Goal: Task Accomplishment & Management: Manage account settings

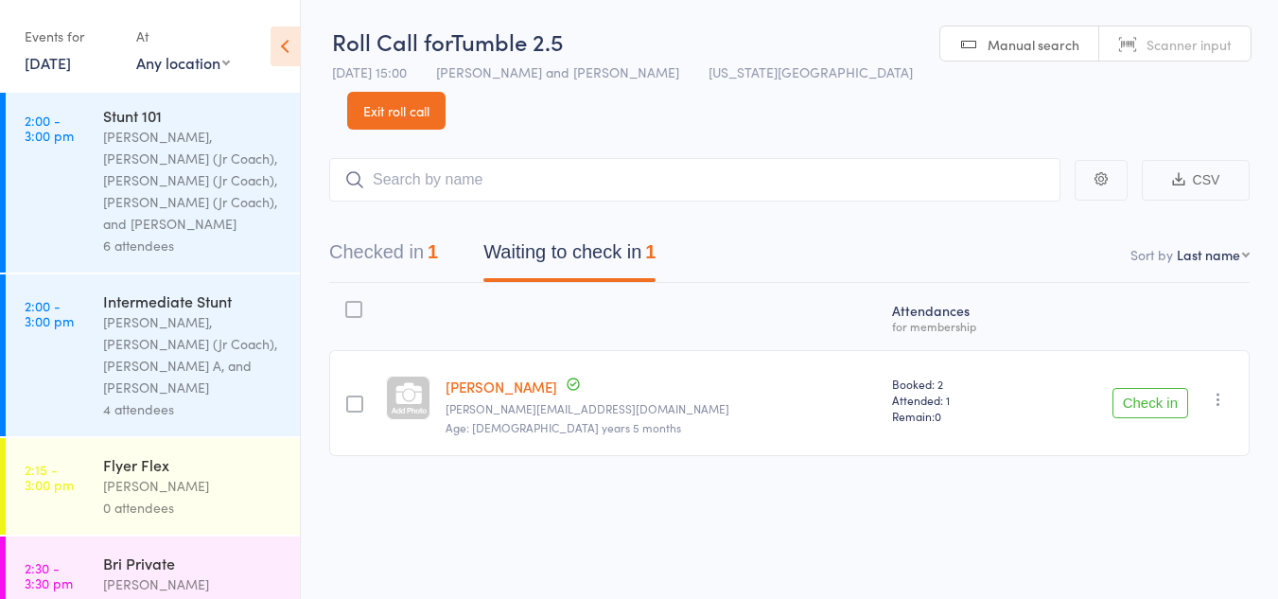
scroll to position [375, 0]
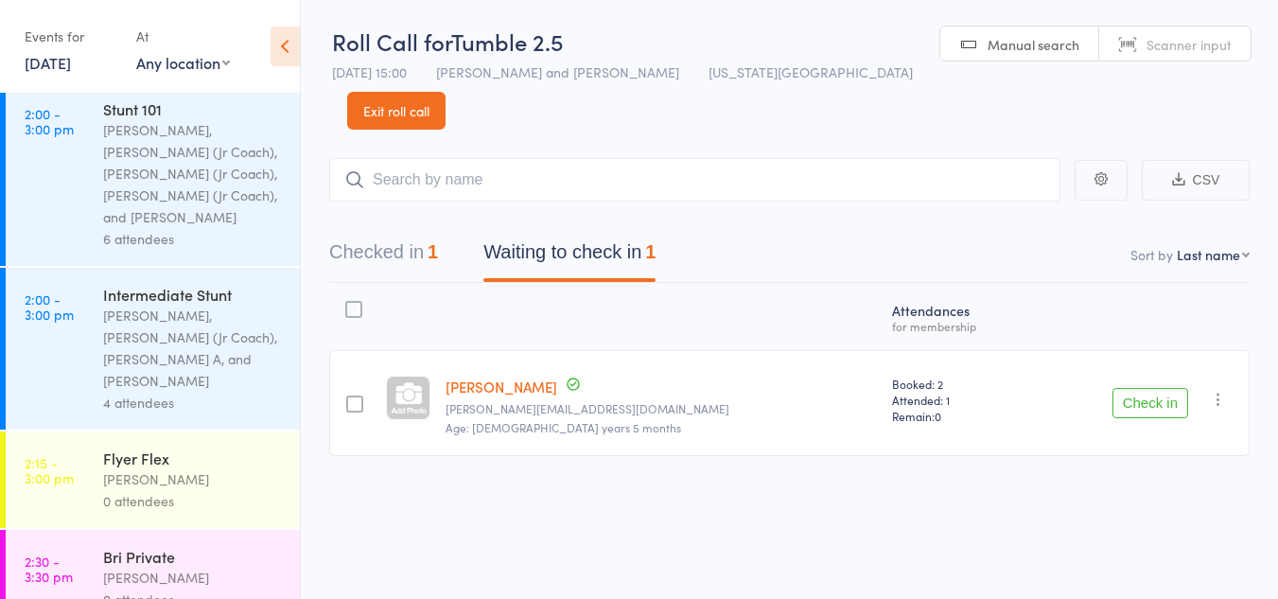
click at [176, 448] on div "Flyer Flex" at bounding box center [193, 458] width 181 height 21
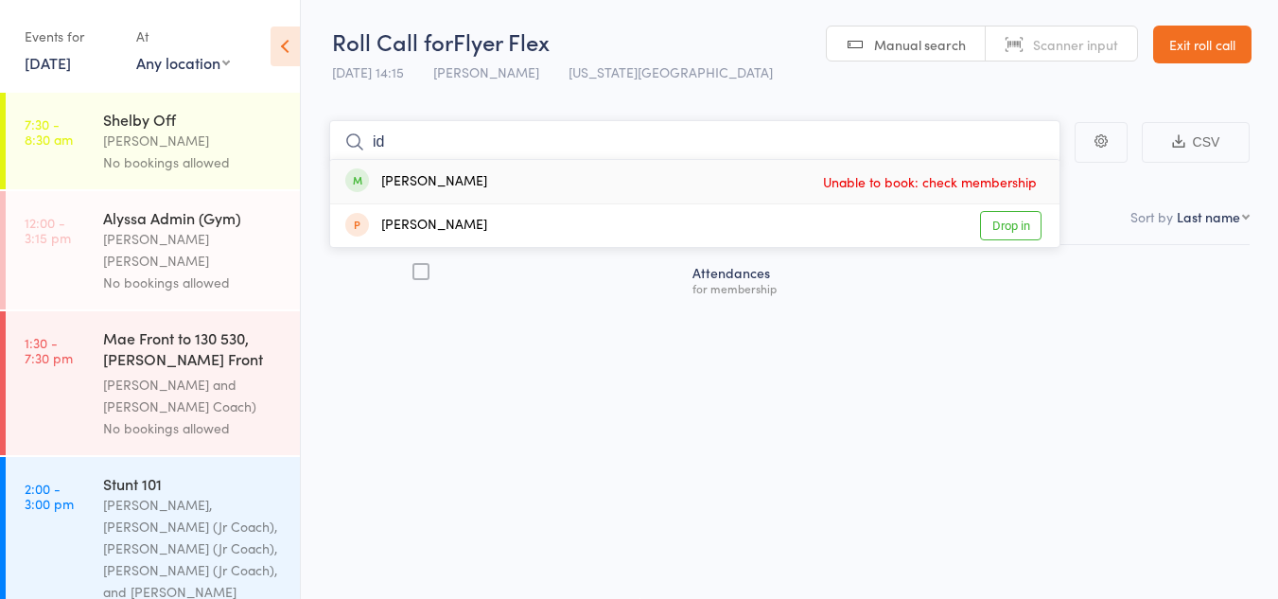
type input "i"
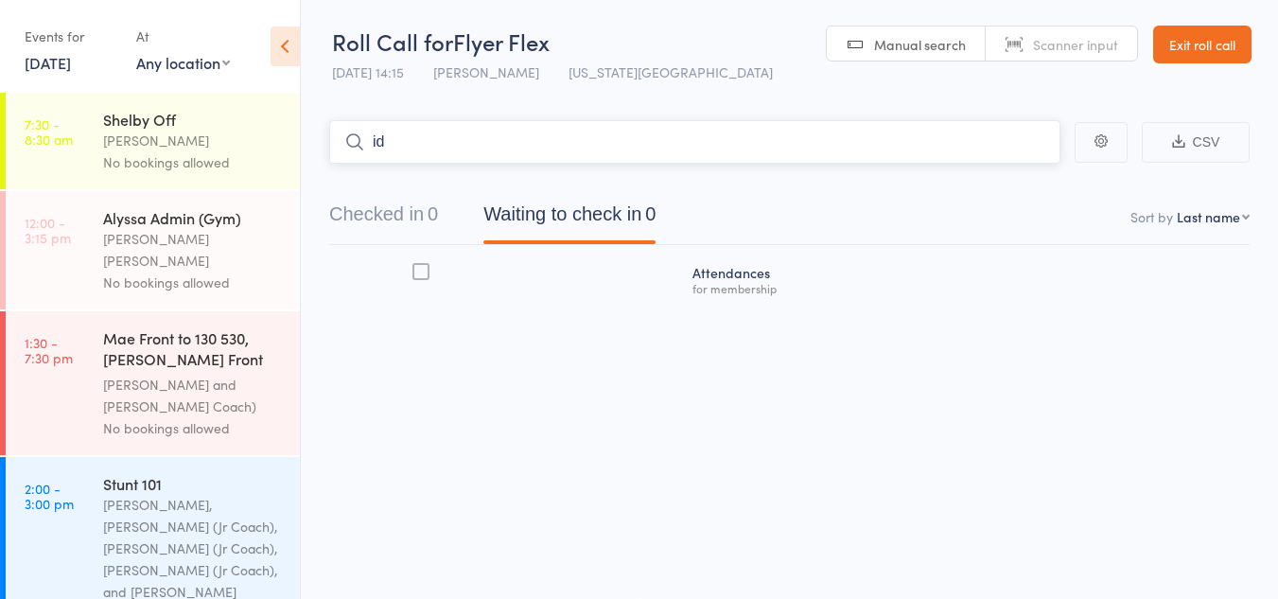
type input "[PERSON_NAME]"
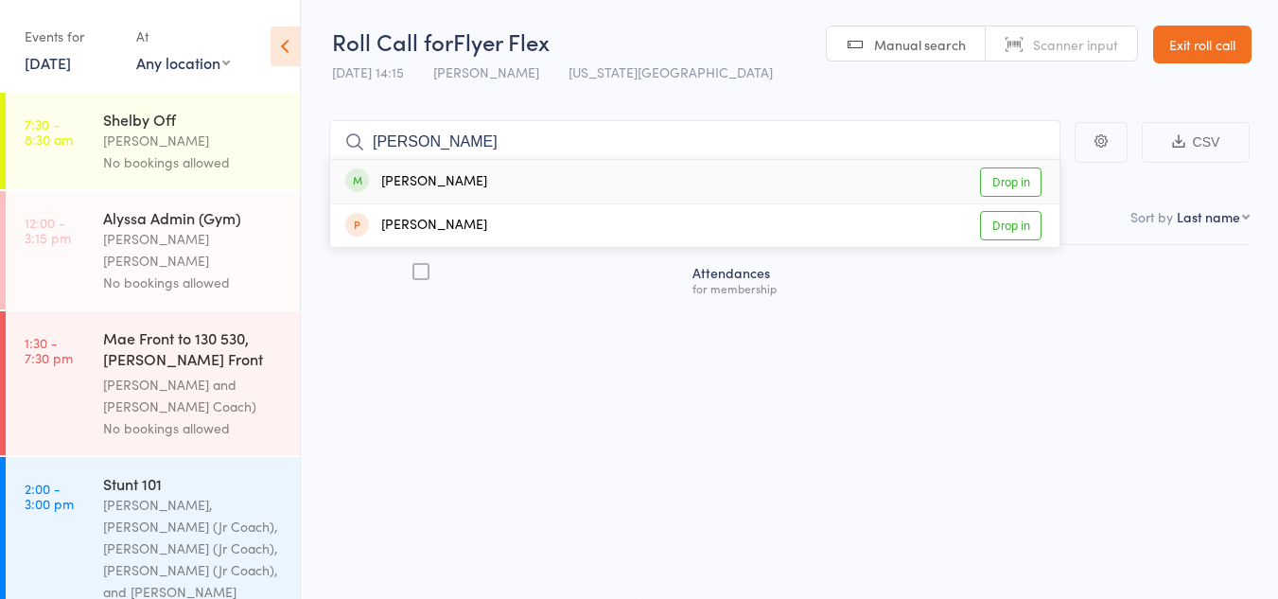
click at [1010, 181] on link "Drop in" at bounding box center [1011, 181] width 62 height 29
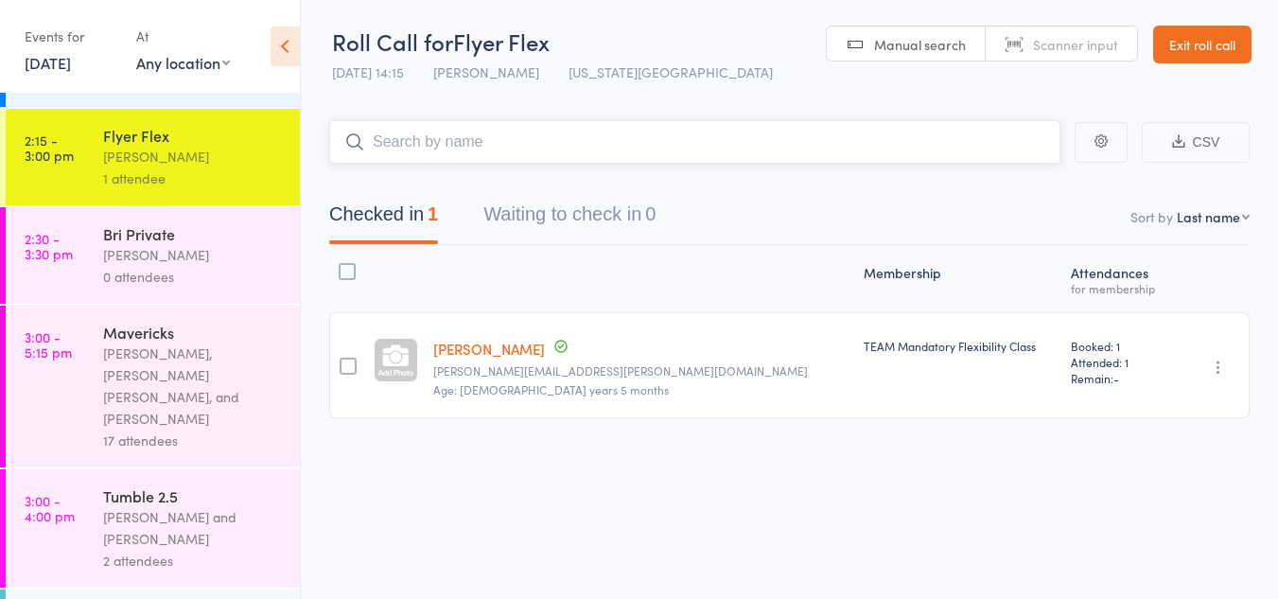
scroll to position [671, 0]
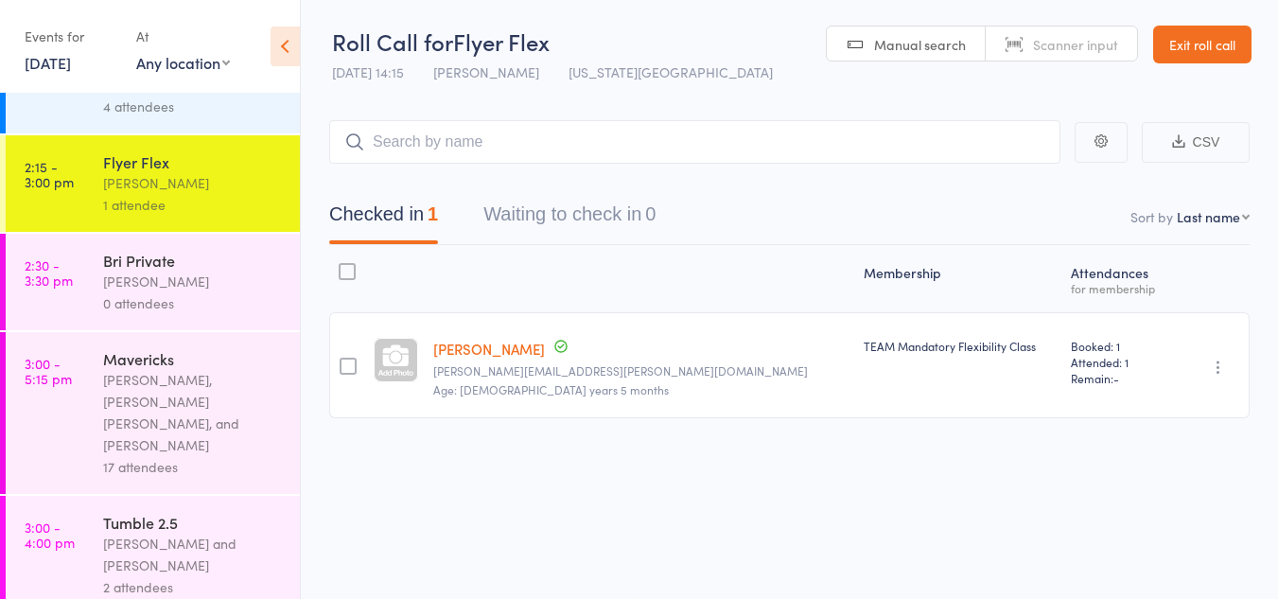
drag, startPoint x: 186, startPoint y: 357, endPoint x: 167, endPoint y: 303, distance: 57.2
click at [167, 369] on div "Lauren Rayer, Alyssa Felicia, and Diamond Hunt" at bounding box center [193, 412] width 181 height 87
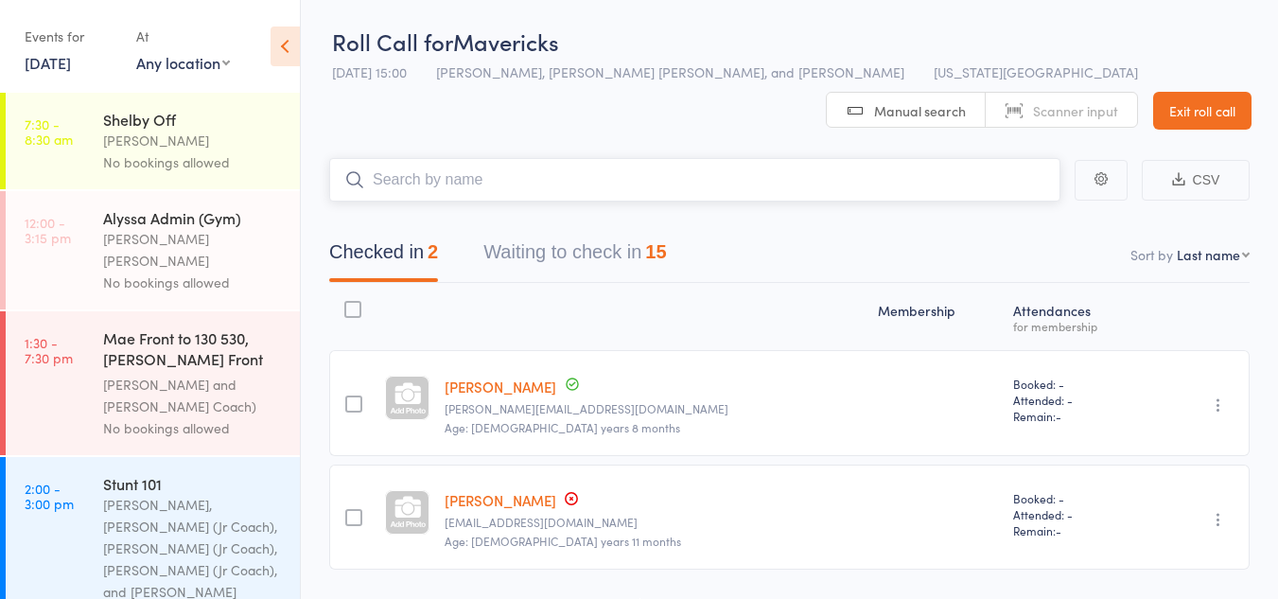
click at [571, 233] on button "Waiting to check in 15" at bounding box center [575, 257] width 183 height 50
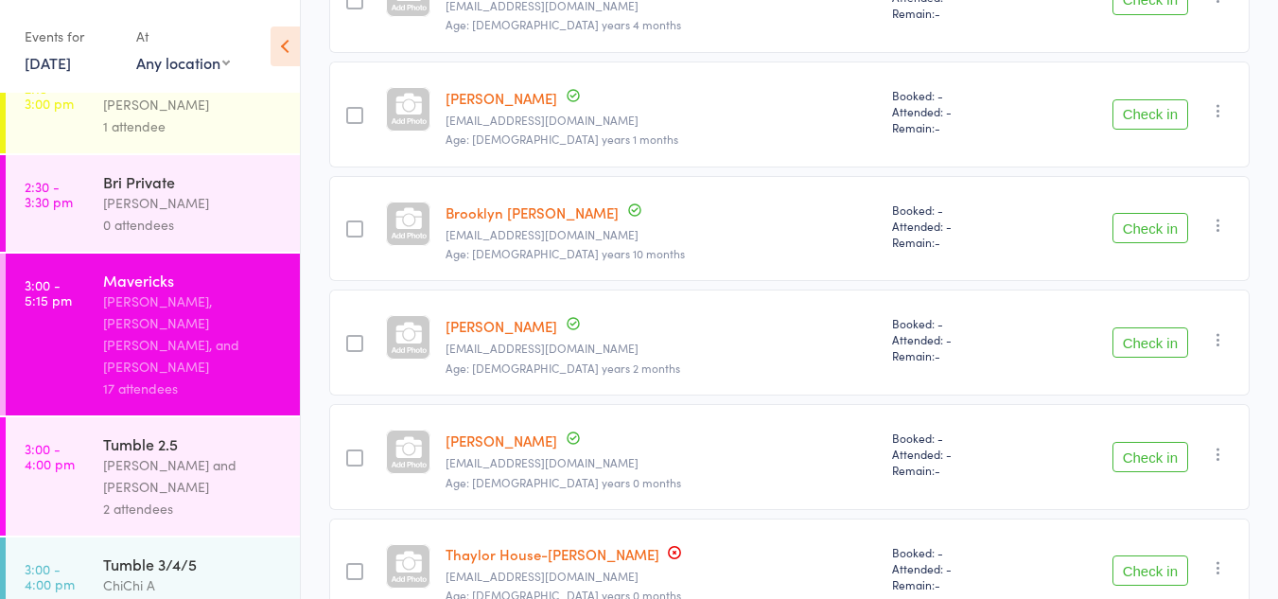
scroll to position [750, 0]
drag, startPoint x: 205, startPoint y: 428, endPoint x: 144, endPoint y: 460, distance: 69.4
click at [144, 573] on div "ChiChi A" at bounding box center [193, 584] width 181 height 22
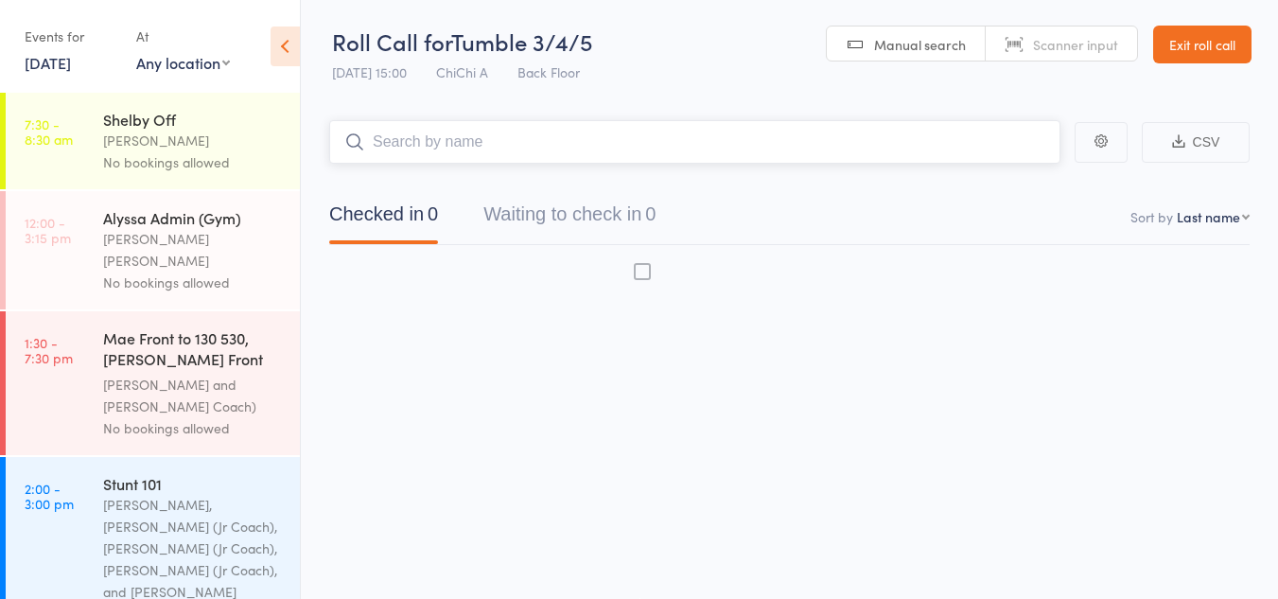
scroll to position [1, 0]
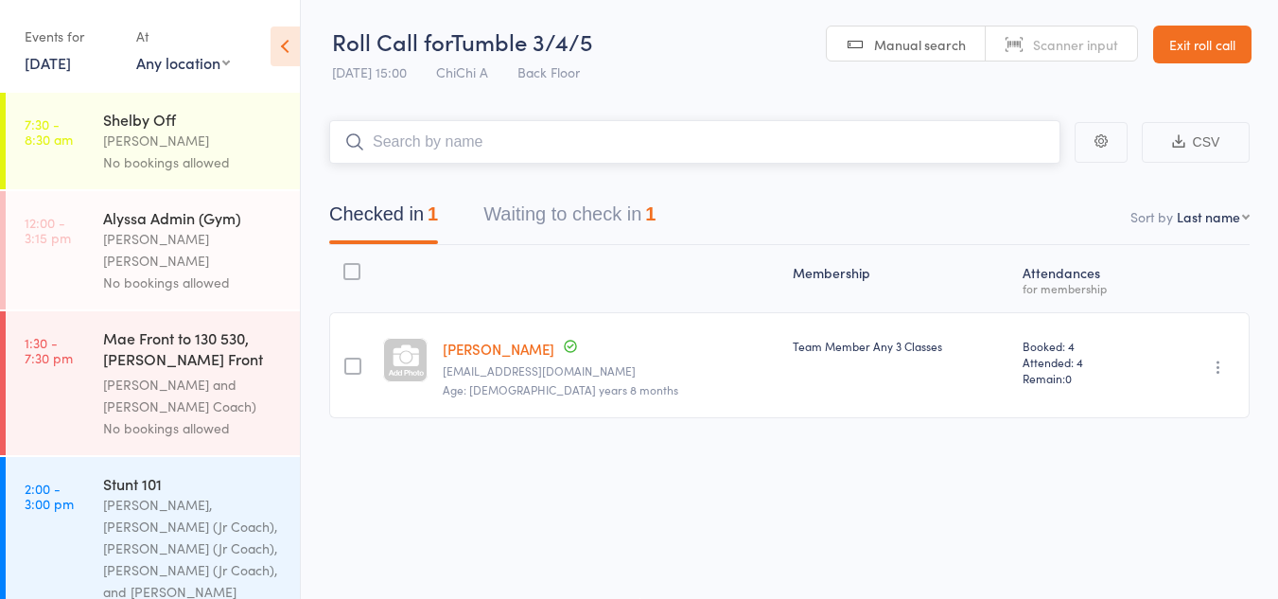
click at [589, 205] on button "Waiting to check in 1" at bounding box center [570, 219] width 172 height 50
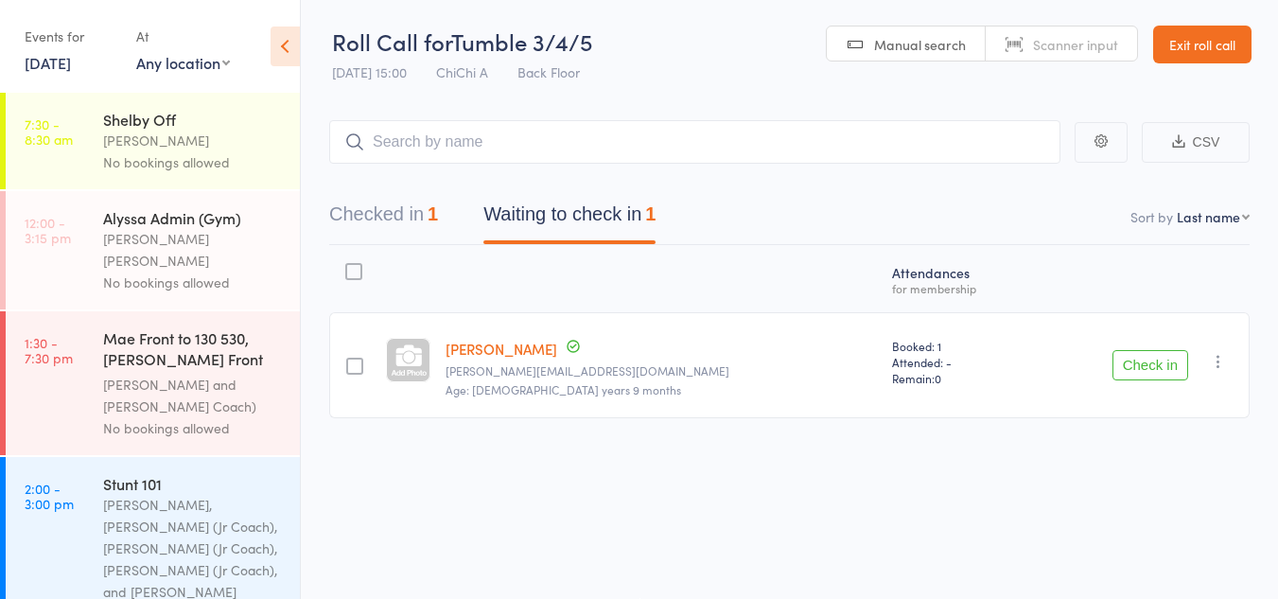
click at [1150, 356] on button "Check in" at bounding box center [1151, 365] width 76 height 30
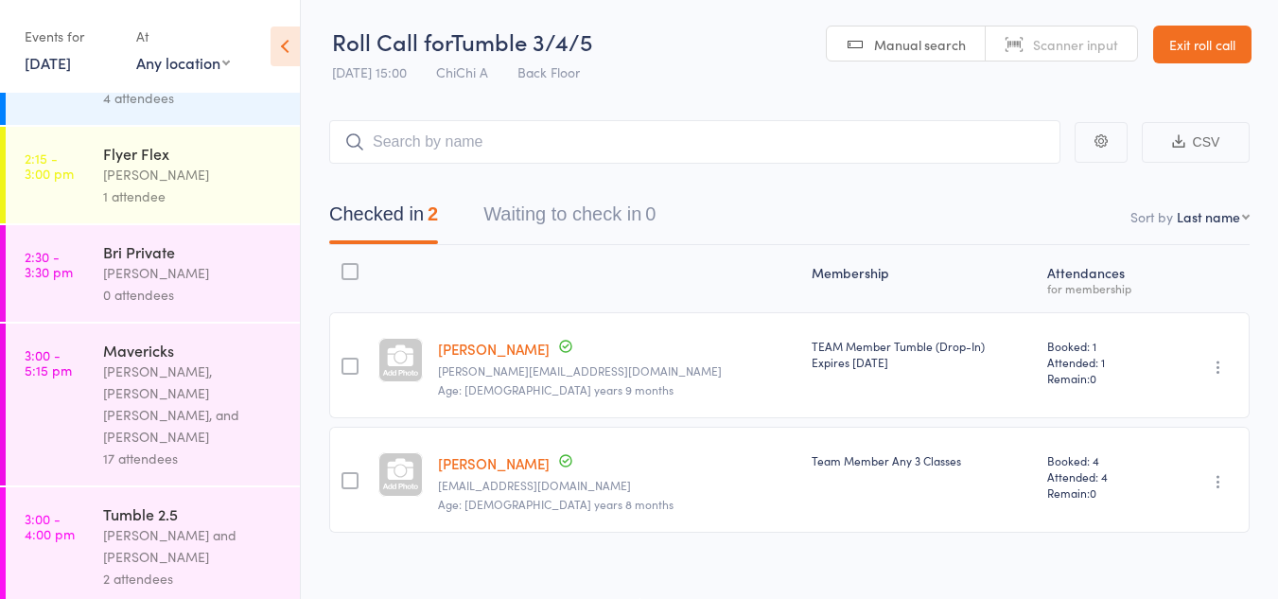
scroll to position [680, 0]
drag, startPoint x: 160, startPoint y: 446, endPoint x: 124, endPoint y: 438, distance: 36.7
click at [124, 523] on div "Kat Timothy and Neeve Whalen" at bounding box center [193, 545] width 181 height 44
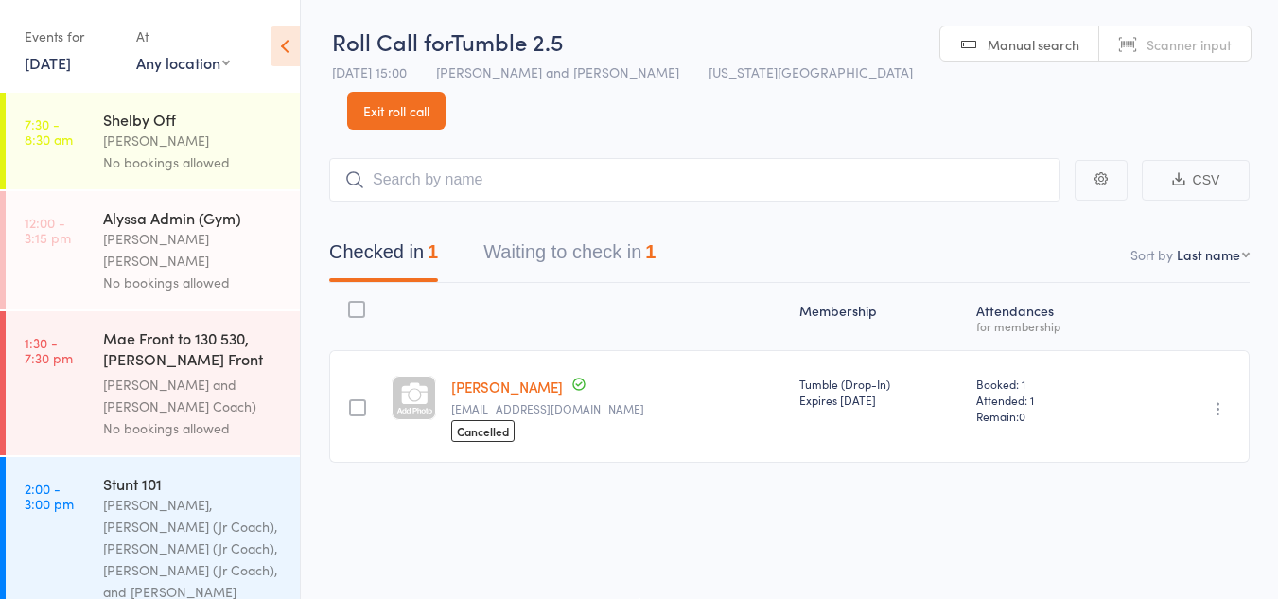
click at [124, 457] on div "Stunt 101 Kyle Fisher, Annabelle (Jr Coach), Kinshaia (Jr Coach), Sassy (Jr Coa…" at bounding box center [201, 549] width 197 height 184
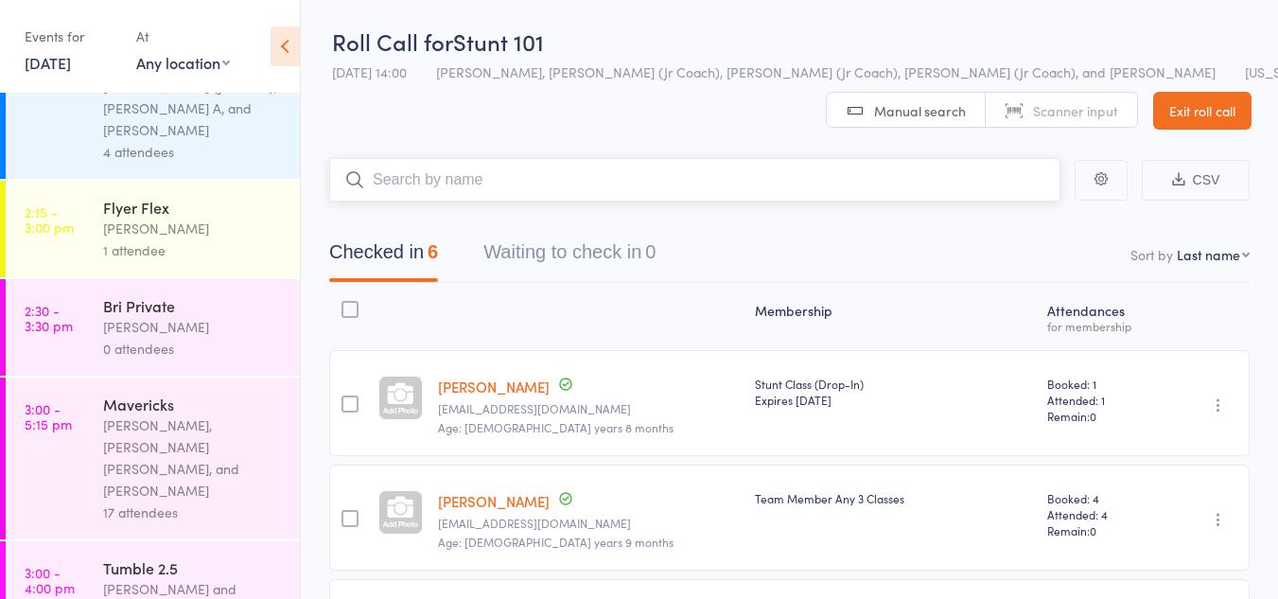
scroll to position [626, 0]
click at [171, 556] on div "Tumble 2.5" at bounding box center [193, 566] width 181 height 21
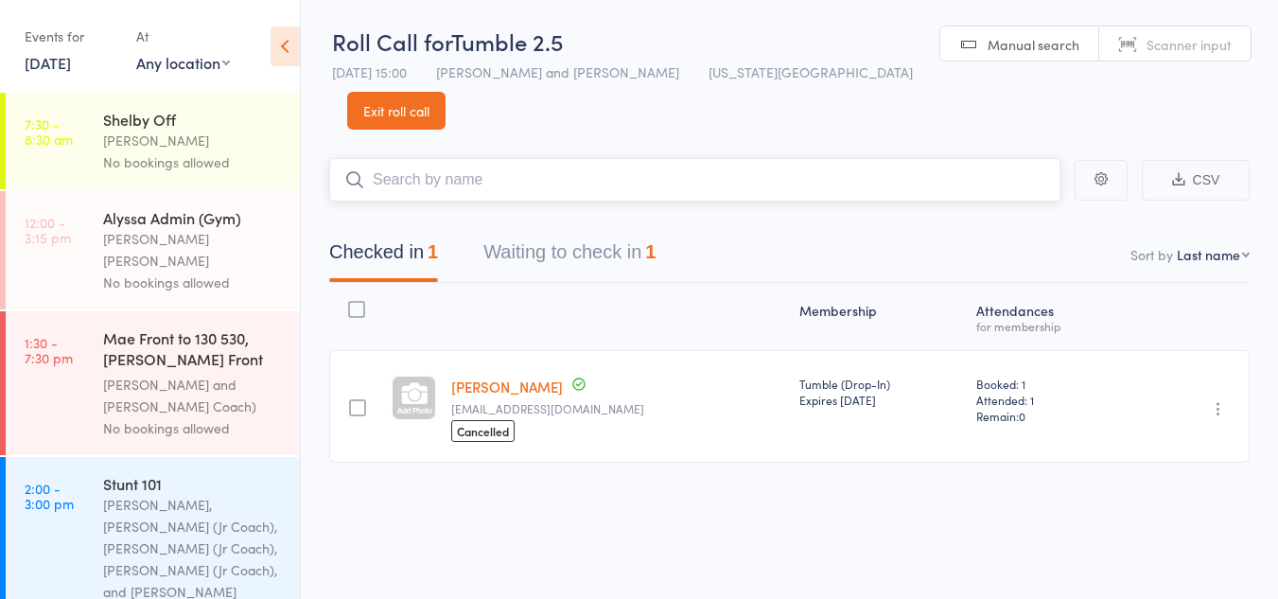
click at [590, 232] on button "Waiting to check in 1" at bounding box center [570, 257] width 172 height 50
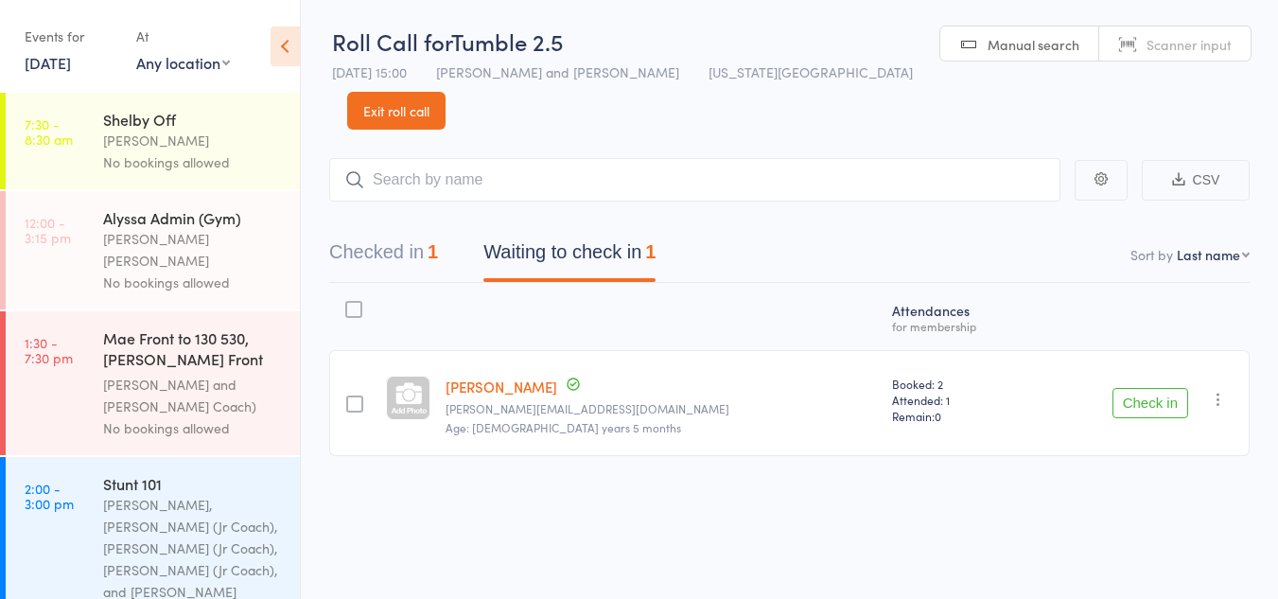
click at [1146, 388] on button "Check in" at bounding box center [1151, 403] width 76 height 30
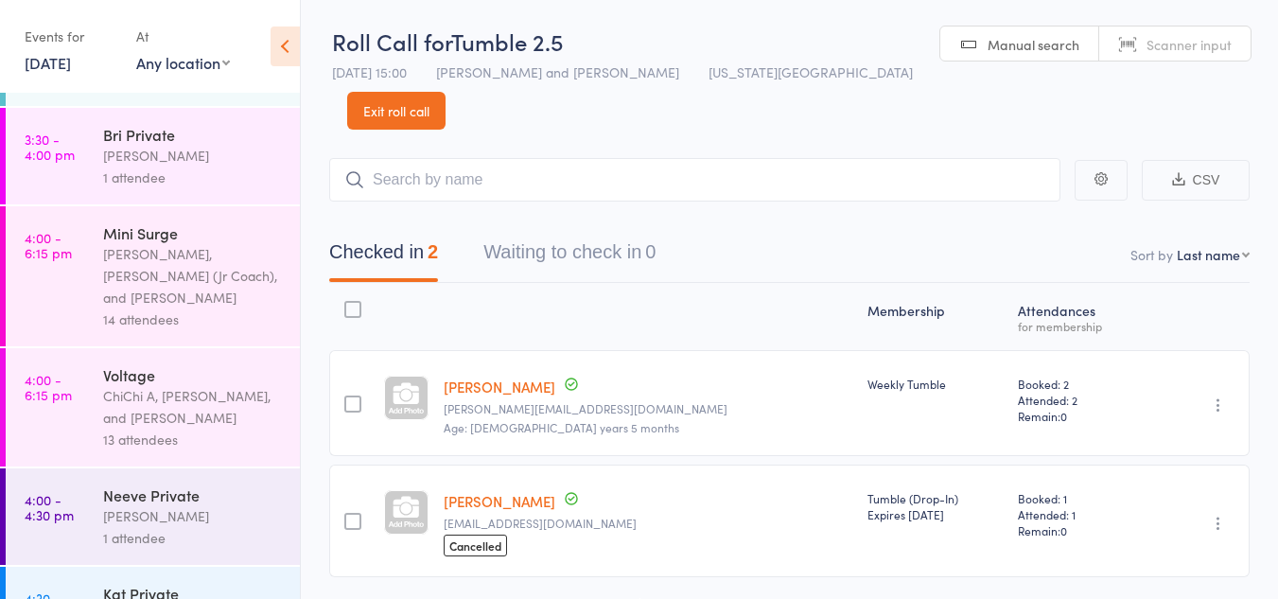
scroll to position [1278, 0]
click at [175, 526] on div "1 attendee" at bounding box center [193, 537] width 181 height 22
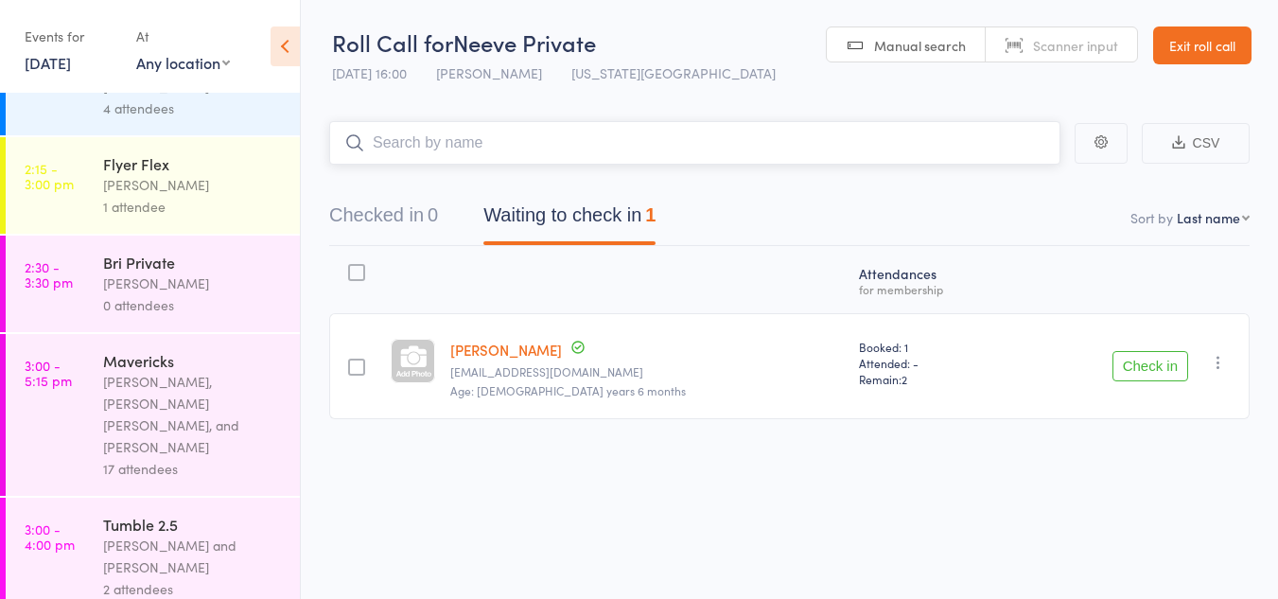
scroll to position [699, 0]
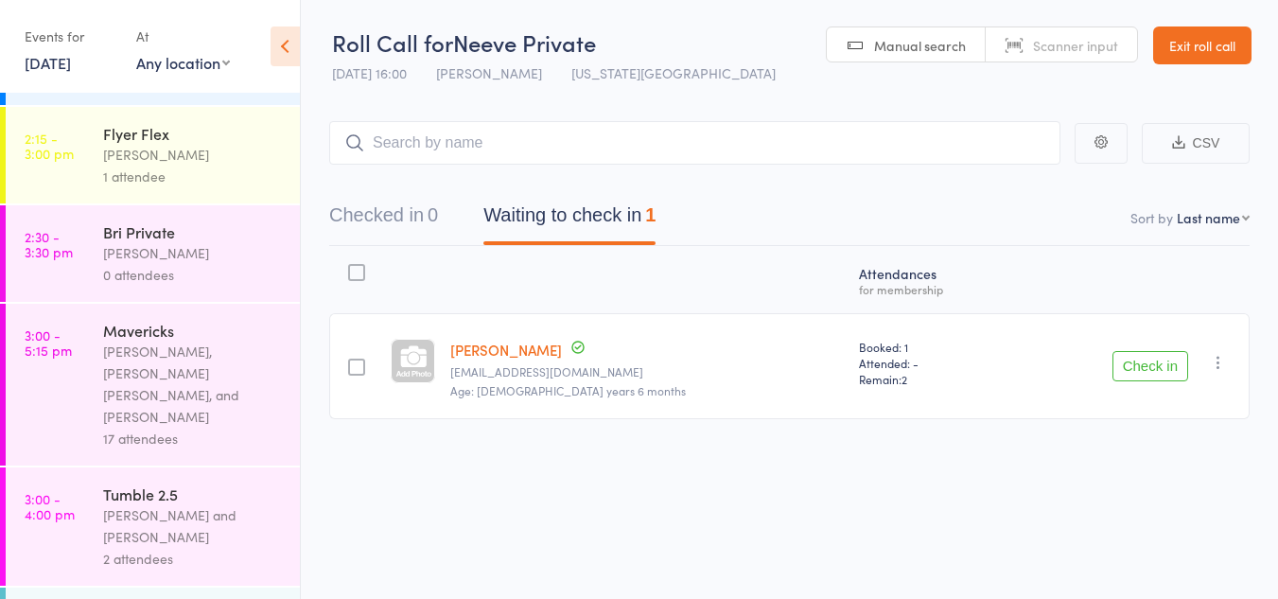
drag, startPoint x: 208, startPoint y: 457, endPoint x: 152, endPoint y: 431, distance: 61.8
drag, startPoint x: 152, startPoint y: 431, endPoint x: 91, endPoint y: 387, distance: 75.3
click at [91, 467] on link "3:00 - 4:00 pm Tumble 2.5 Kat Timothy and Neeve Whalen 2 attendees" at bounding box center [153, 526] width 294 height 118
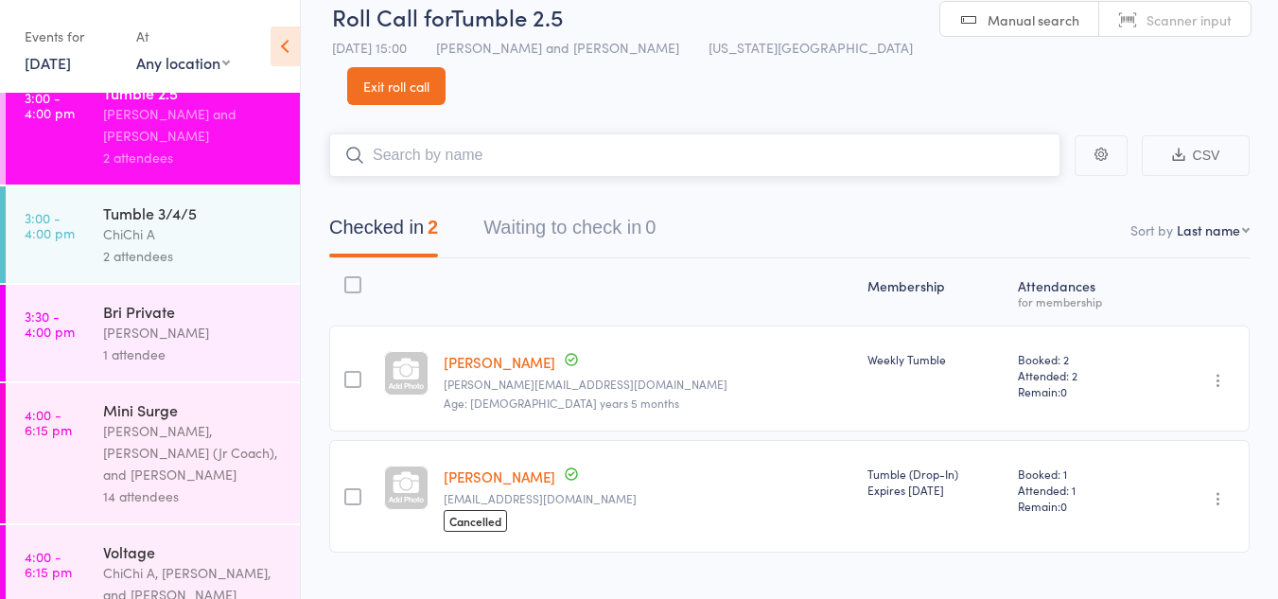
scroll to position [1101, 0]
click at [217, 419] on div "[PERSON_NAME], [PERSON_NAME] (Jr Coach), and [PERSON_NAME]" at bounding box center [193, 451] width 181 height 65
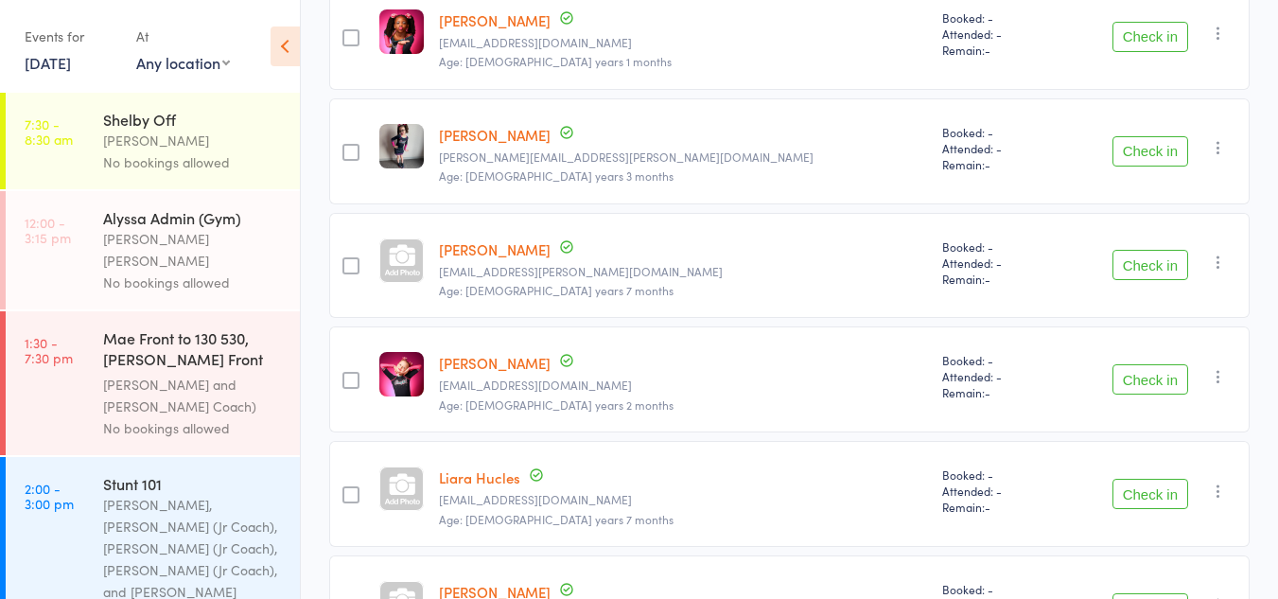
scroll to position [370, 0]
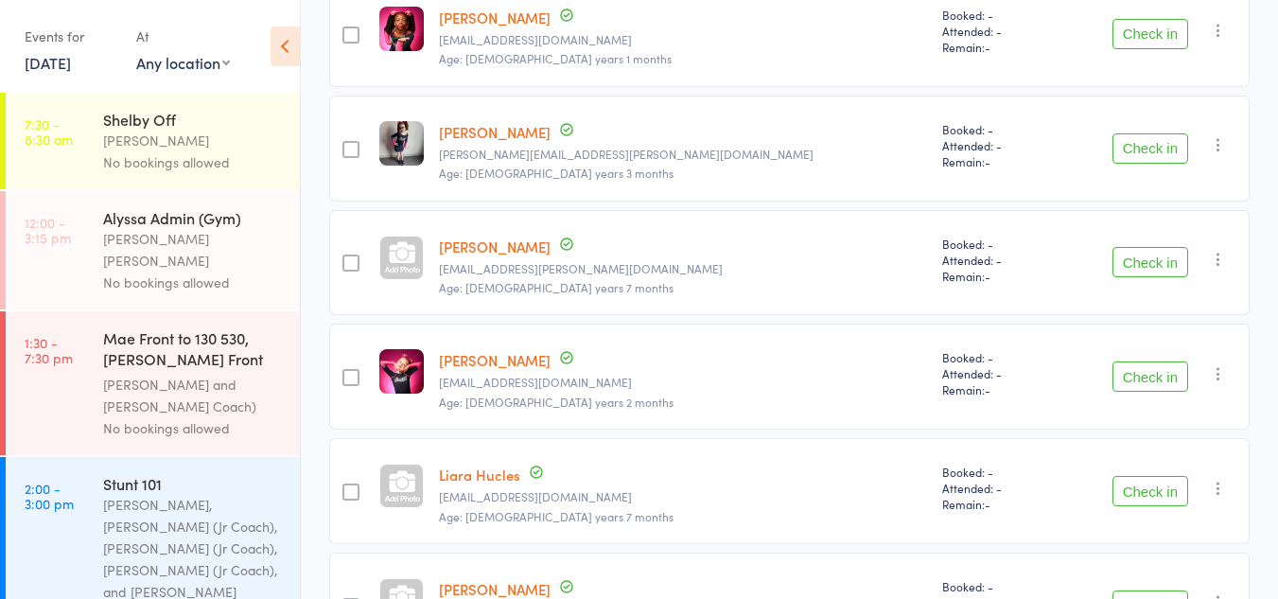
click at [1152, 369] on button "Check in" at bounding box center [1151, 376] width 76 height 30
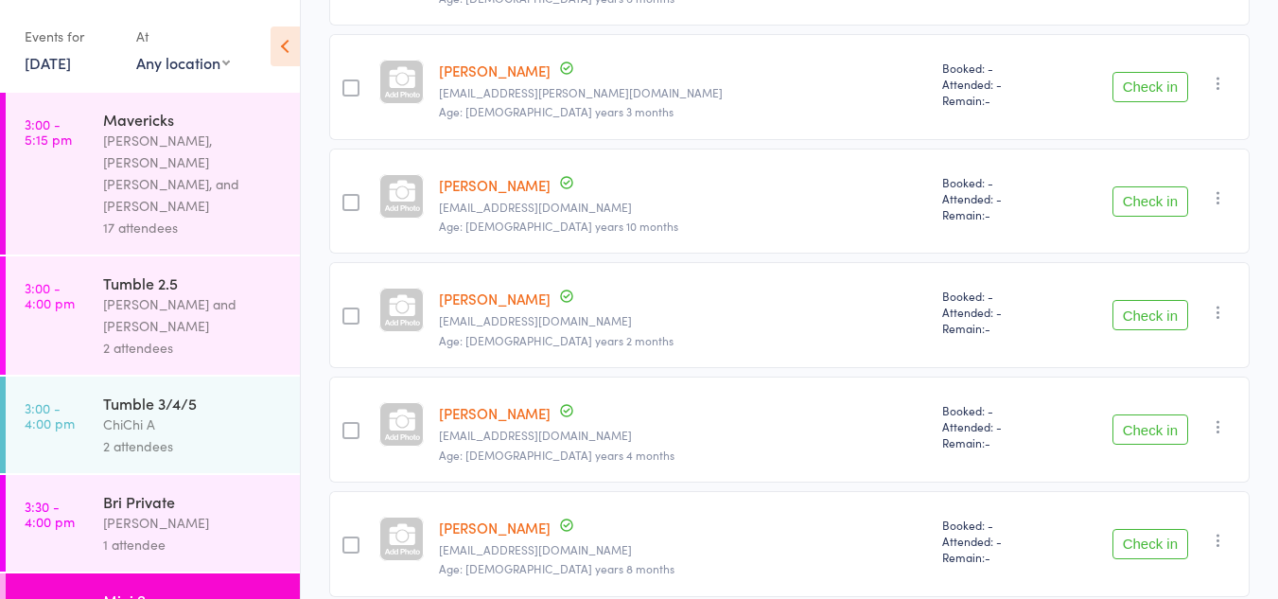
scroll to position [911, 0]
click at [131, 490] on div "Bri Private" at bounding box center [193, 500] width 181 height 21
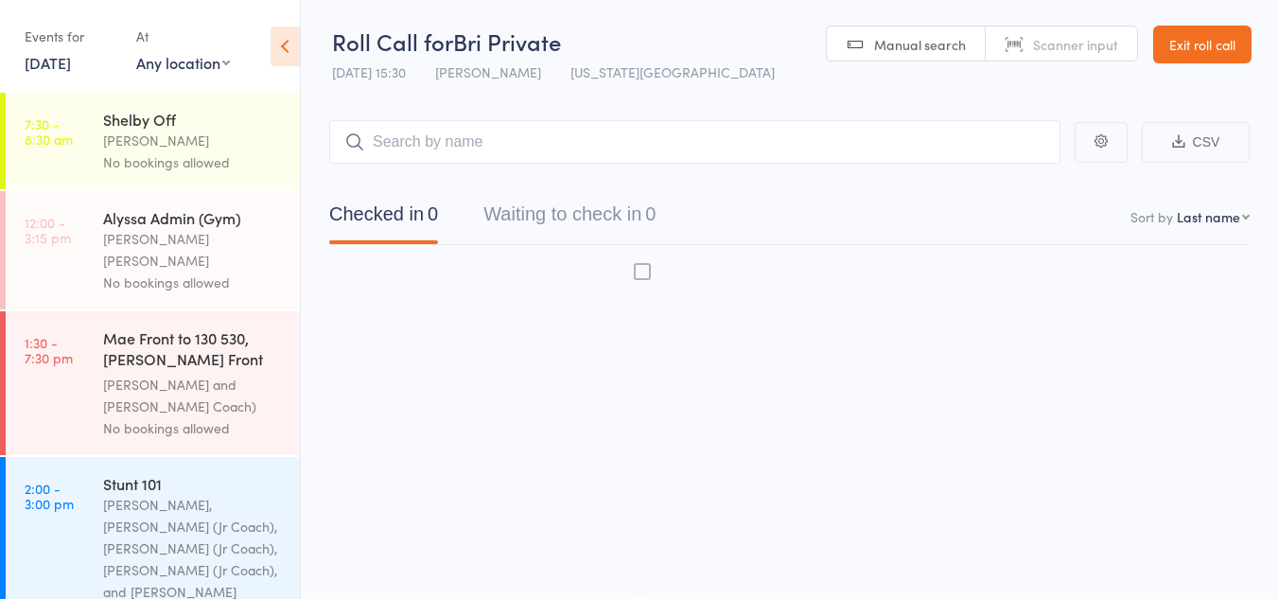
scroll to position [1, 0]
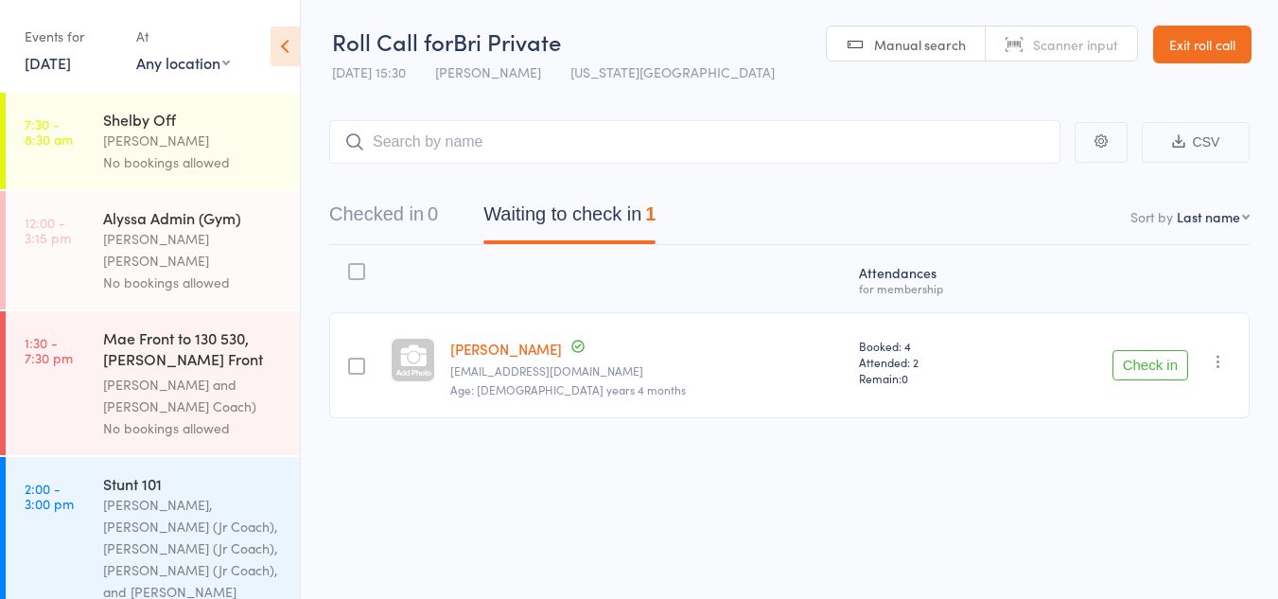
click at [1162, 368] on button "Check in" at bounding box center [1151, 365] width 76 height 30
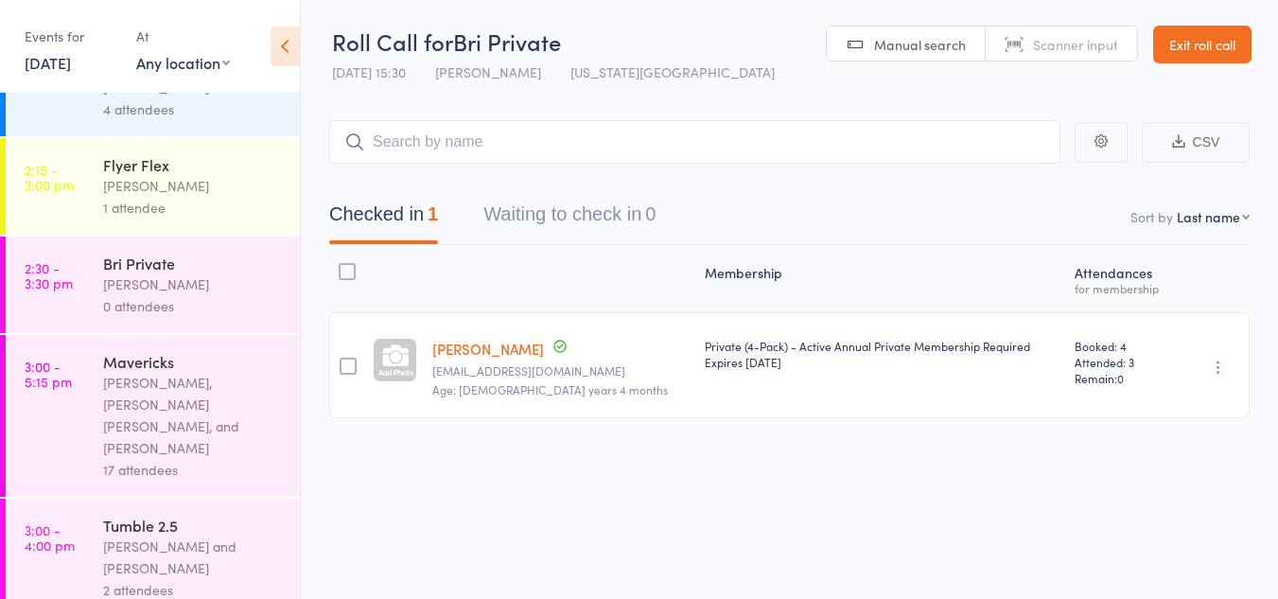
scroll to position [655, 0]
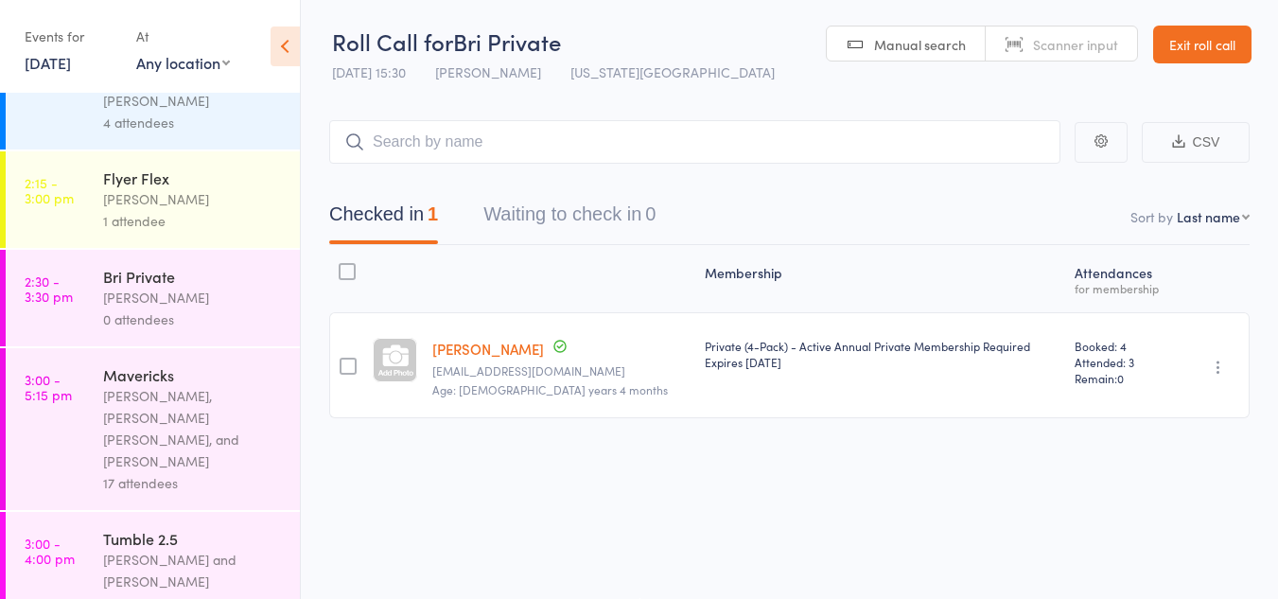
click at [173, 385] on div "Lauren Rayer, Alyssa Felicia, and Diamond Hunt" at bounding box center [193, 428] width 181 height 87
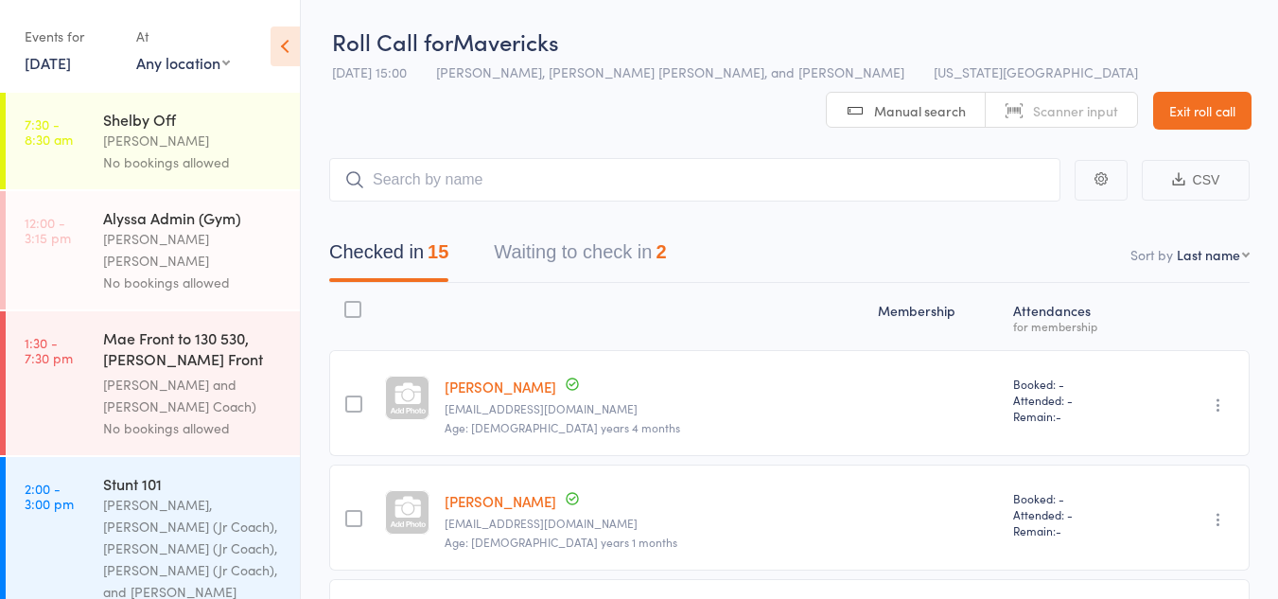
click at [595, 259] on button "Waiting to check in 2" at bounding box center [580, 257] width 172 height 50
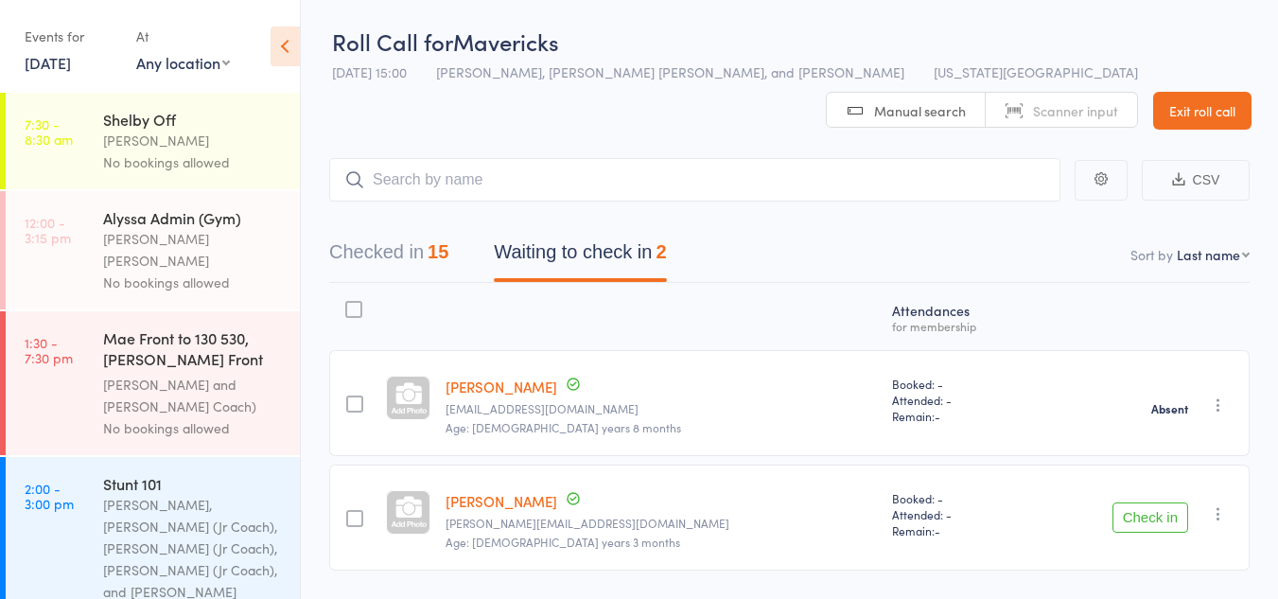
scroll to position [57, 0]
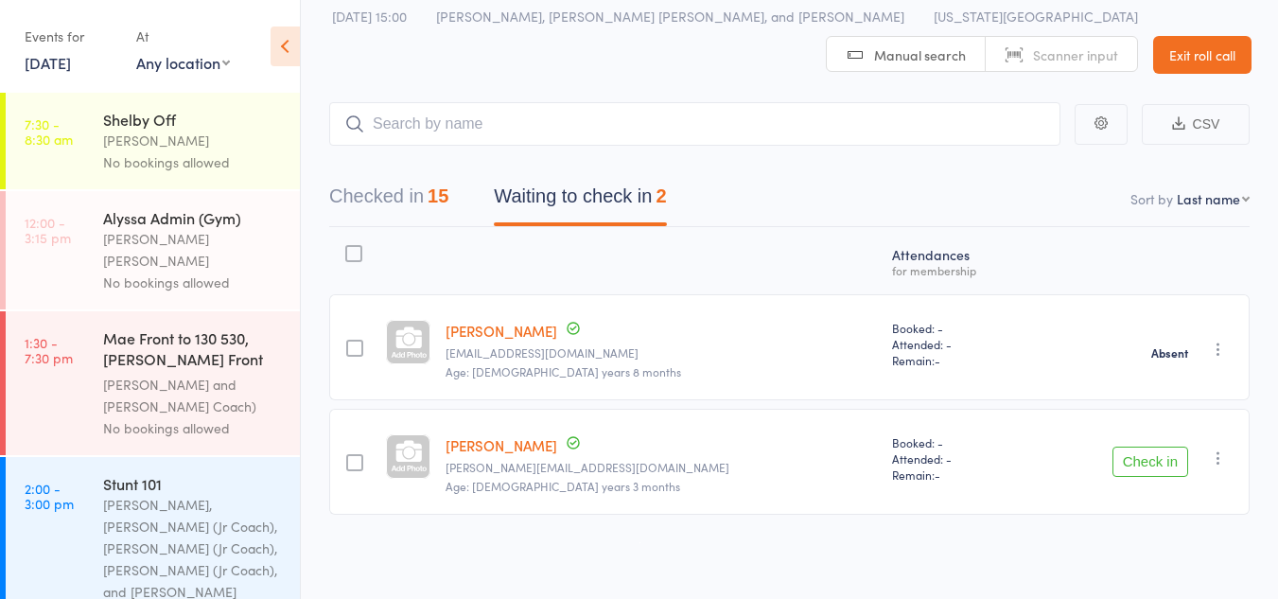
click at [1214, 459] on icon "button" at bounding box center [1218, 457] width 19 height 19
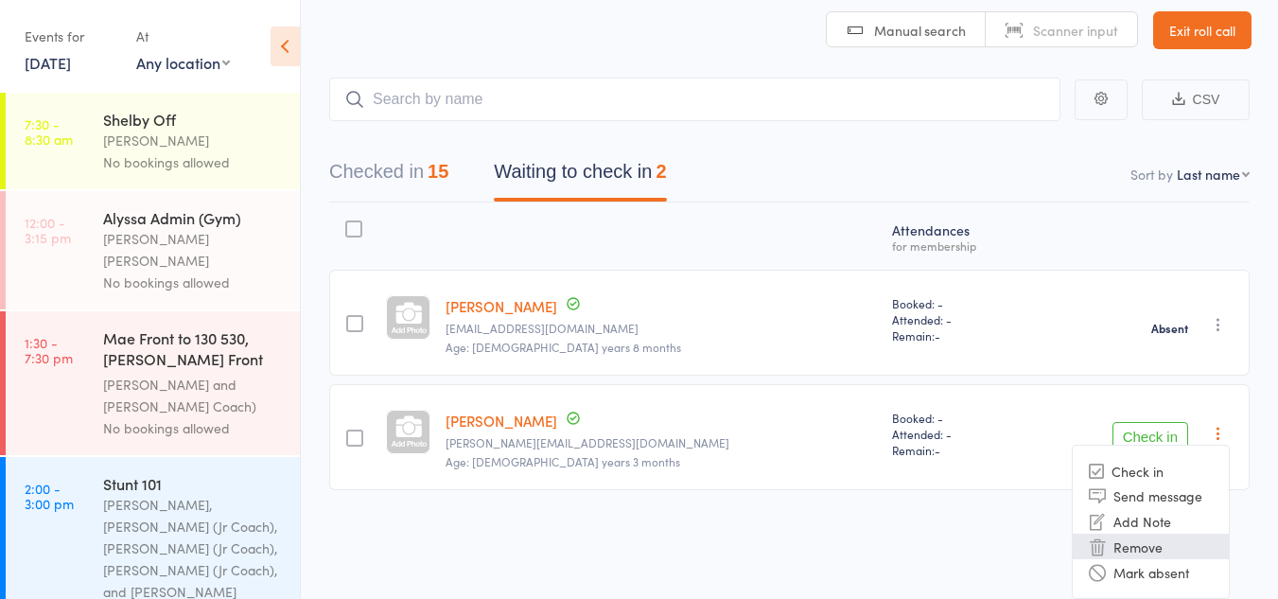
click at [1152, 569] on li "Mark absent" at bounding box center [1151, 572] width 156 height 26
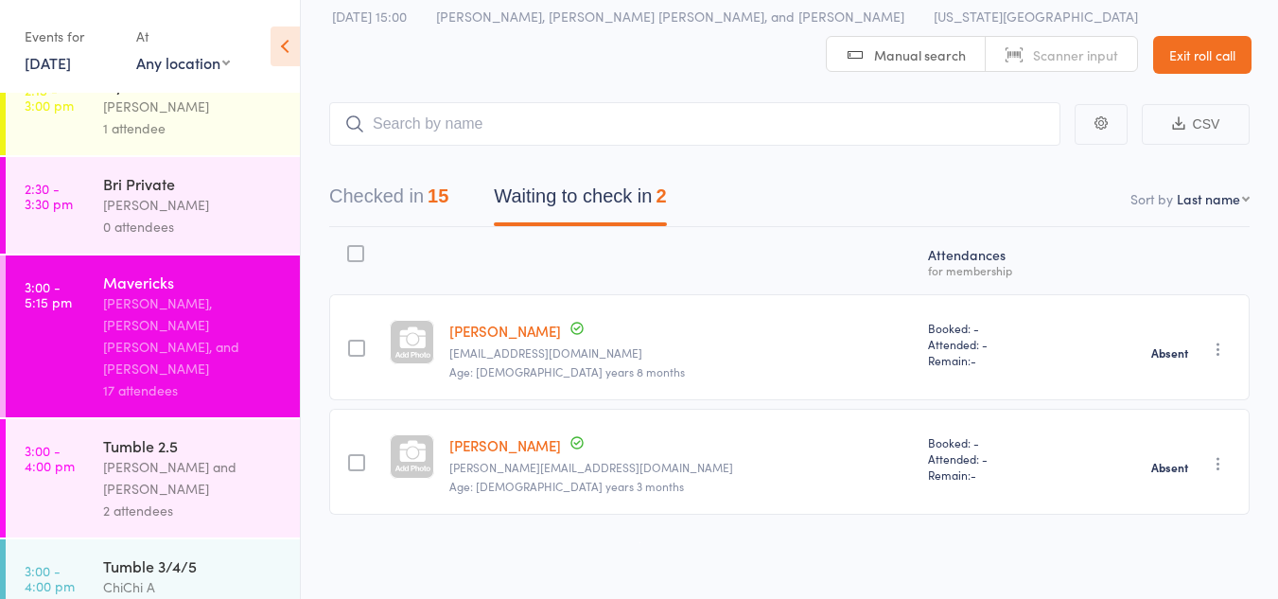
scroll to position [748, 0]
click at [142, 434] on div "Tumble 2.5" at bounding box center [193, 444] width 181 height 21
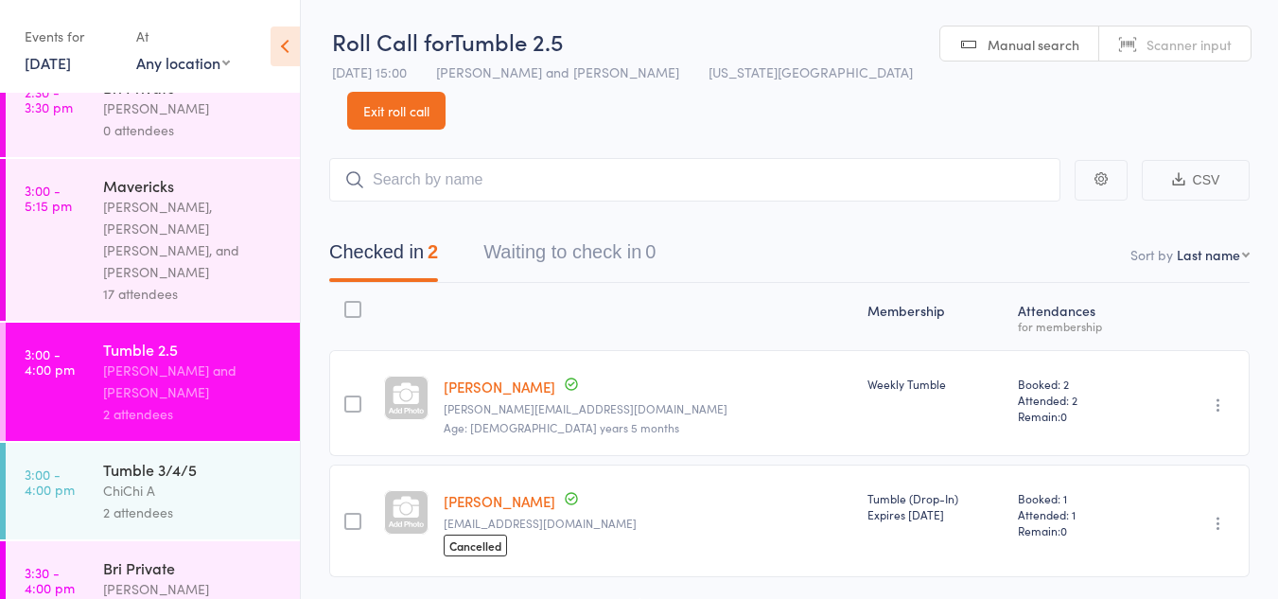
scroll to position [858, 0]
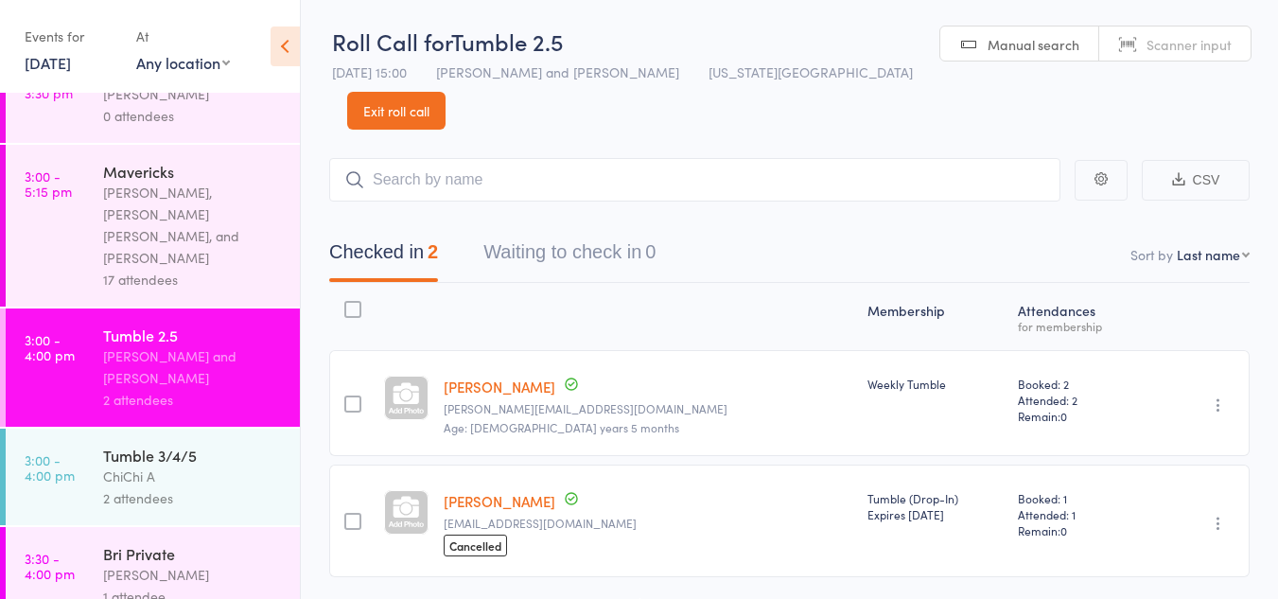
click at [202, 487] on div "2 attendees" at bounding box center [193, 498] width 181 height 22
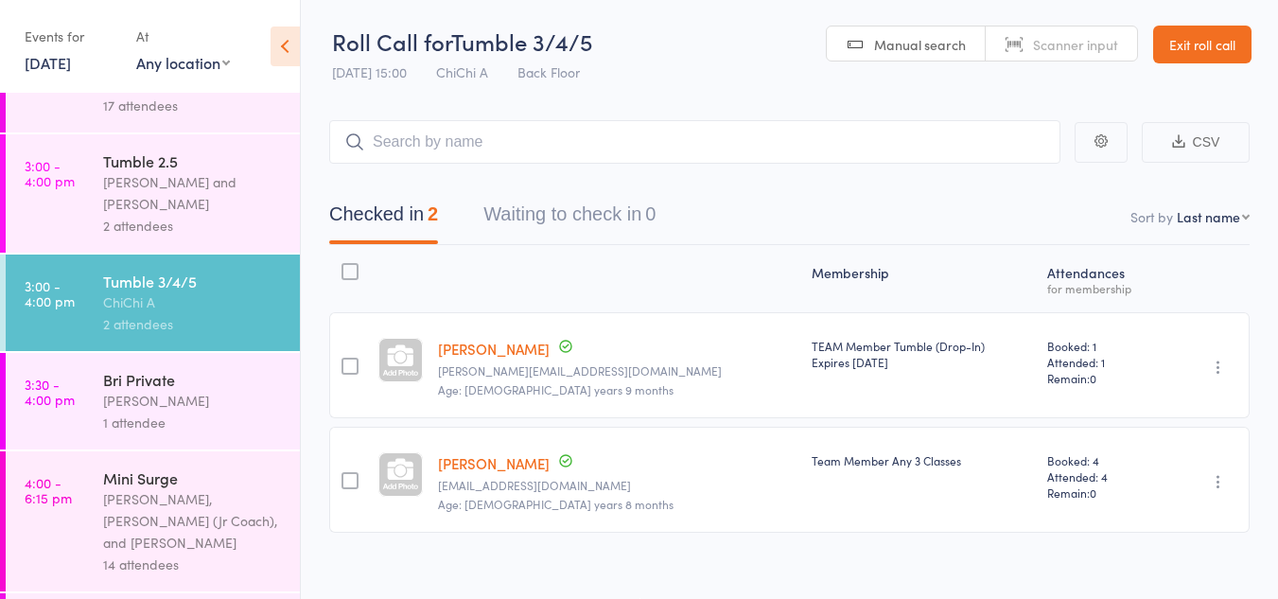
scroll to position [1034, 0]
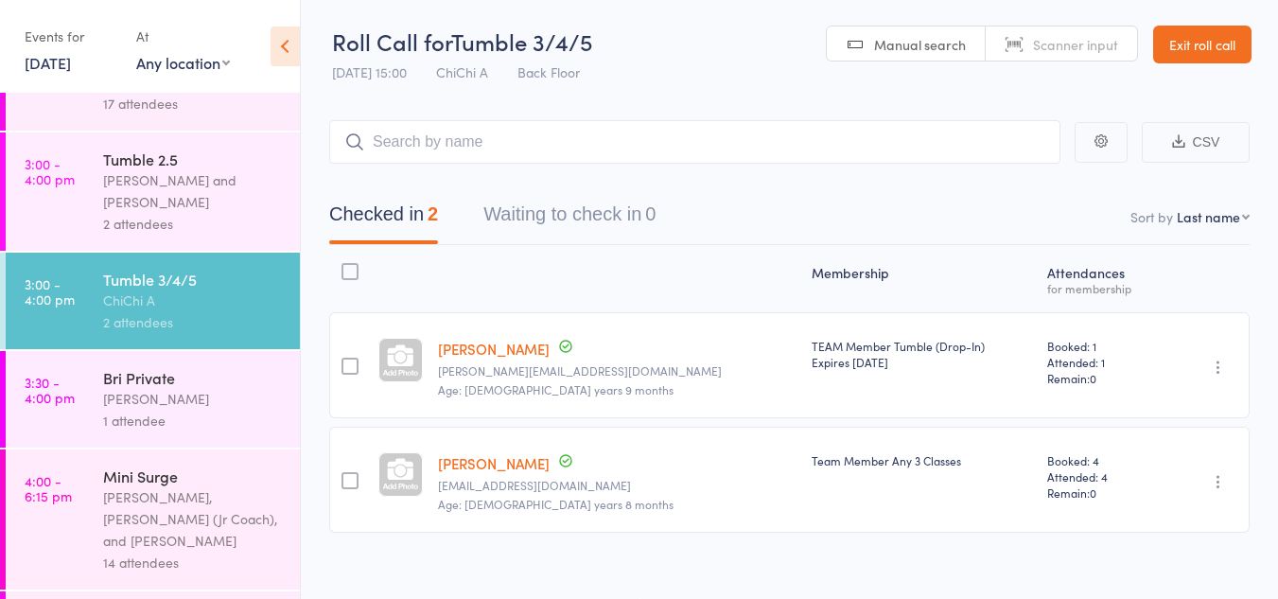
click at [206, 486] on div "Corin Conway, Emrey (Jr Coach), and Brianna Cole" at bounding box center [193, 518] width 181 height 65
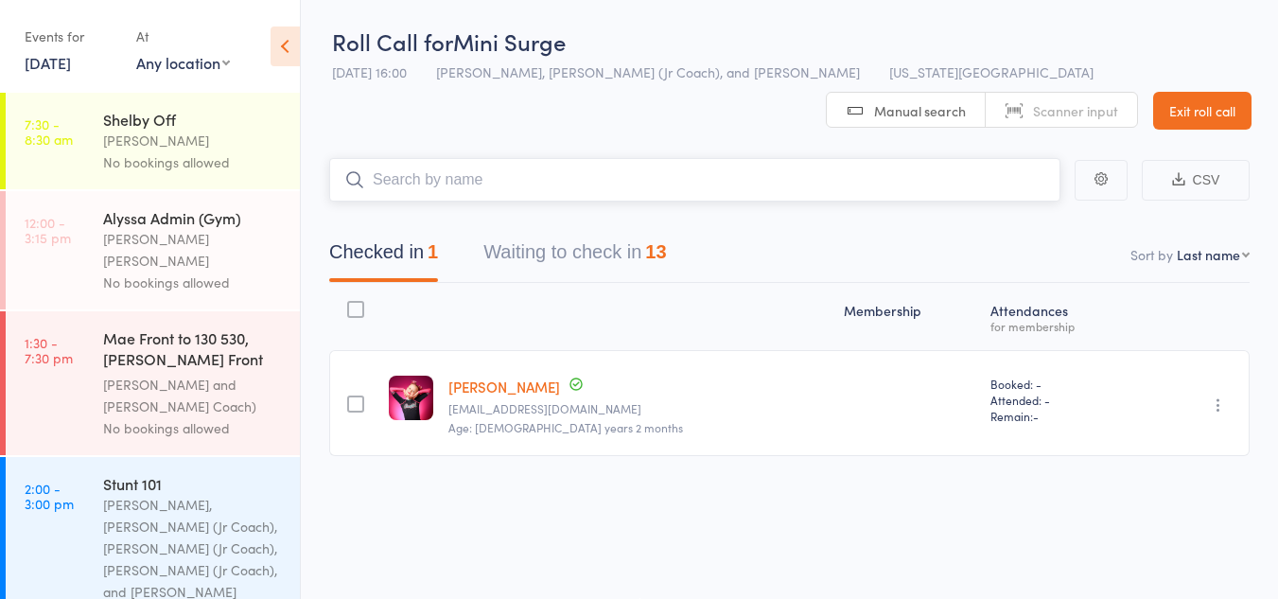
click at [591, 253] on button "Waiting to check in 13" at bounding box center [575, 257] width 183 height 50
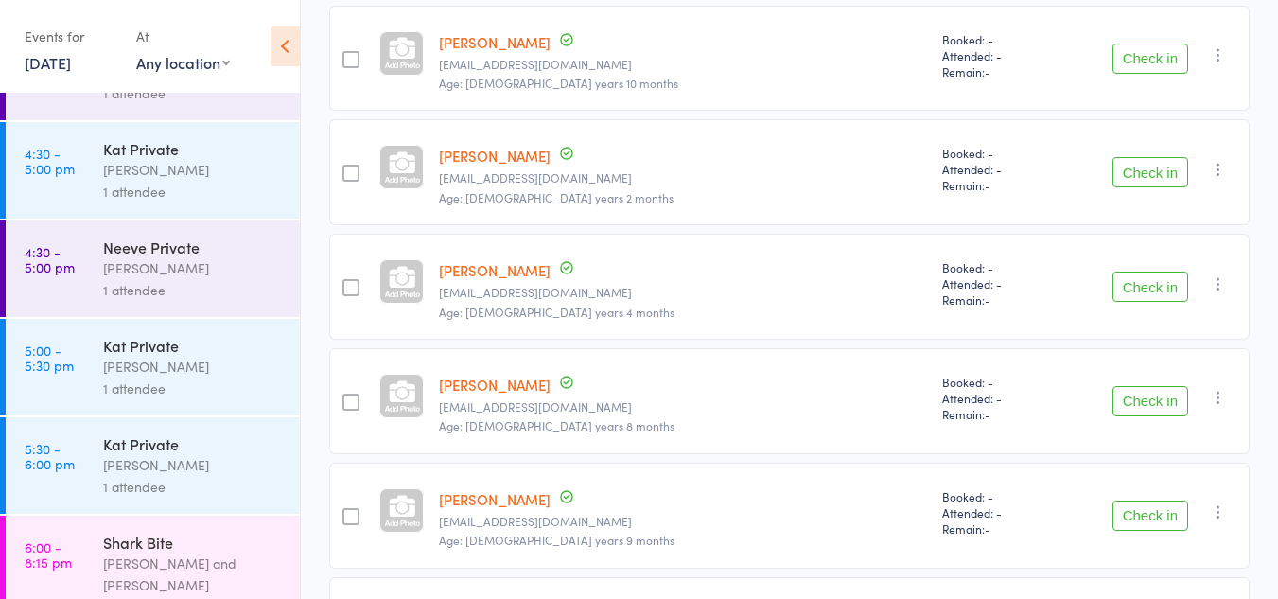
scroll to position [1038, 0]
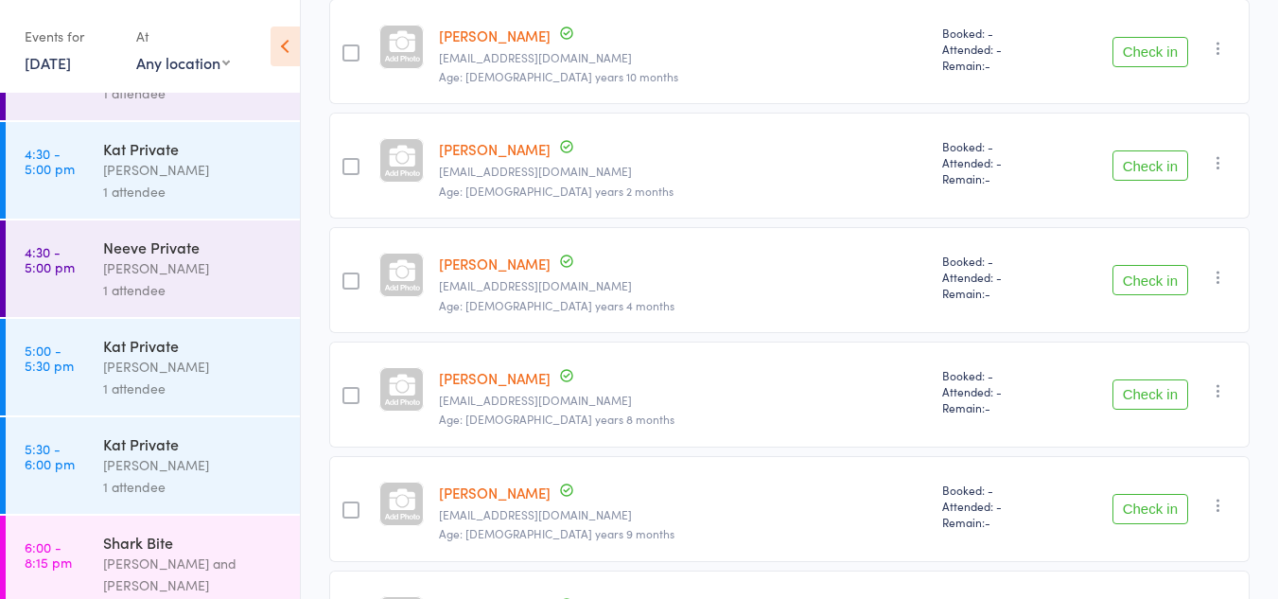
click at [215, 553] on div "Kat Timothy and Diamond Hunt" at bounding box center [193, 575] width 181 height 44
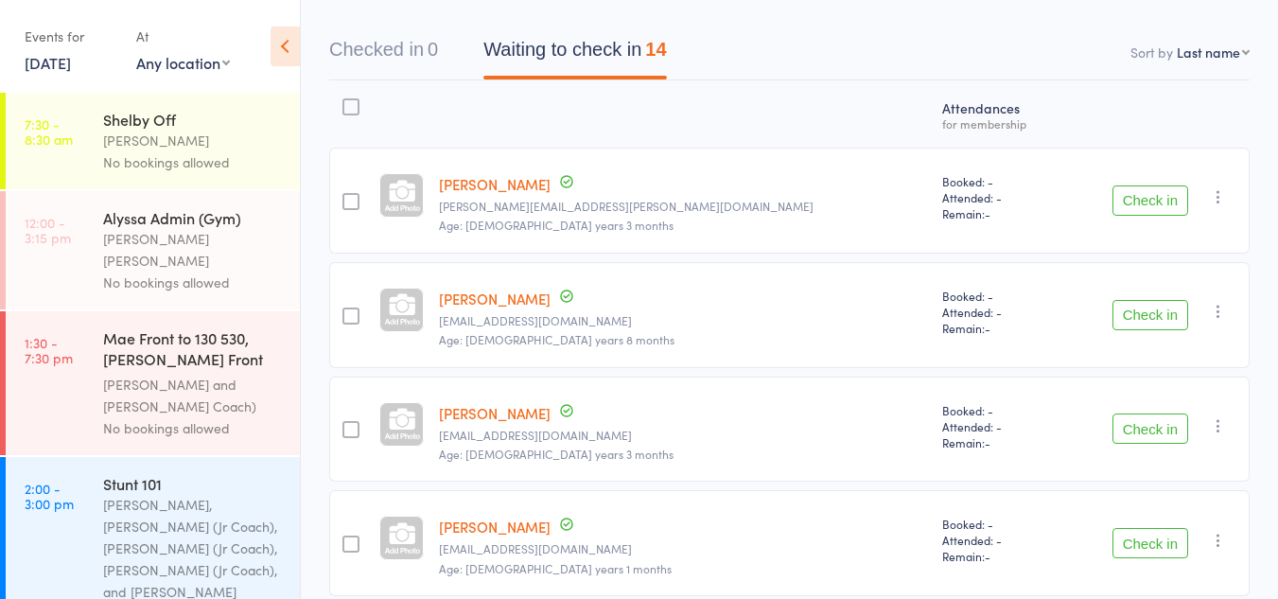
scroll to position [204, 0]
click at [1125, 299] on button "Check in" at bounding box center [1151, 314] width 76 height 30
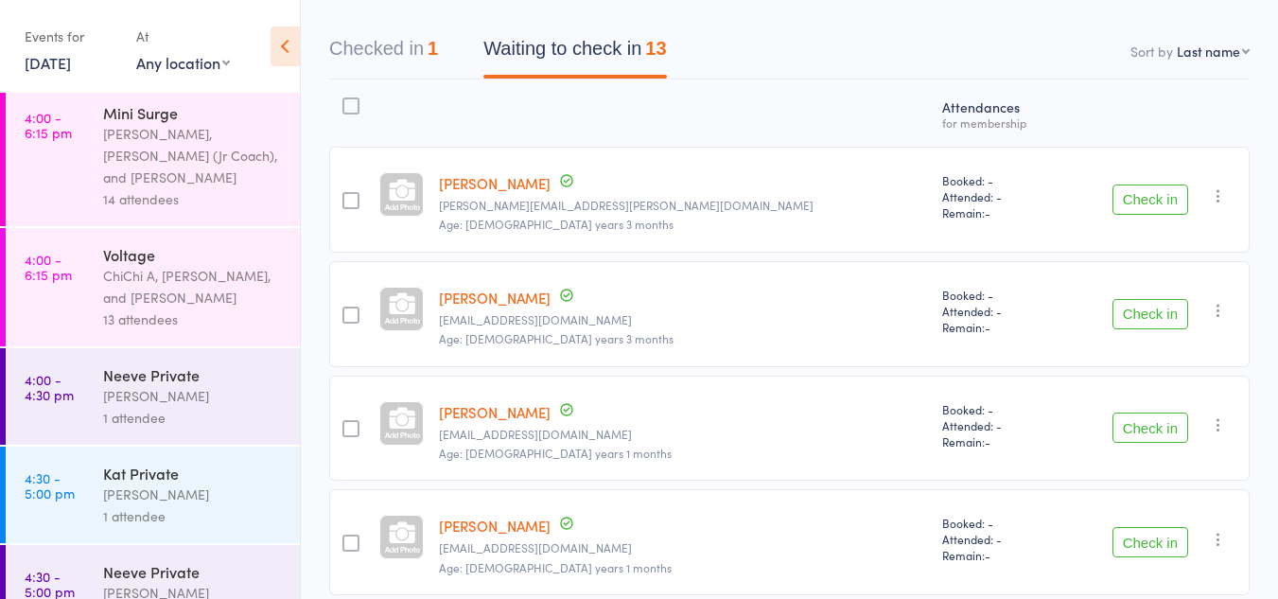
scroll to position [1400, 0]
click at [162, 262] on div "ChiChi A, Kyle Fisher, and Diamond Hunt" at bounding box center [193, 284] width 181 height 44
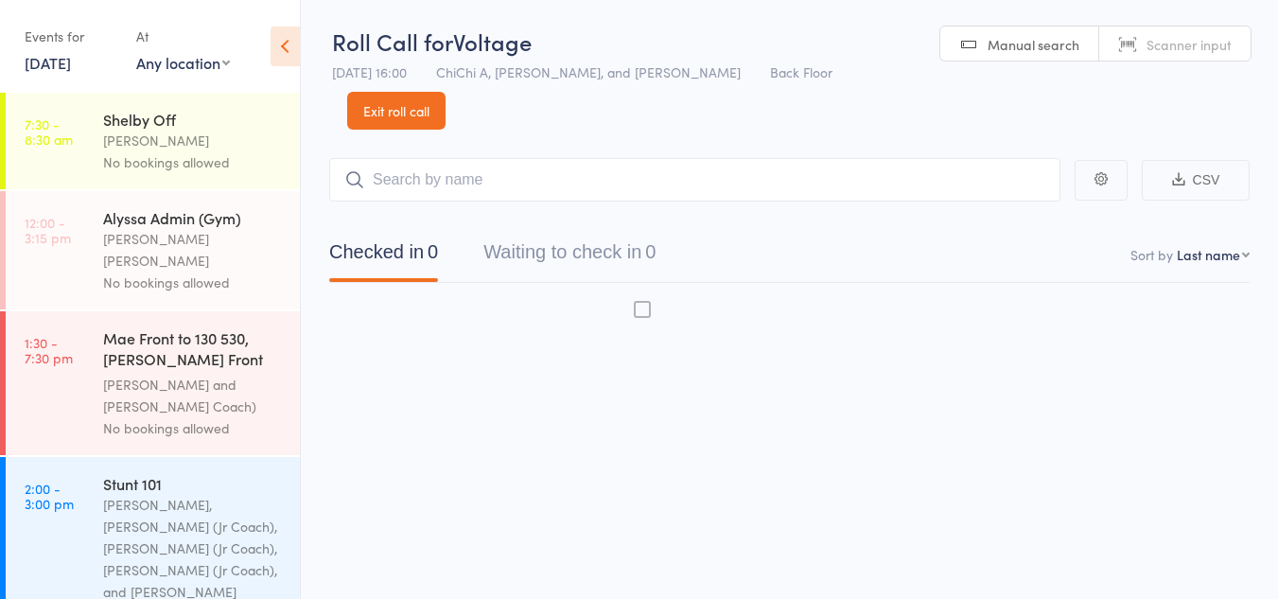
scroll to position [1, 0]
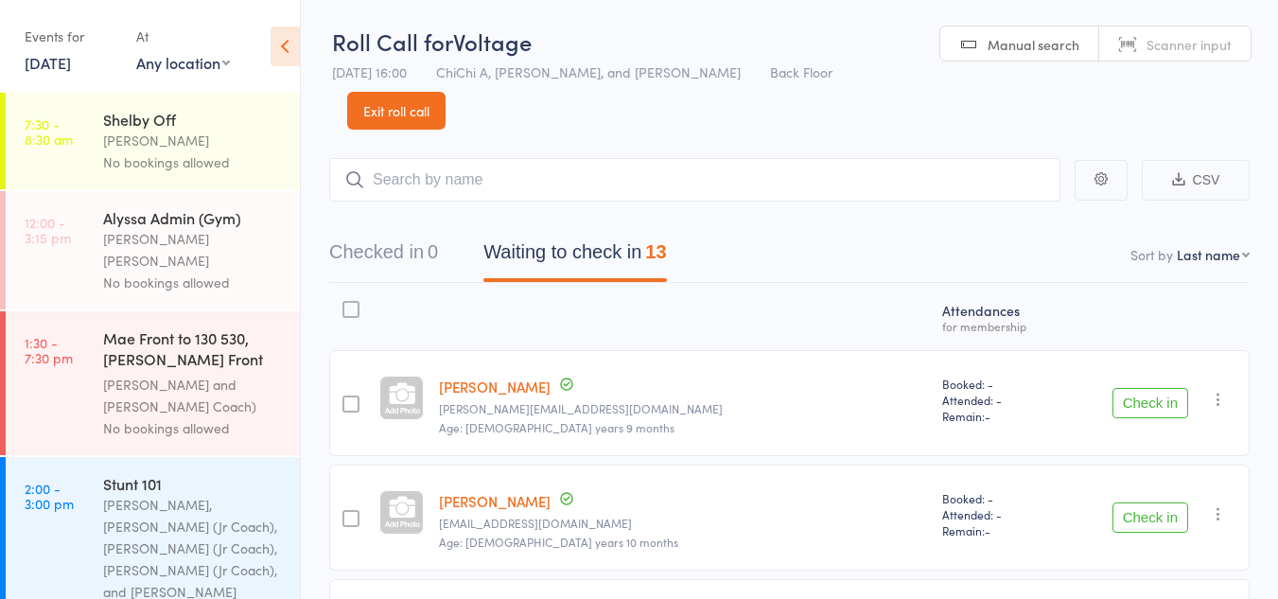
click at [1149, 388] on button "Check in" at bounding box center [1151, 403] width 76 height 30
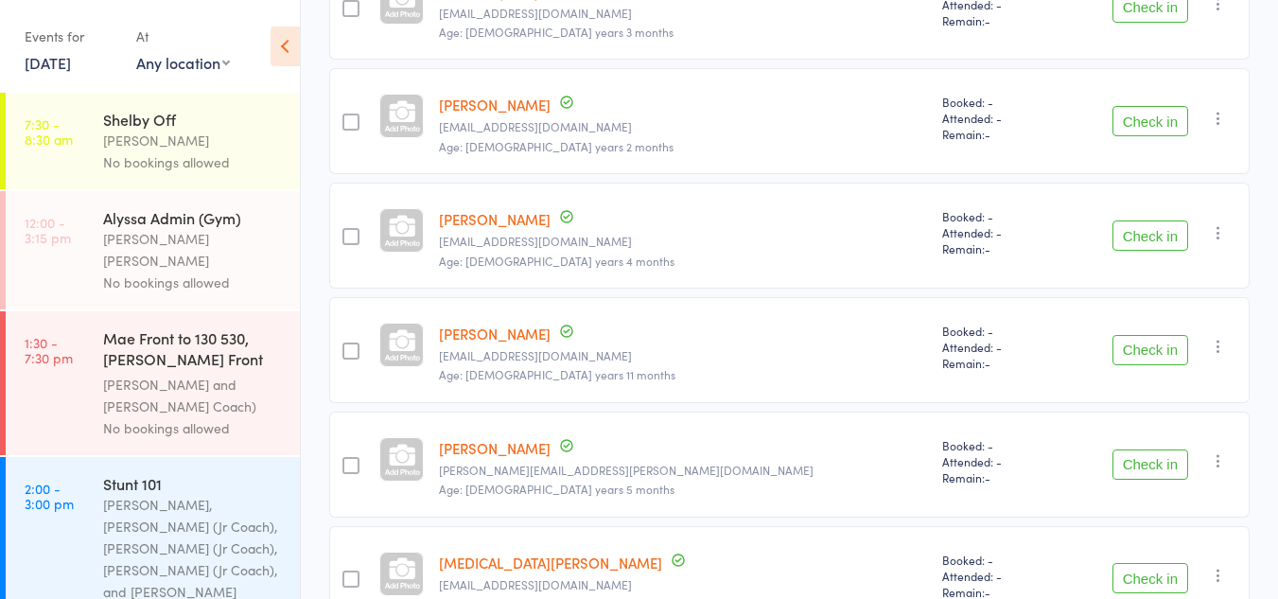
scroll to position [1161, 0]
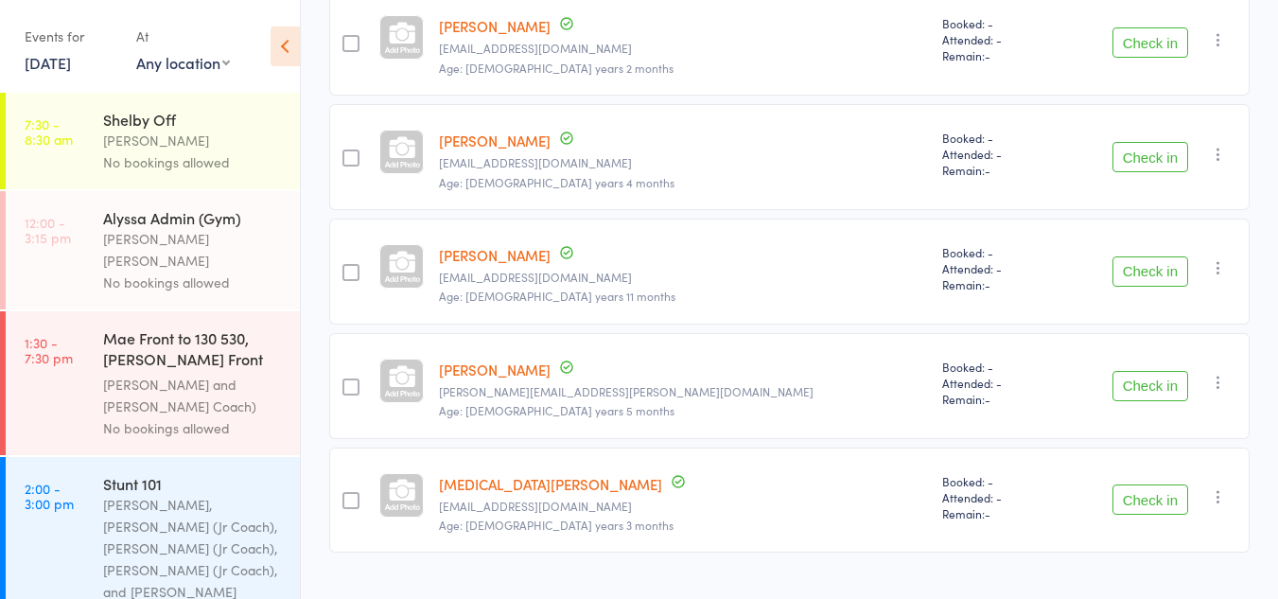
click at [1143, 371] on button "Check in" at bounding box center [1151, 386] width 76 height 30
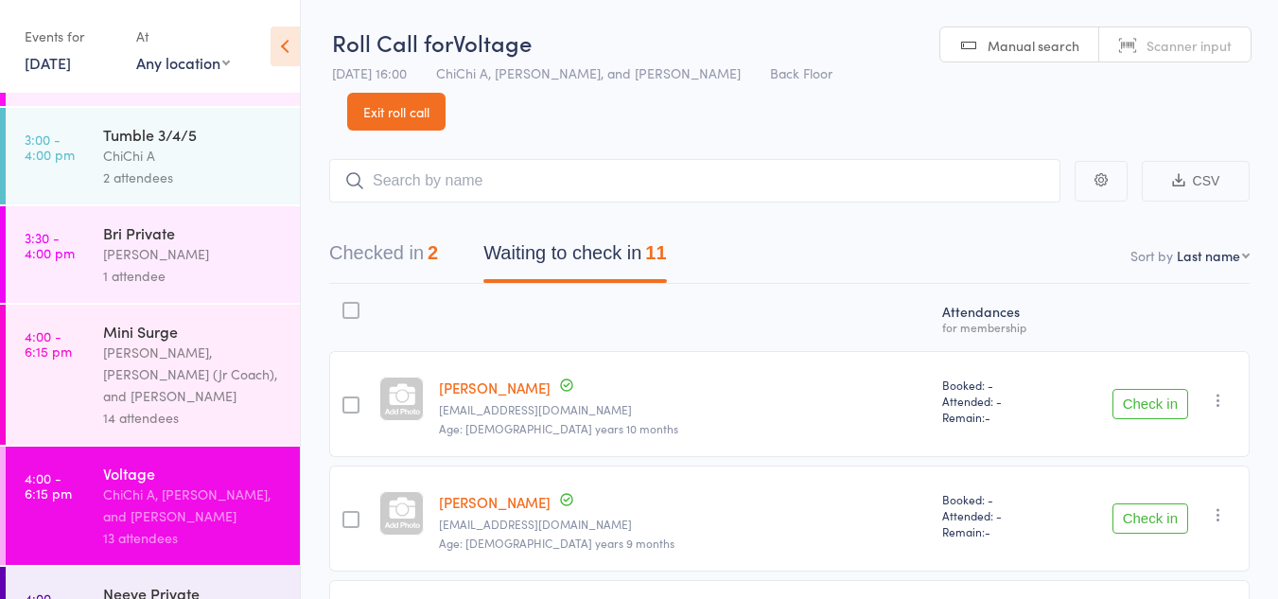
scroll to position [1178, 0]
click at [226, 343] on div "Corin Conway, Emrey (Jr Coach), and Brianna Cole" at bounding box center [193, 375] width 181 height 65
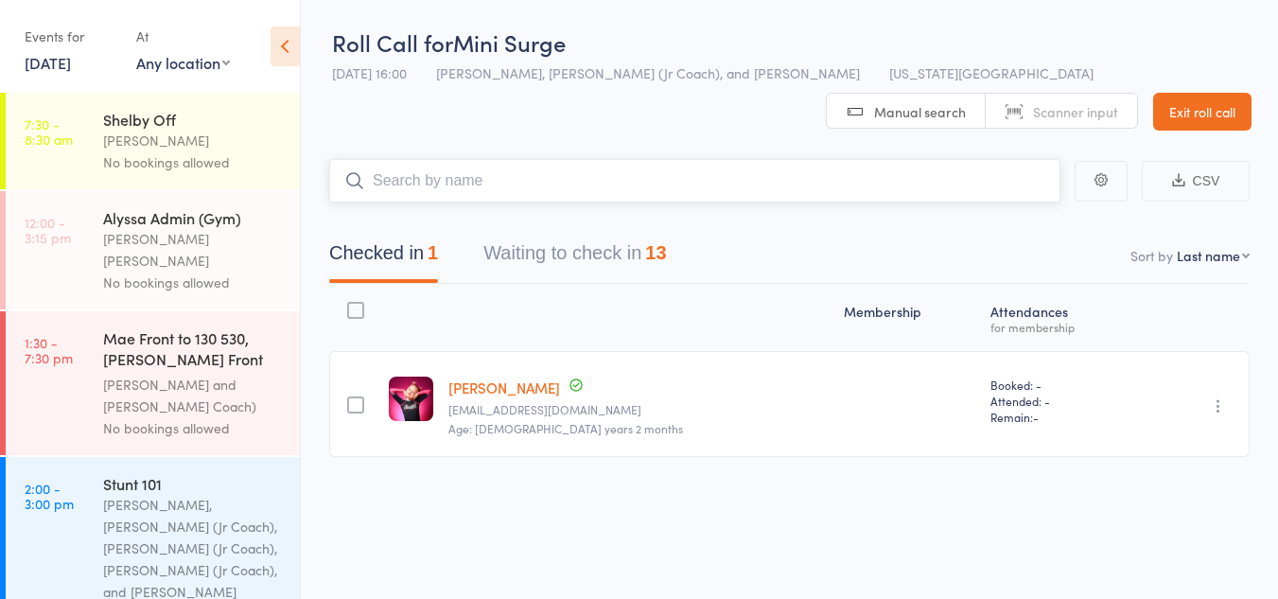
click at [540, 255] on button "Waiting to check in 13" at bounding box center [575, 258] width 183 height 50
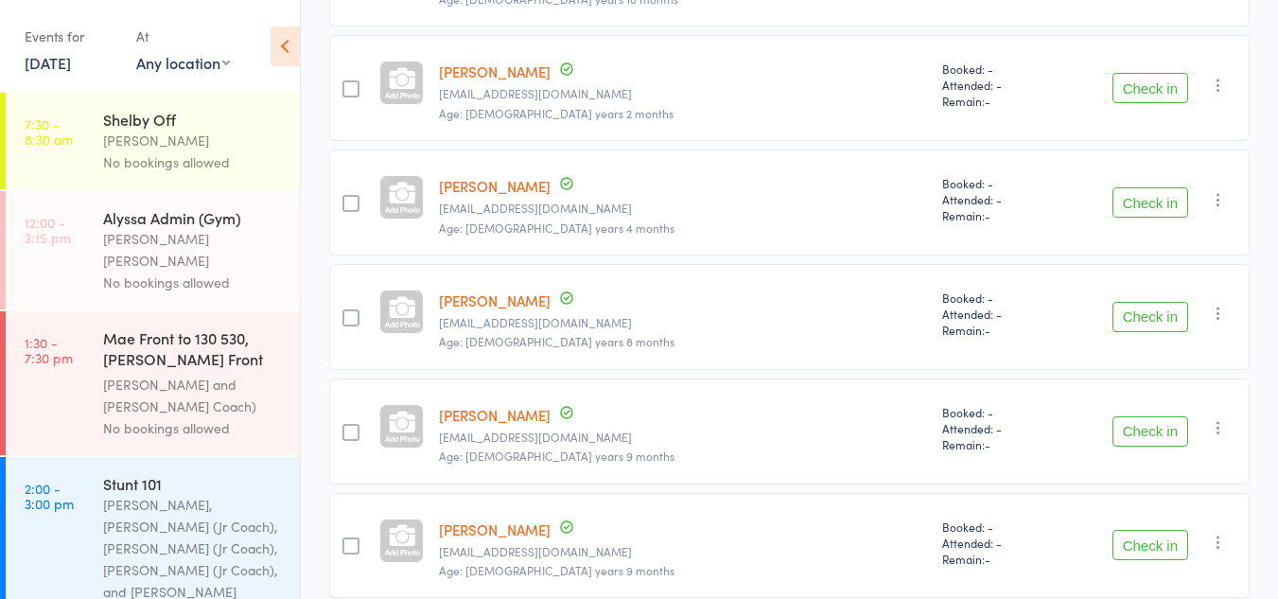
scroll to position [1134, 0]
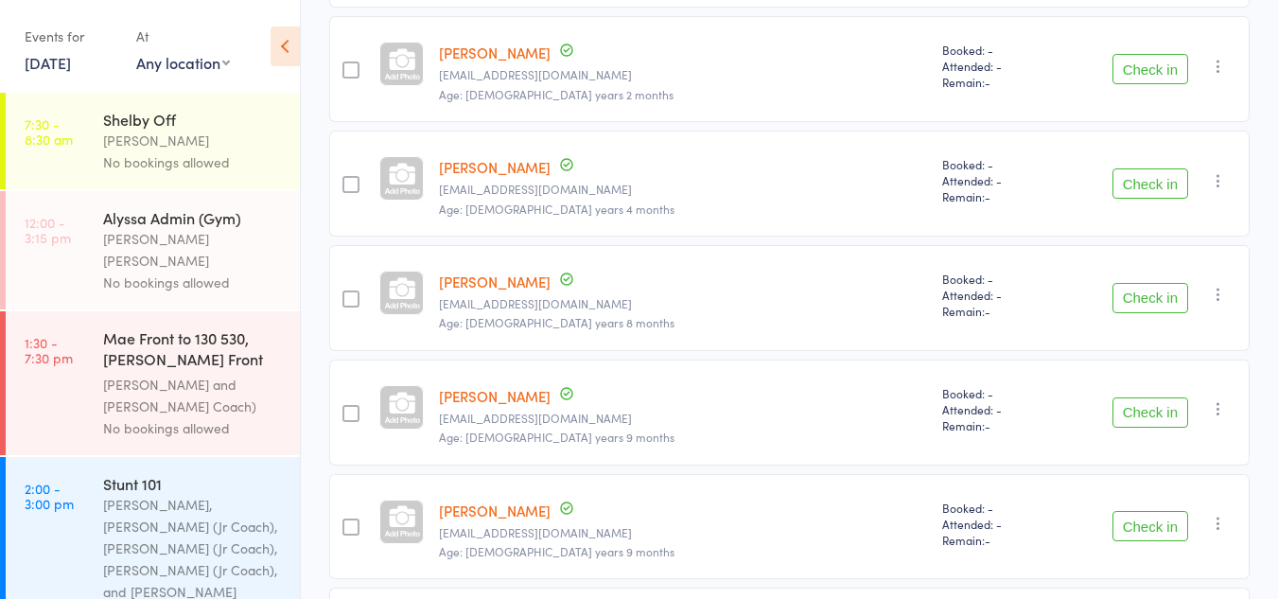
click at [1126, 175] on button "Check in" at bounding box center [1151, 183] width 76 height 30
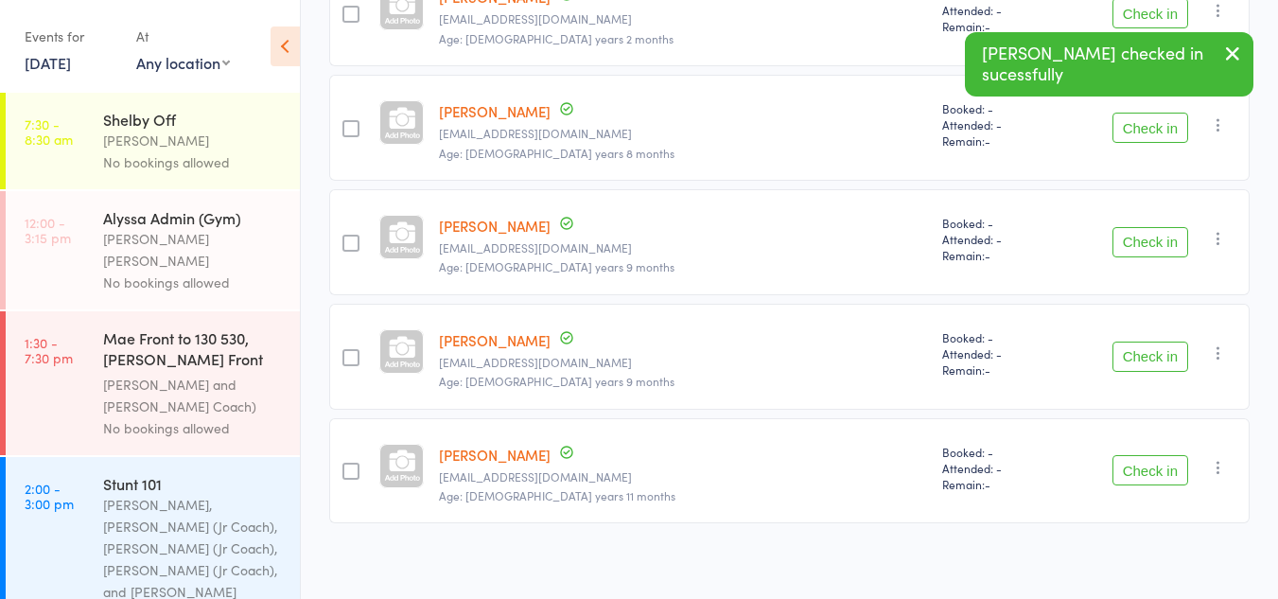
scroll to position [1196, 0]
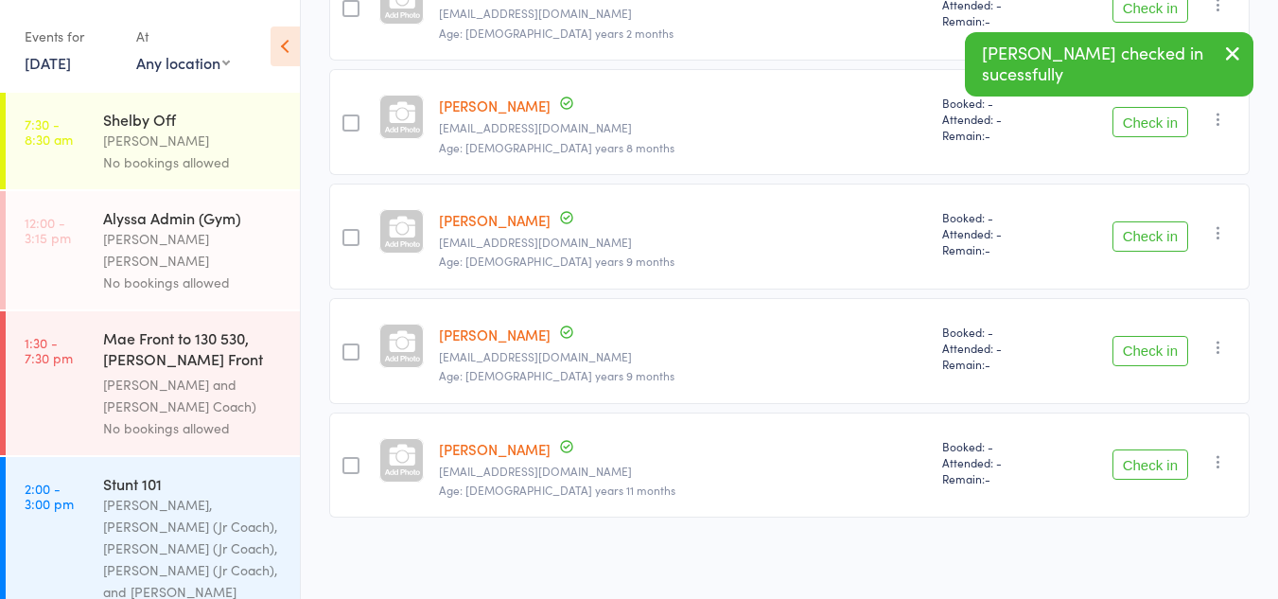
click at [1158, 236] on button "Check in" at bounding box center [1151, 236] width 76 height 30
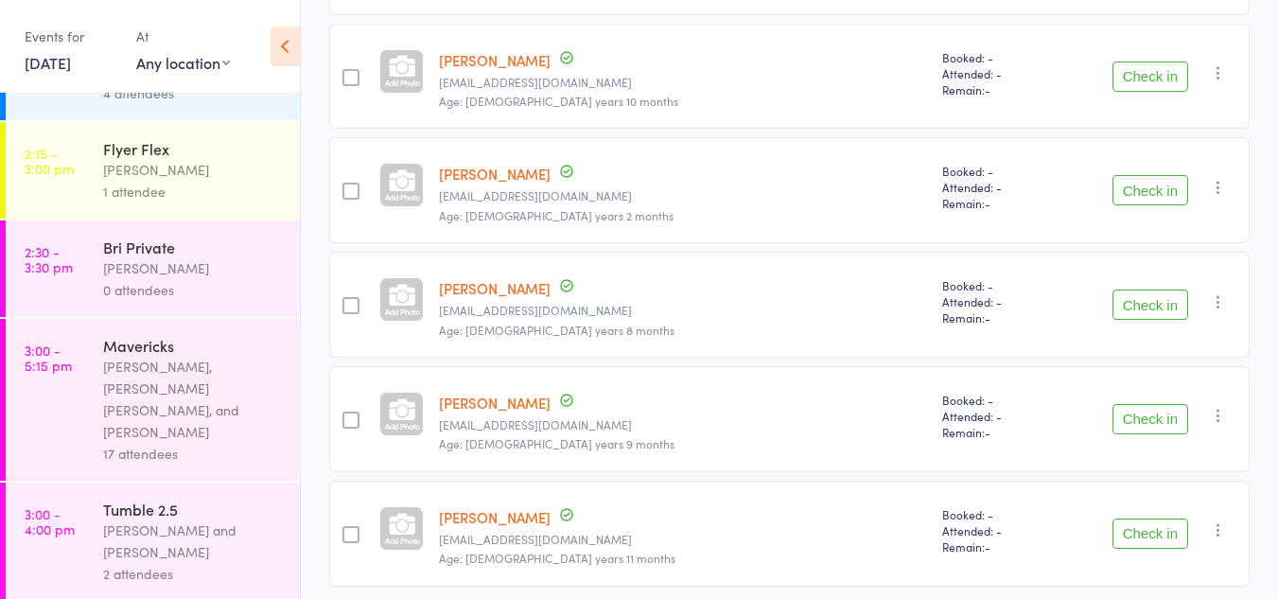
scroll to position [1085, 0]
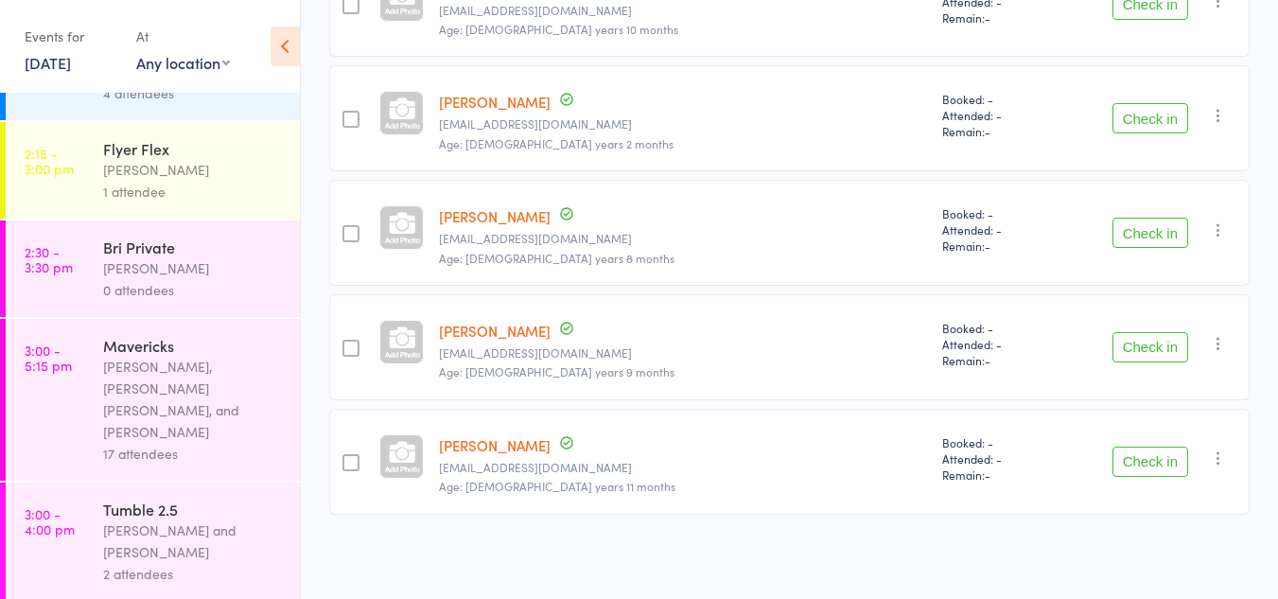
click at [1151, 465] on button "Check in" at bounding box center [1151, 462] width 76 height 30
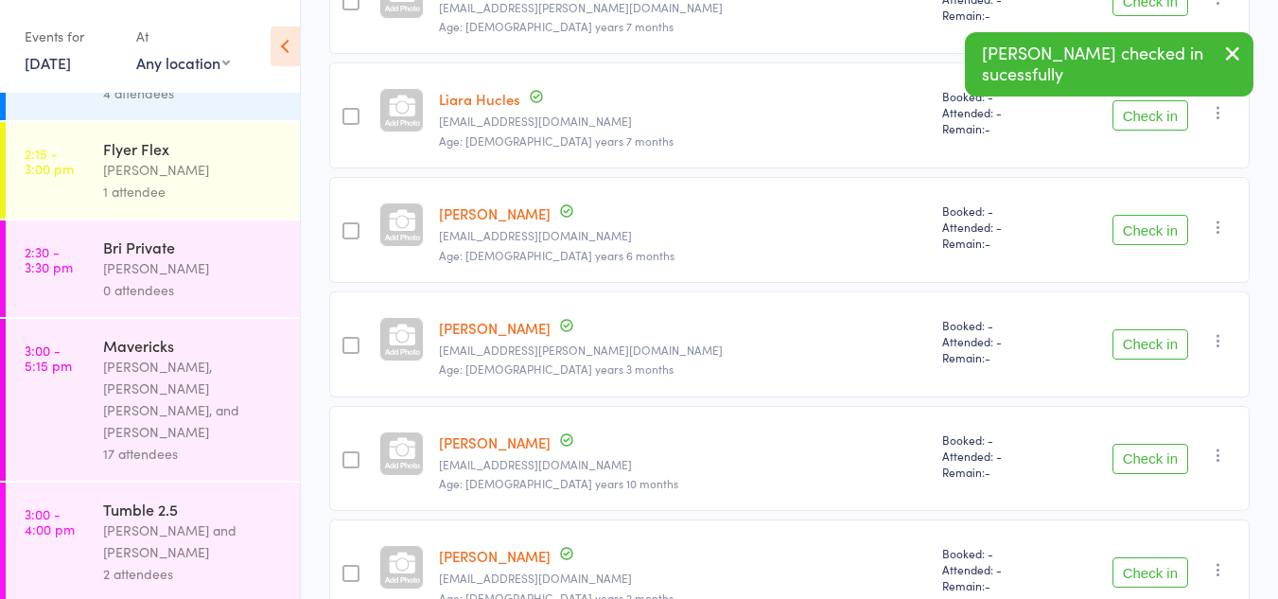
scroll to position [630, 0]
click at [1119, 333] on button "Check in" at bounding box center [1151, 345] width 76 height 30
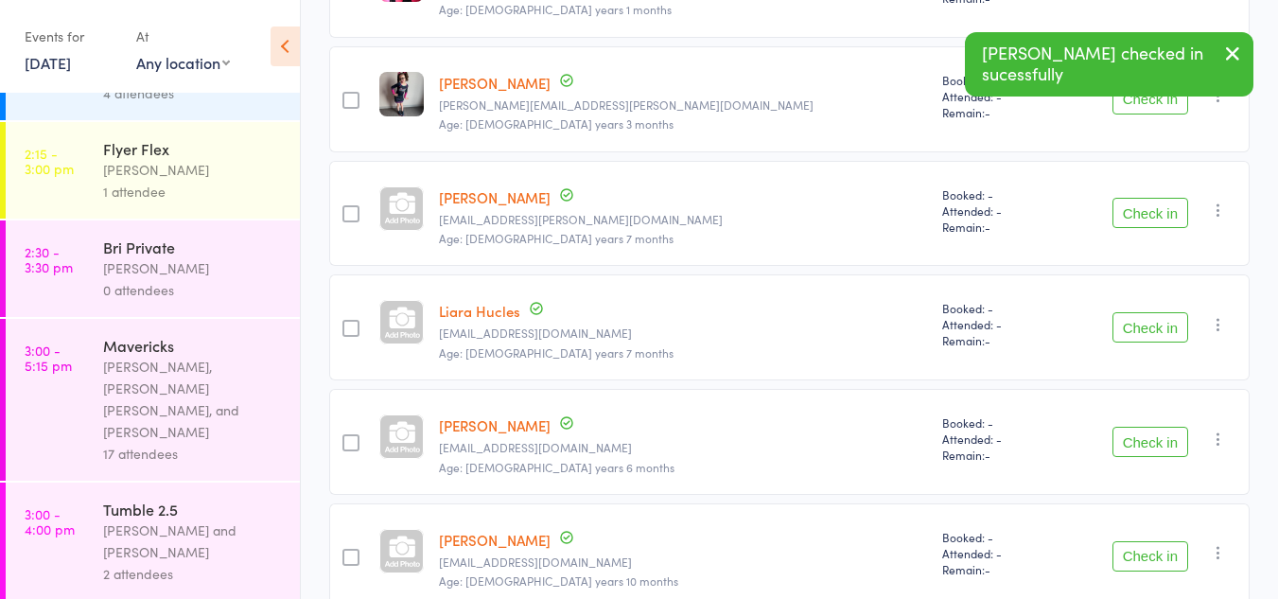
scroll to position [420, 0]
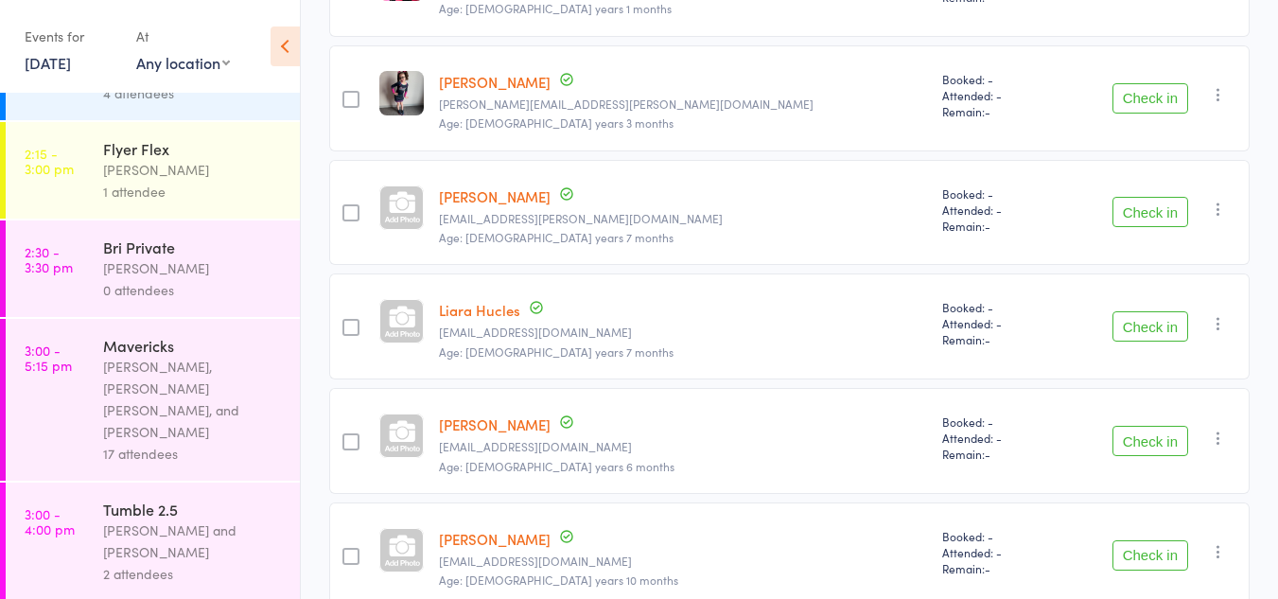
click at [1143, 448] on button "Check in" at bounding box center [1151, 441] width 76 height 30
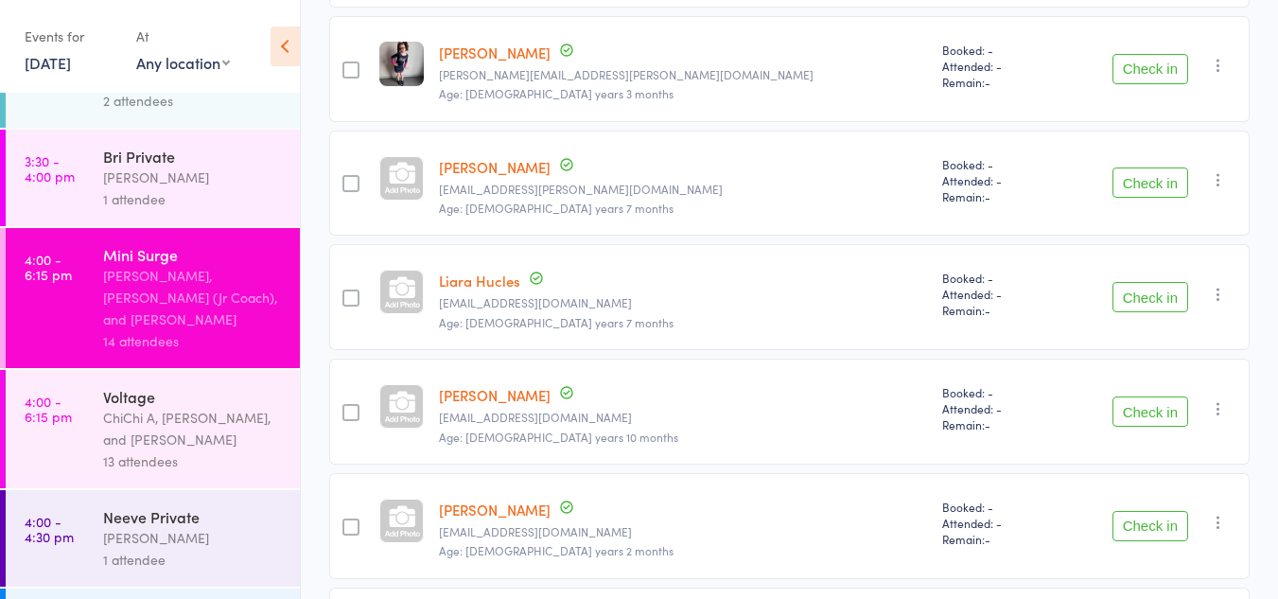
scroll to position [1258, 0]
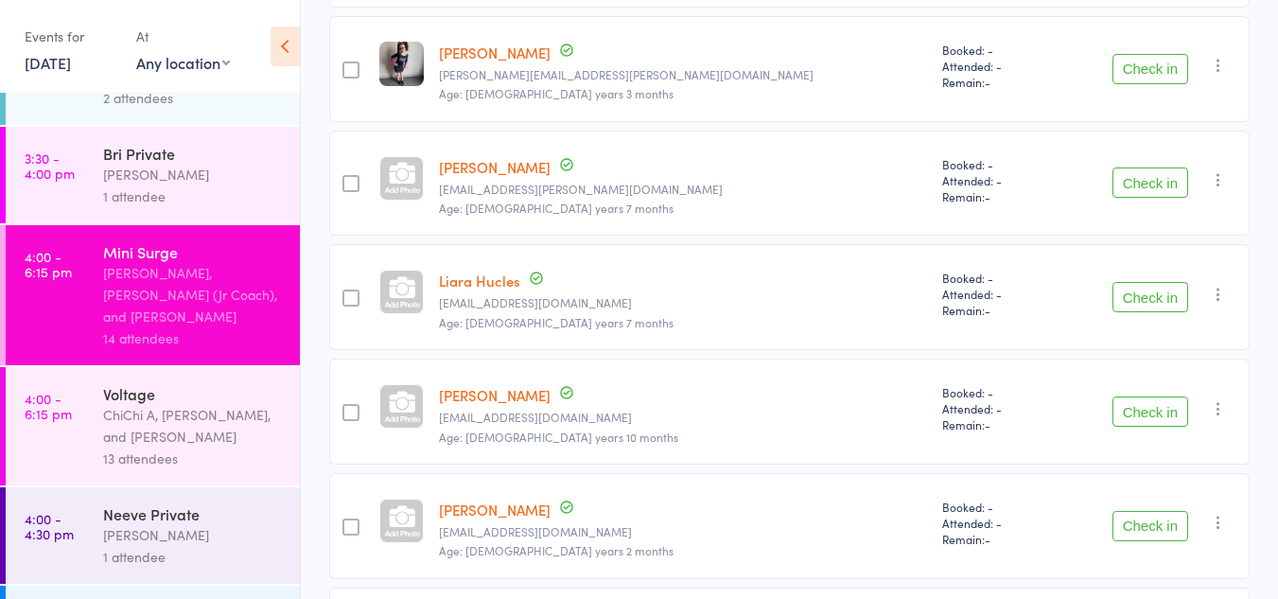
click at [158, 524] on div "Neeve Whalen" at bounding box center [193, 535] width 181 height 22
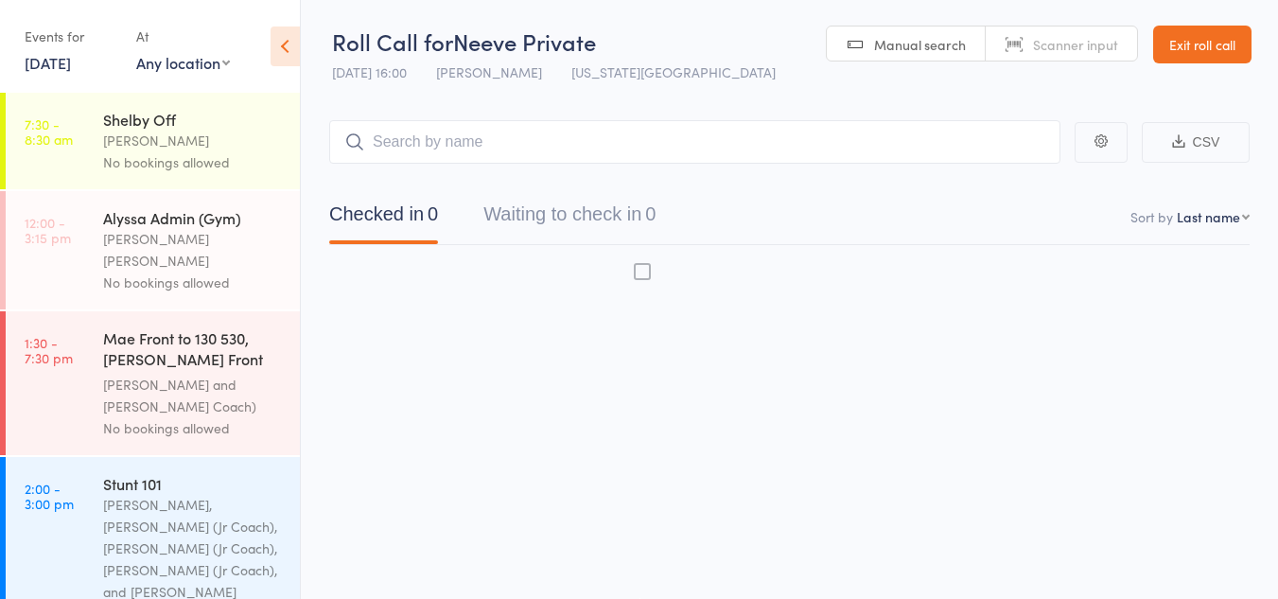
scroll to position [1, 0]
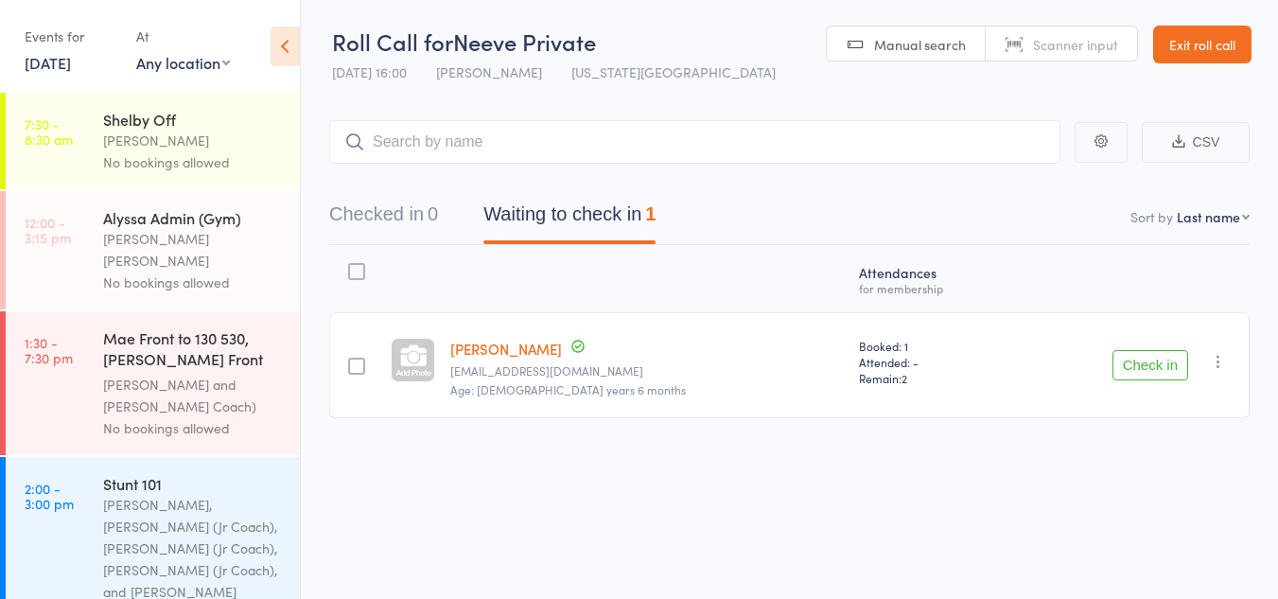
click at [1165, 355] on button "Check in" at bounding box center [1151, 365] width 76 height 30
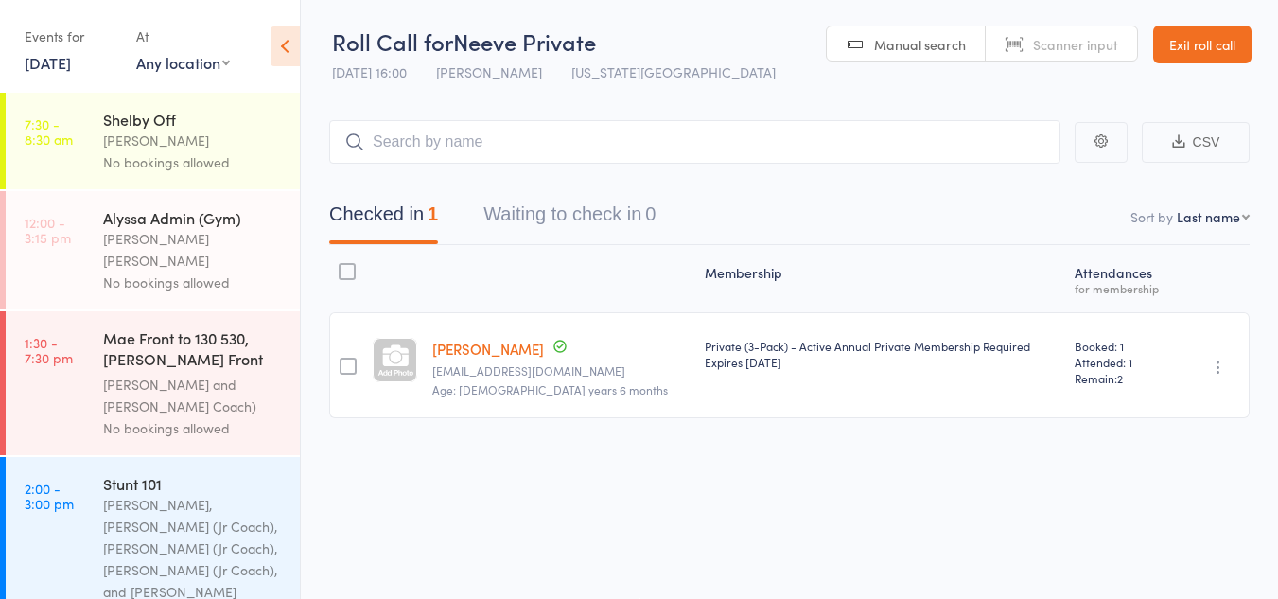
click at [1016, 404] on div "Private (3-Pack) - Active Annual Private Membership Required Expires Apr 5, 2026" at bounding box center [882, 365] width 370 height 106
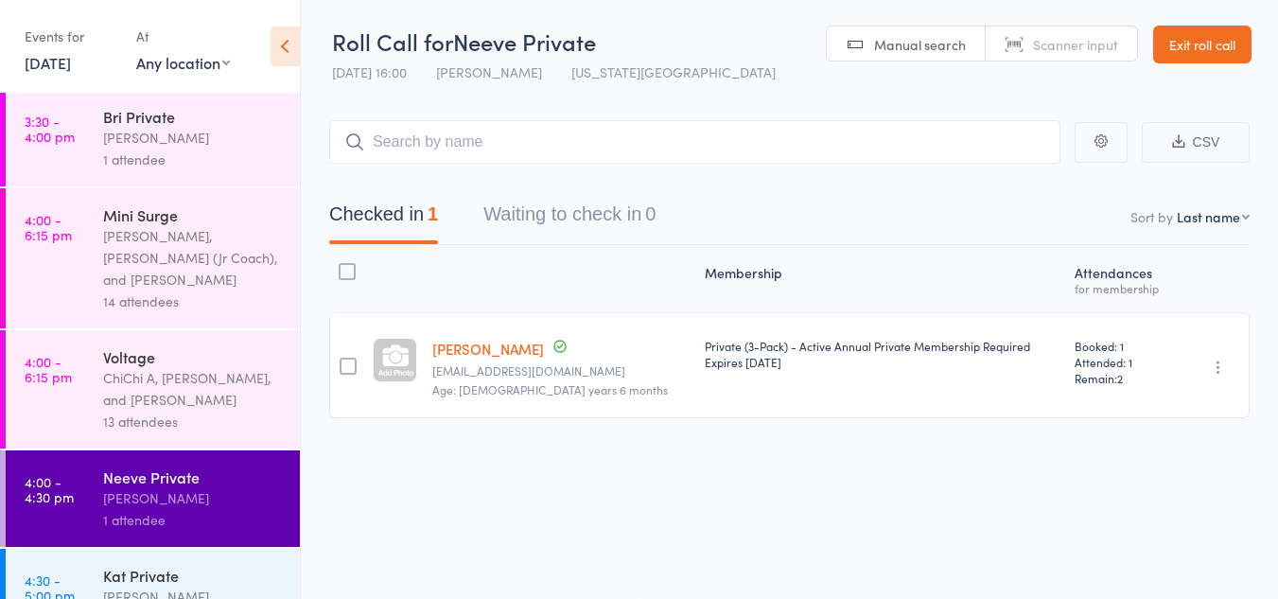
scroll to position [1253, 0]
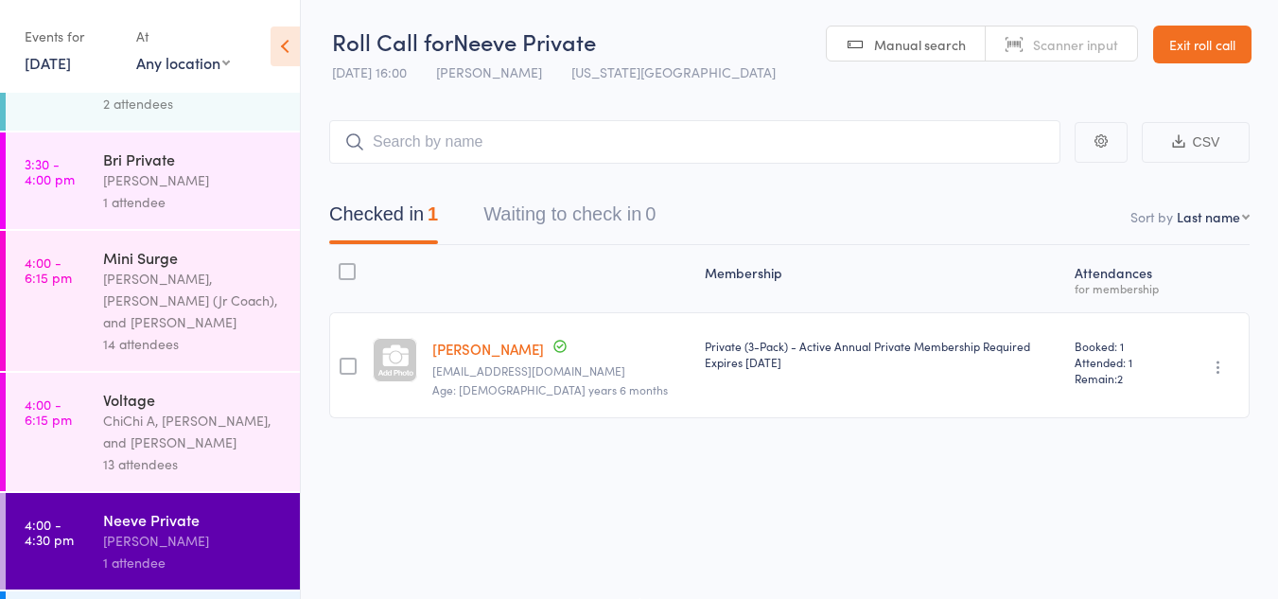
click at [196, 410] on div "ChiChi A, Kyle Fisher, and Diamond Hunt" at bounding box center [193, 432] width 181 height 44
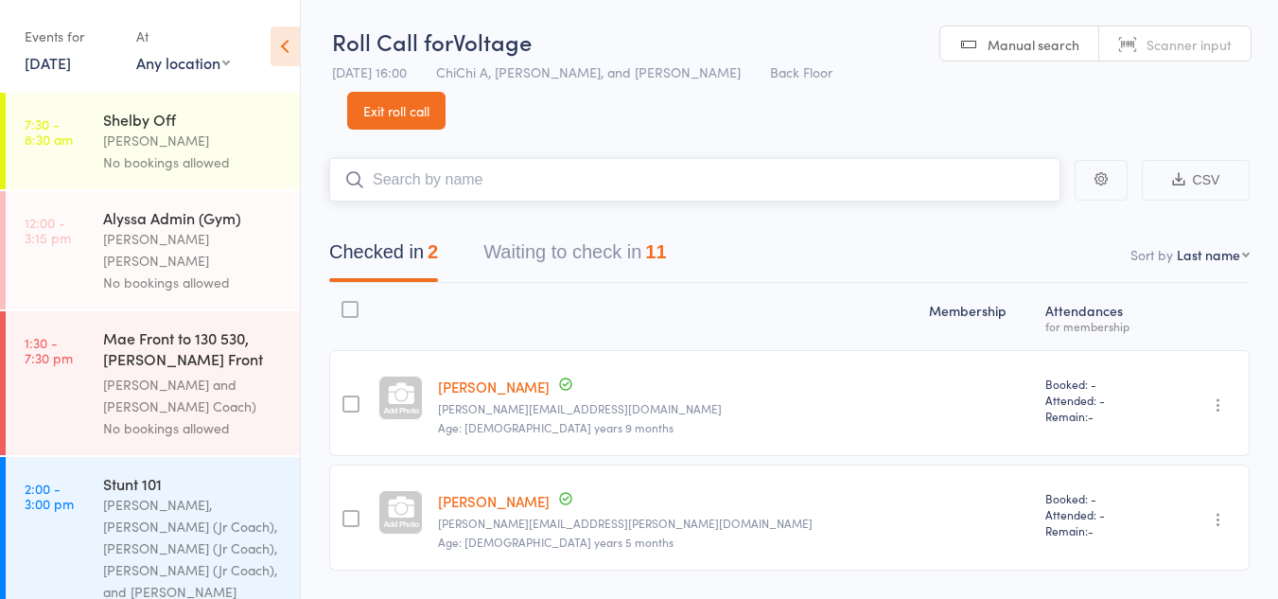
click at [588, 232] on button "Waiting to check in 11" at bounding box center [575, 257] width 183 height 50
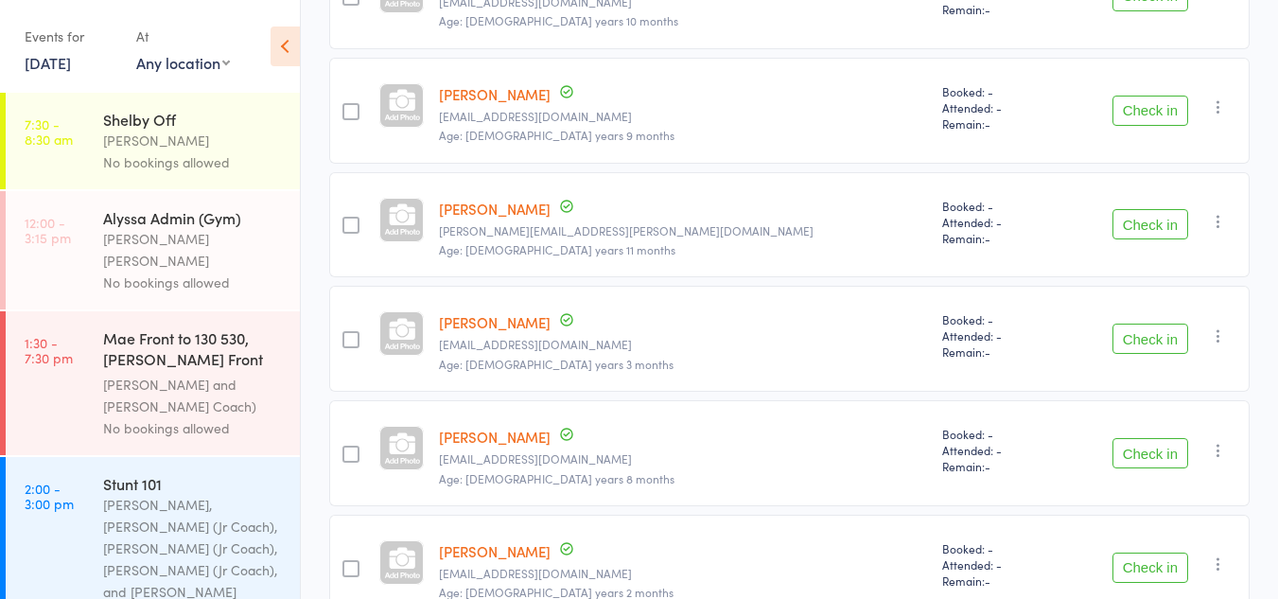
scroll to position [419, 0]
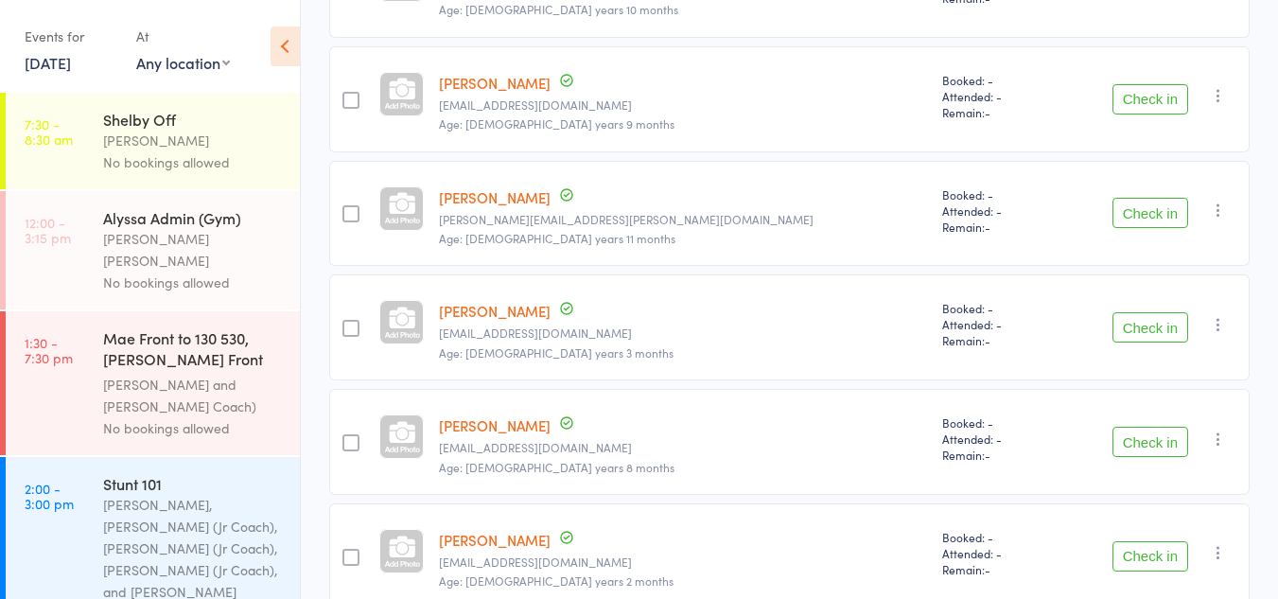
click at [1127, 427] on button "Check in" at bounding box center [1151, 442] width 76 height 30
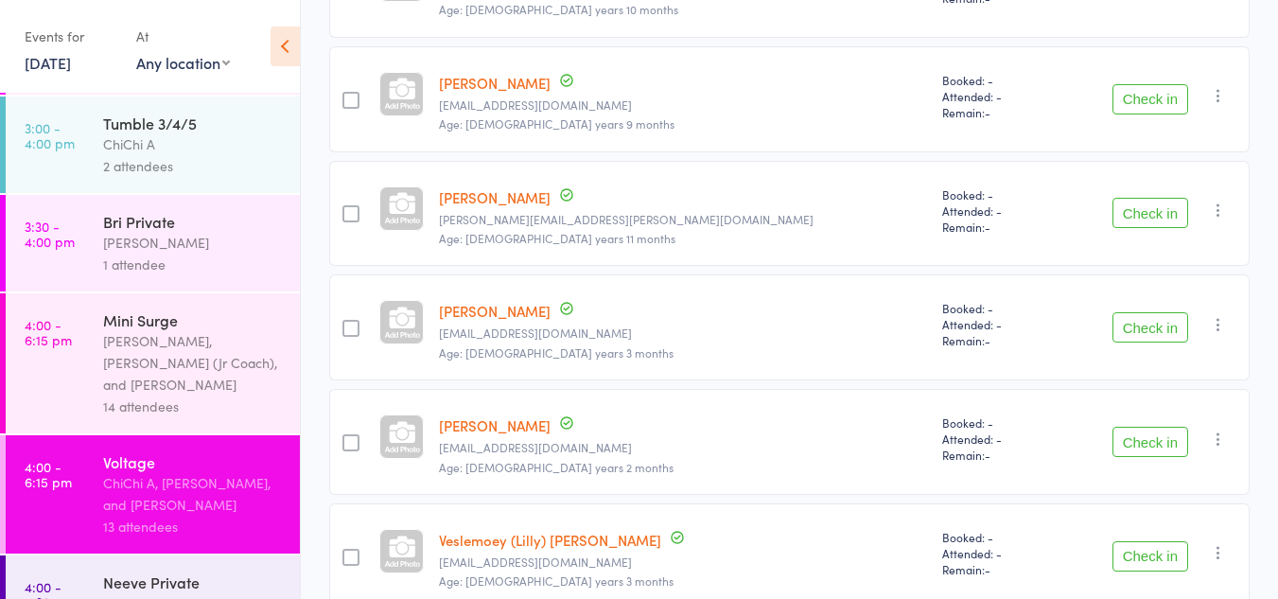
scroll to position [1206, 0]
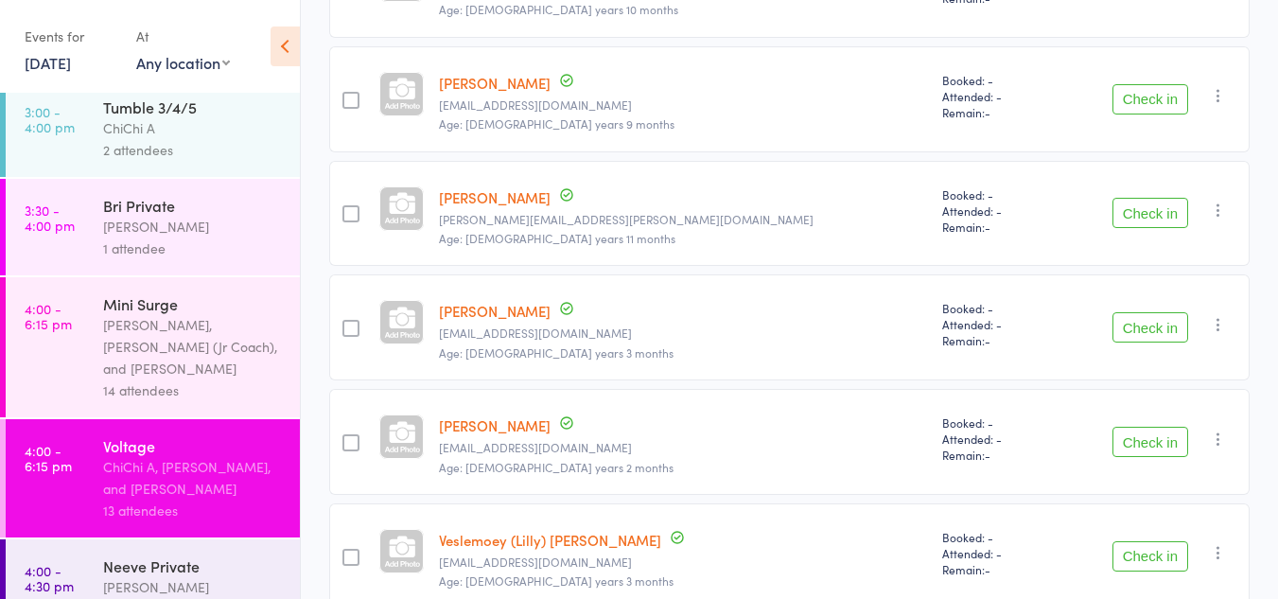
click at [1147, 312] on button "Check in" at bounding box center [1151, 327] width 76 height 30
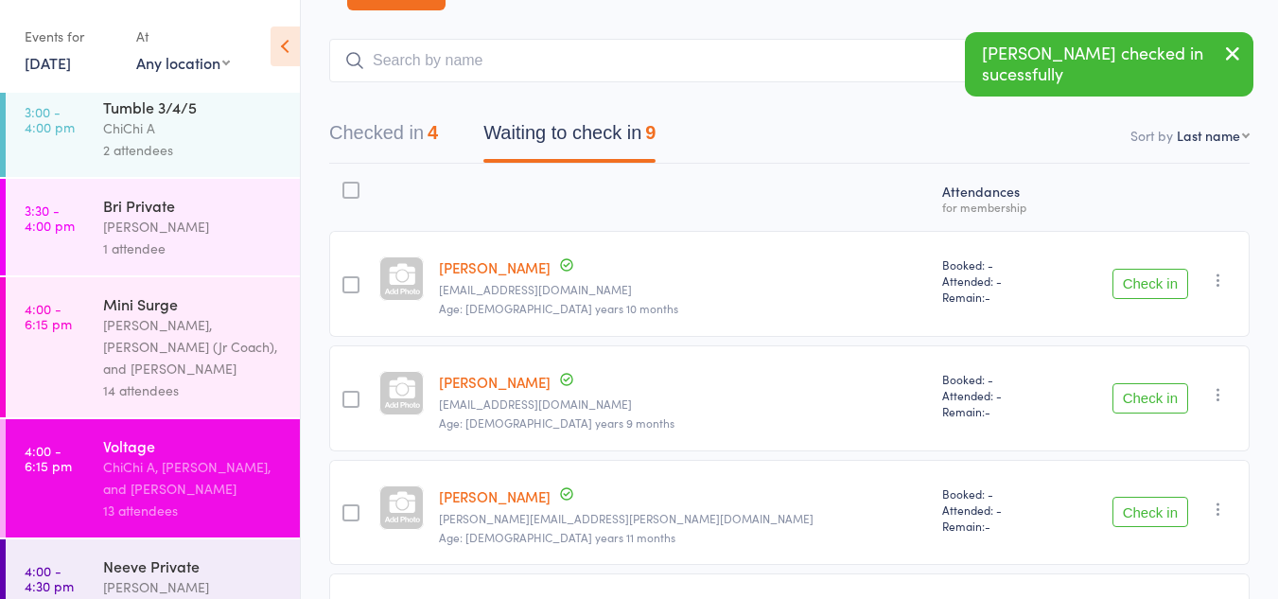
scroll to position [119, 0]
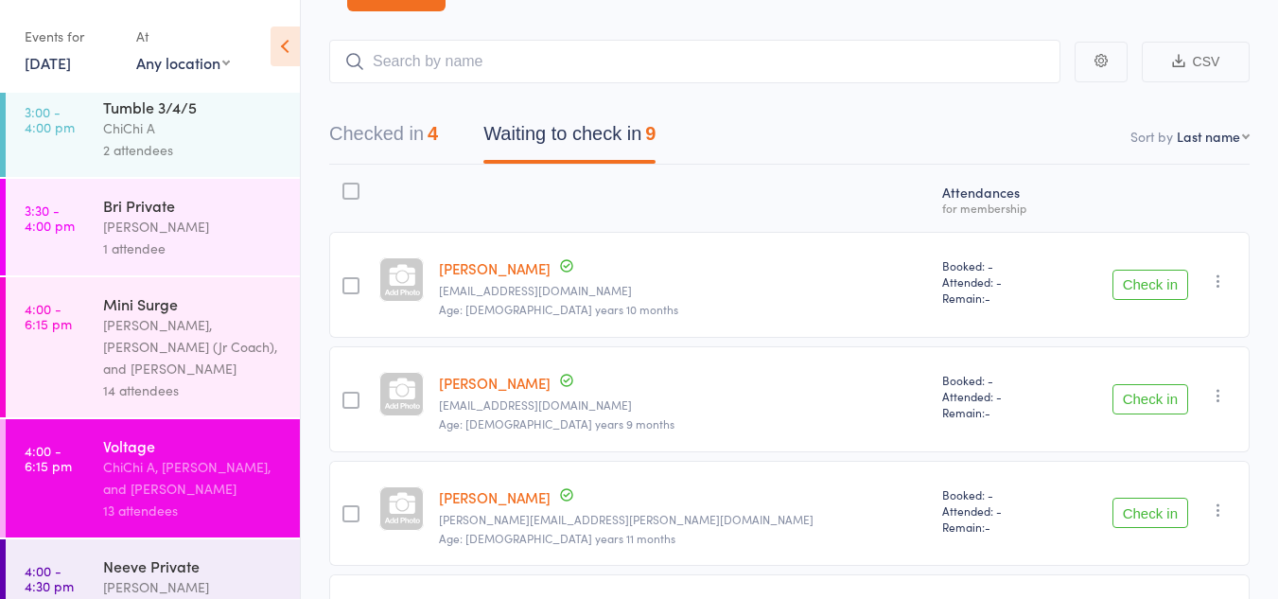
click at [205, 314] on div "Corin Conway, Emrey (Jr Coach), and Brianna Cole" at bounding box center [193, 346] width 181 height 65
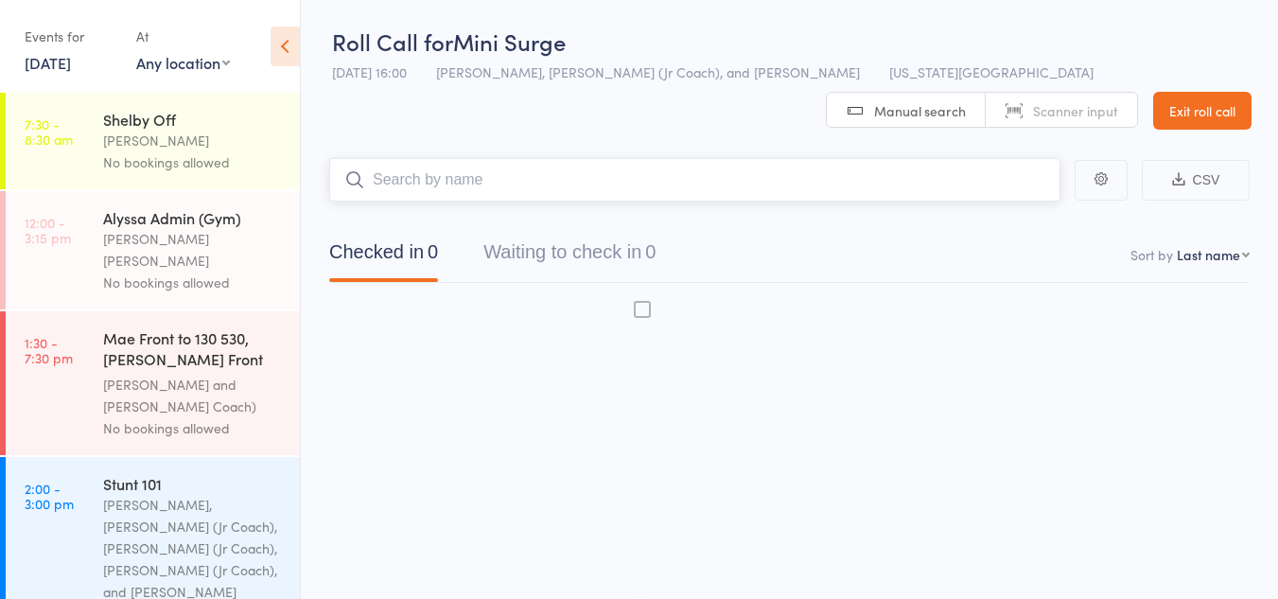
scroll to position [1, 0]
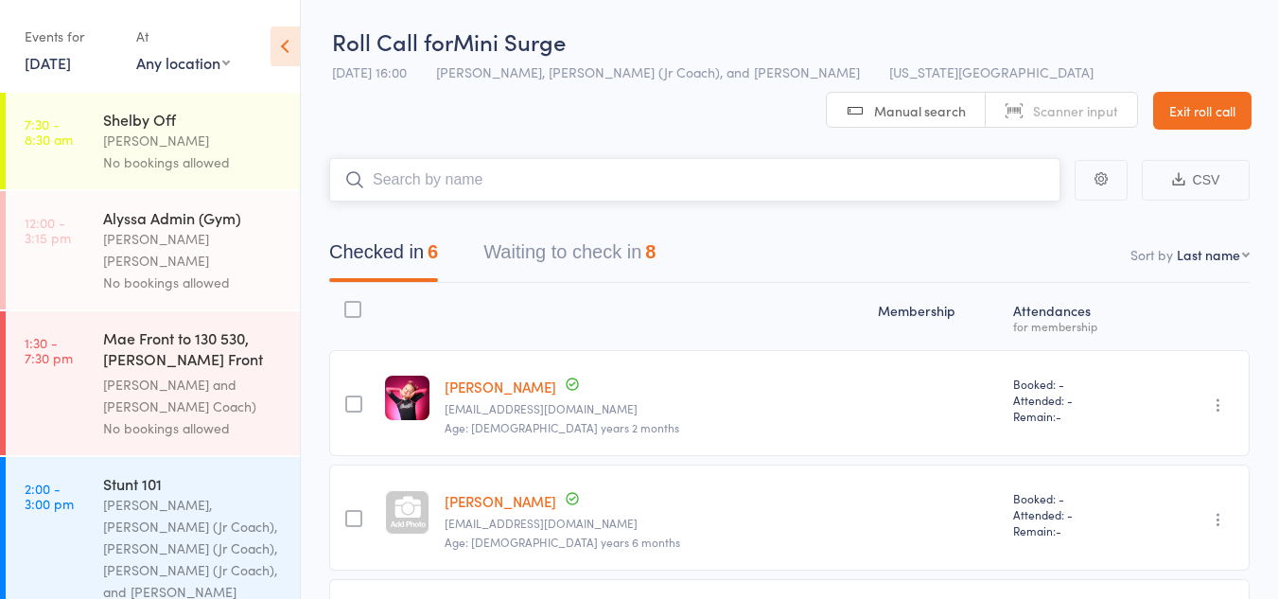
click at [614, 259] on button "Waiting to check in 8" at bounding box center [570, 257] width 172 height 50
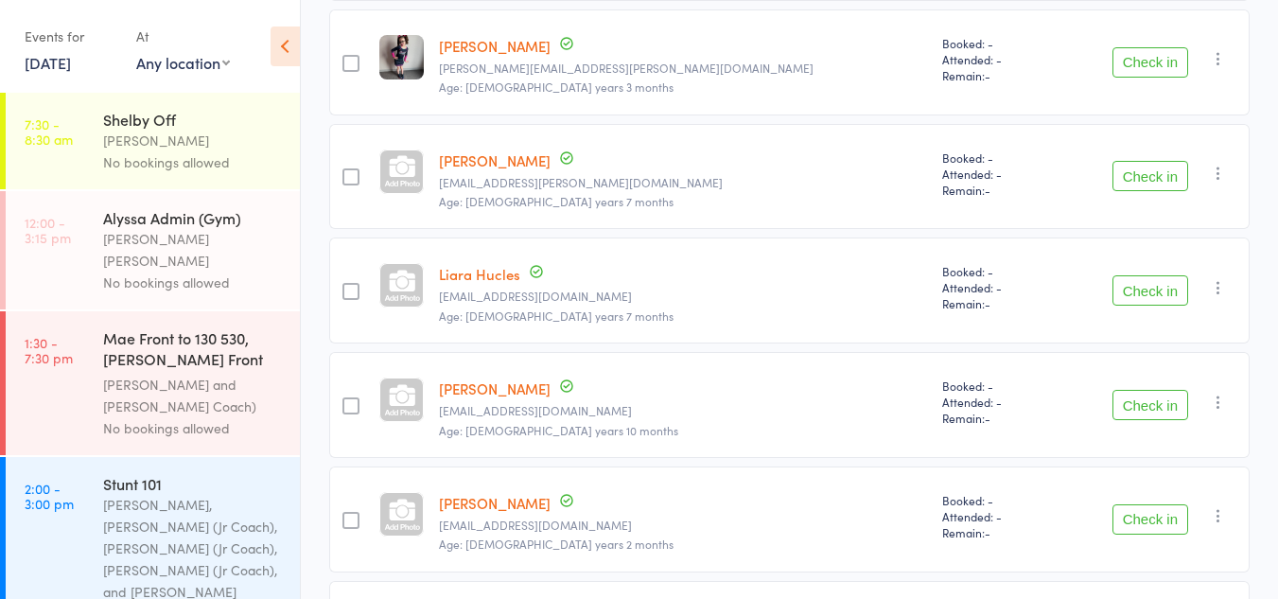
scroll to position [501, 0]
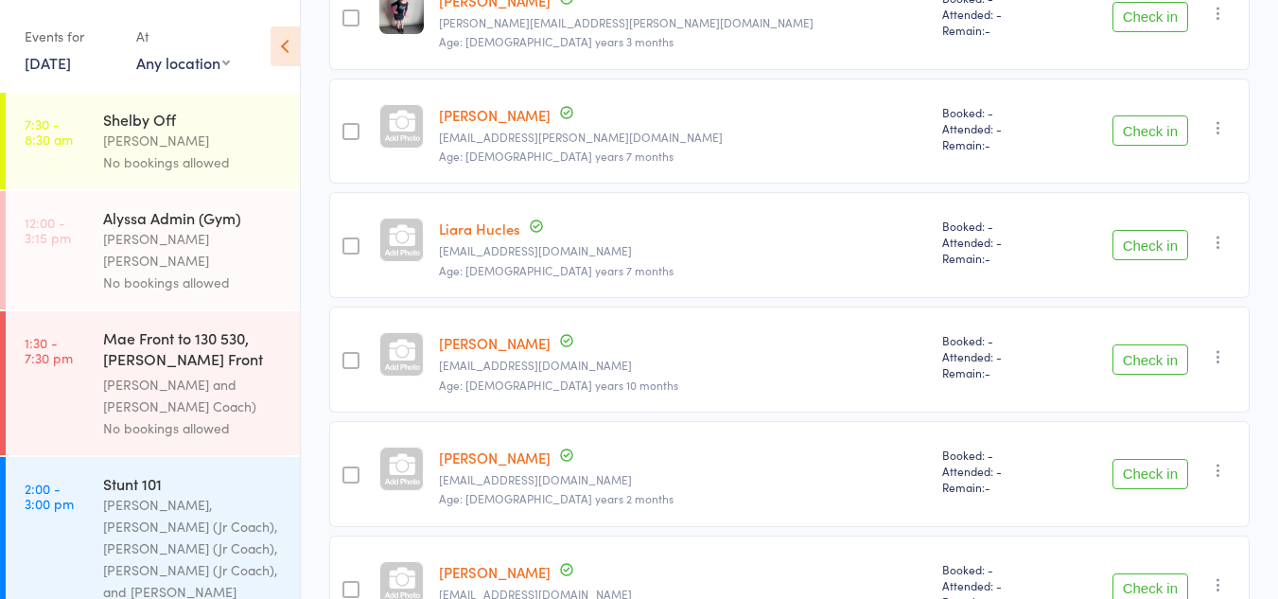
click at [1144, 355] on button "Check in" at bounding box center [1151, 359] width 76 height 30
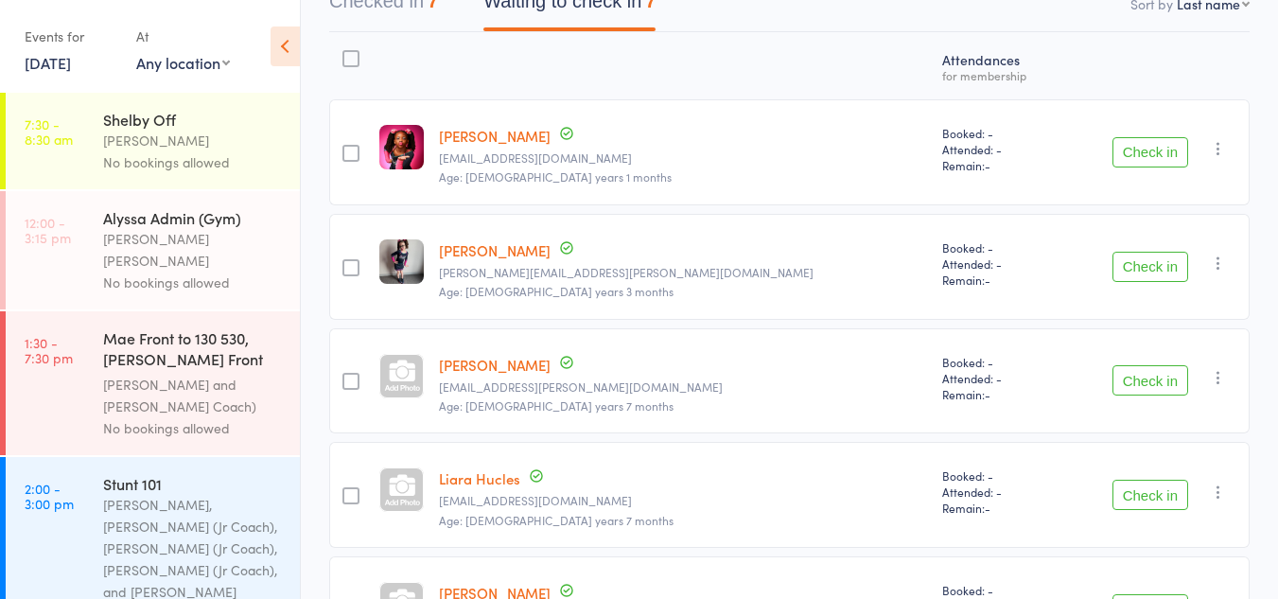
scroll to position [0, 0]
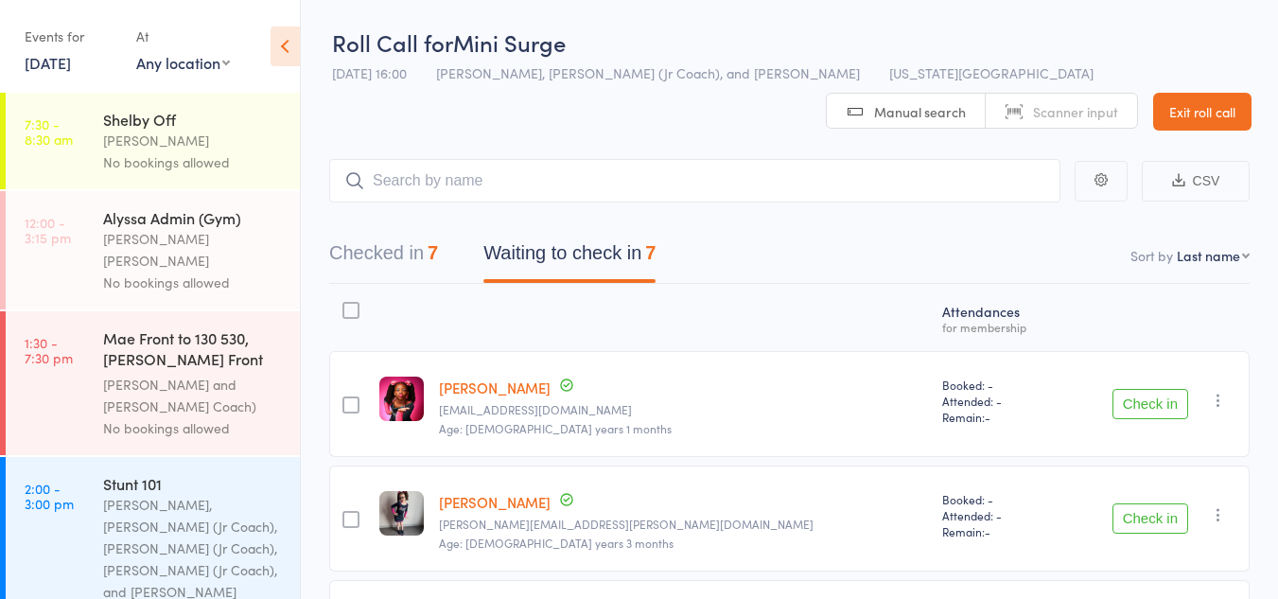
click at [1165, 408] on button "Check in" at bounding box center [1151, 404] width 76 height 30
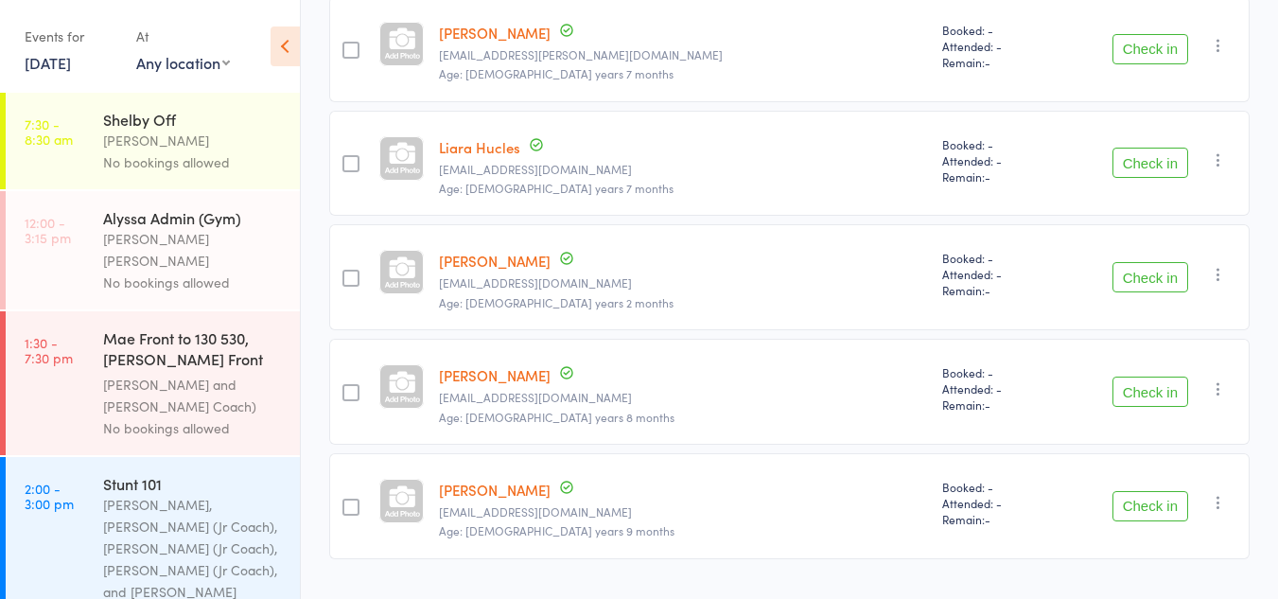
scroll to position [514, 0]
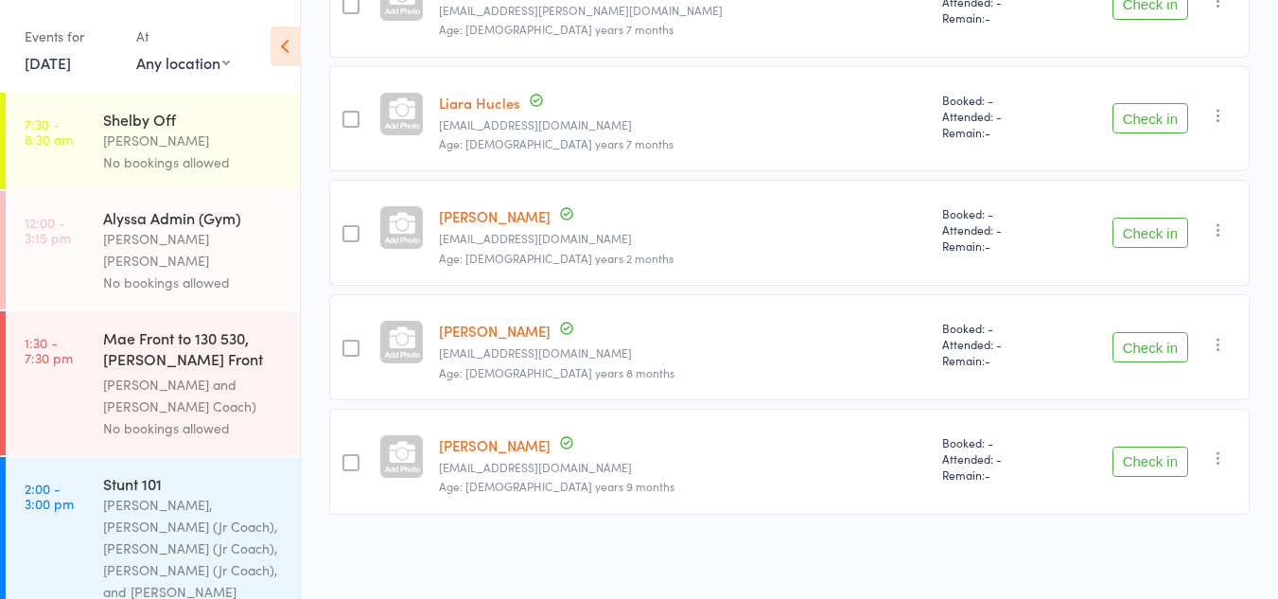
click at [1145, 458] on button "Check in" at bounding box center [1151, 462] width 76 height 30
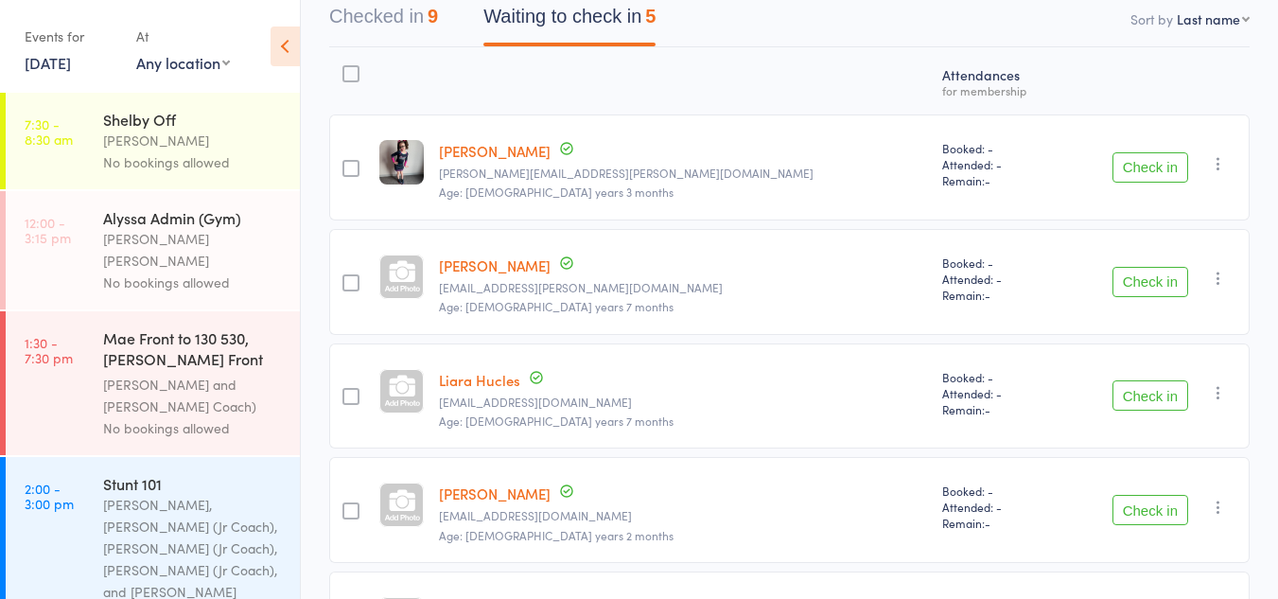
scroll to position [237, 0]
click at [1147, 167] on button "Check in" at bounding box center [1151, 166] width 76 height 30
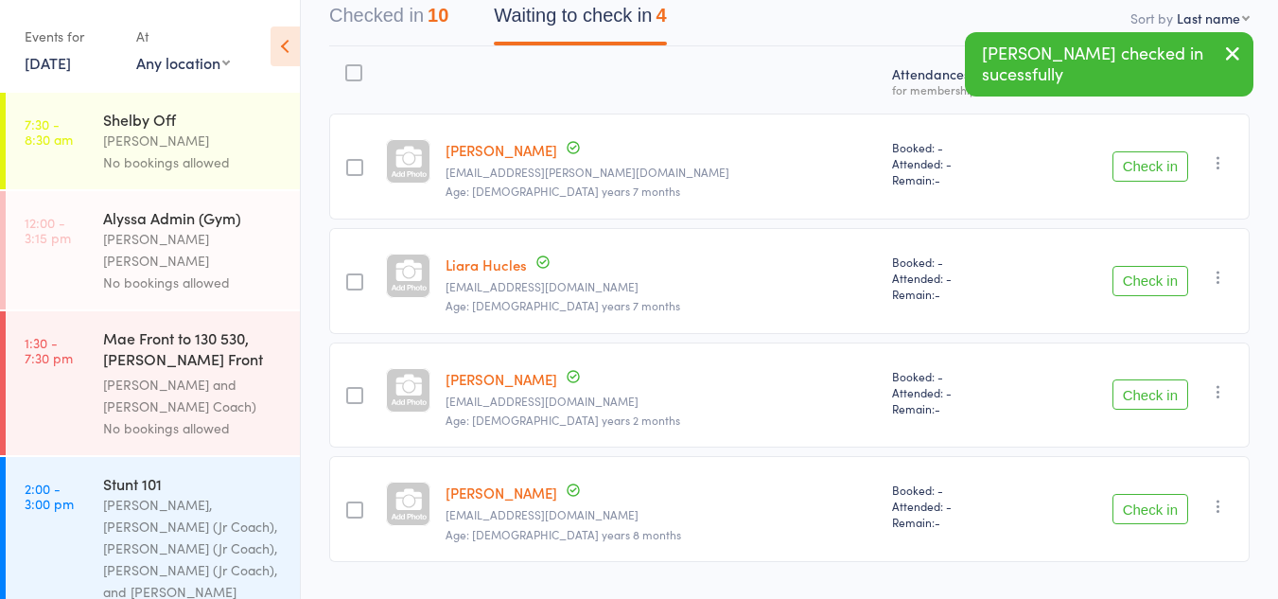
click at [1147, 168] on button "Check in" at bounding box center [1151, 166] width 76 height 30
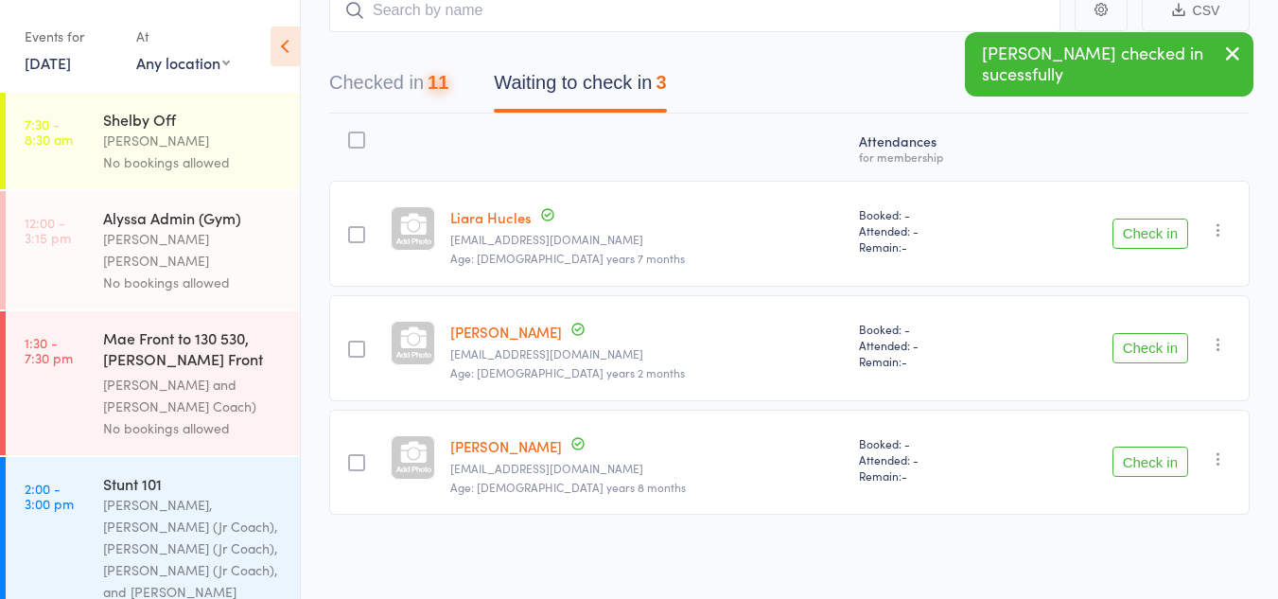
scroll to position [170, 0]
click at [1144, 229] on button "Check in" at bounding box center [1151, 234] width 76 height 30
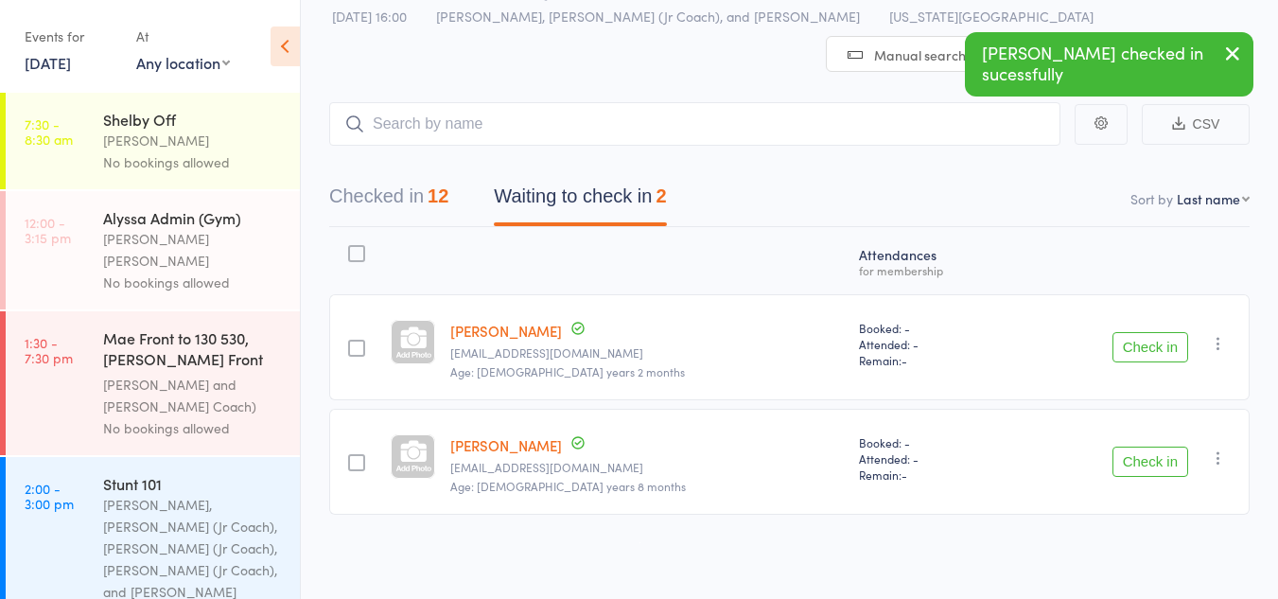
click at [1135, 356] on button "Check in" at bounding box center [1151, 347] width 76 height 30
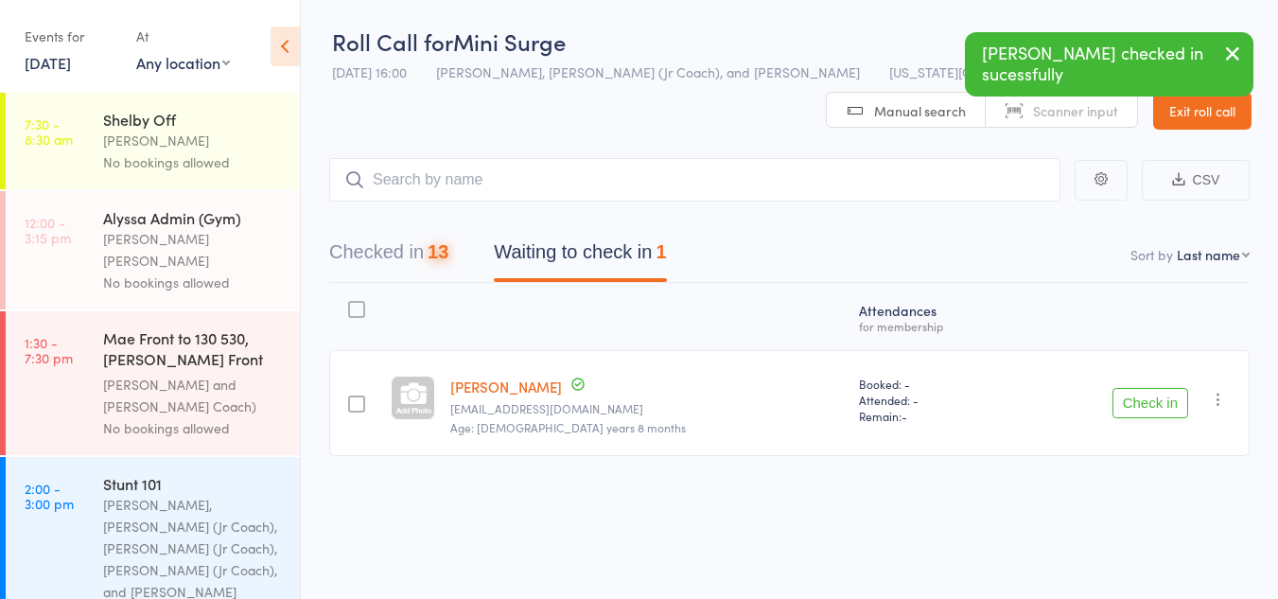
scroll to position [1, 0]
click at [1222, 391] on icon "button" at bounding box center [1218, 399] width 19 height 19
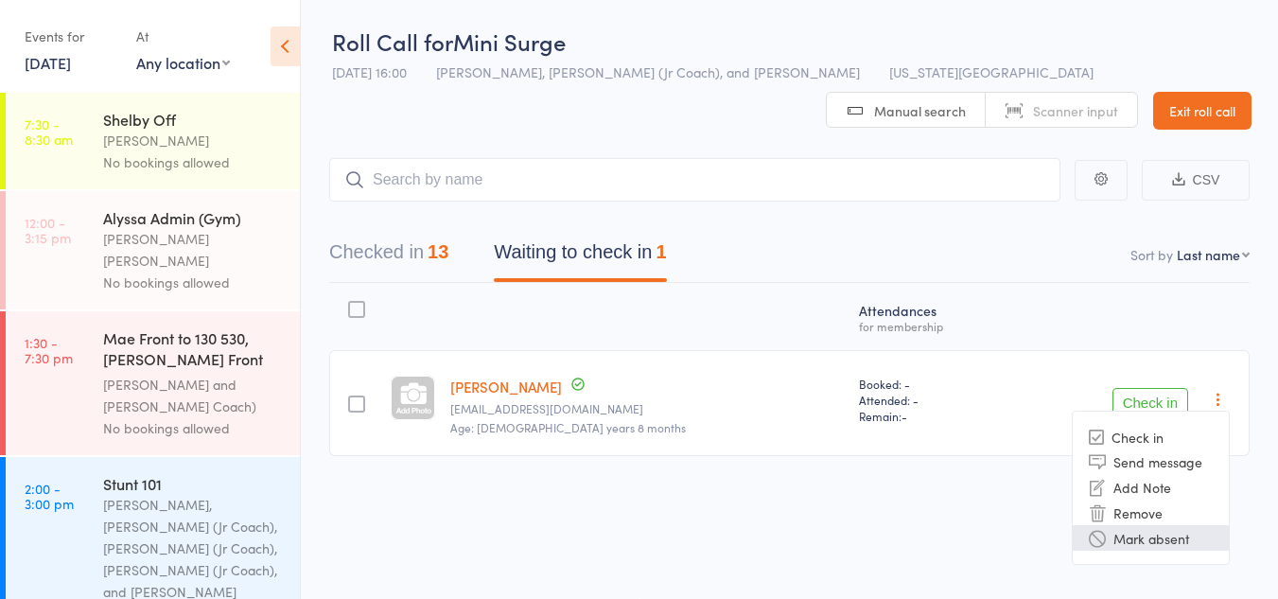
click at [1129, 532] on li "Mark absent" at bounding box center [1151, 538] width 156 height 26
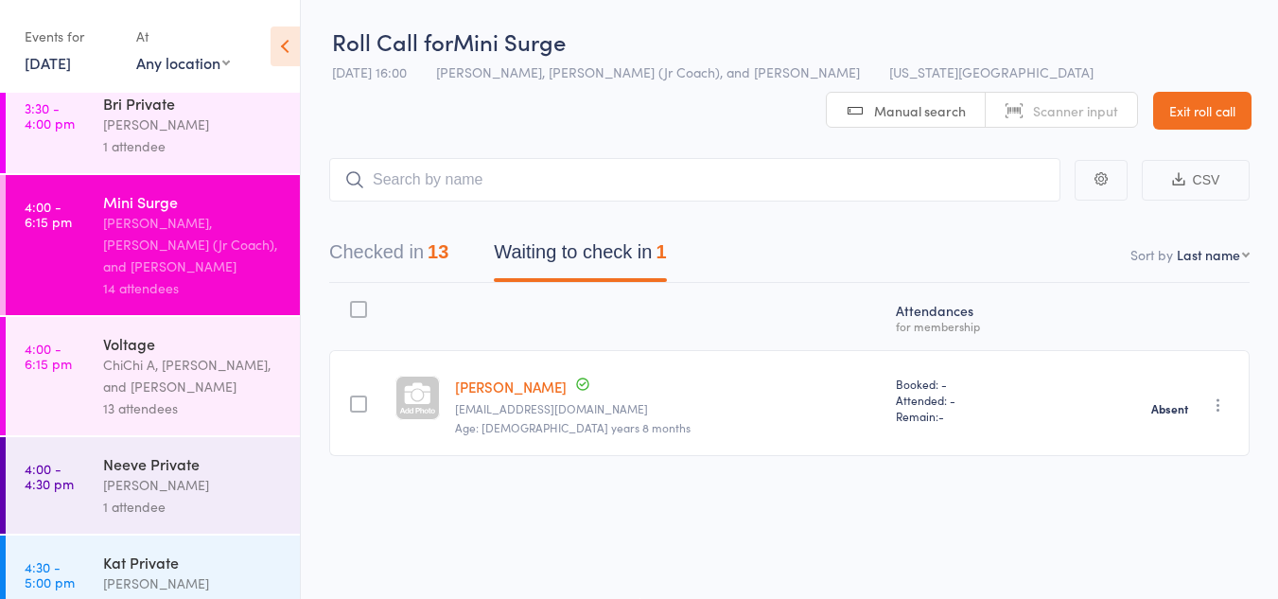
scroll to position [1310, 0]
click at [177, 353] on div "ChiChi A, Kyle Fisher, and Diamond Hunt" at bounding box center [193, 375] width 181 height 44
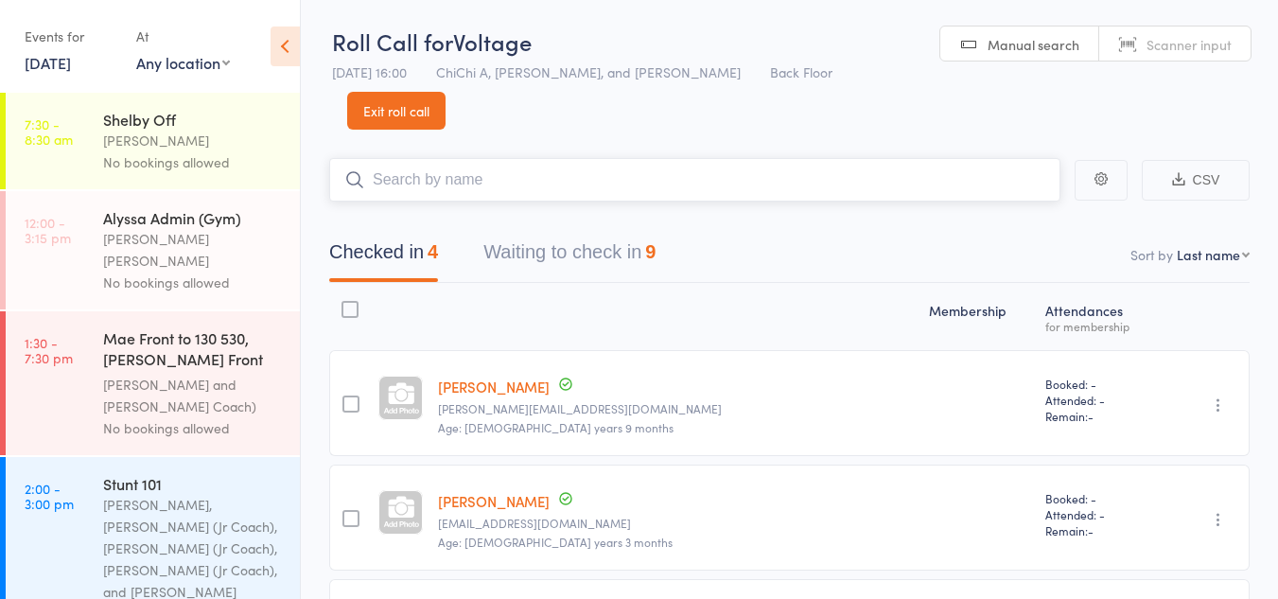
click at [557, 232] on button "Waiting to check in 9" at bounding box center [570, 257] width 172 height 50
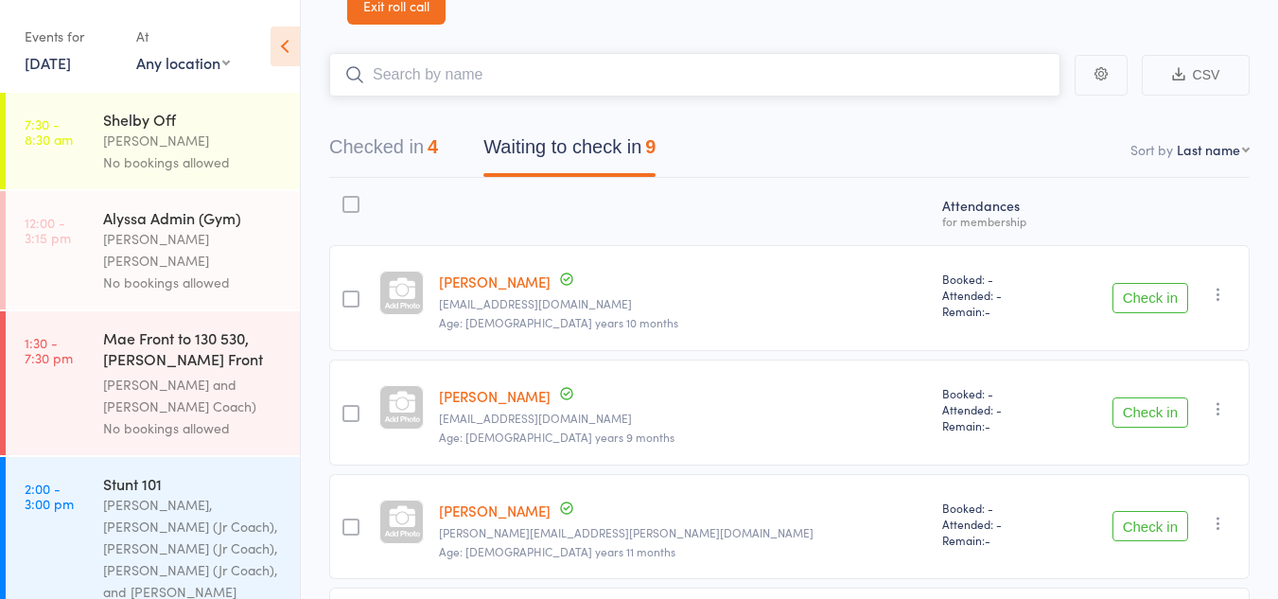
scroll to position [111, 0]
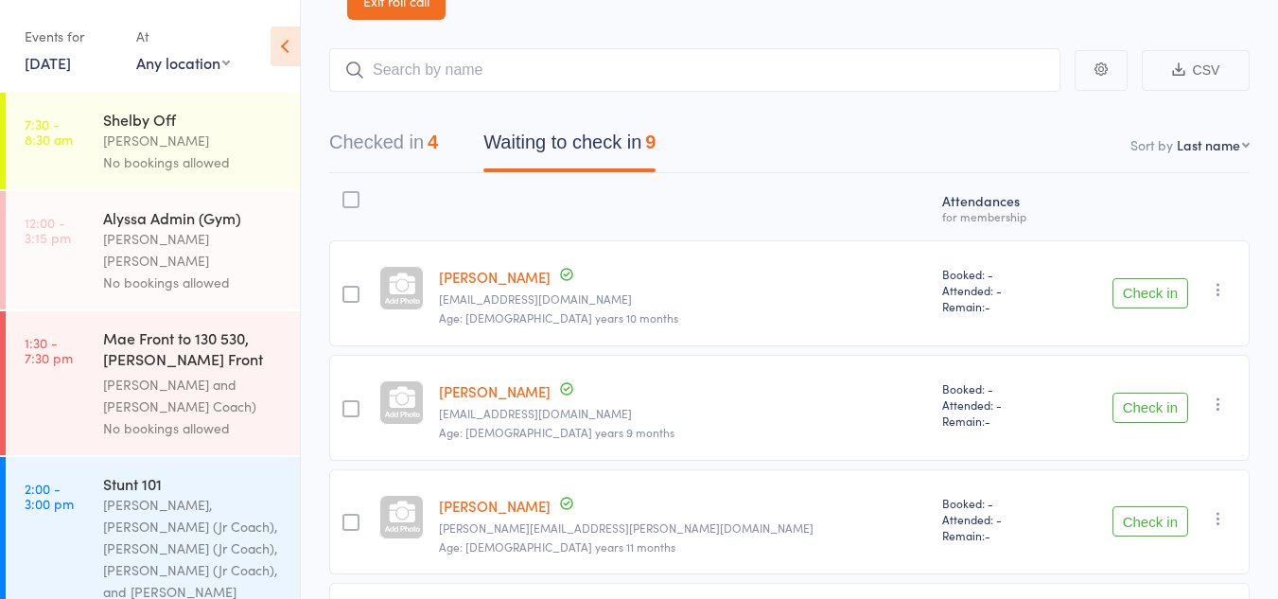
click at [1143, 278] on button "Check in" at bounding box center [1151, 293] width 76 height 30
drag, startPoint x: 1143, startPoint y: 268, endPoint x: 1169, endPoint y: 256, distance: 28.0
click at [1169, 278] on button "Check in" at bounding box center [1151, 293] width 76 height 30
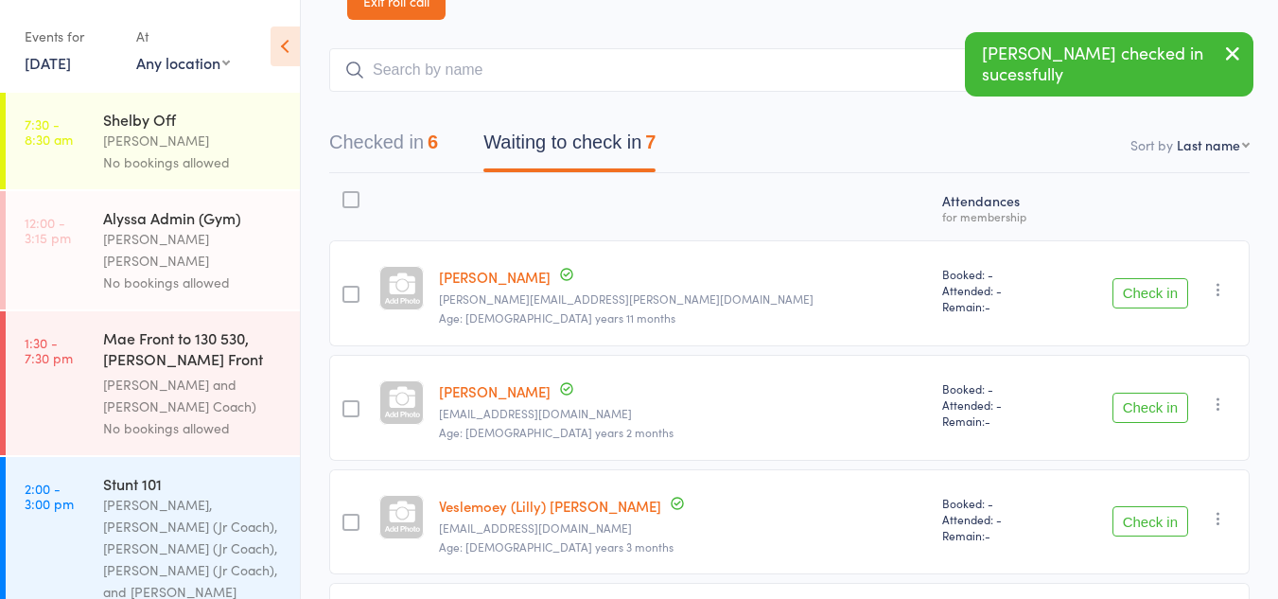
click at [1164, 278] on button "Check in" at bounding box center [1151, 293] width 76 height 30
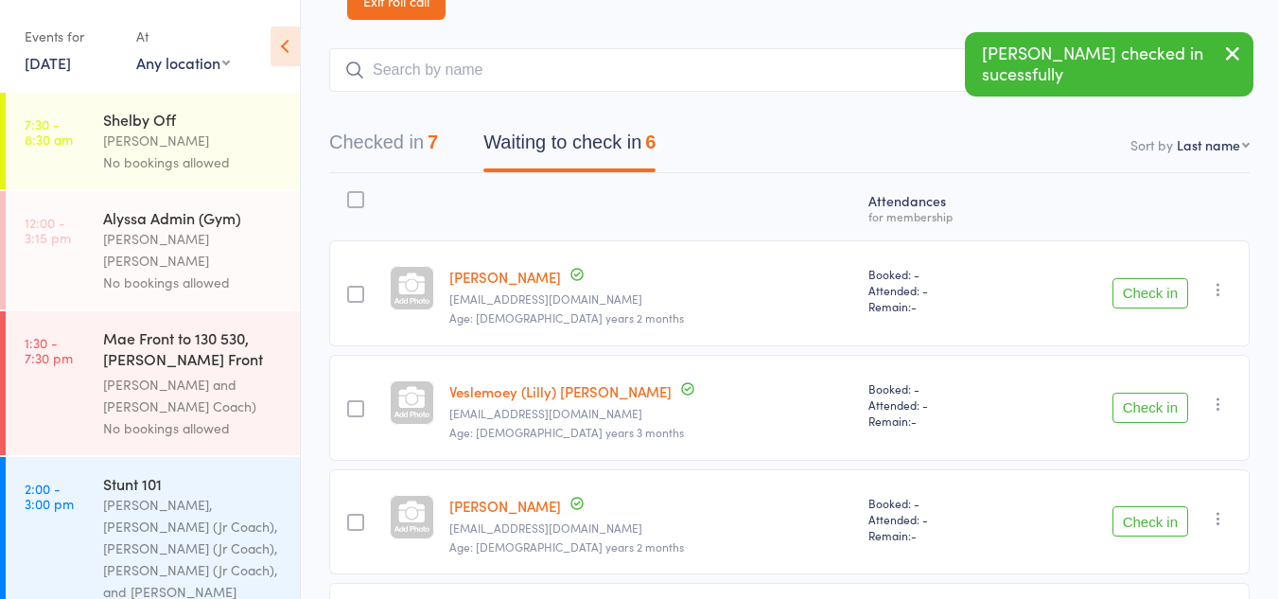
click at [1149, 393] on button "Check in" at bounding box center [1151, 408] width 76 height 30
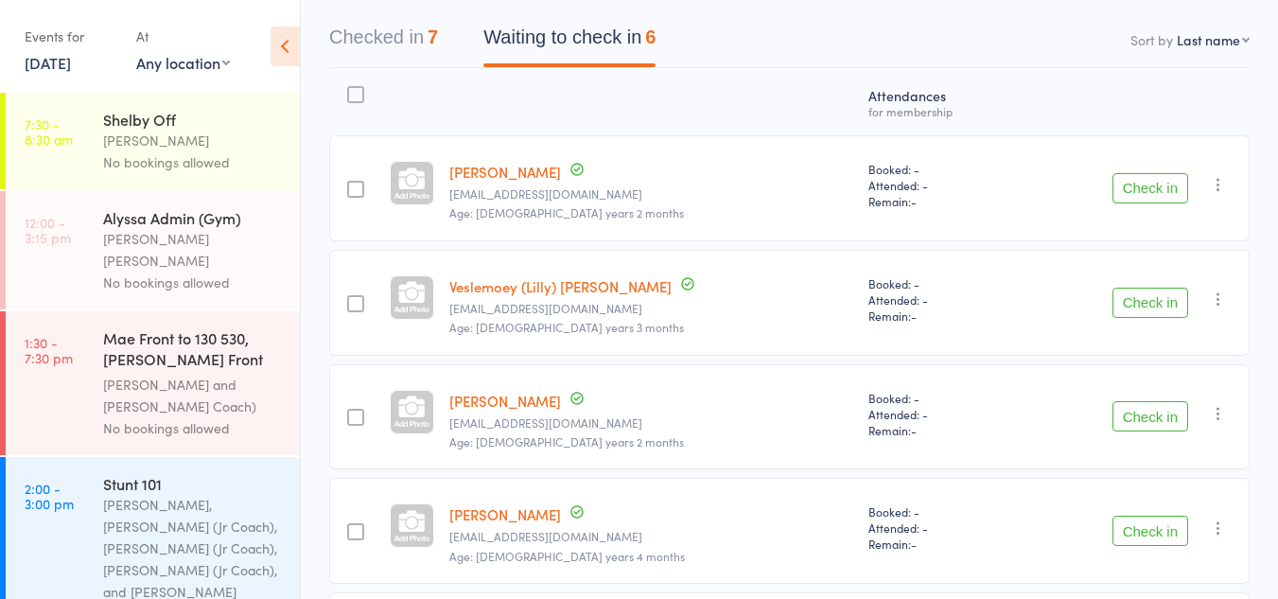
scroll to position [217, 0]
click at [1156, 287] on button "Check in" at bounding box center [1151, 302] width 76 height 30
click at [1156, 400] on button "Check in" at bounding box center [1151, 415] width 76 height 30
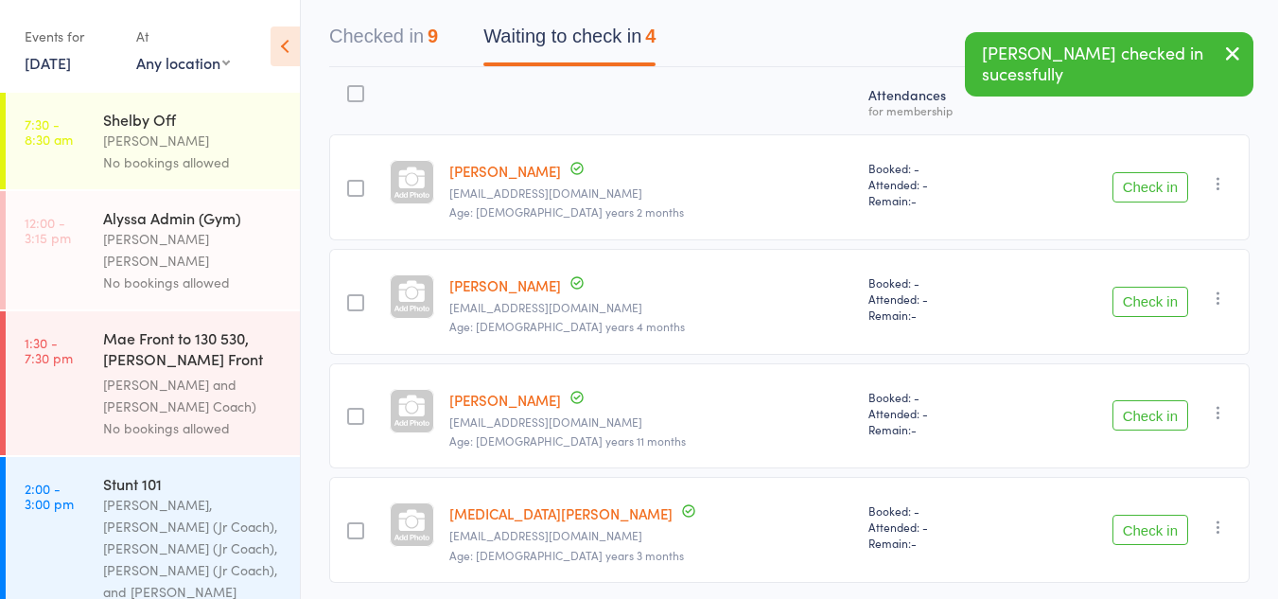
click at [1156, 287] on button "Check in" at bounding box center [1151, 302] width 76 height 30
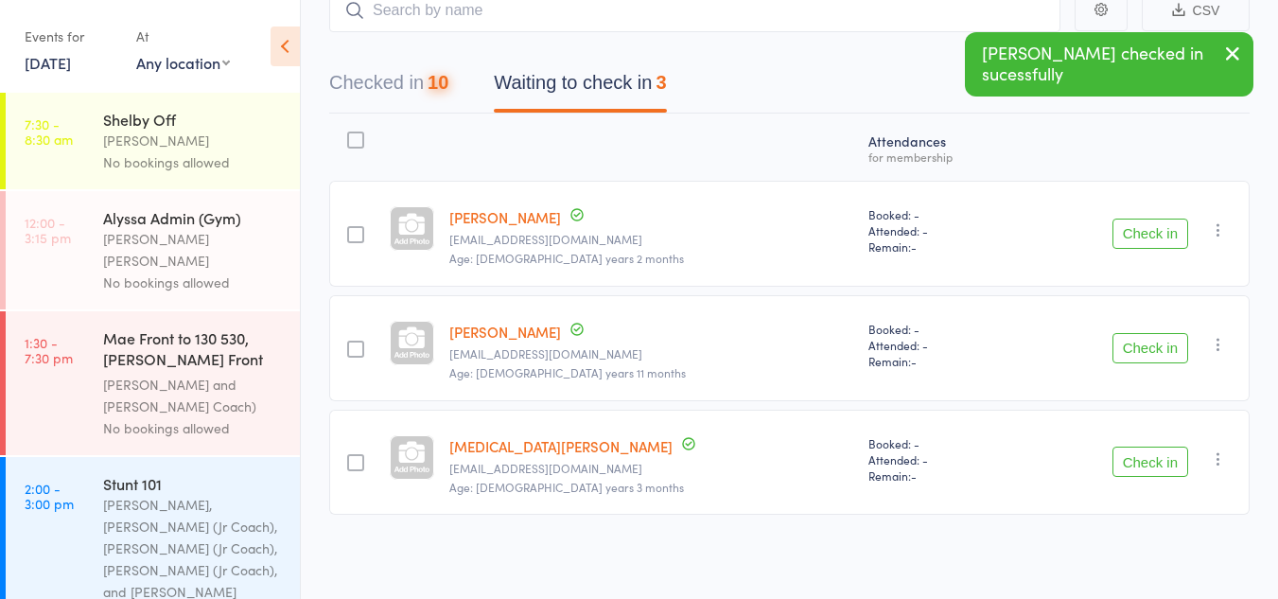
scroll to position [132, 0]
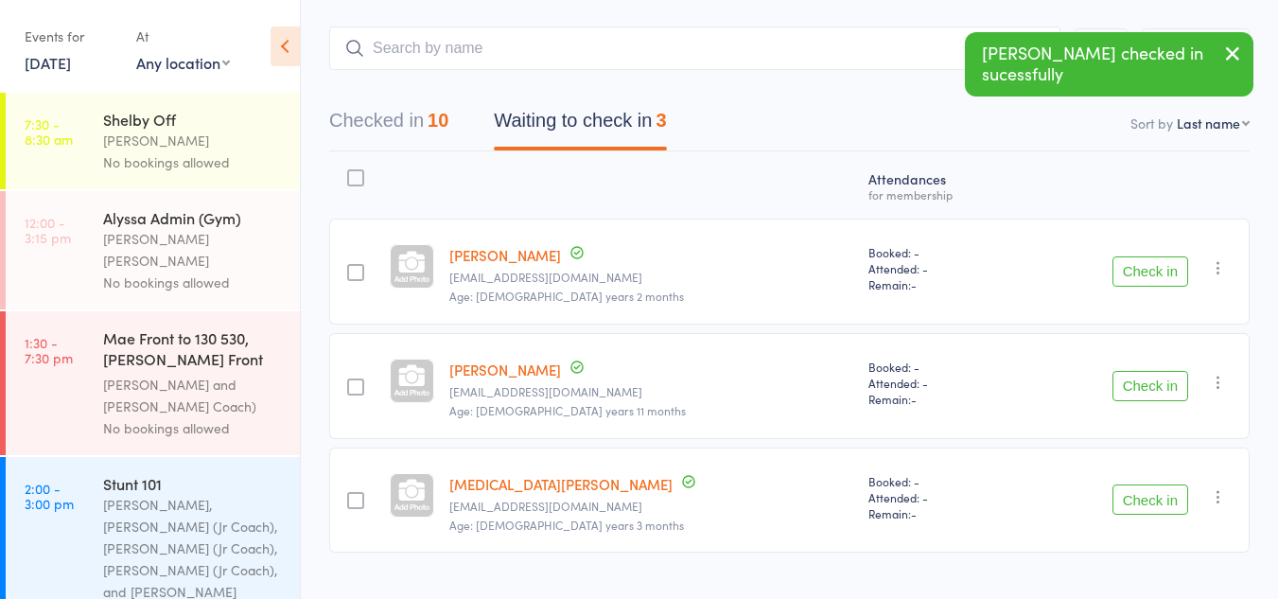
click at [1152, 484] on button "Check in" at bounding box center [1151, 499] width 76 height 30
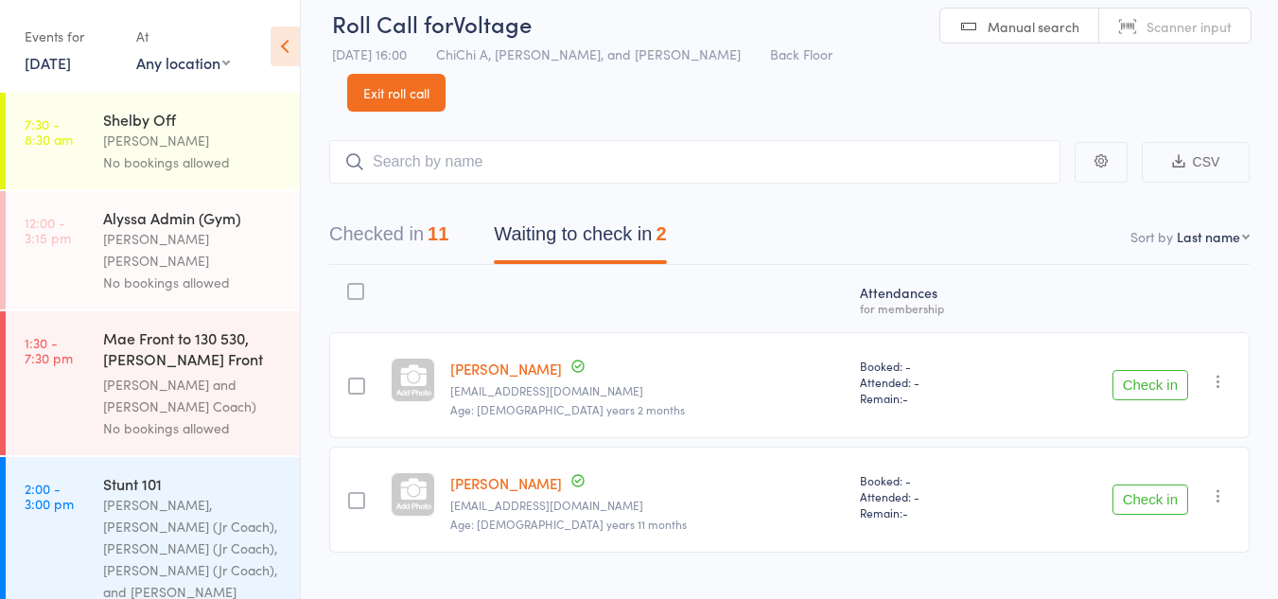
click at [1225, 486] on icon "button" at bounding box center [1218, 495] width 19 height 19
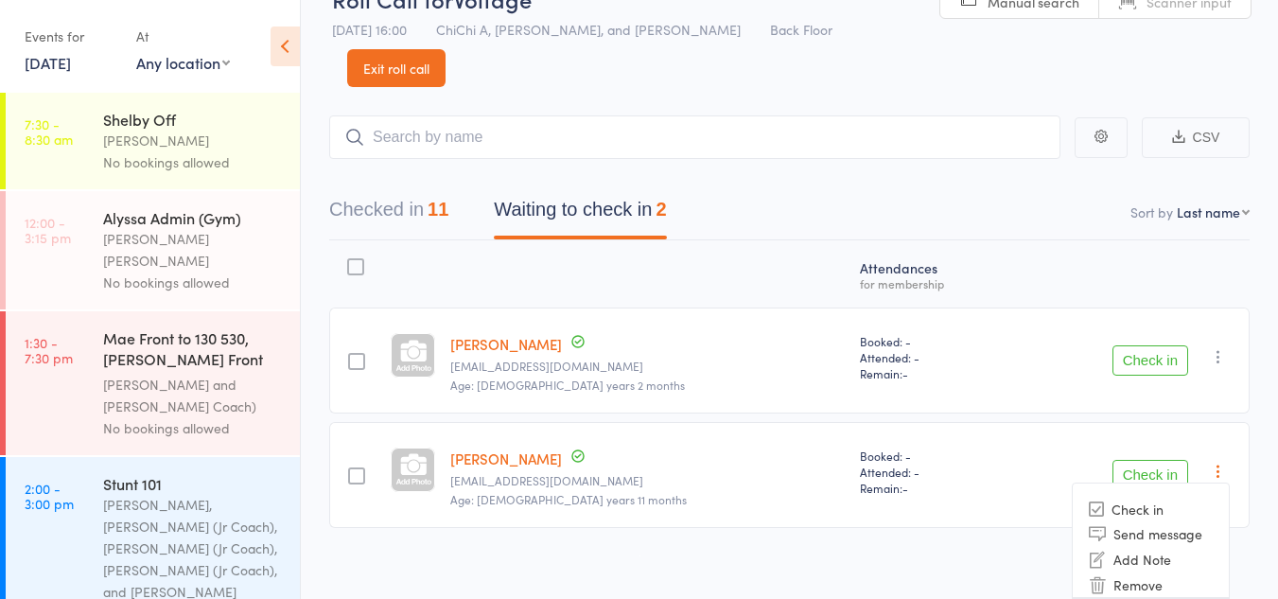
click at [1120, 597] on li "Mark absent" at bounding box center [1151, 610] width 156 height 26
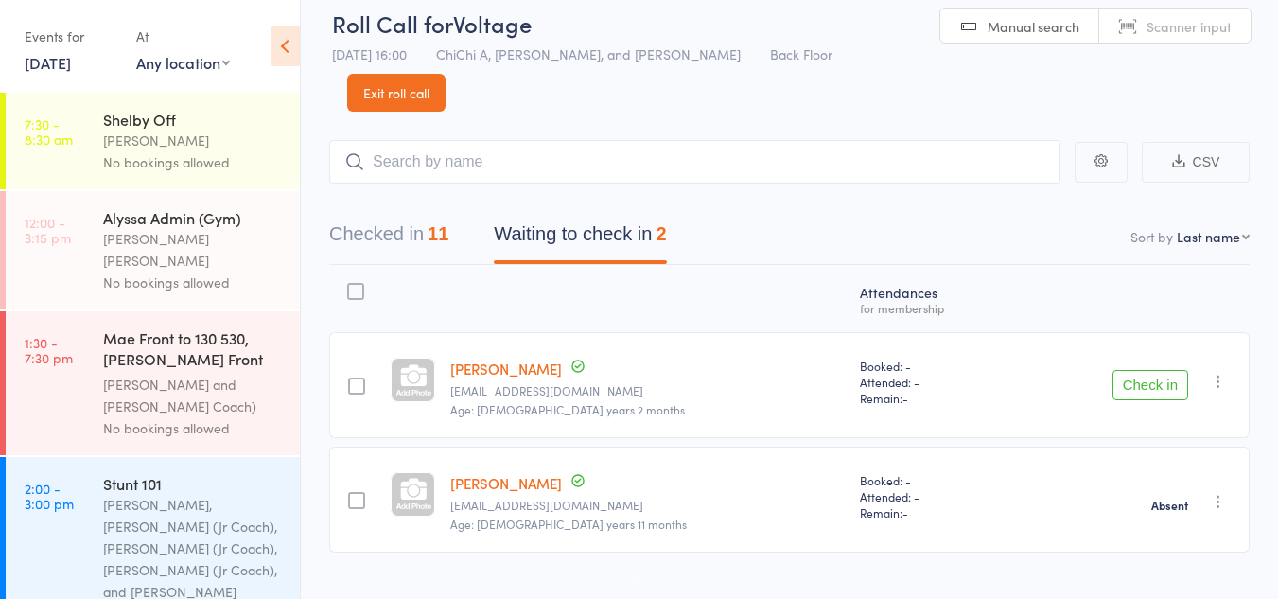
drag, startPoint x: 1138, startPoint y: 334, endPoint x: 1156, endPoint y: 356, distance: 28.2
click at [1156, 370] on button "Check in" at bounding box center [1151, 385] width 76 height 30
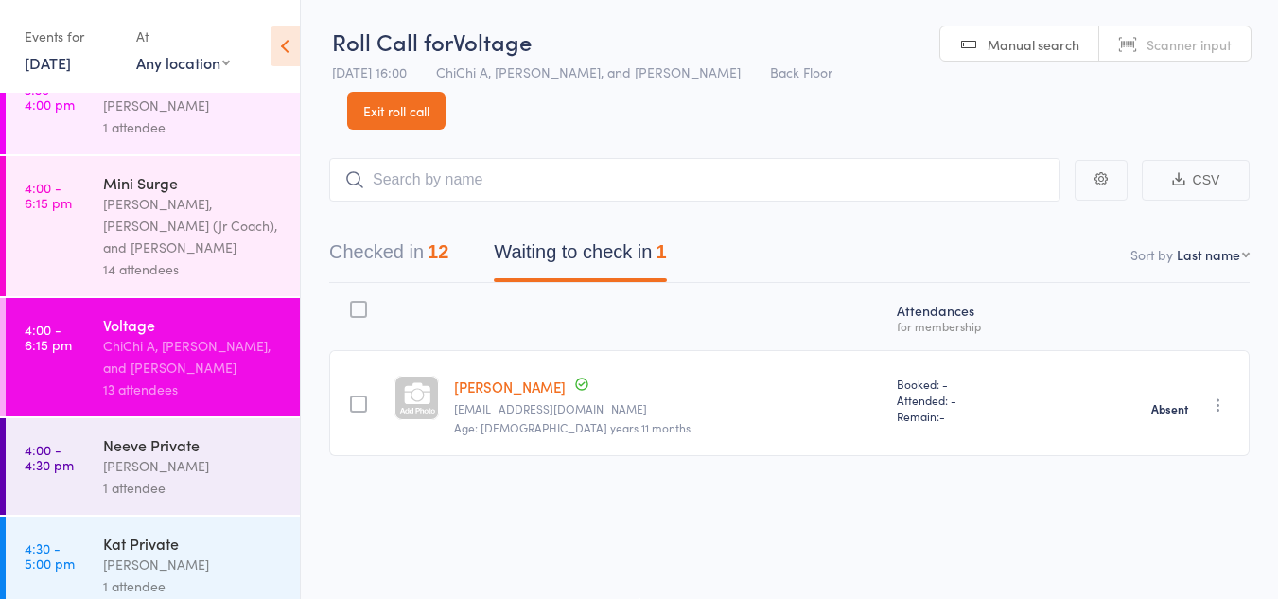
scroll to position [1328, 0]
click at [167, 433] on div "Neeve Private" at bounding box center [193, 443] width 181 height 21
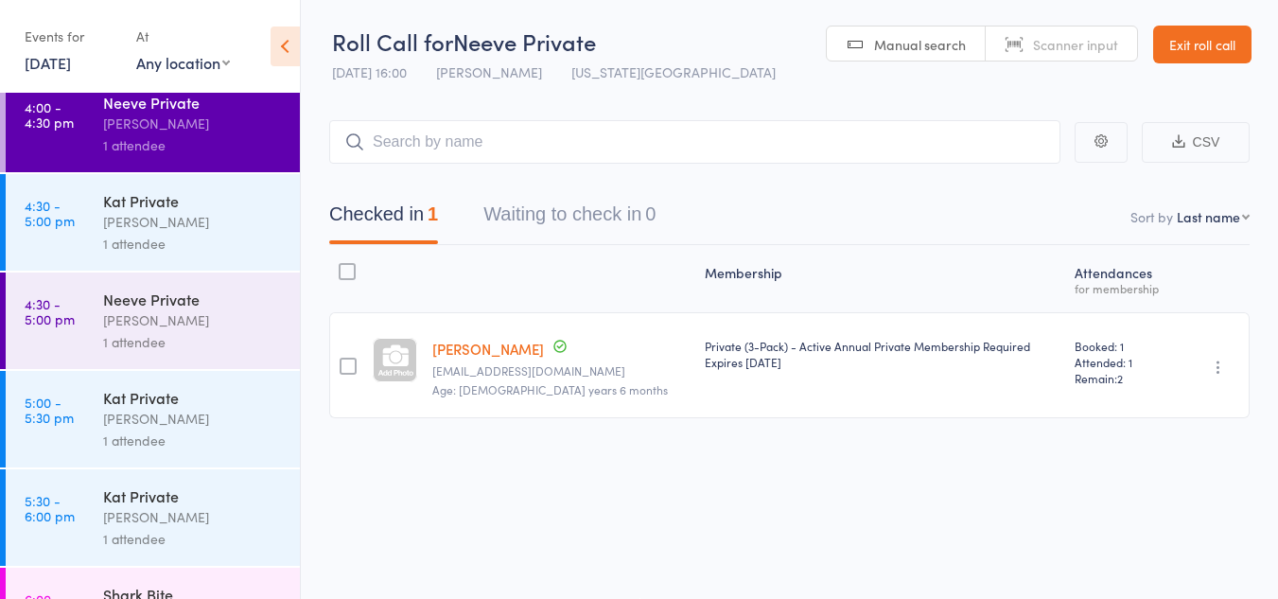
scroll to position [1722, 0]
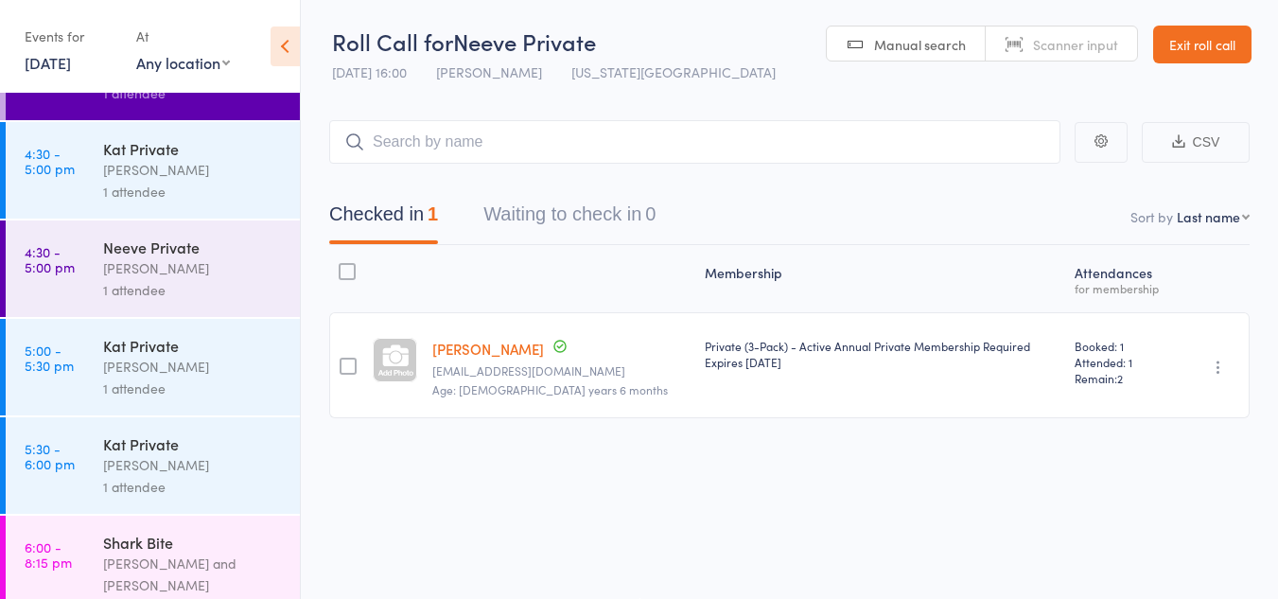
click at [222, 596] on div "14 attendees" at bounding box center [193, 607] width 181 height 22
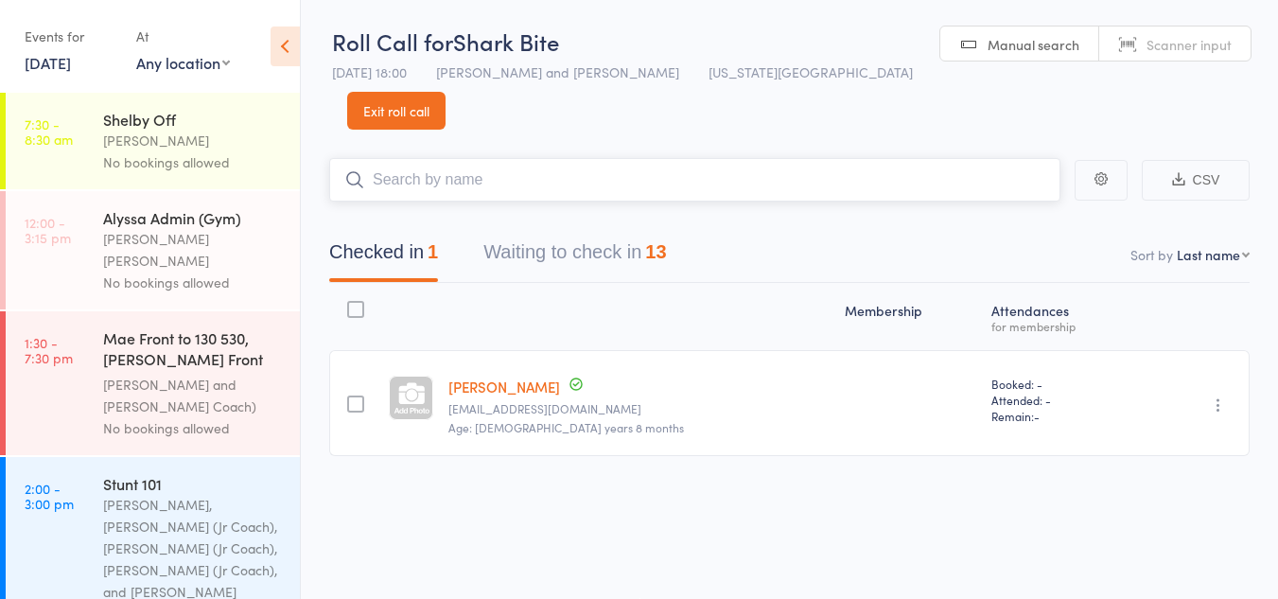
click at [556, 232] on button "Waiting to check in 13" at bounding box center [575, 257] width 183 height 50
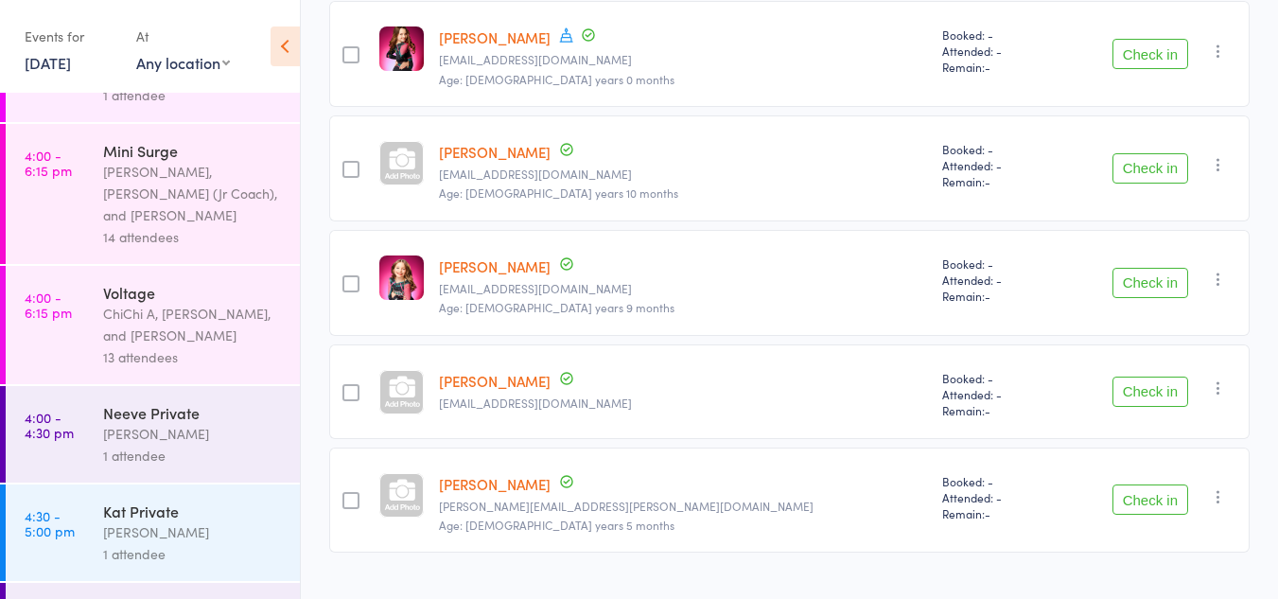
scroll to position [1361, 0]
click at [217, 520] on div "Kat Timothy" at bounding box center [193, 531] width 181 height 22
click at [139, 520] on div "Kat Timothy" at bounding box center [193, 531] width 181 height 22
click at [158, 520] on div "Kat Timothy" at bounding box center [193, 531] width 181 height 22
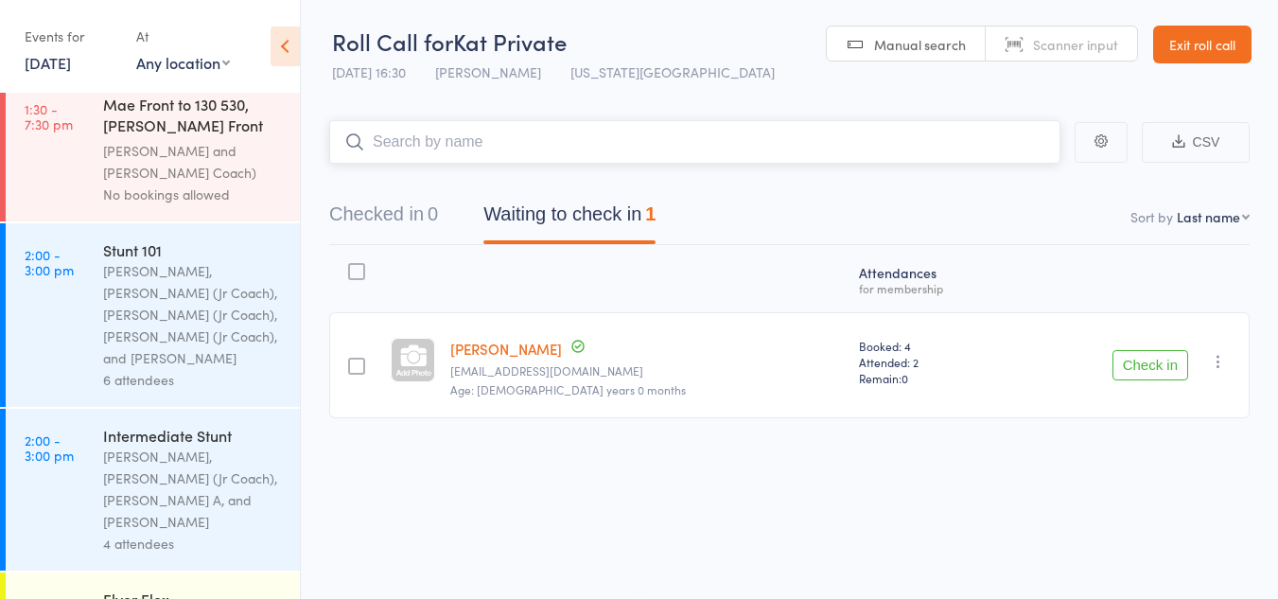
scroll to position [237, 0]
click at [1168, 366] on button "Check in" at bounding box center [1151, 365] width 76 height 30
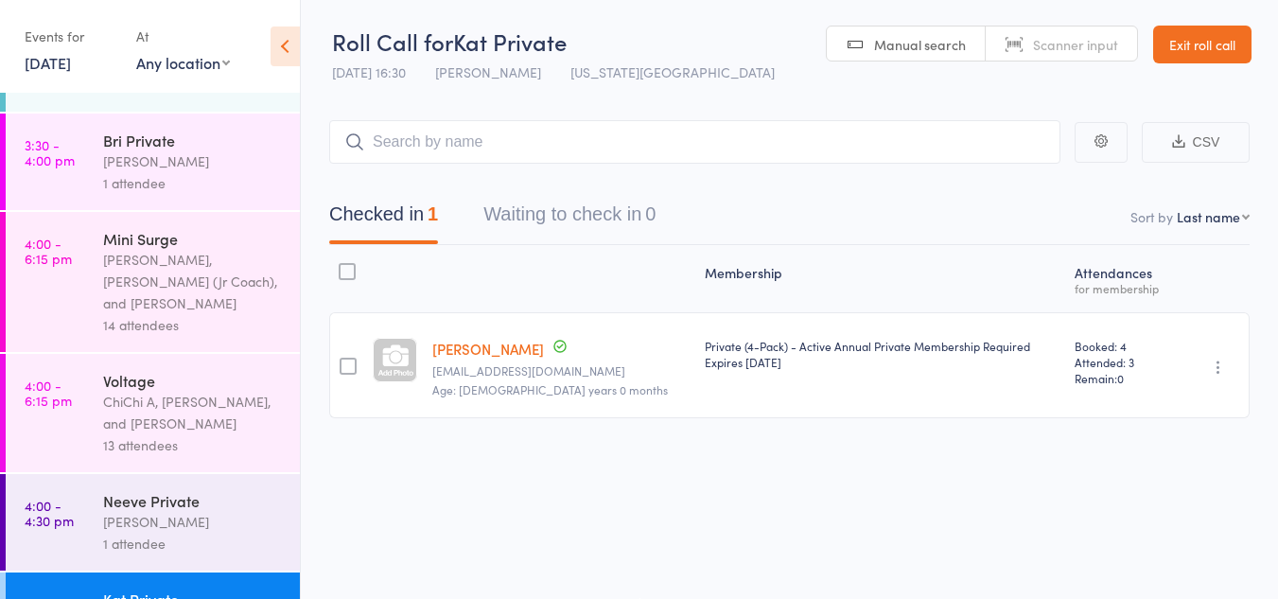
scroll to position [1271, 0]
click at [168, 315] on div "14 attendees" at bounding box center [193, 326] width 181 height 22
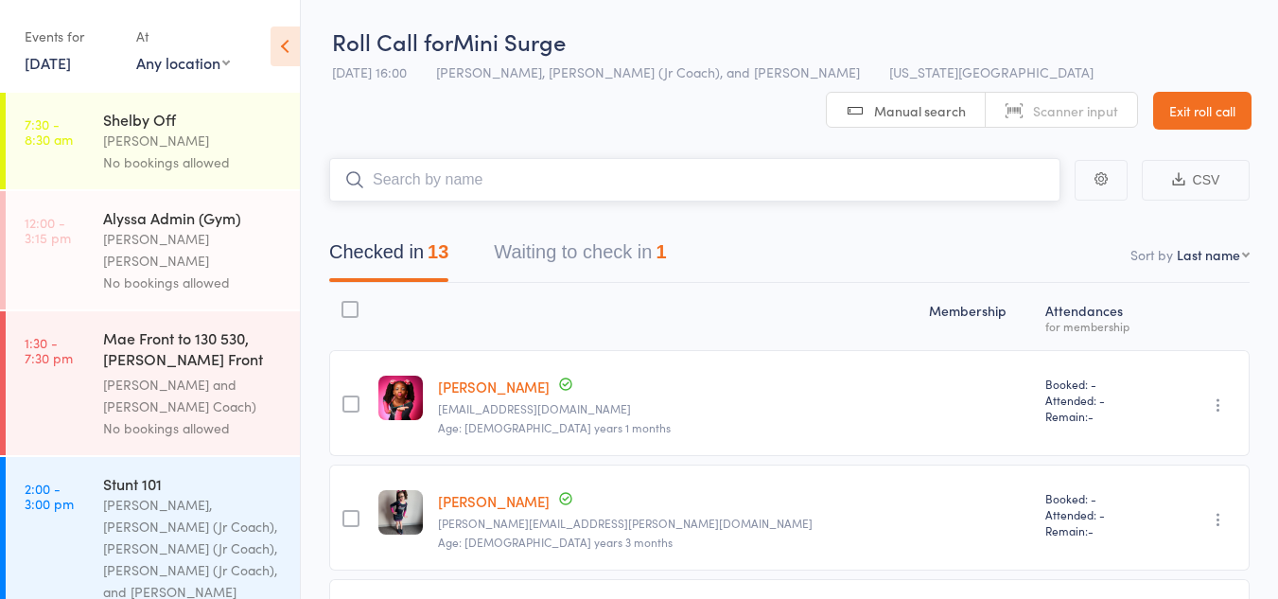
click at [581, 252] on button "Waiting to check in 1" at bounding box center [580, 257] width 172 height 50
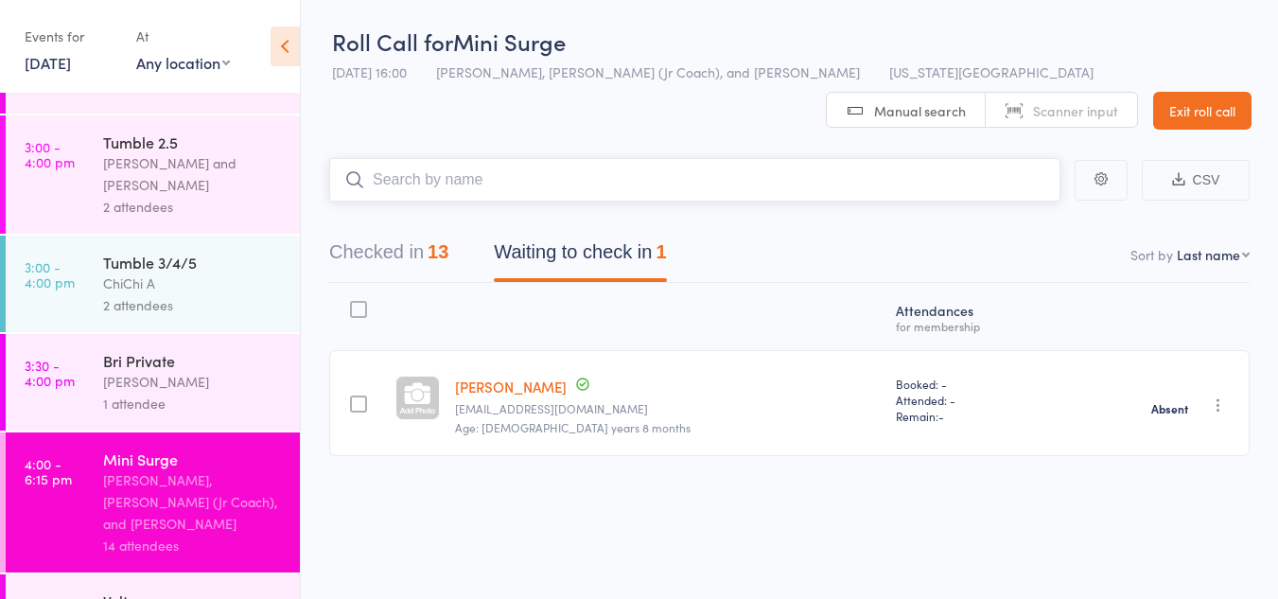
scroll to position [1058, 0]
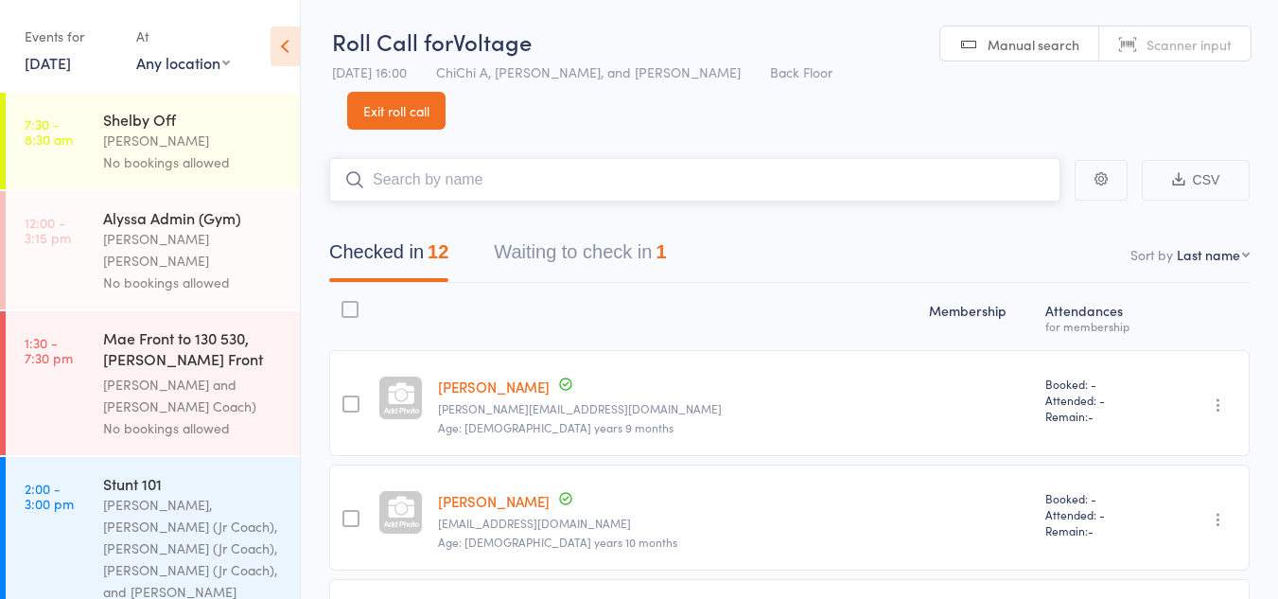
click at [527, 232] on button "Waiting to check in 1" at bounding box center [580, 257] width 172 height 50
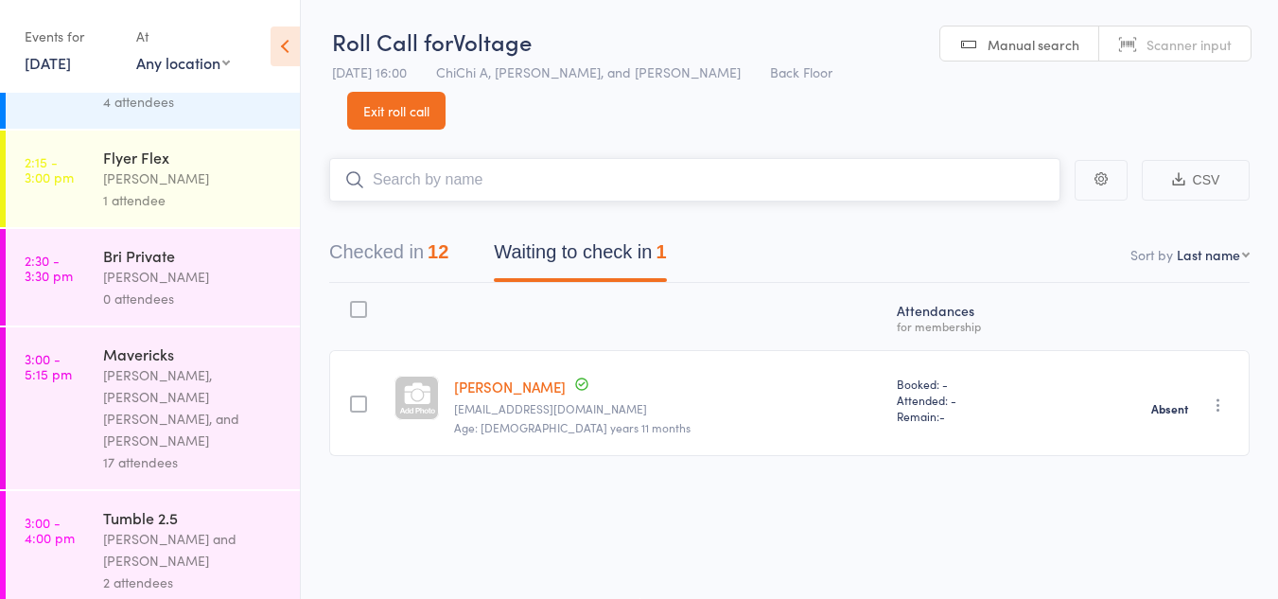
scroll to position [667, 0]
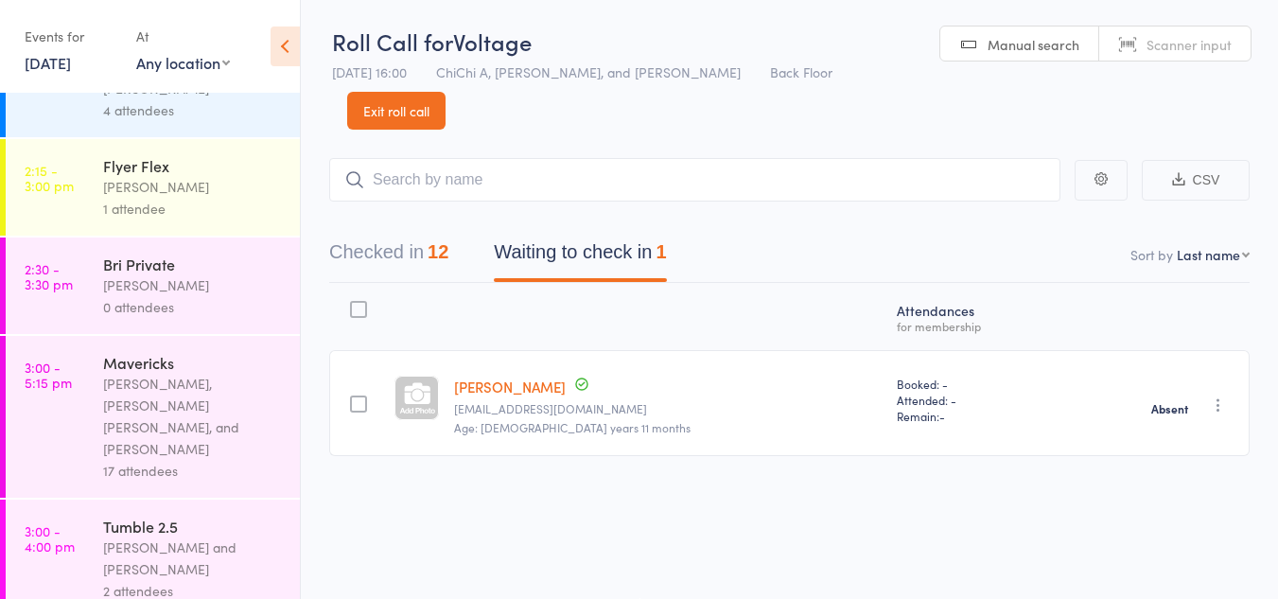
click at [168, 373] on div "Lauren Rayer, Alyssa Felicia, and Diamond Hunt" at bounding box center [193, 416] width 181 height 87
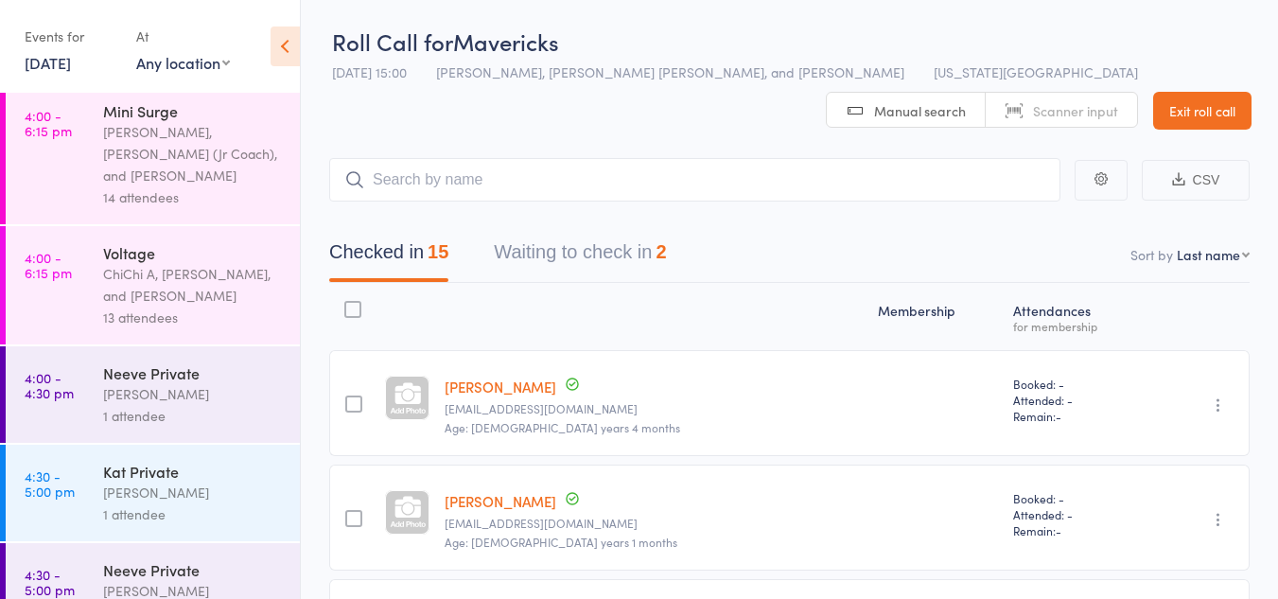
scroll to position [1400, 0]
click at [168, 460] on div "Kat Private" at bounding box center [193, 470] width 181 height 21
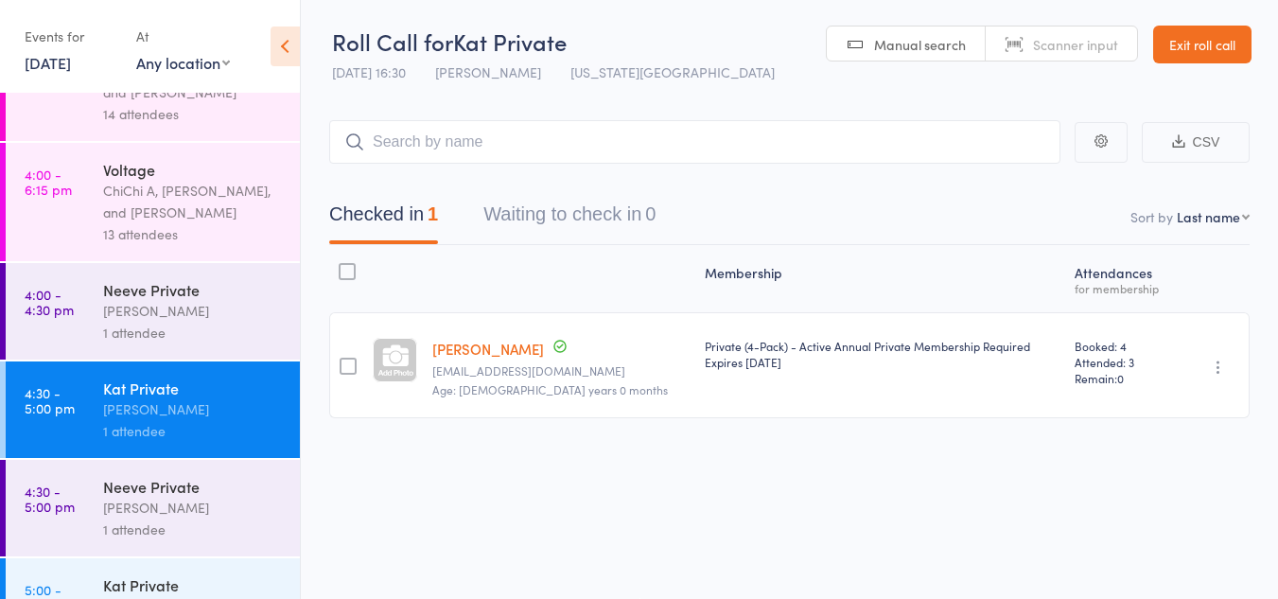
scroll to position [1486, 0]
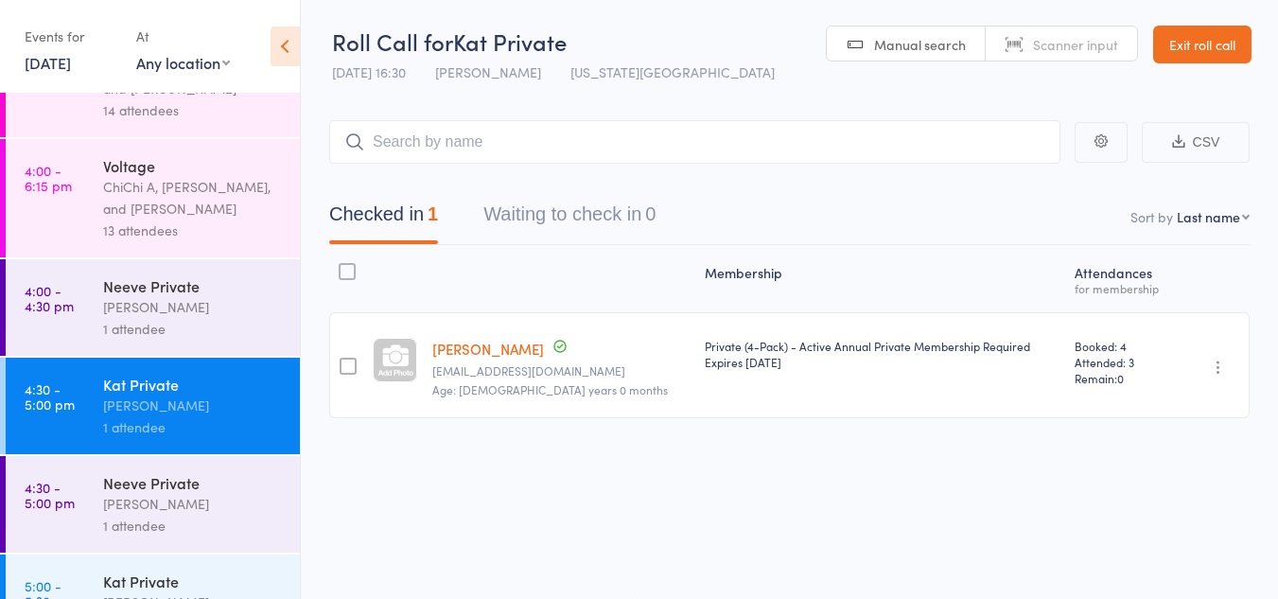
click at [190, 493] on div "Neeve Whalen" at bounding box center [193, 504] width 181 height 22
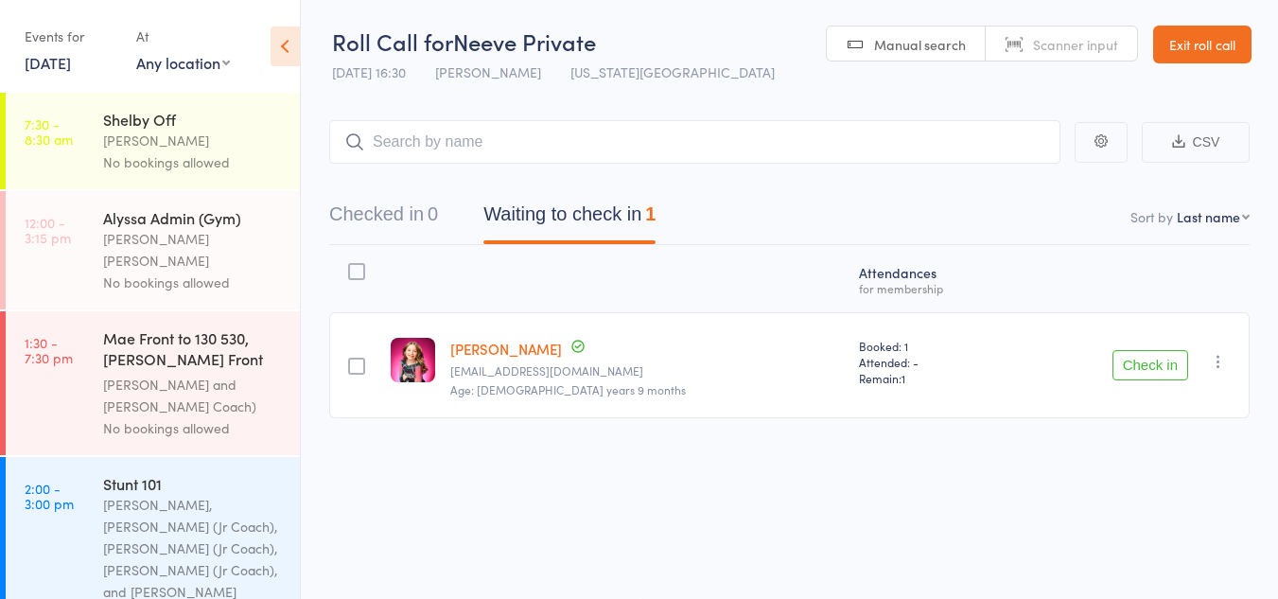
click at [1136, 362] on button "Check in" at bounding box center [1151, 365] width 76 height 30
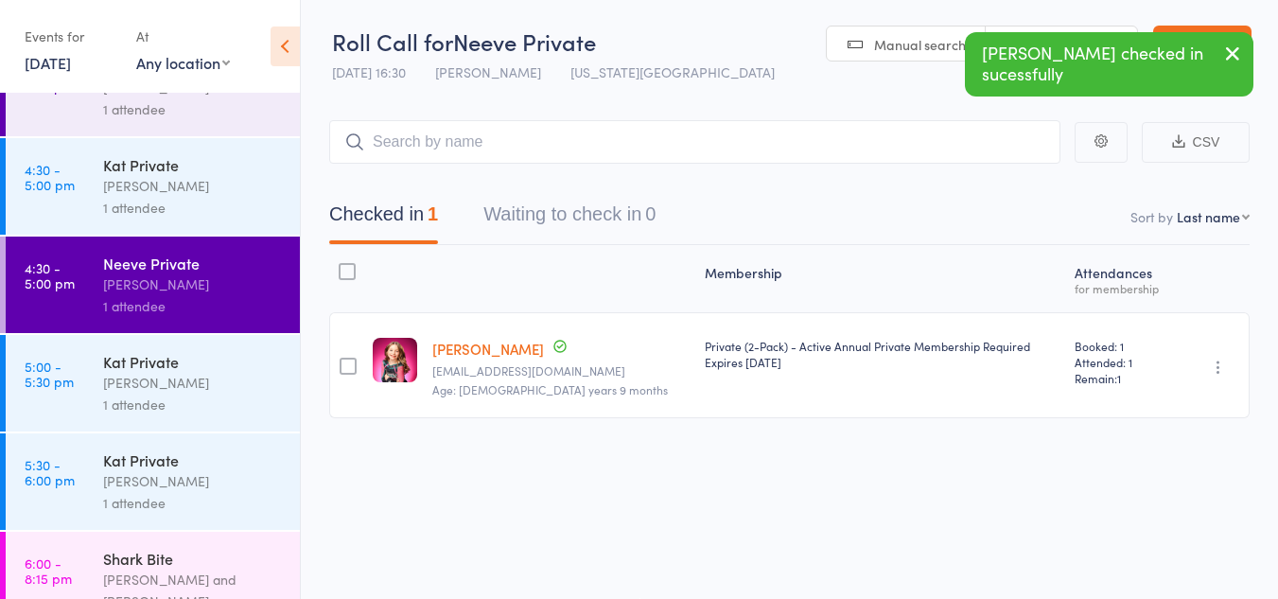
scroll to position [1722, 0]
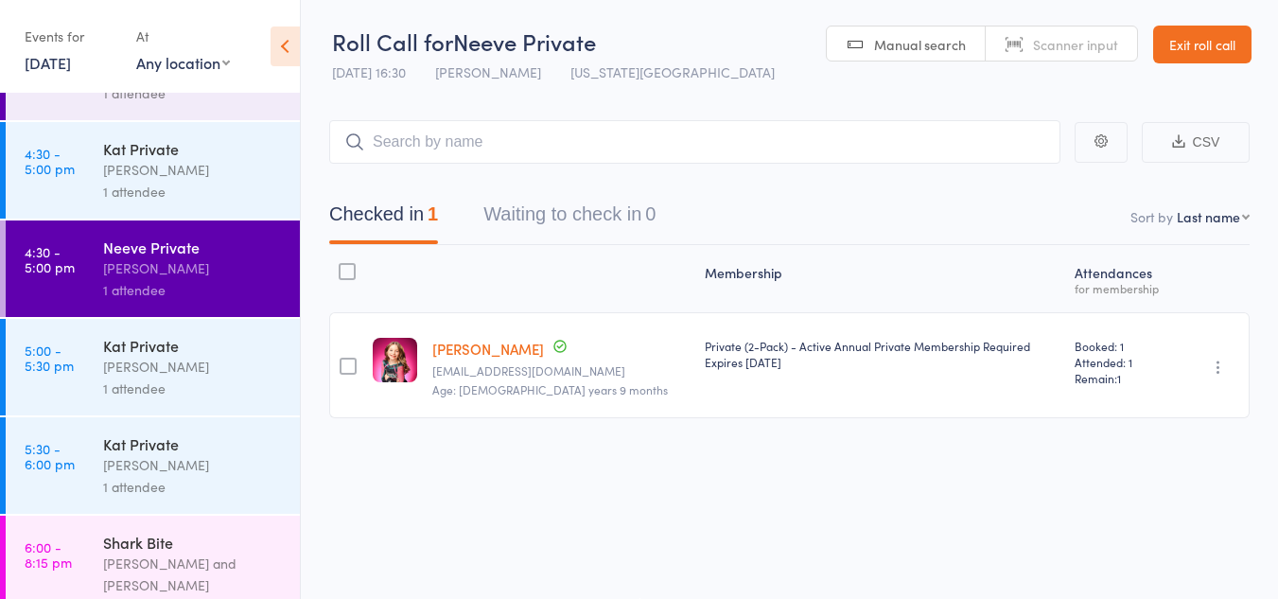
click at [214, 356] on div "Kat Timothy" at bounding box center [193, 367] width 181 height 22
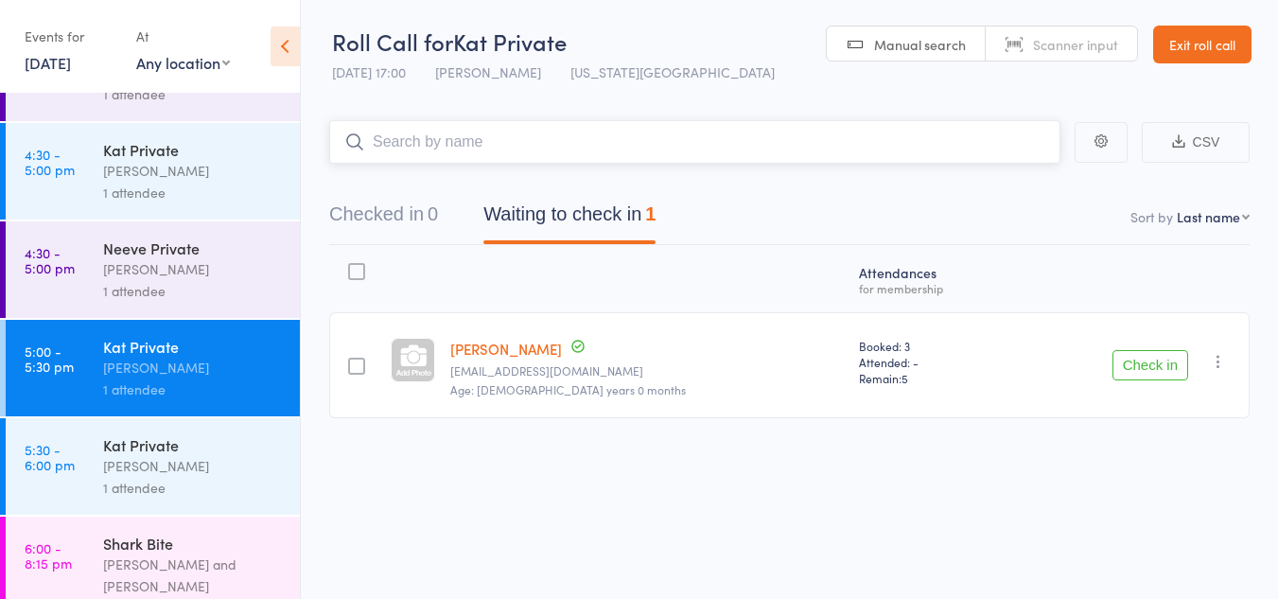
scroll to position [1722, 0]
click at [172, 553] on div "Kat Timothy and Diamond Hunt" at bounding box center [193, 575] width 181 height 44
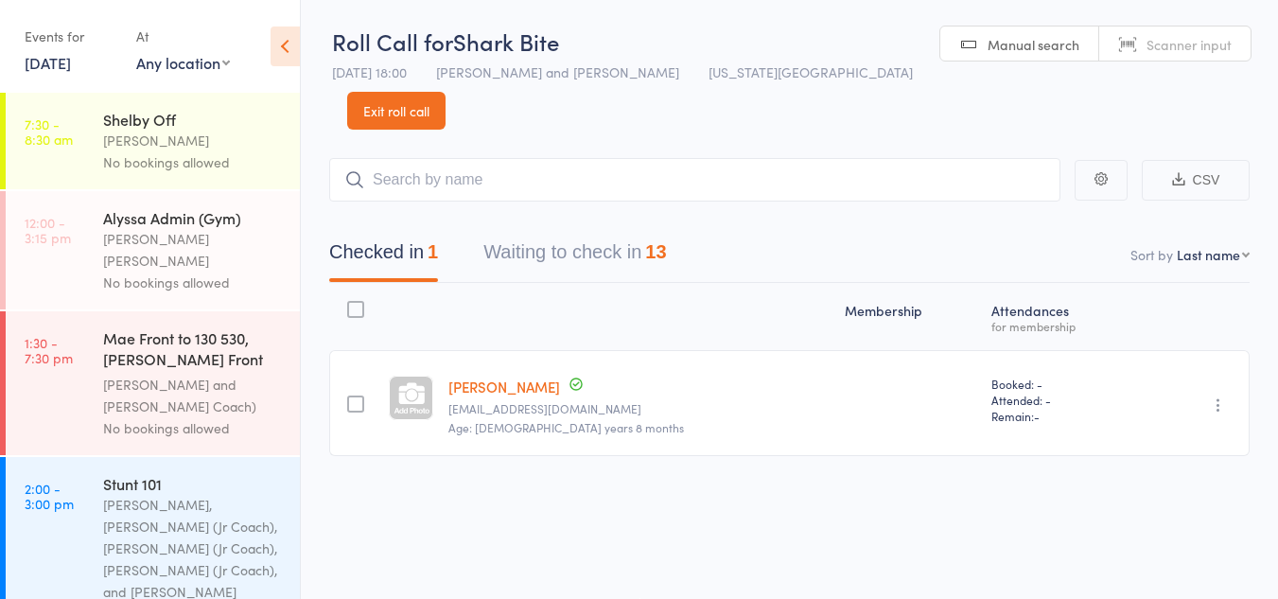
click at [556, 202] on div "Checked in 1 Waiting to check in 13" at bounding box center [789, 242] width 921 height 81
click at [572, 232] on button "Waiting to check in 13" at bounding box center [575, 257] width 183 height 50
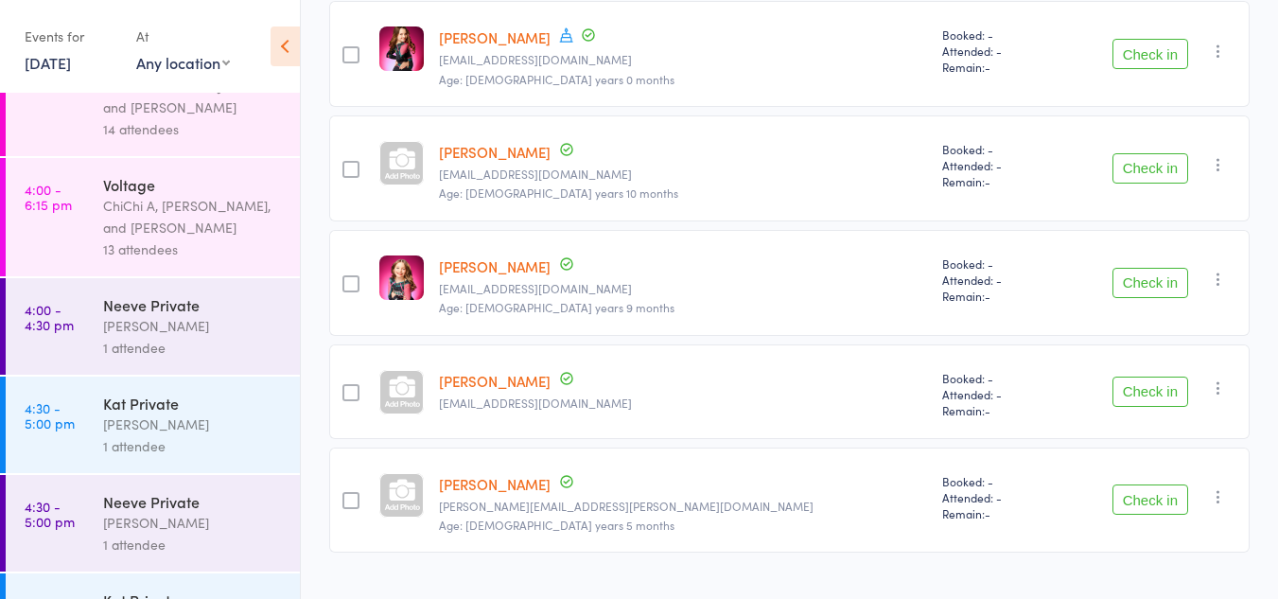
scroll to position [1722, 0]
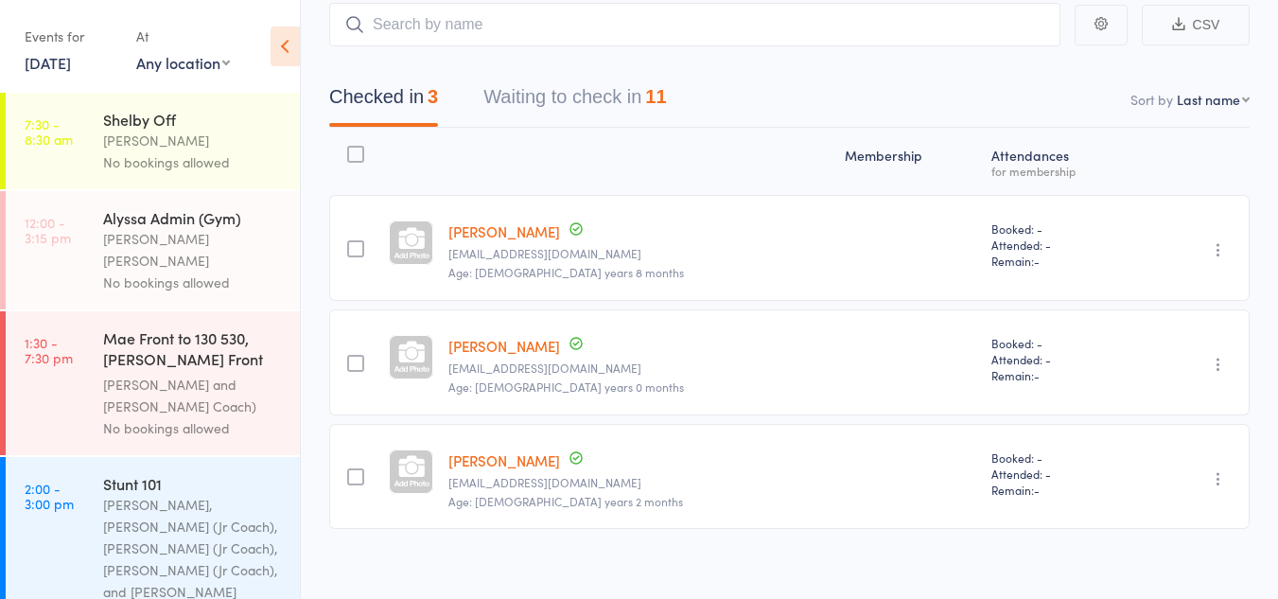
scroll to position [132, 0]
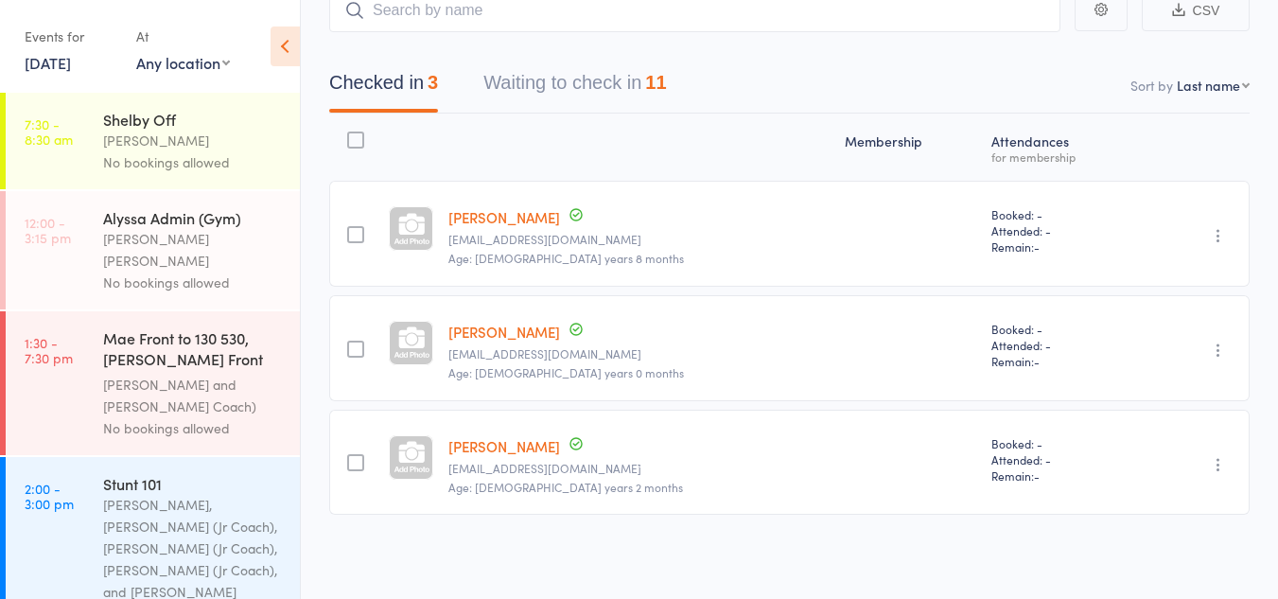
click at [614, 76] on button "Waiting to check in 11" at bounding box center [575, 87] width 183 height 50
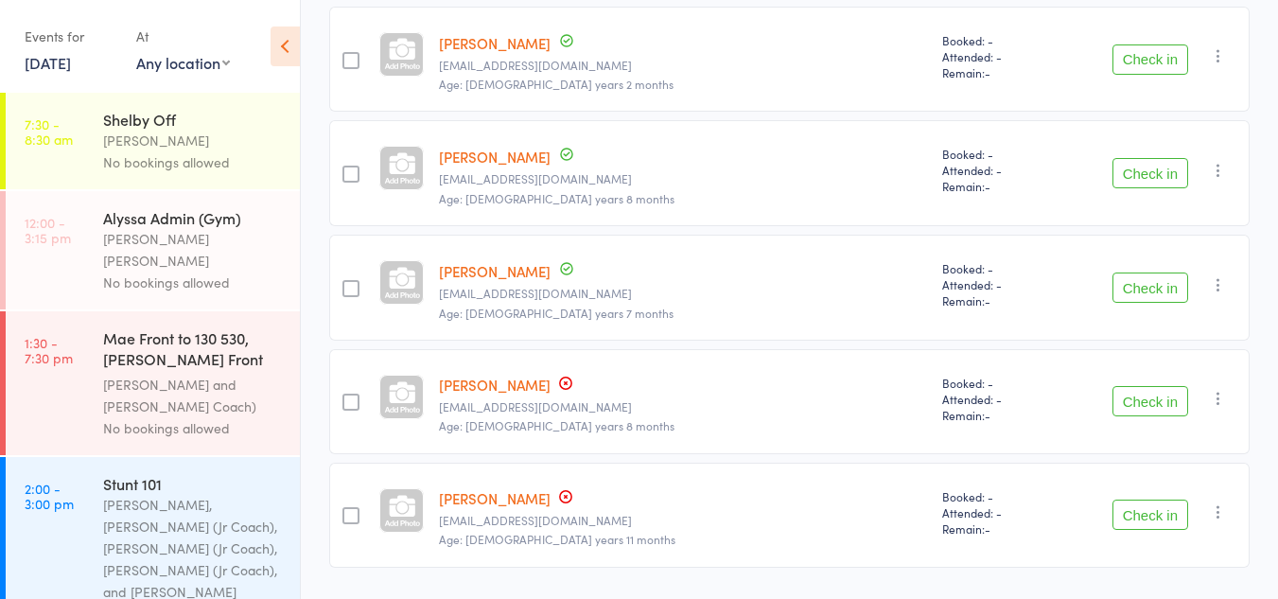
scroll to position [1046, 0]
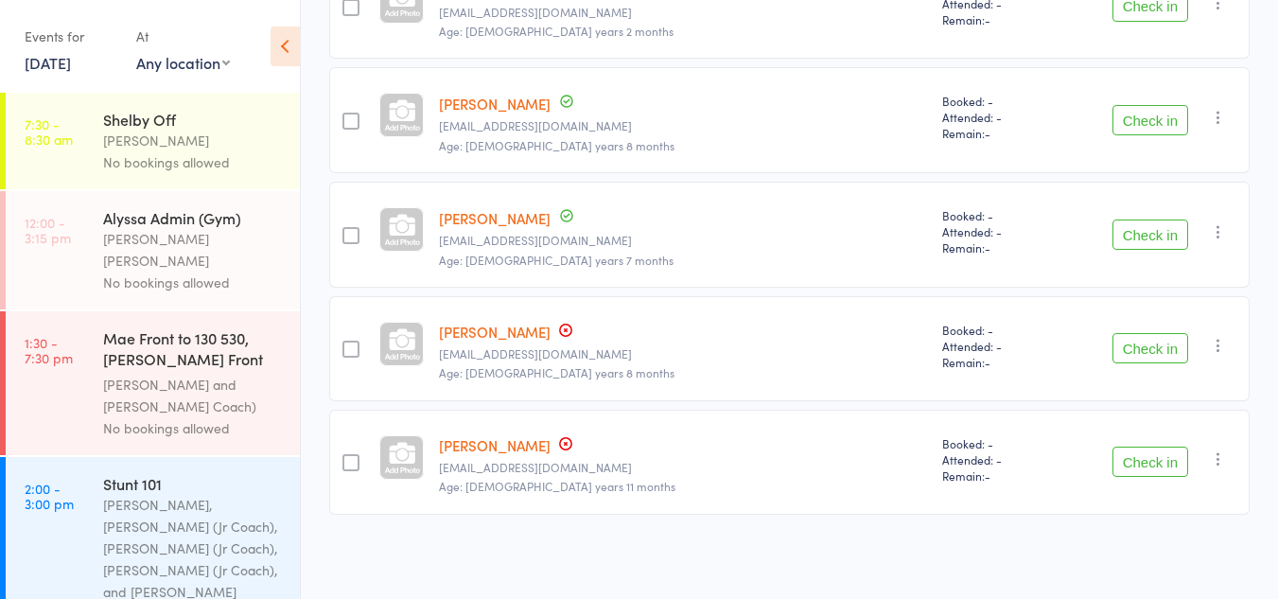
click at [1126, 352] on button "Check in" at bounding box center [1151, 348] width 76 height 30
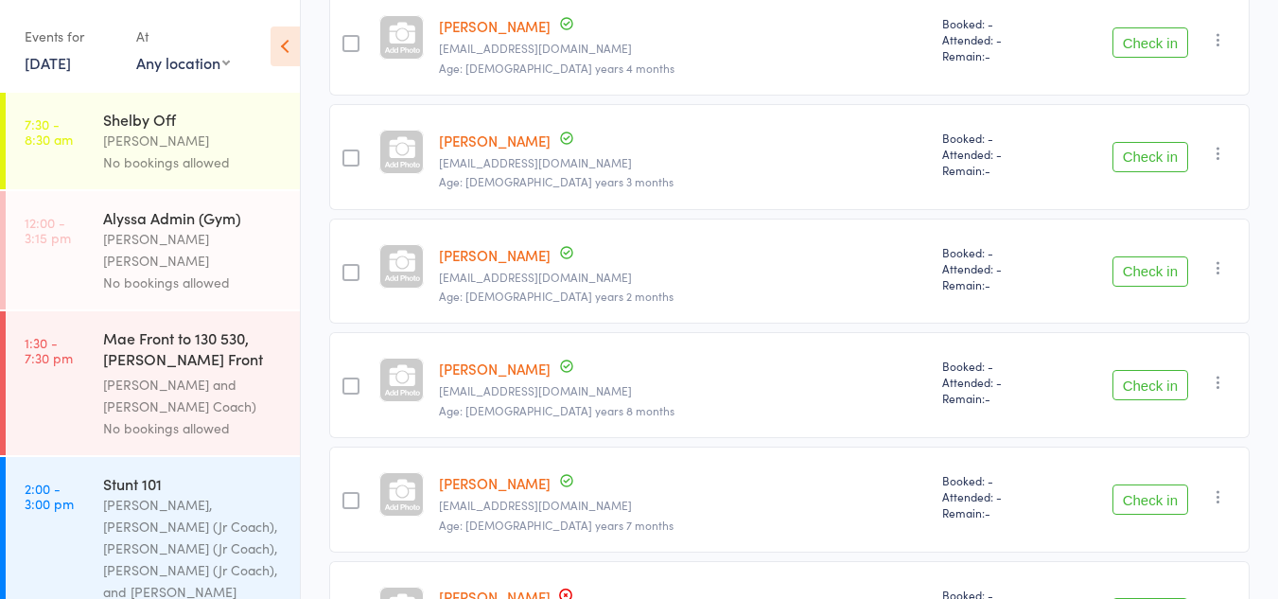
scroll to position [786, 0]
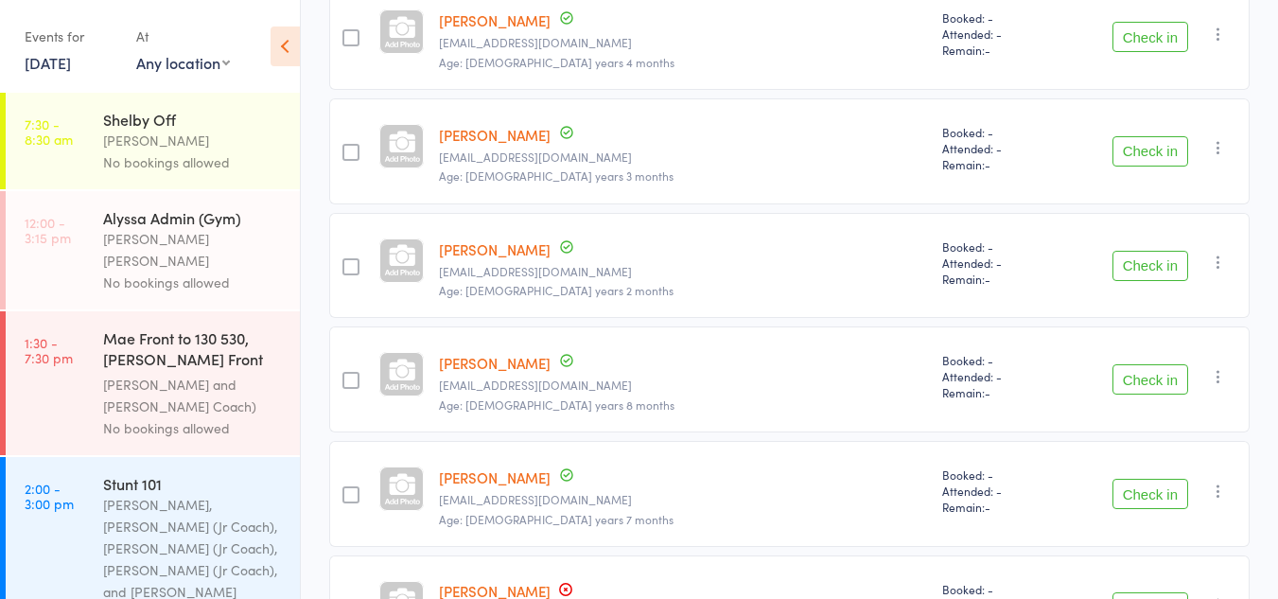
click at [686, 432] on div "Kaley ODay Maryellenb.oday@gmail.com Age: 12 years 8 months" at bounding box center [682, 379] width 503 height 106
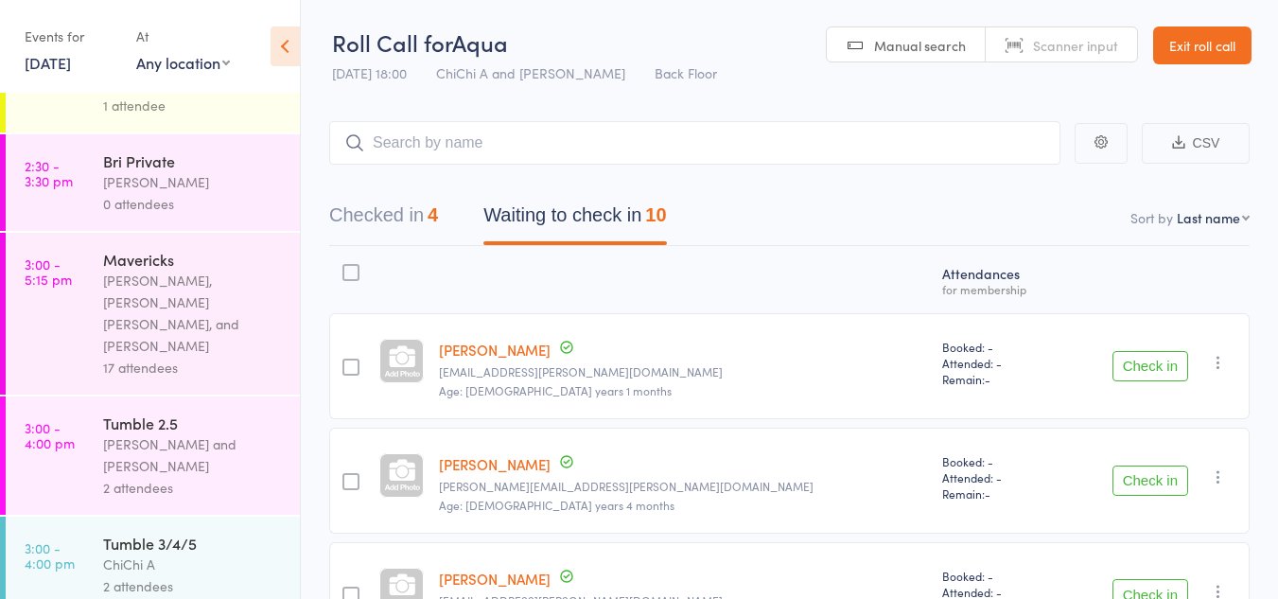
scroll to position [771, 0]
click at [189, 574] on div "2 attendees" at bounding box center [193, 585] width 181 height 22
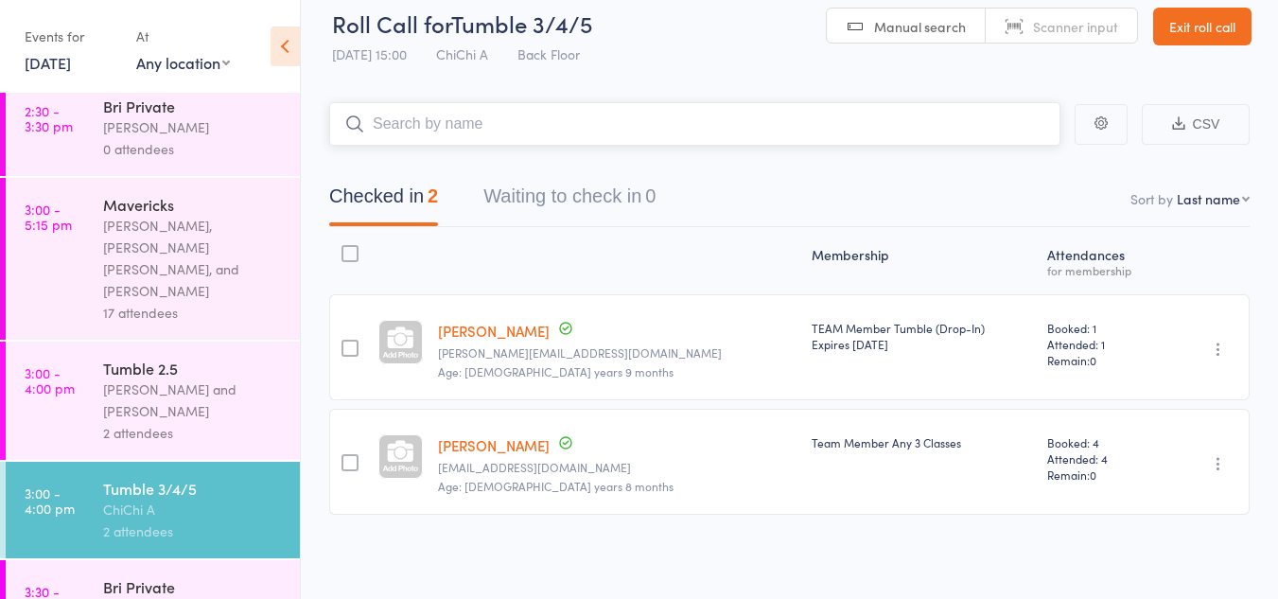
scroll to position [830, 0]
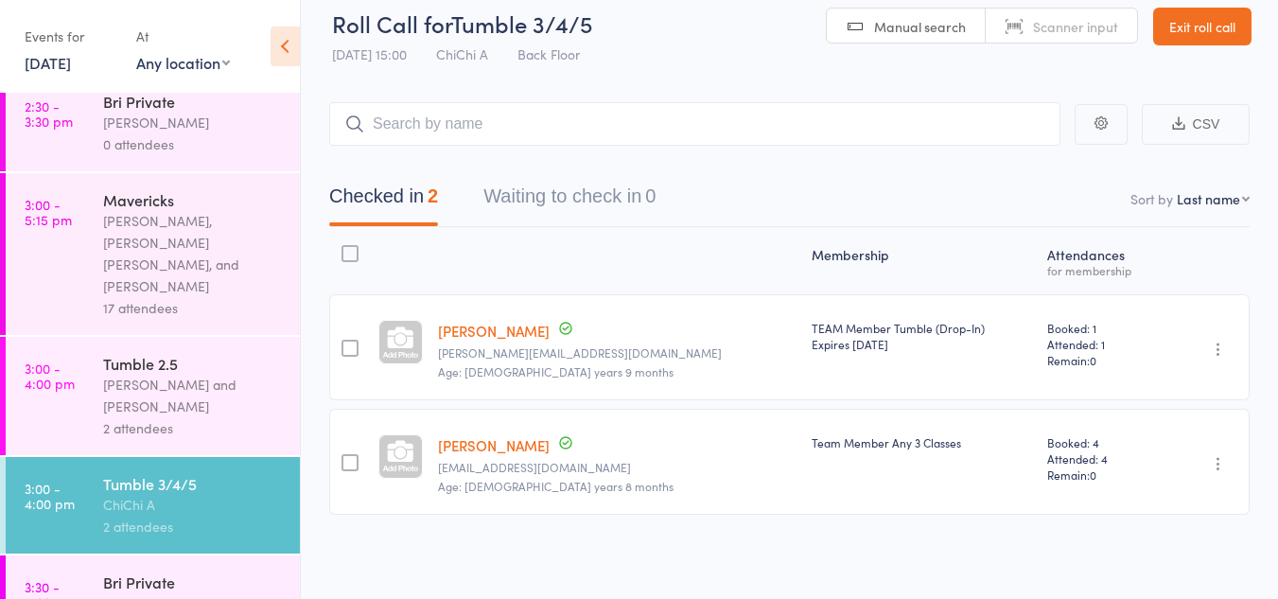
click at [180, 374] on div "Kat Timothy and Neeve Whalen" at bounding box center [193, 396] width 181 height 44
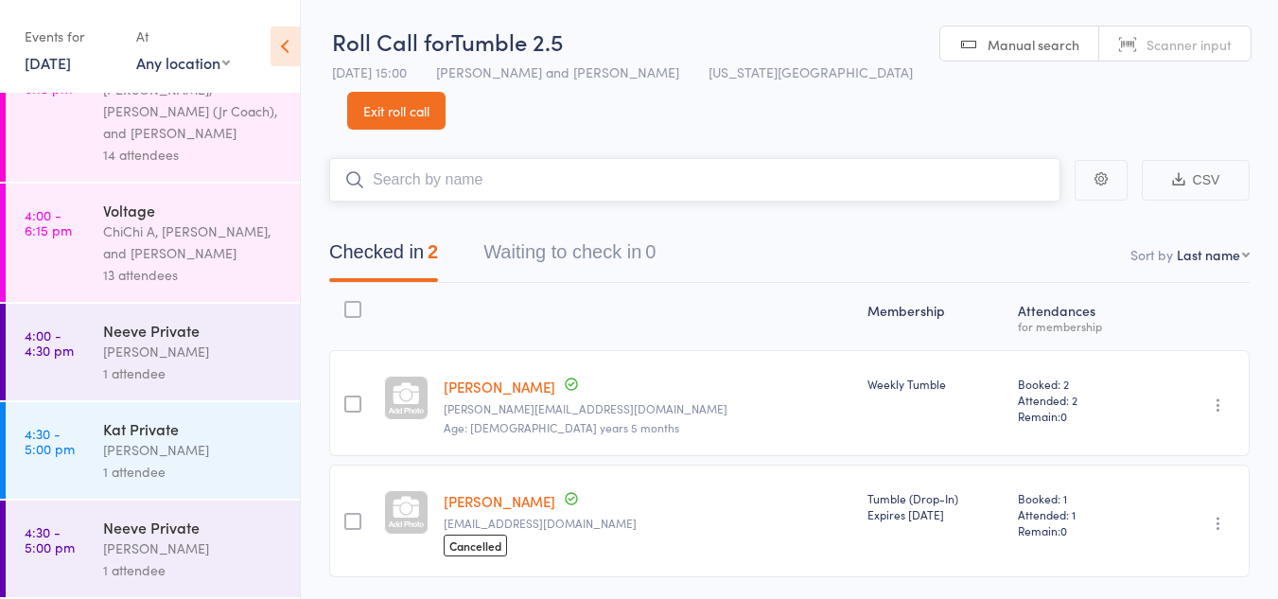
scroll to position [1722, 0]
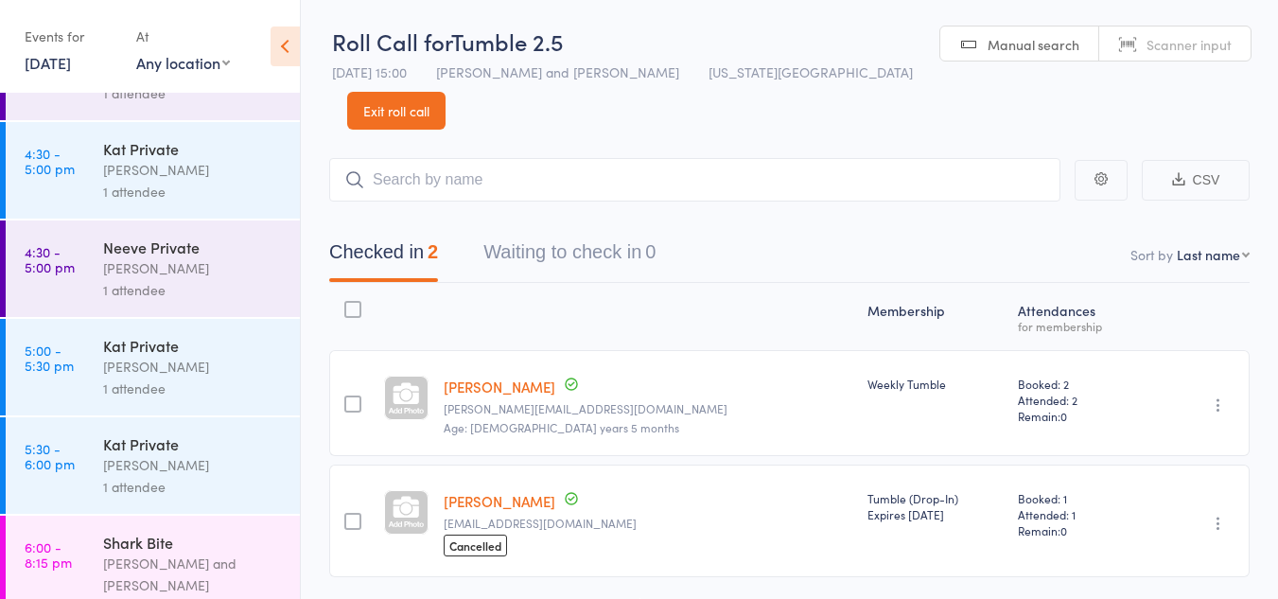
click at [113, 454] on div "Kat Timothy" at bounding box center [193, 465] width 181 height 22
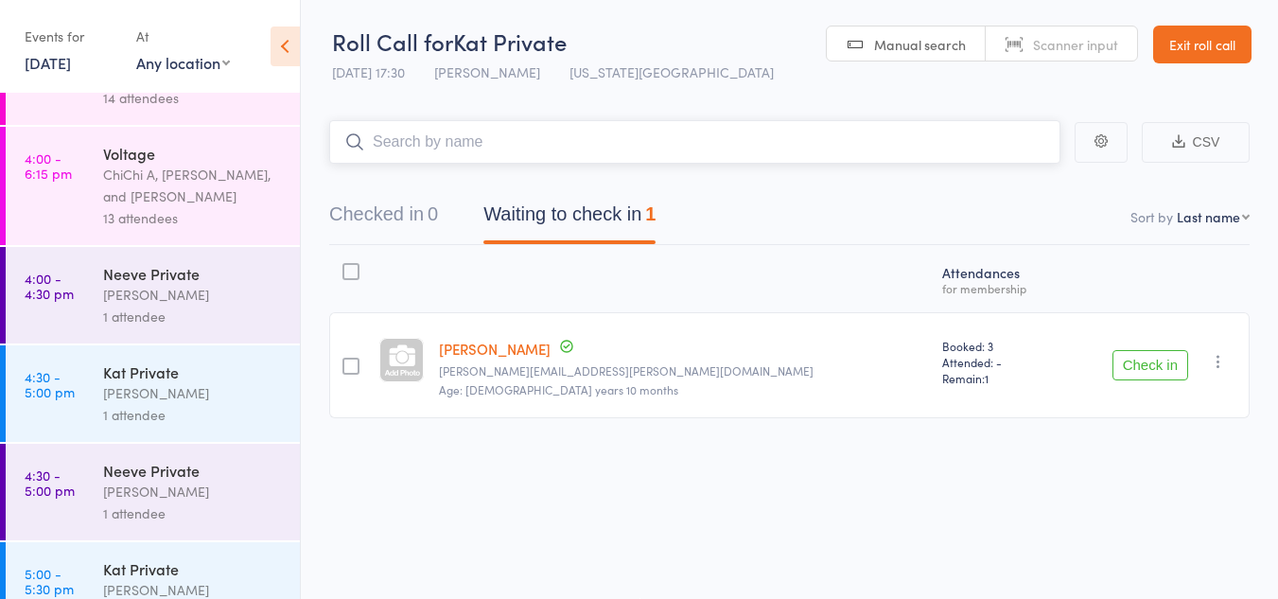
scroll to position [1722, 0]
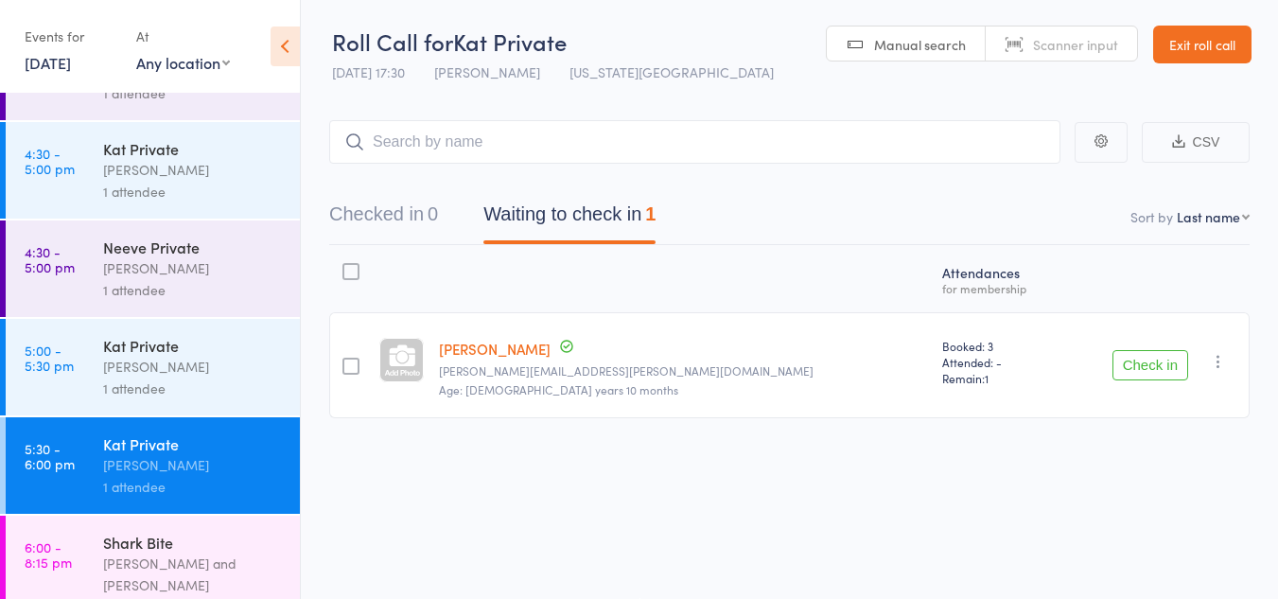
click at [112, 532] on div "Shark Bite" at bounding box center [193, 542] width 181 height 21
click at [247, 553] on div "Kat Timothy and Diamond Hunt" at bounding box center [193, 575] width 181 height 44
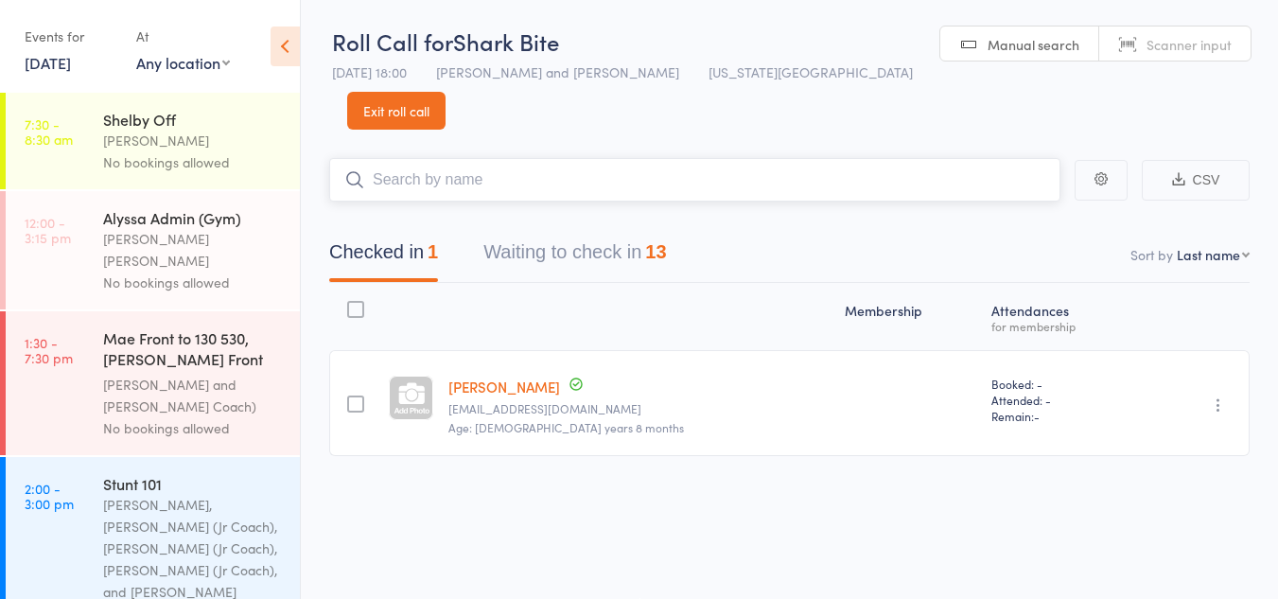
click at [570, 232] on button "Waiting to check in 13" at bounding box center [575, 257] width 183 height 50
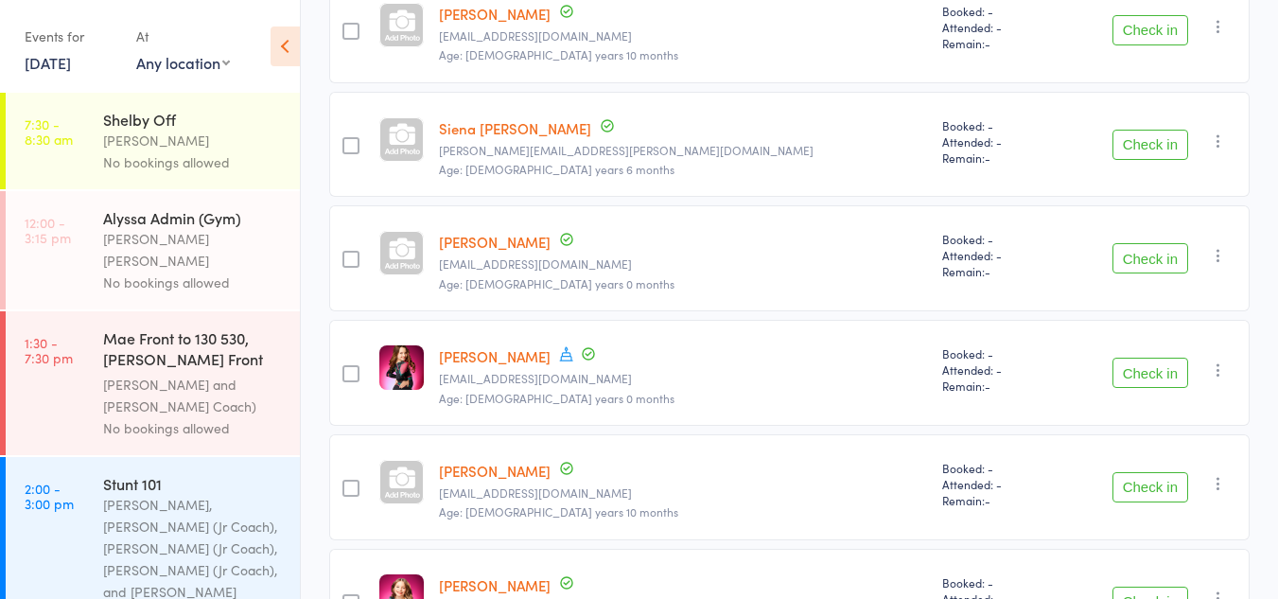
scroll to position [946, 0]
click at [1141, 357] on button "Check in" at bounding box center [1151, 372] width 76 height 30
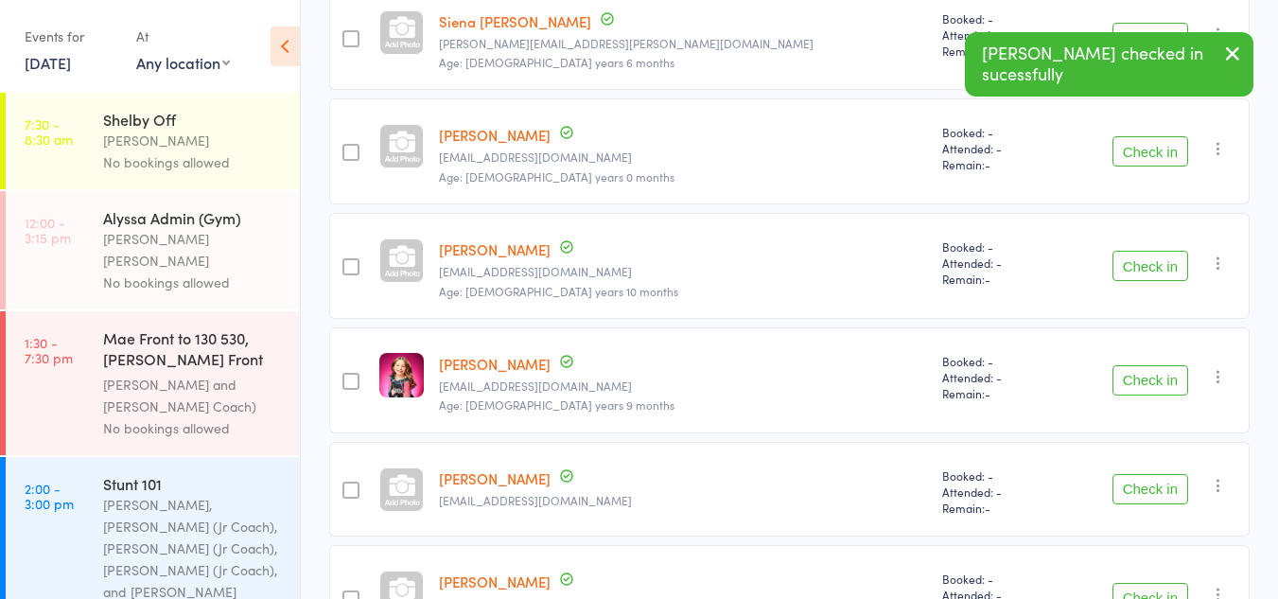
scroll to position [1053, 0]
click at [1159, 326] on div "Check in Check in Send message Add Note Remove Mark absent" at bounding box center [1156, 379] width 187 height 106
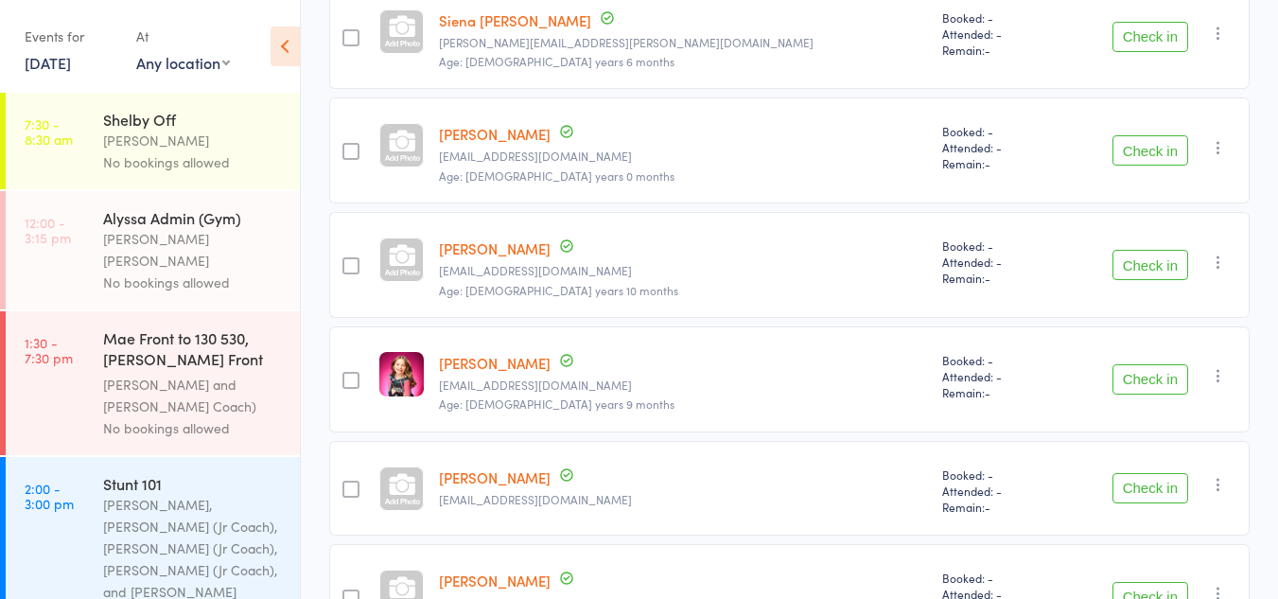
click at [1133, 364] on button "Check in" at bounding box center [1151, 379] width 76 height 30
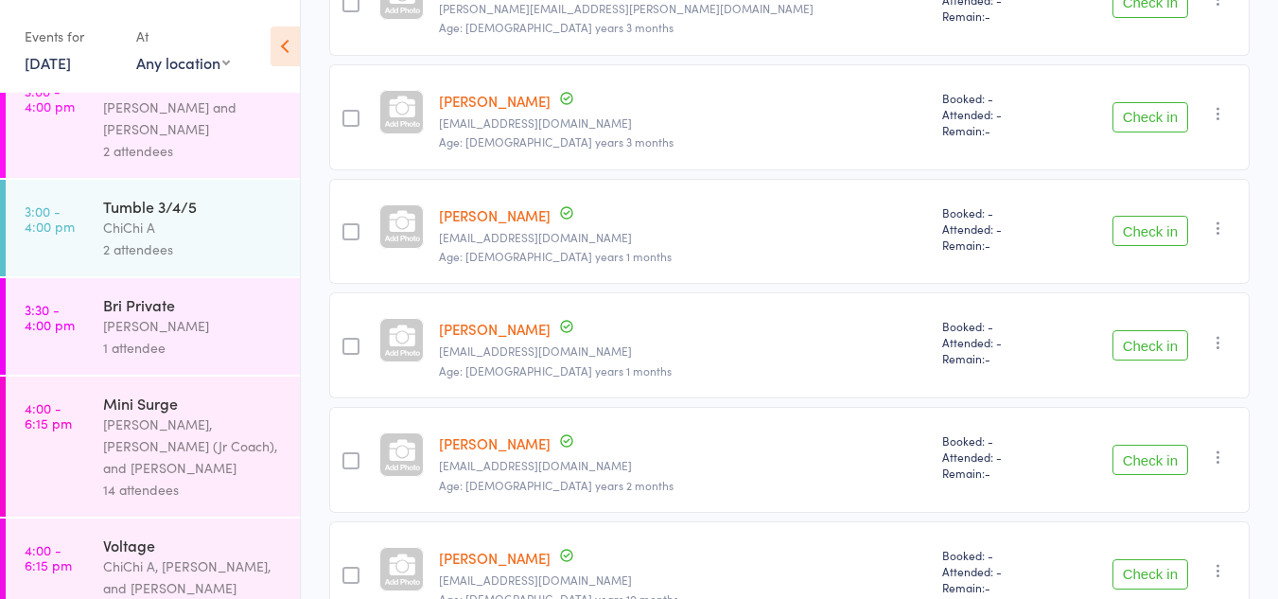
scroll to position [1116, 0]
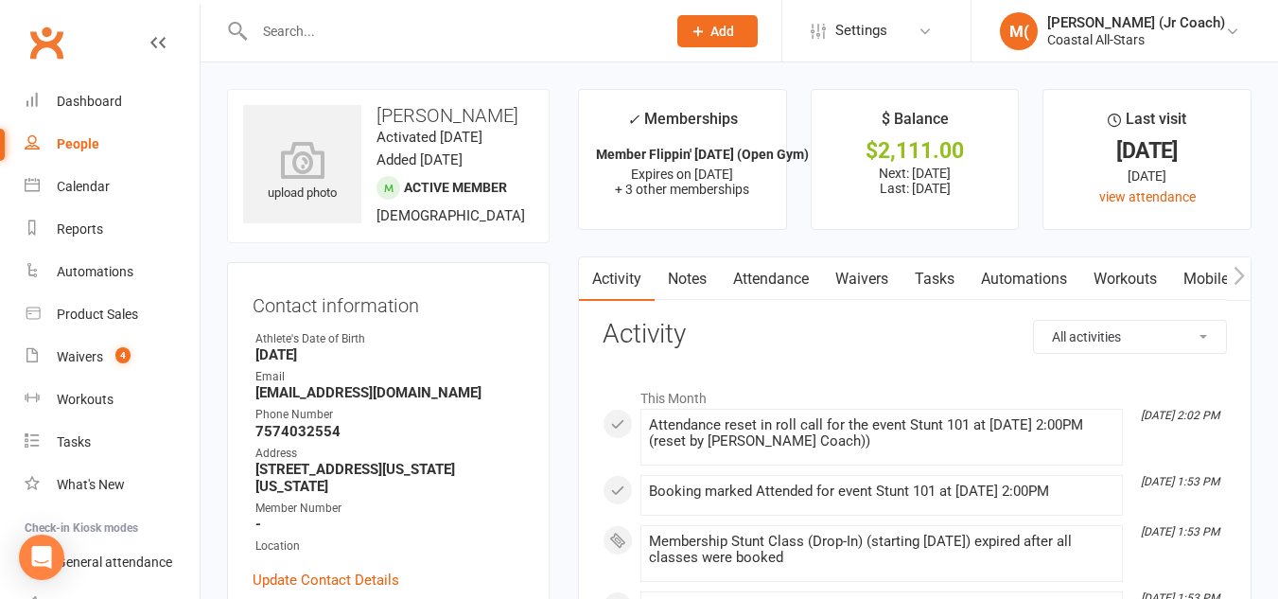
click at [431, 20] on input "text" at bounding box center [451, 31] width 404 height 26
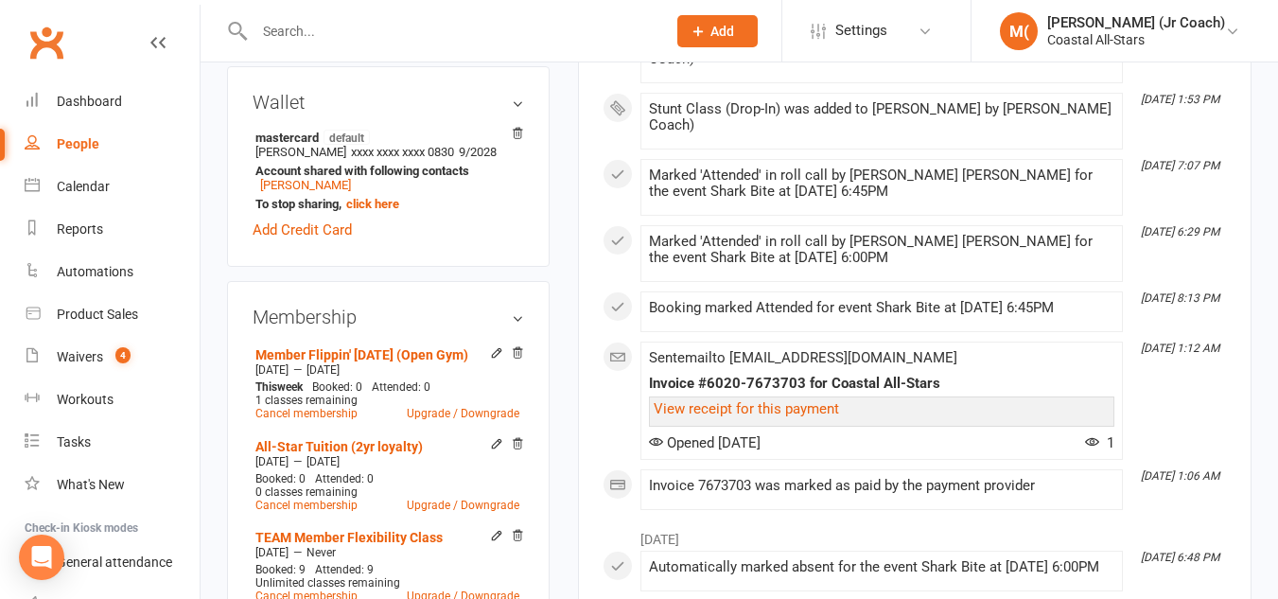
scroll to position [141, 0]
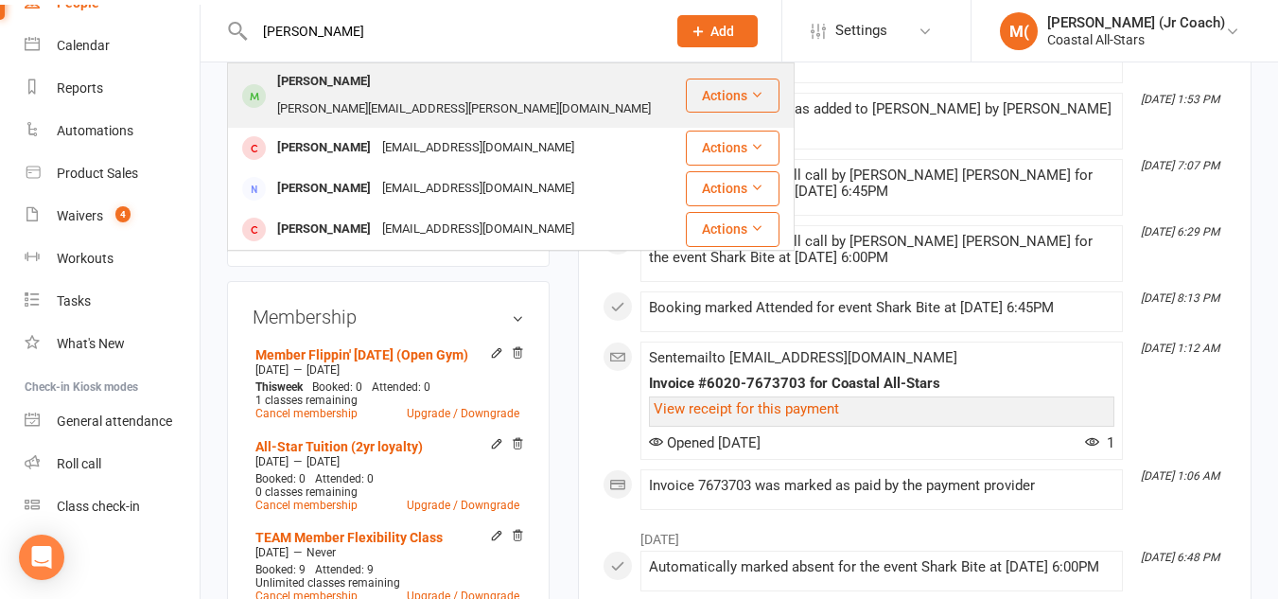
type input "[PERSON_NAME]"
click at [413, 96] on div "[PERSON_NAME][EMAIL_ADDRESS][PERSON_NAME][DOMAIN_NAME]" at bounding box center [464, 109] width 385 height 27
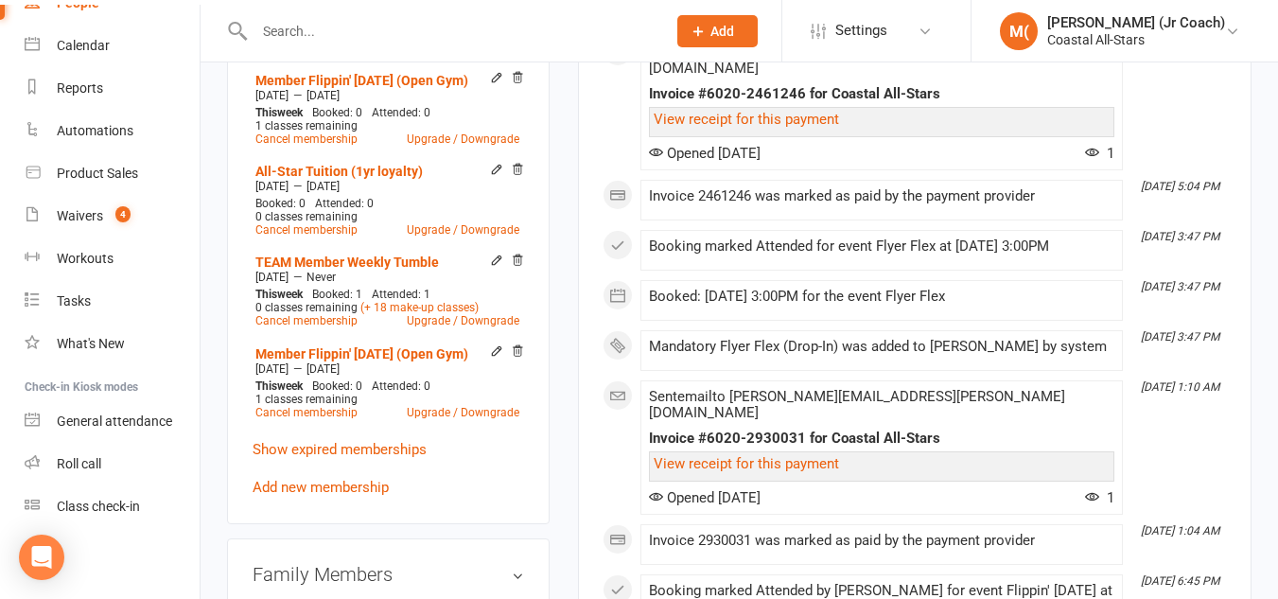
scroll to position [924, 0]
click at [306, 478] on link "Add new membership" at bounding box center [321, 486] width 136 height 17
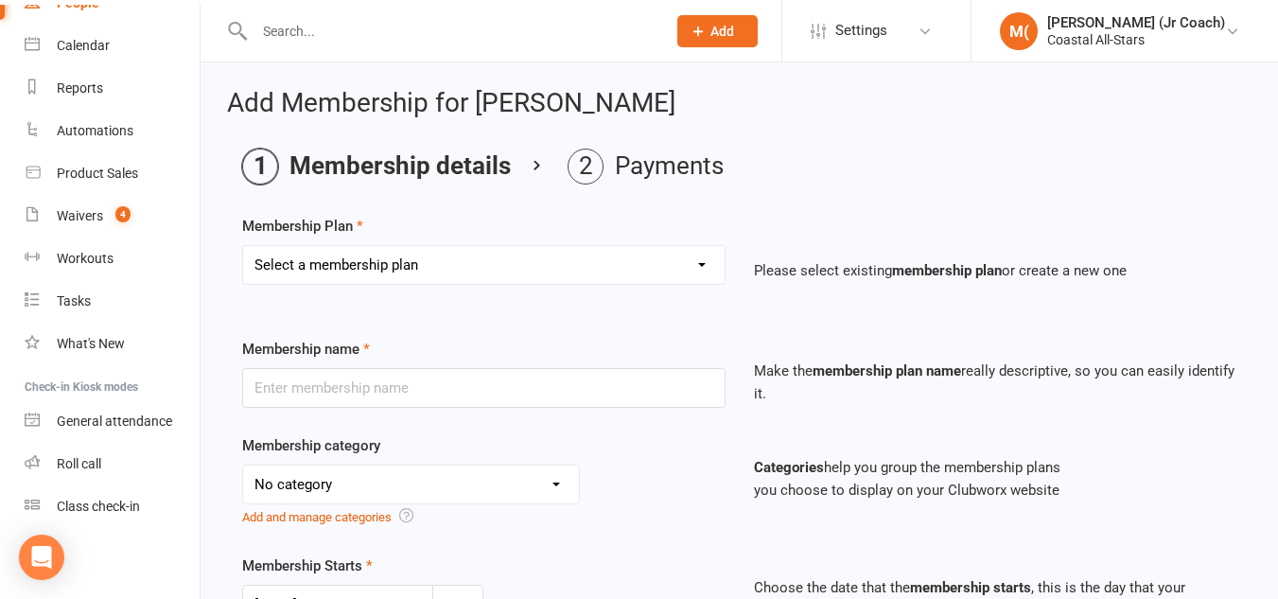
click at [369, 270] on select "Select a membership plan Trial Class Coastal Membership Fee Annual Registration…" at bounding box center [484, 265] width 482 height 38
select select "17"
click at [243, 246] on select "Select a membership plan Trial Class Coastal Membership Fee Annual Registration…" at bounding box center [484, 265] width 482 height 38
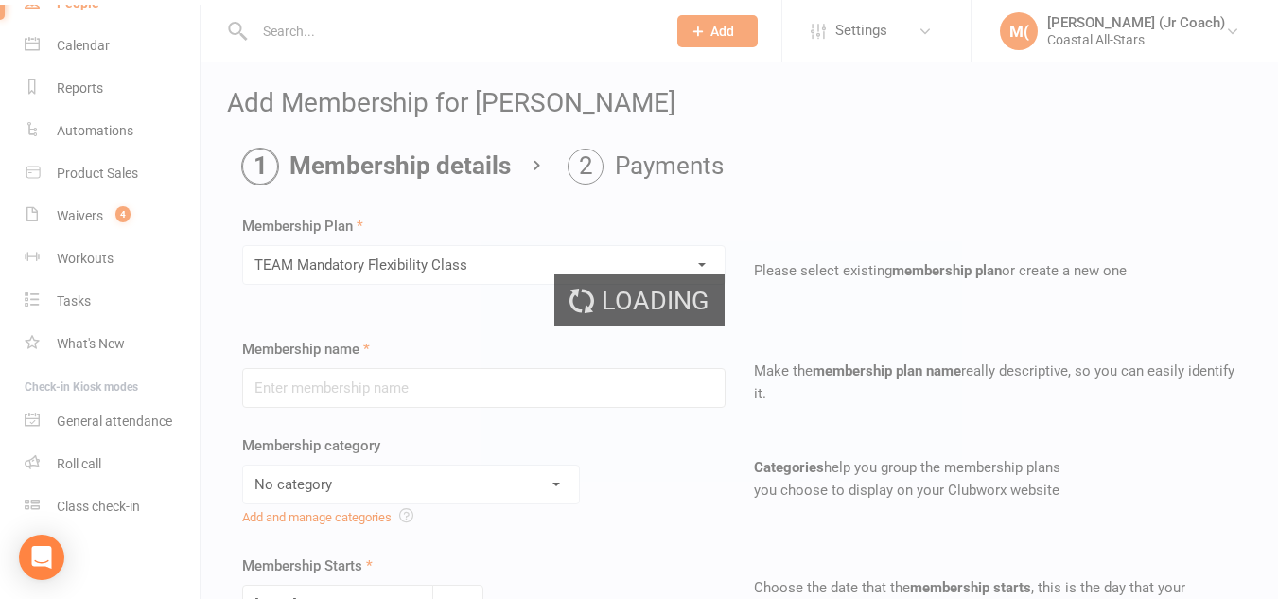
type input "TEAM Mandatory Flexibility Class"
select select "3"
type input "0"
select select "2"
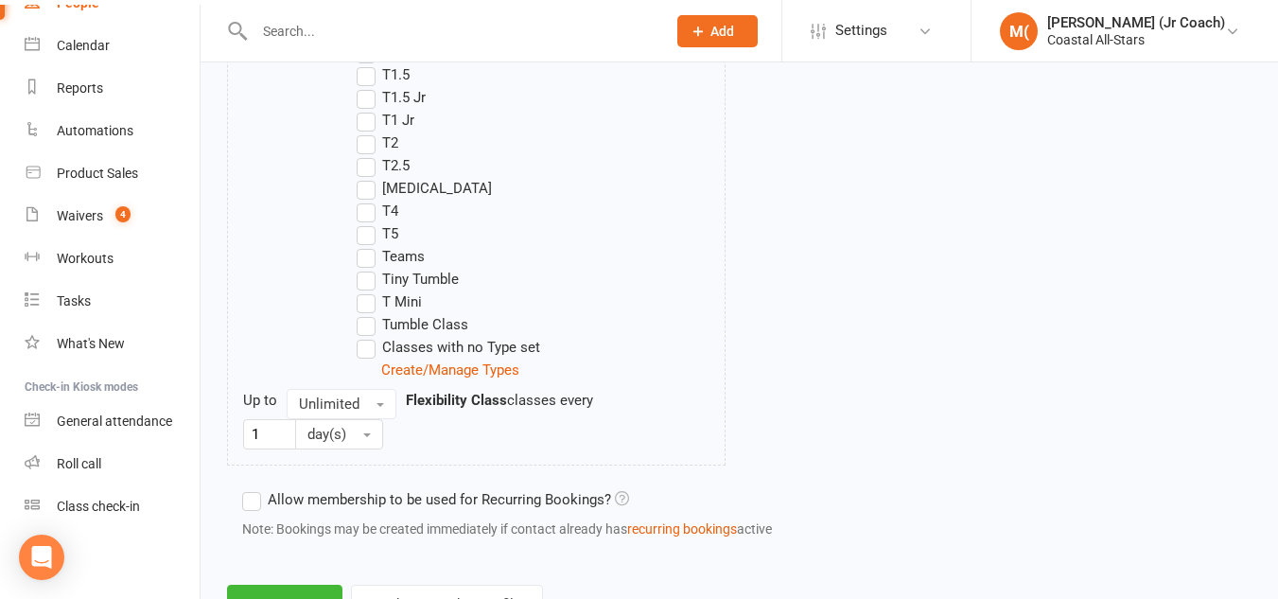
scroll to position [2164, 0]
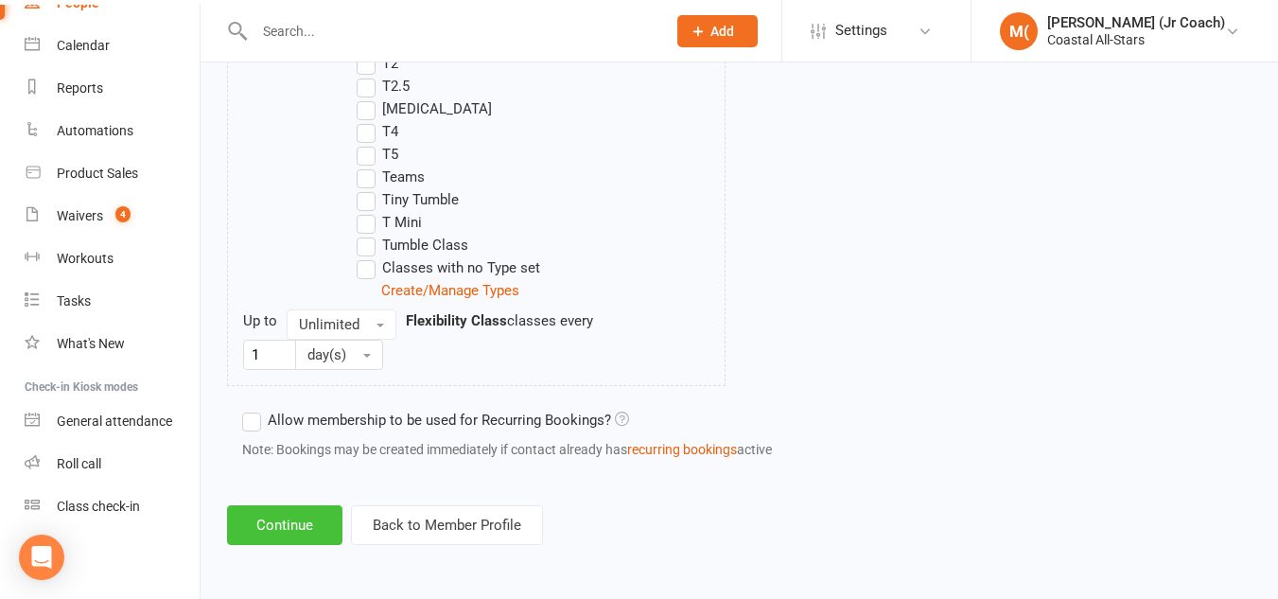
click at [261, 527] on button "Continue" at bounding box center [284, 525] width 115 height 40
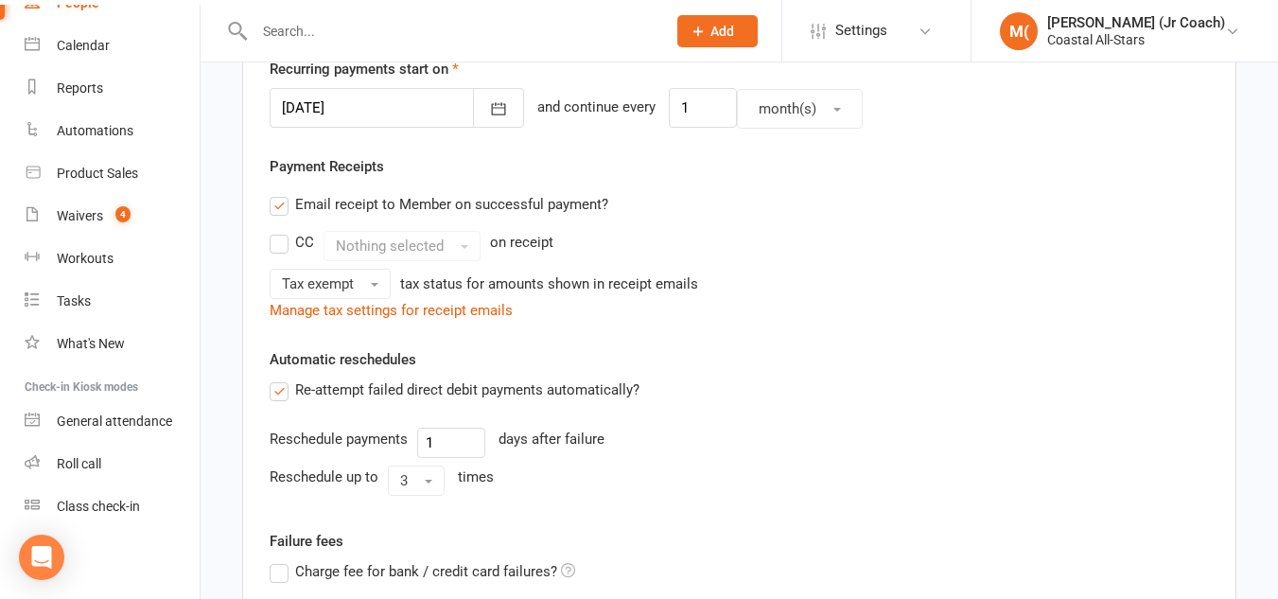
scroll to position [777, 0]
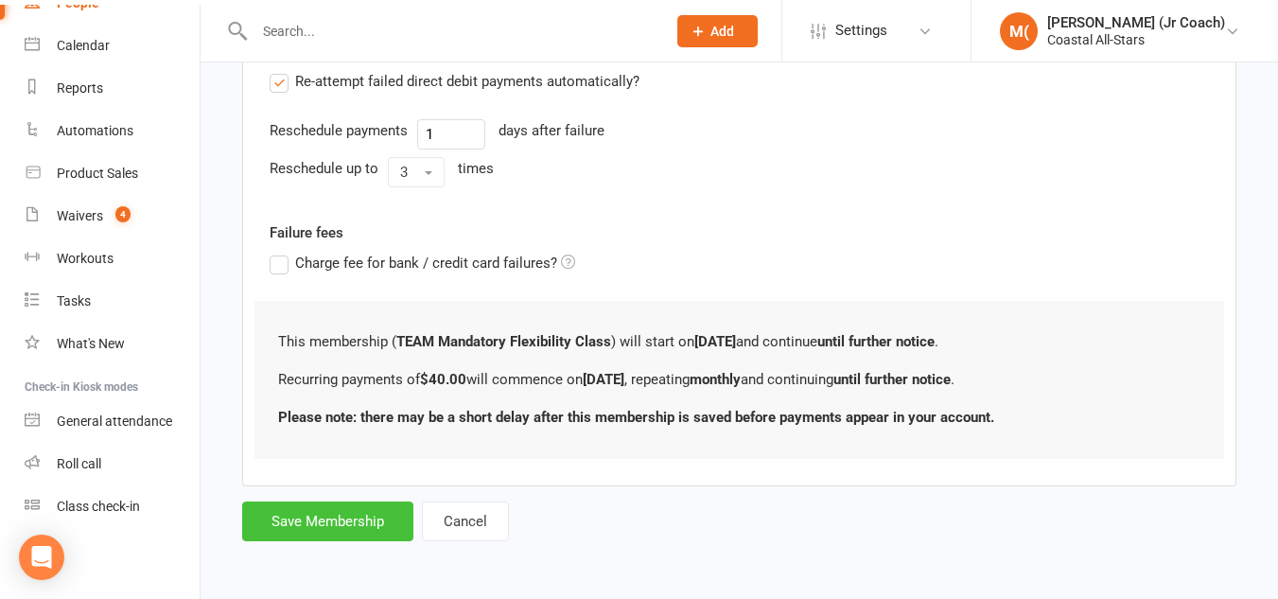
click at [351, 516] on button "Save Membership" at bounding box center [327, 521] width 171 height 40
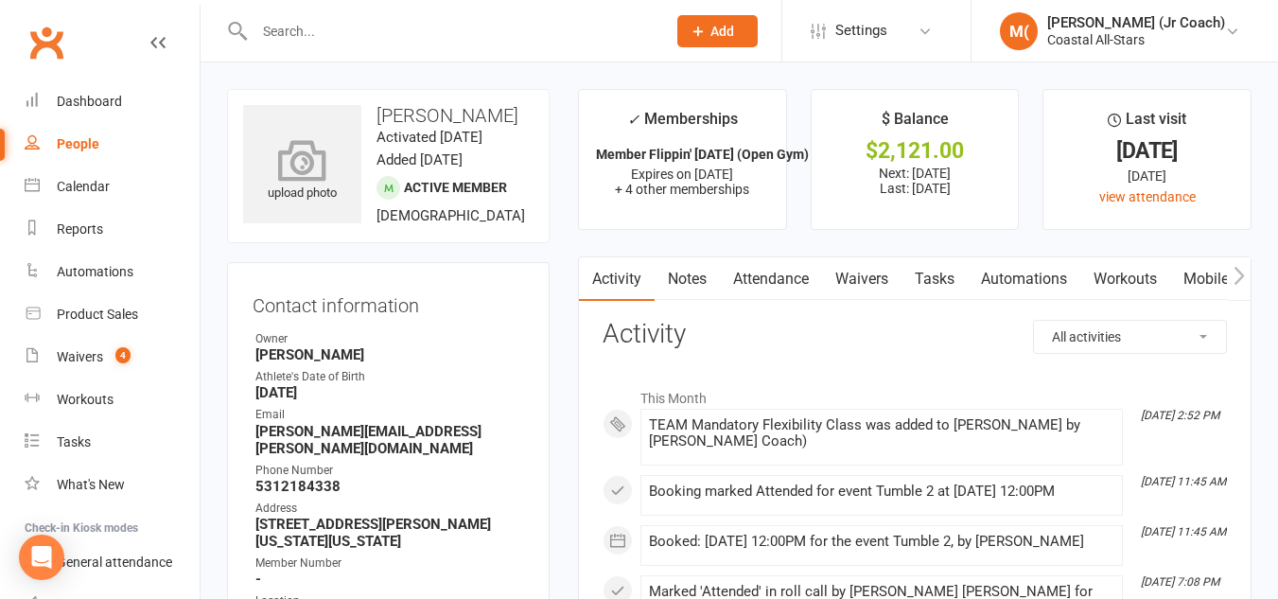
scroll to position [141, 0]
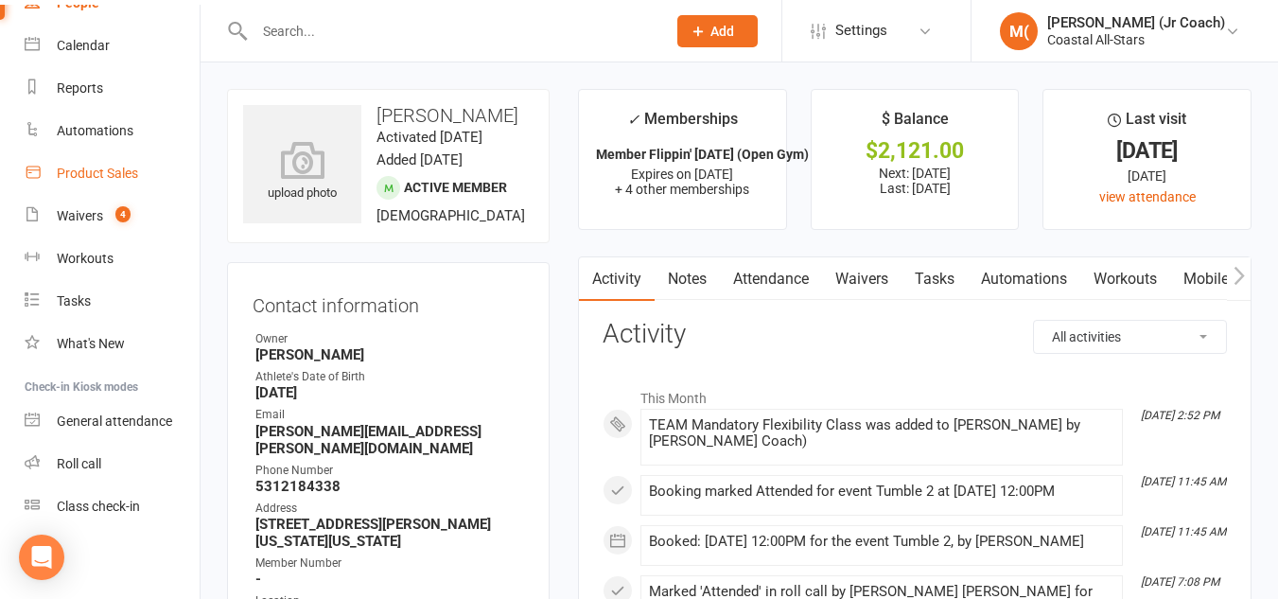
click at [85, 172] on div "Product Sales" at bounding box center [97, 173] width 81 height 15
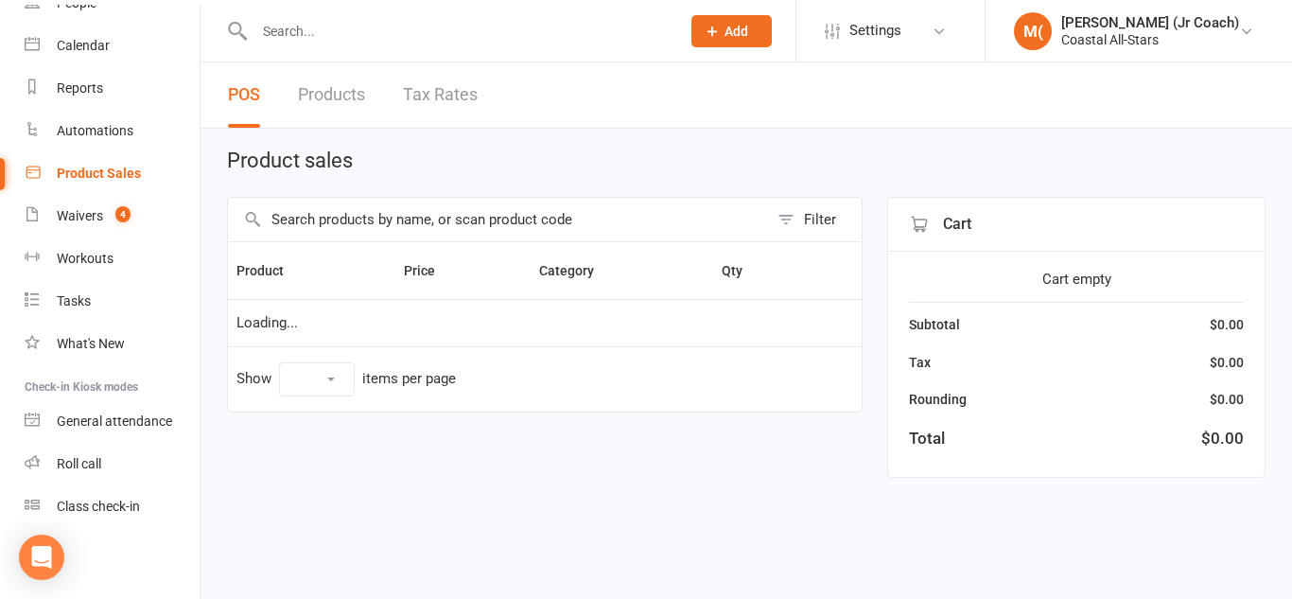
select select "10"
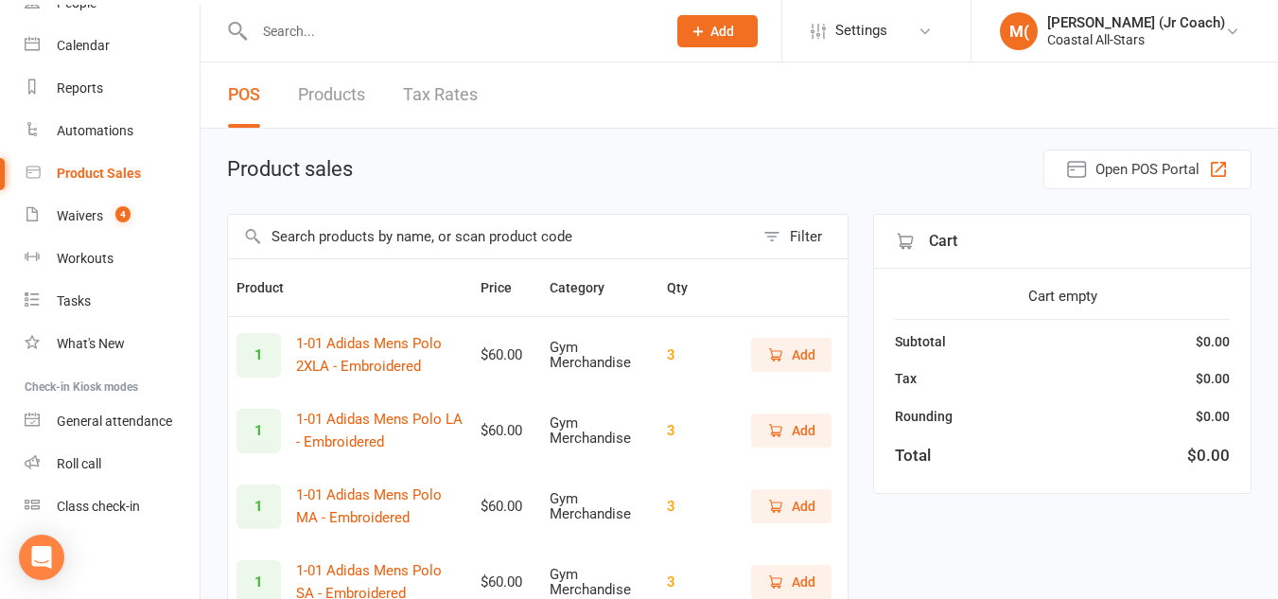
click at [371, 244] on input "text" at bounding box center [491, 237] width 526 height 44
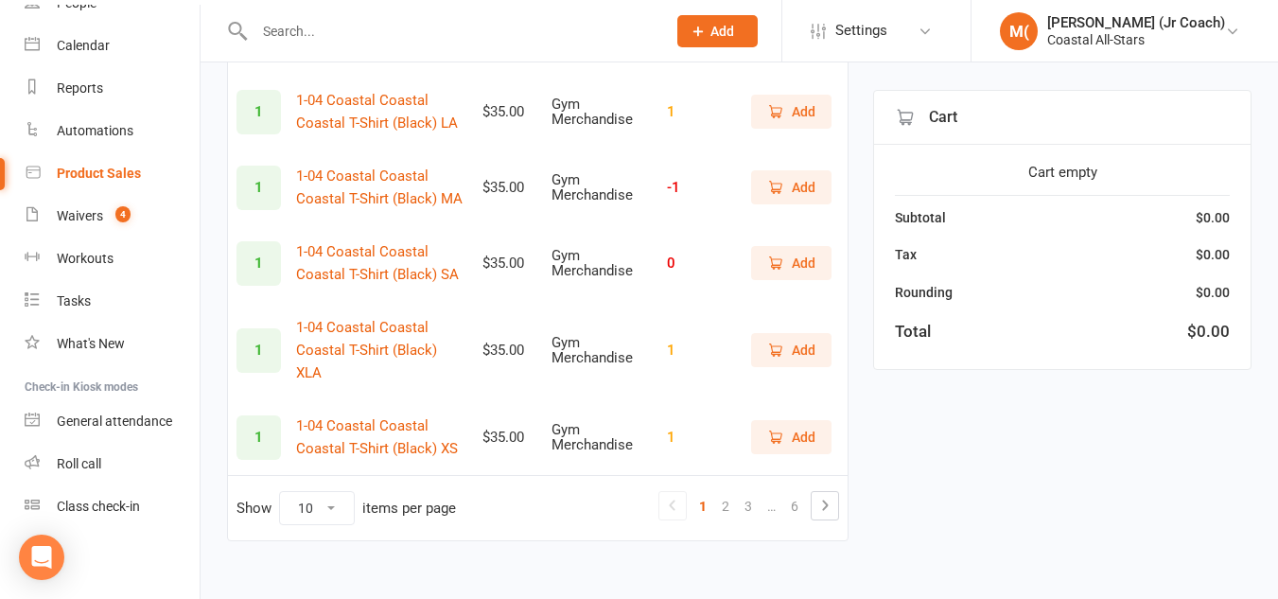
scroll to position [614, 0]
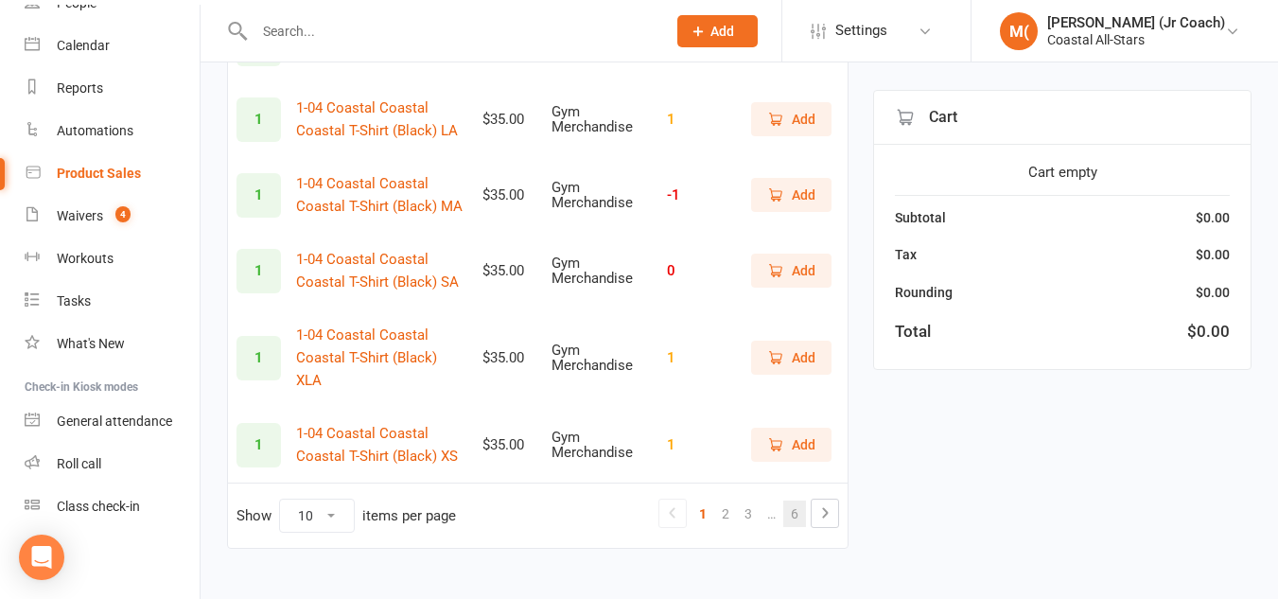
click at [804, 501] on link "6" at bounding box center [794, 514] width 23 height 26
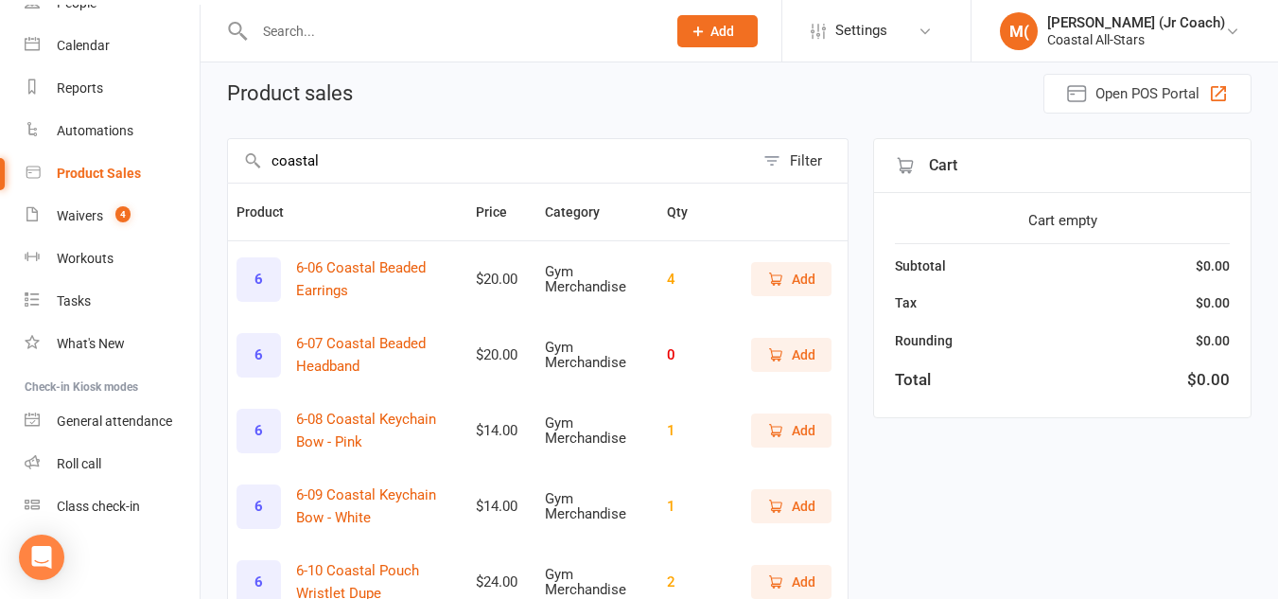
scroll to position [75, 0]
drag, startPoint x: 378, startPoint y: 167, endPoint x: 223, endPoint y: 168, distance: 154.2
click at [223, 168] on div "Product sales Open POS Portal coastal Filter Product Price Category Qty 6 6-06 …" at bounding box center [740, 397] width 1078 height 686
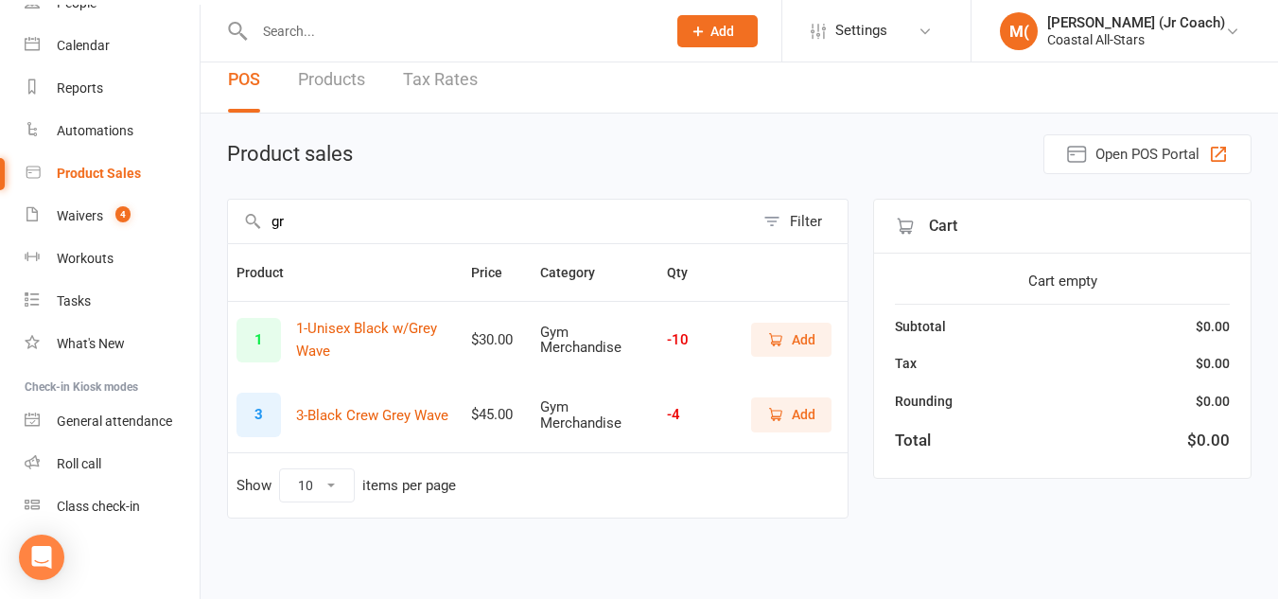
type input "g"
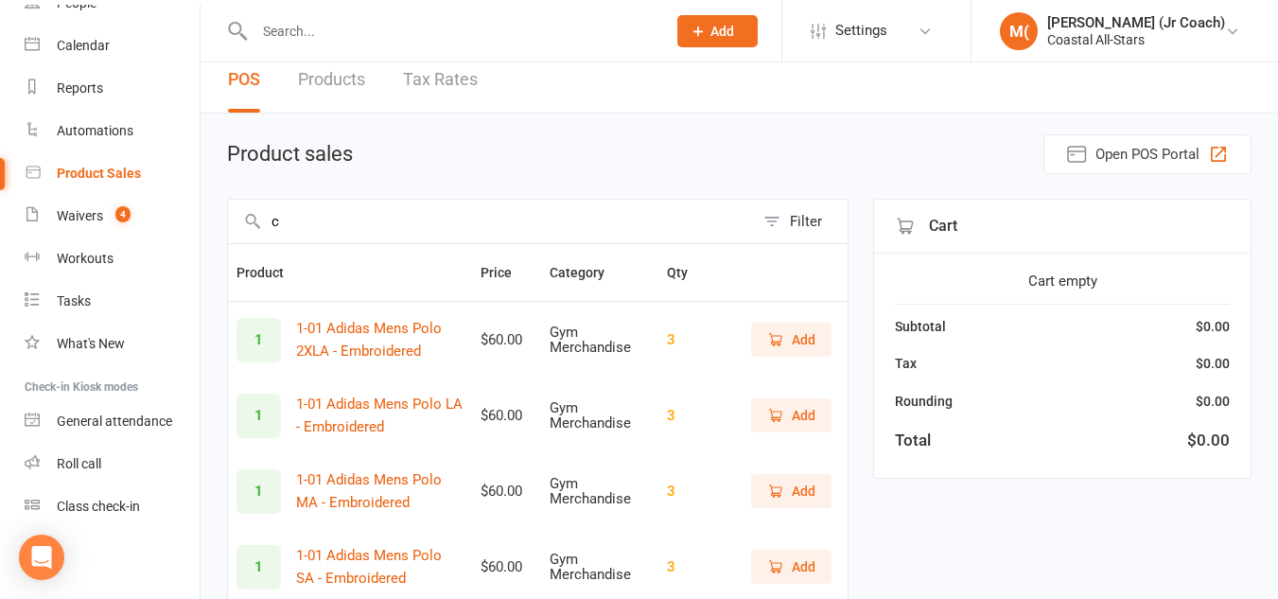
scroll to position [75, 0]
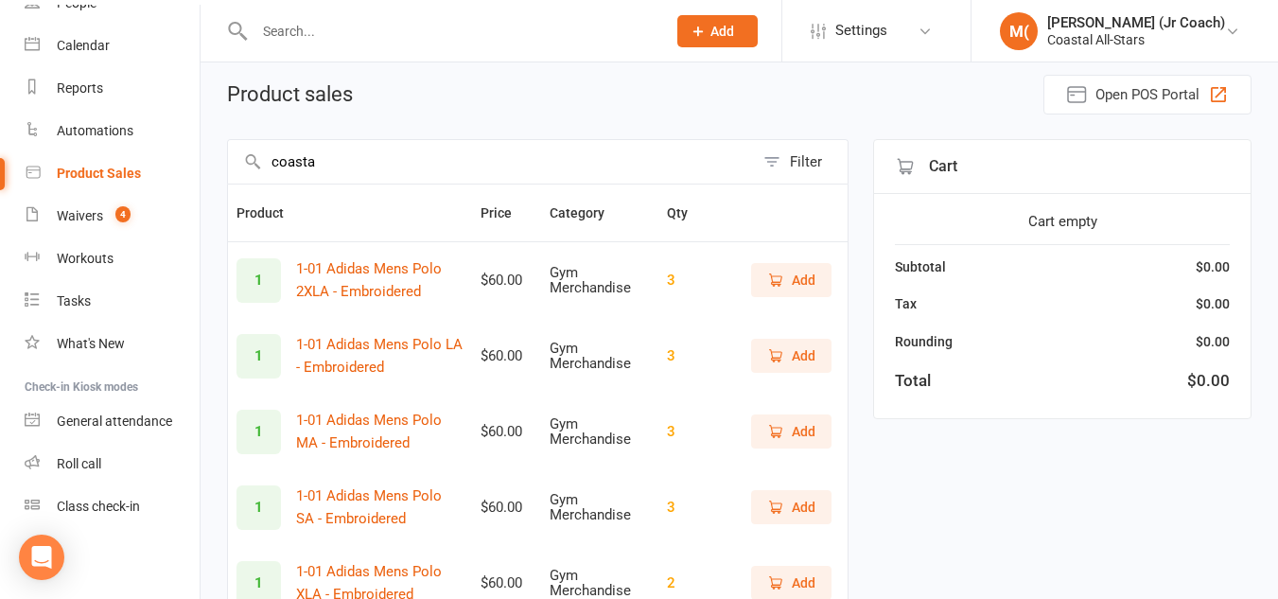
type input "coastal"
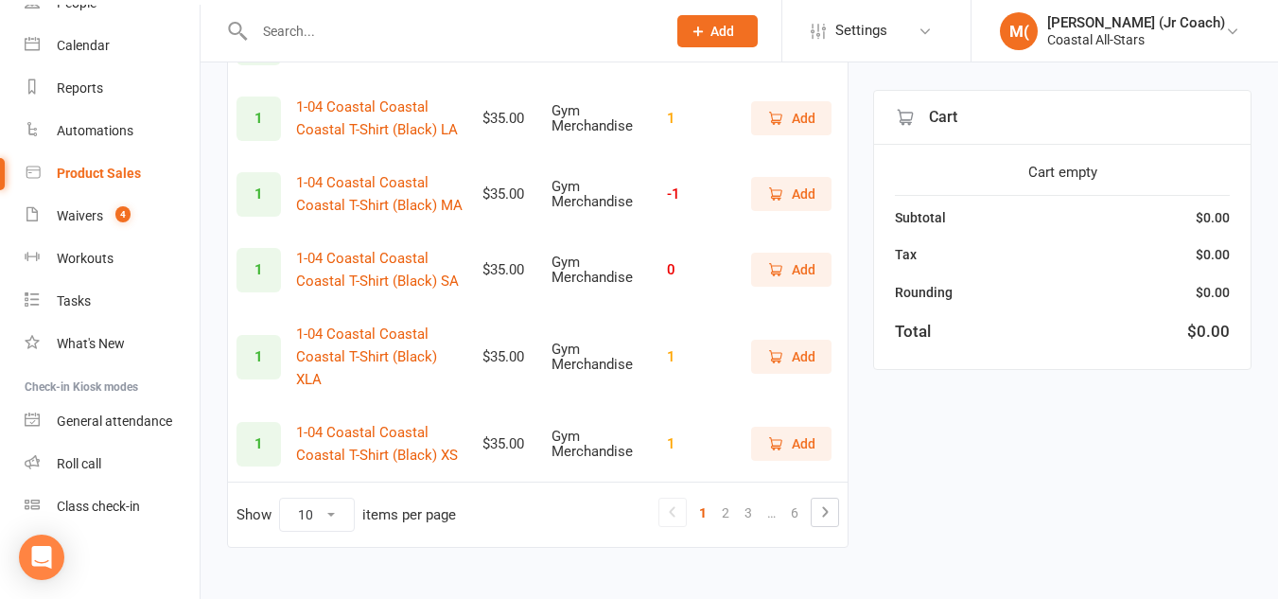
scroll to position [622, 0]
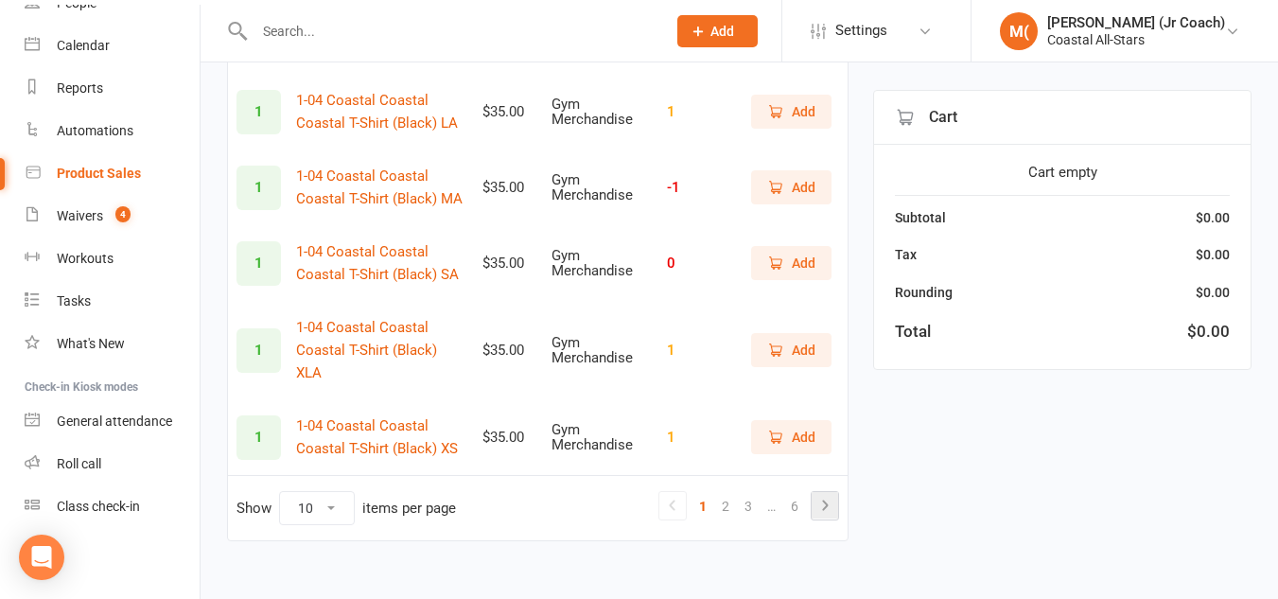
click at [821, 494] on icon at bounding box center [825, 505] width 23 height 23
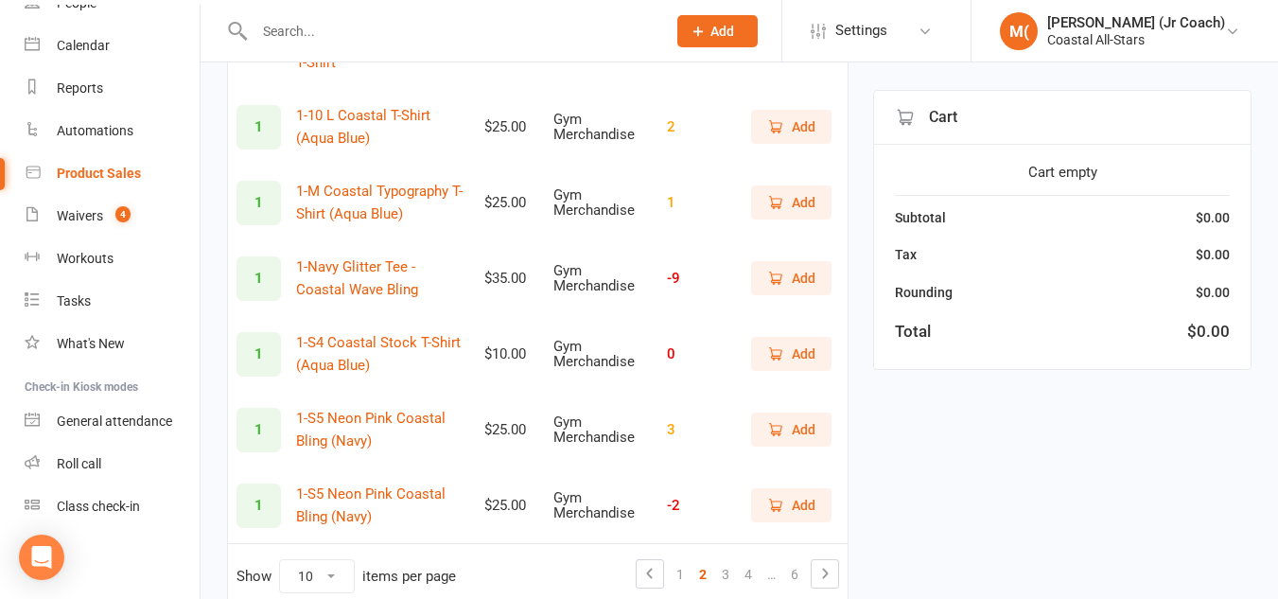
scroll to position [644, 0]
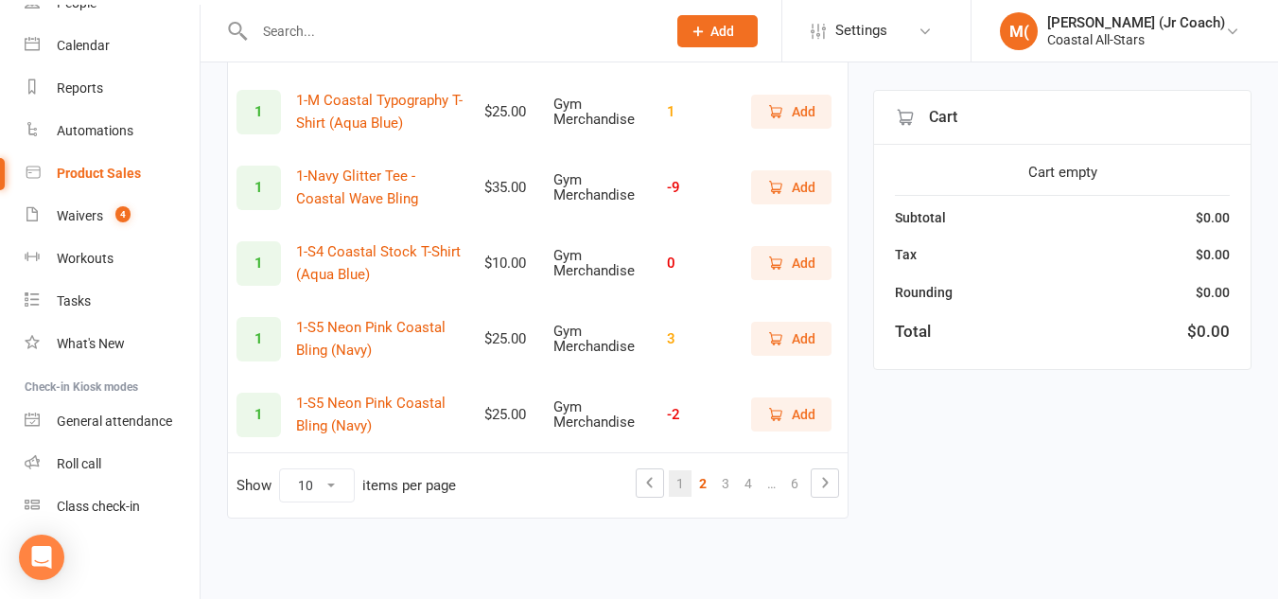
click at [680, 481] on link "1" at bounding box center [680, 483] width 23 height 26
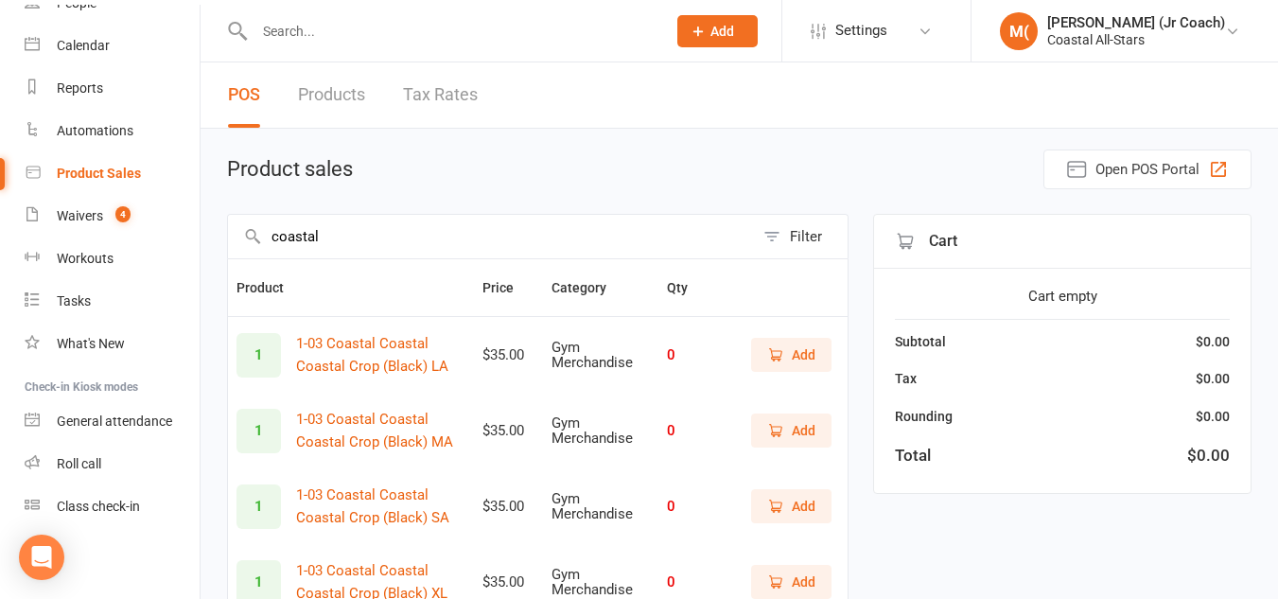
scroll to position [1, 0]
click at [431, 260] on th "Product" at bounding box center [351, 286] width 246 height 57
drag, startPoint x: 392, startPoint y: 243, endPoint x: 223, endPoint y: 227, distance: 169.2
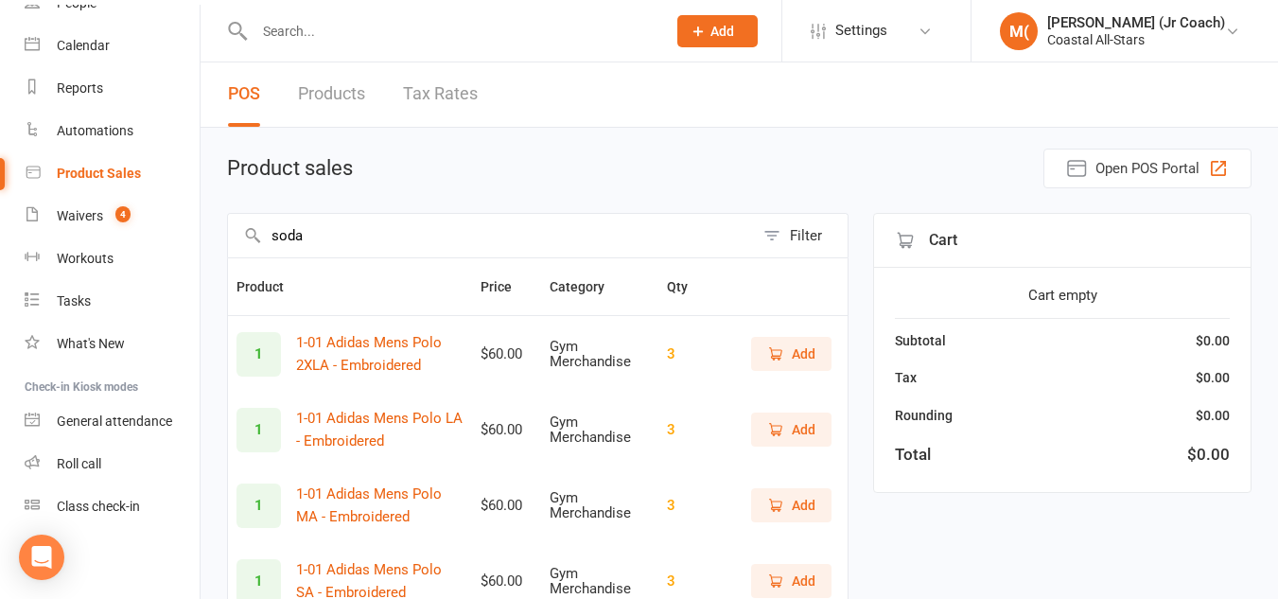
scroll to position [0, 0]
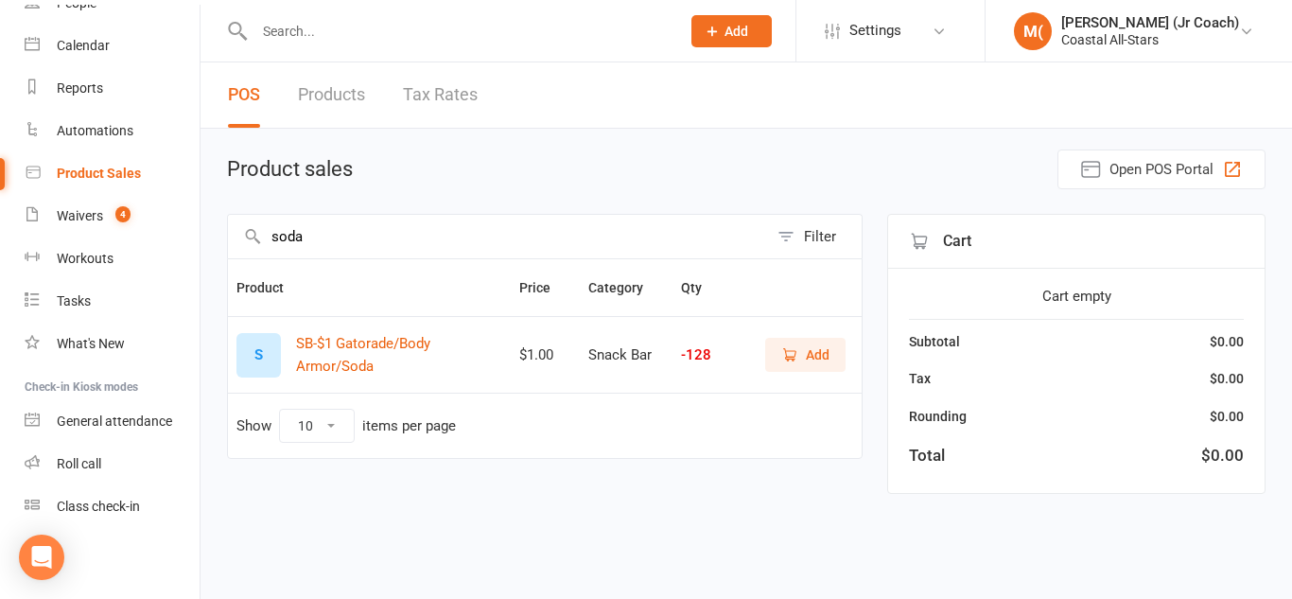
type input "soda"
click at [818, 347] on span "Add" at bounding box center [818, 354] width 24 height 21
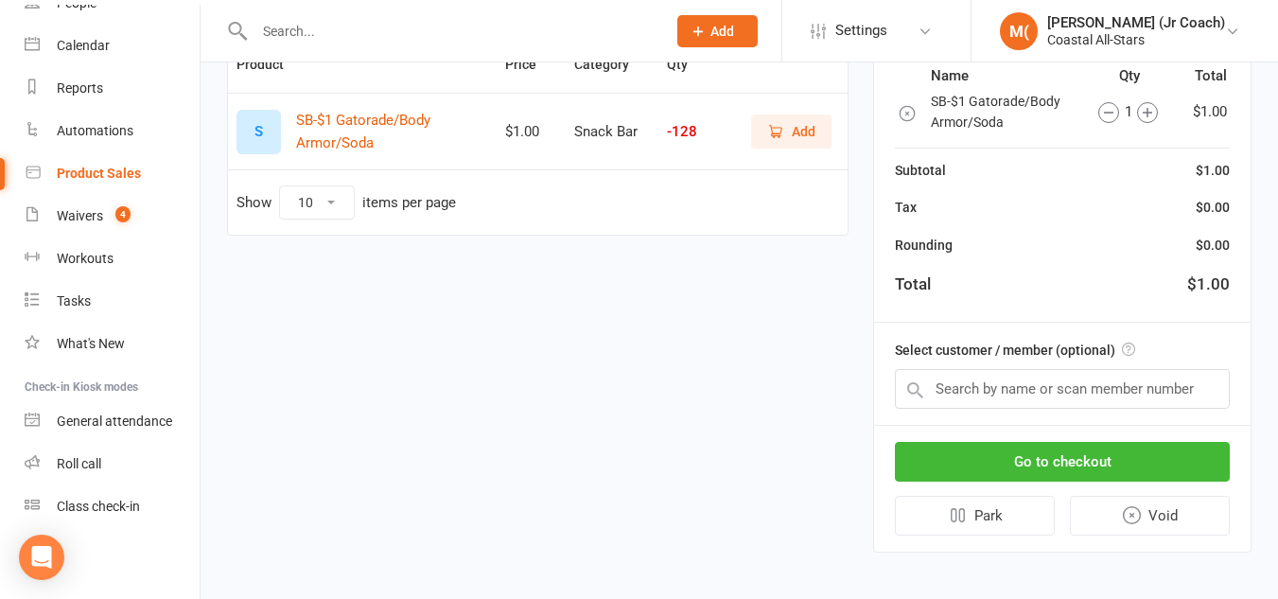
scroll to position [232, 0]
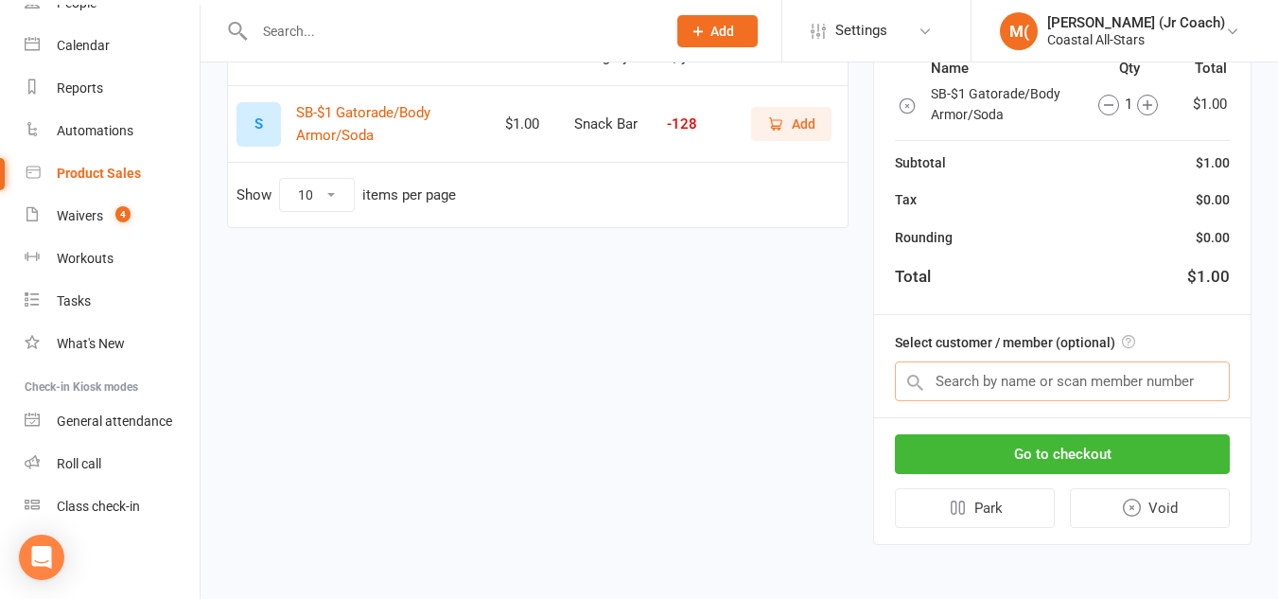
click at [942, 386] on input "text" at bounding box center [1062, 381] width 335 height 40
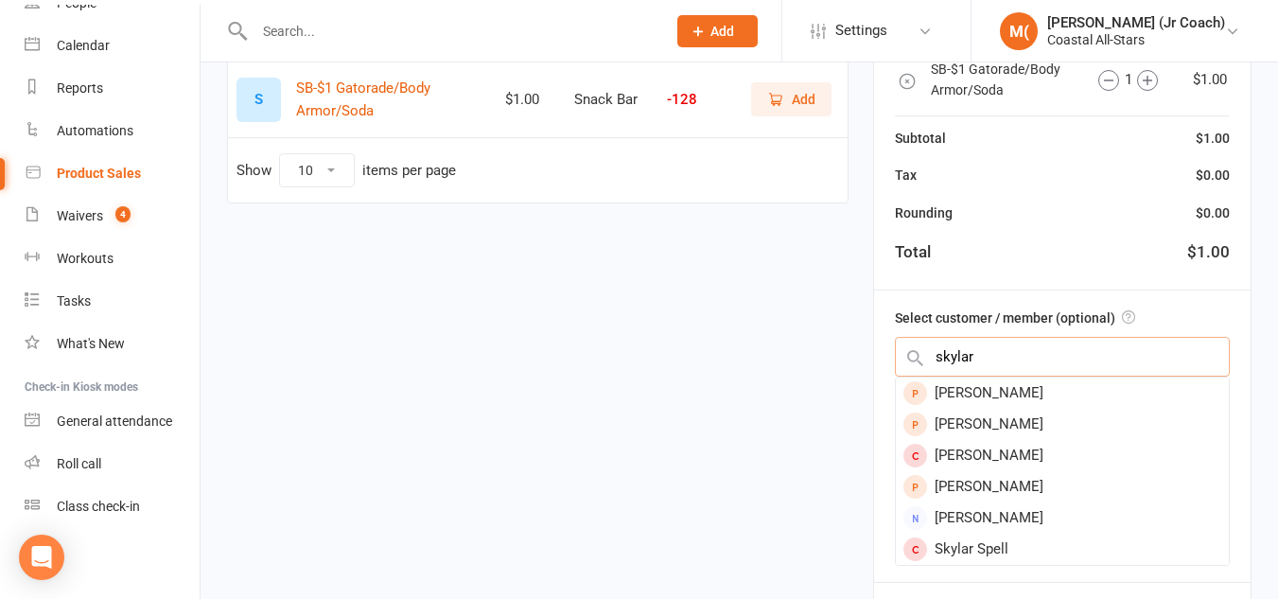
scroll to position [234, 0]
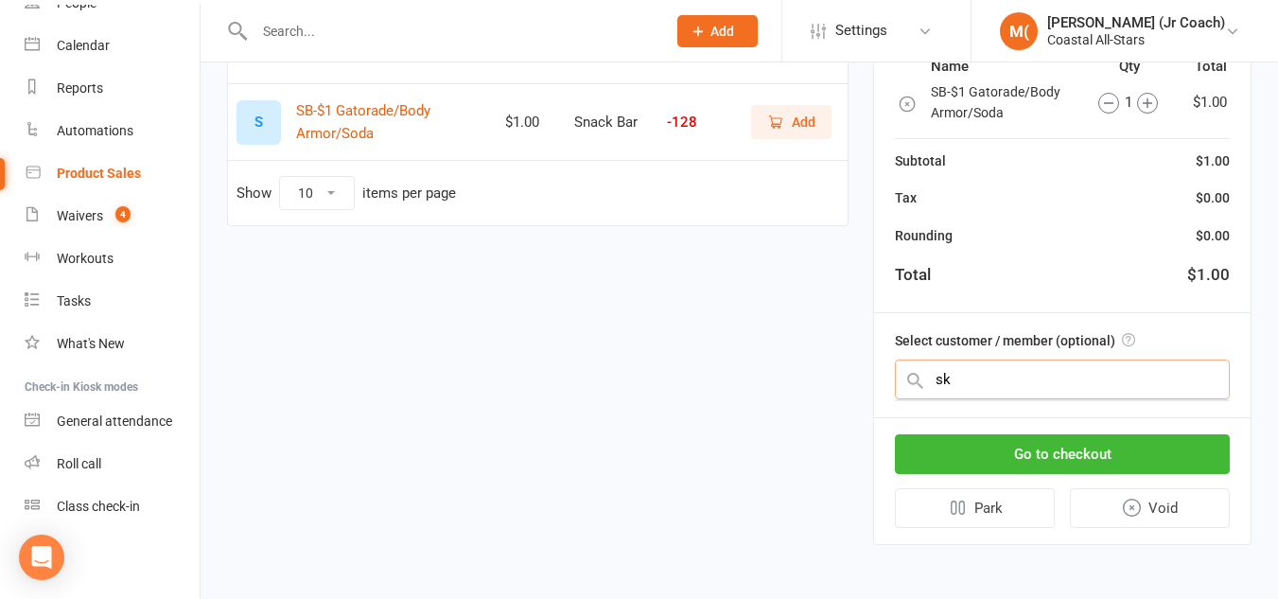
type input "s"
click at [499, 31] on input "text" at bounding box center [451, 31] width 404 height 26
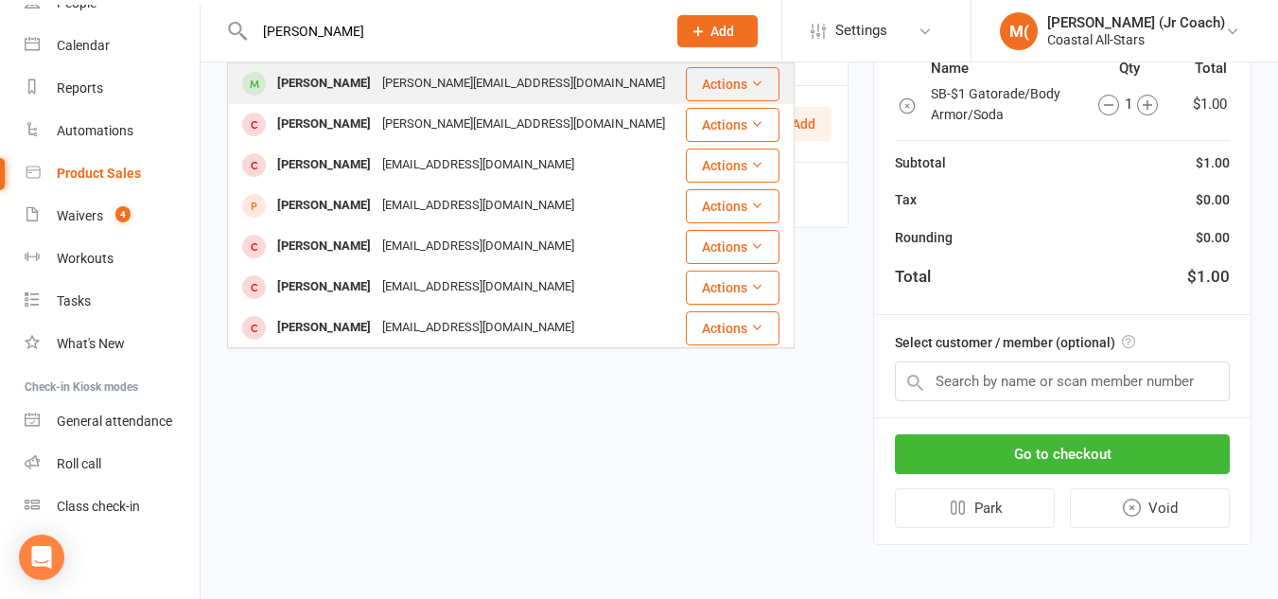
type input "riley wood"
click at [484, 78] on div "kerri@cheshomes.com" at bounding box center [524, 83] width 294 height 27
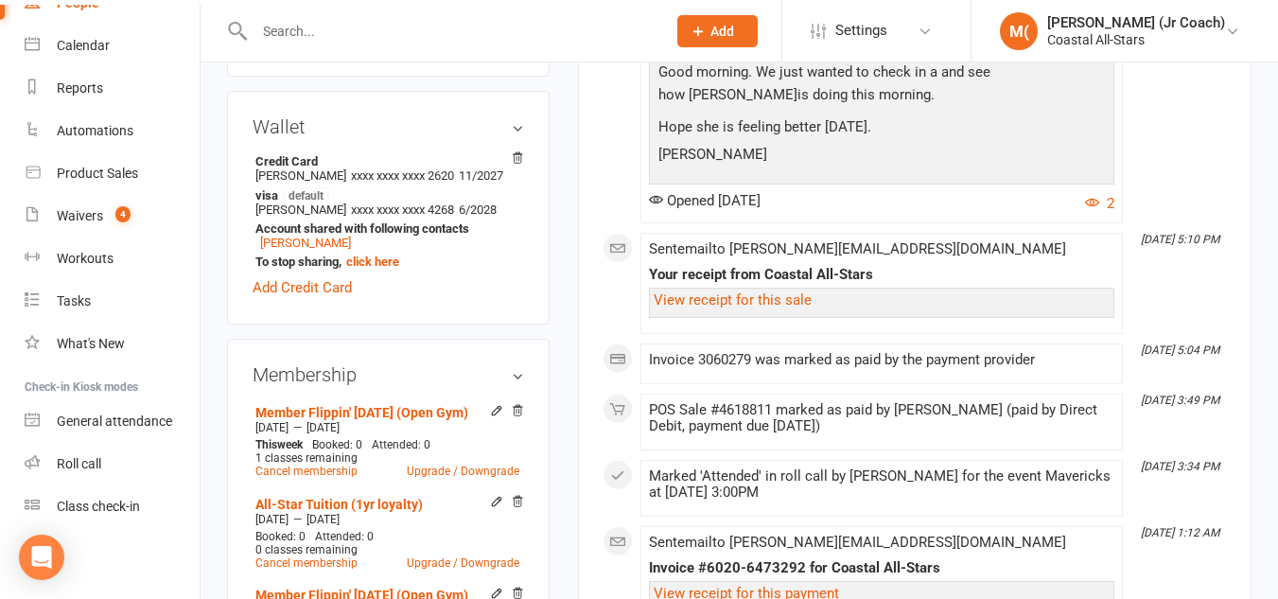
scroll to position [542, 0]
click at [334, 297] on link "Add Credit Card" at bounding box center [302, 285] width 99 height 23
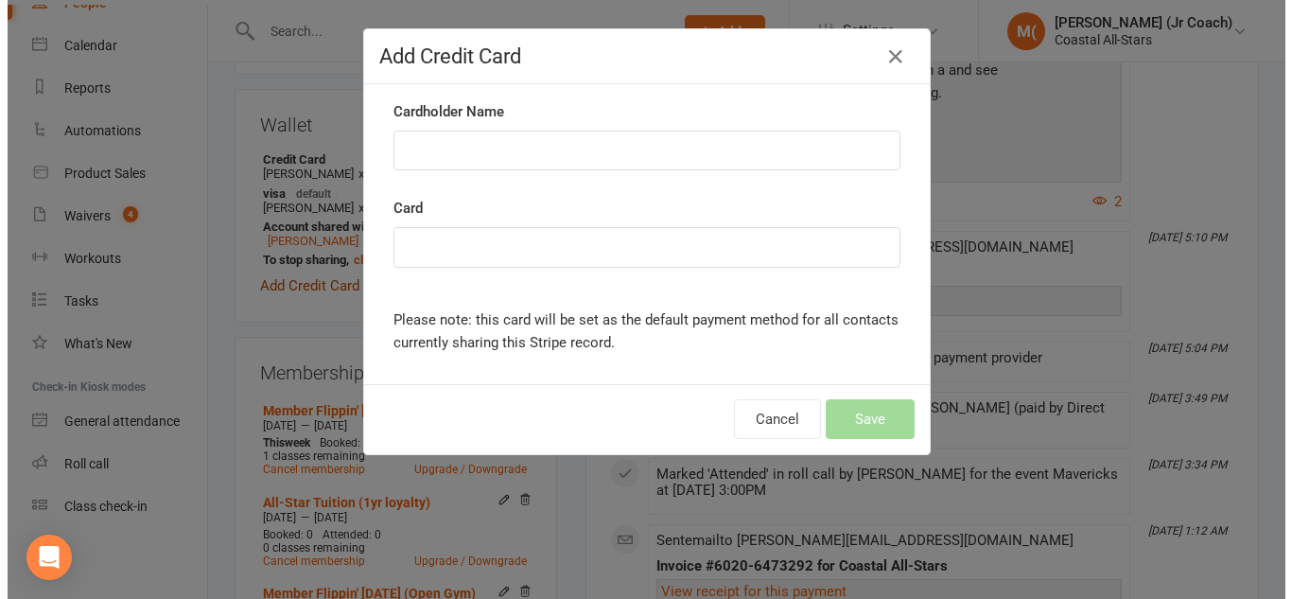
scroll to position [519, 0]
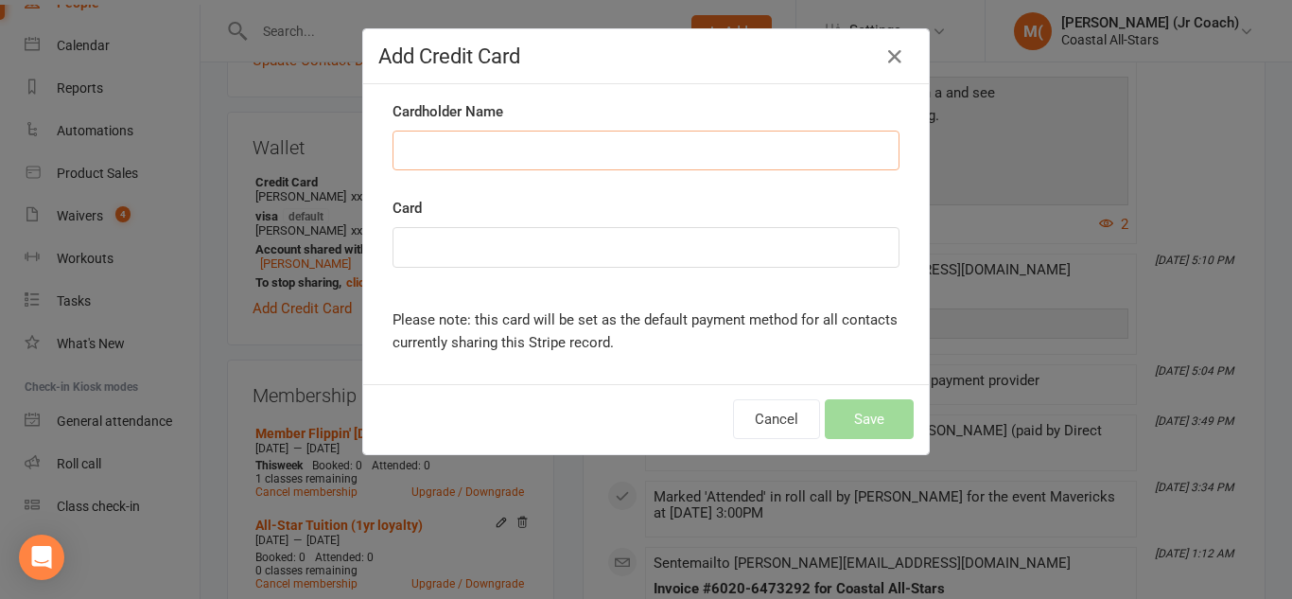
click at [479, 149] on input "Cardholder Name" at bounding box center [646, 151] width 507 height 40
click at [404, 151] on input "kerri" at bounding box center [646, 151] width 507 height 40
click at [454, 153] on input "Kerri" at bounding box center [646, 151] width 507 height 40
type input "Kerri A Woodward"
click at [483, 402] on div "Cancel Save" at bounding box center [646, 419] width 566 height 70
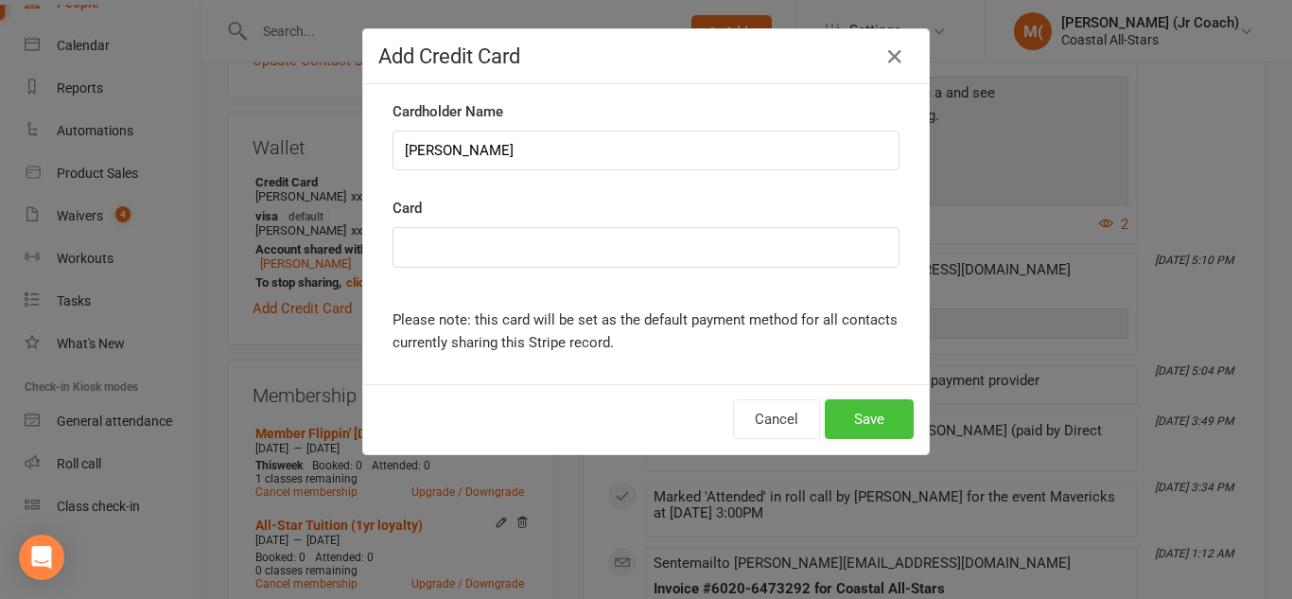
click at [865, 417] on button "Save" at bounding box center [869, 419] width 89 height 40
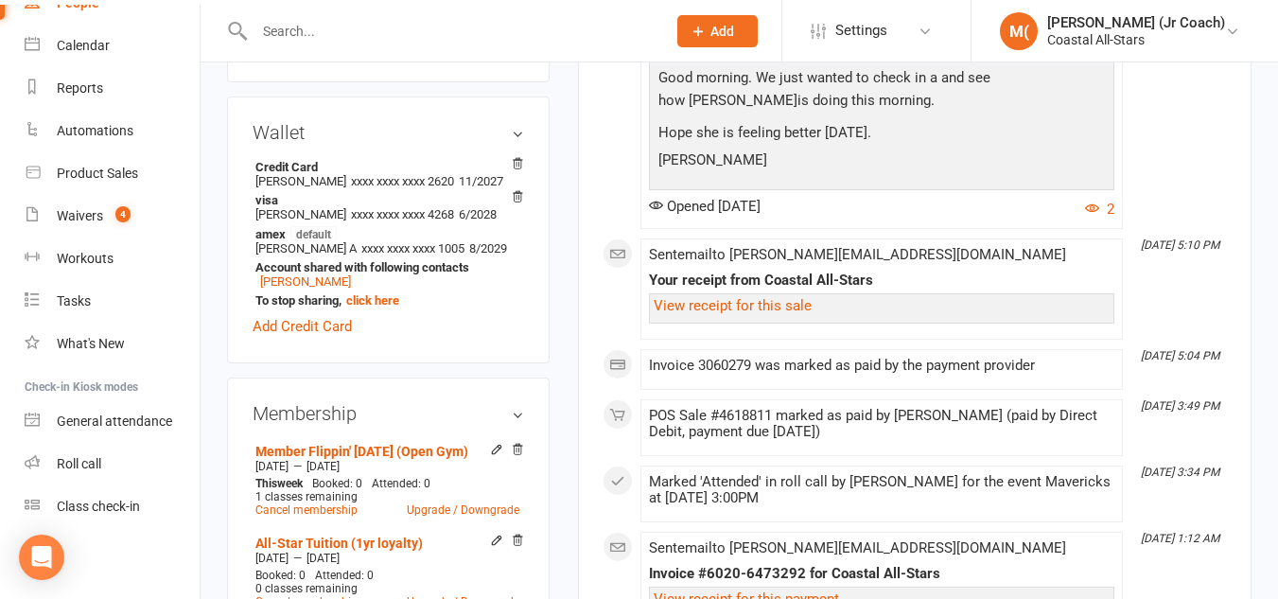
scroll to position [534, 0]
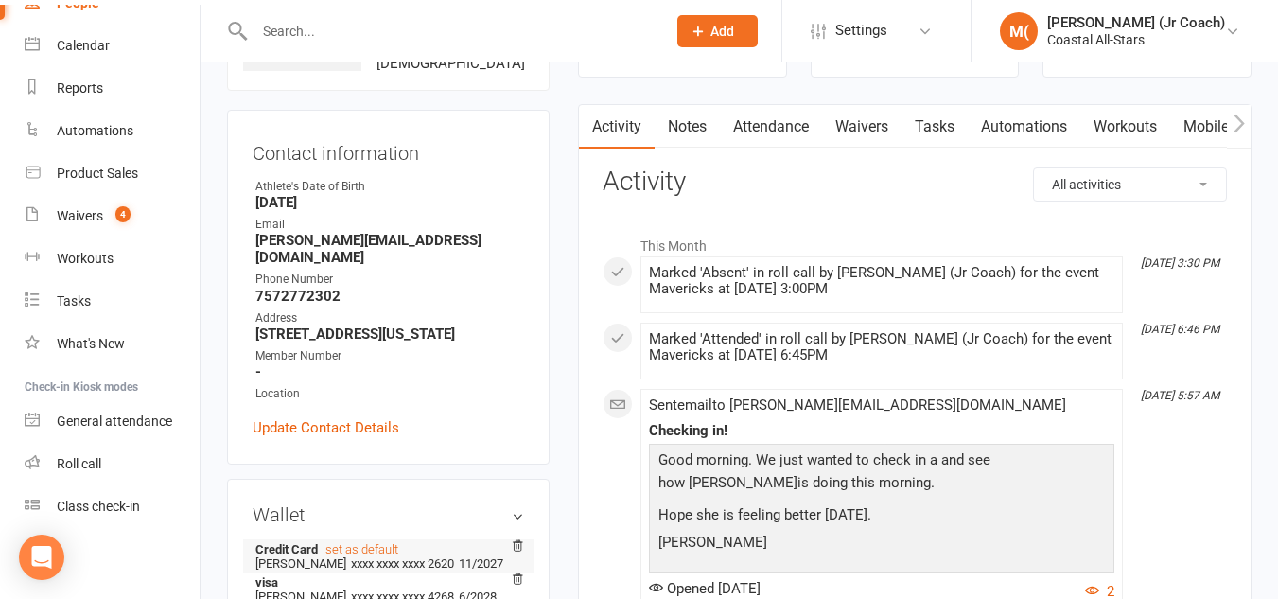
scroll to position [104, 0]
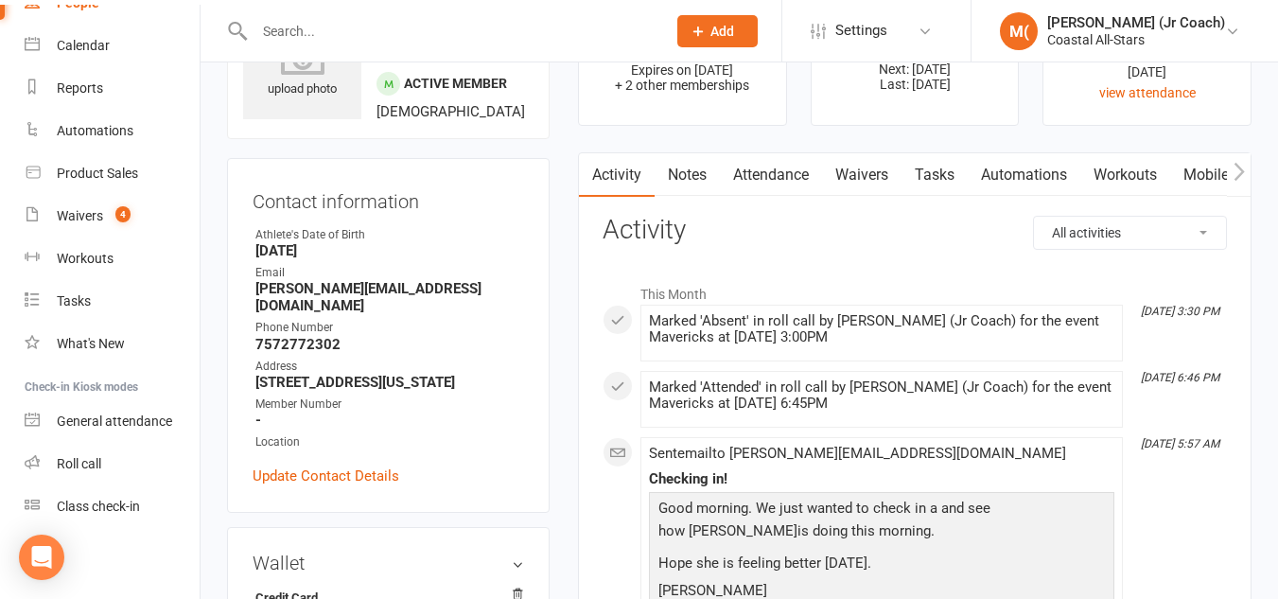
click at [333, 36] on input "text" at bounding box center [451, 31] width 404 height 26
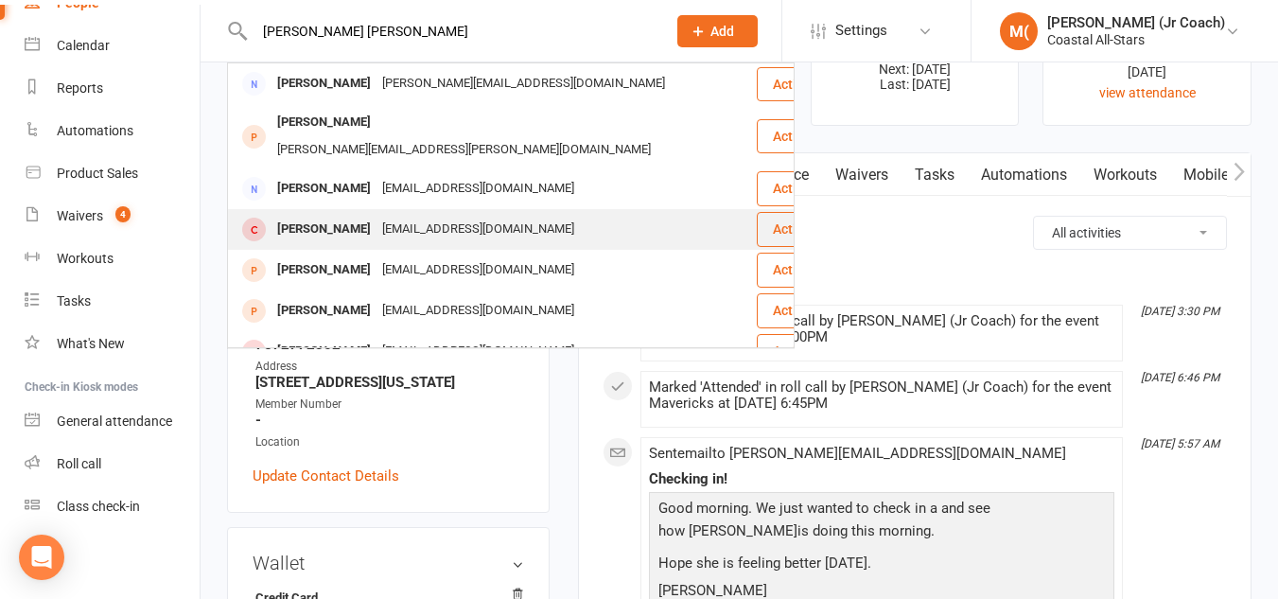
type input "samantha sm"
click at [451, 216] on div "juilesmead@yahoo.com" at bounding box center [478, 229] width 203 height 27
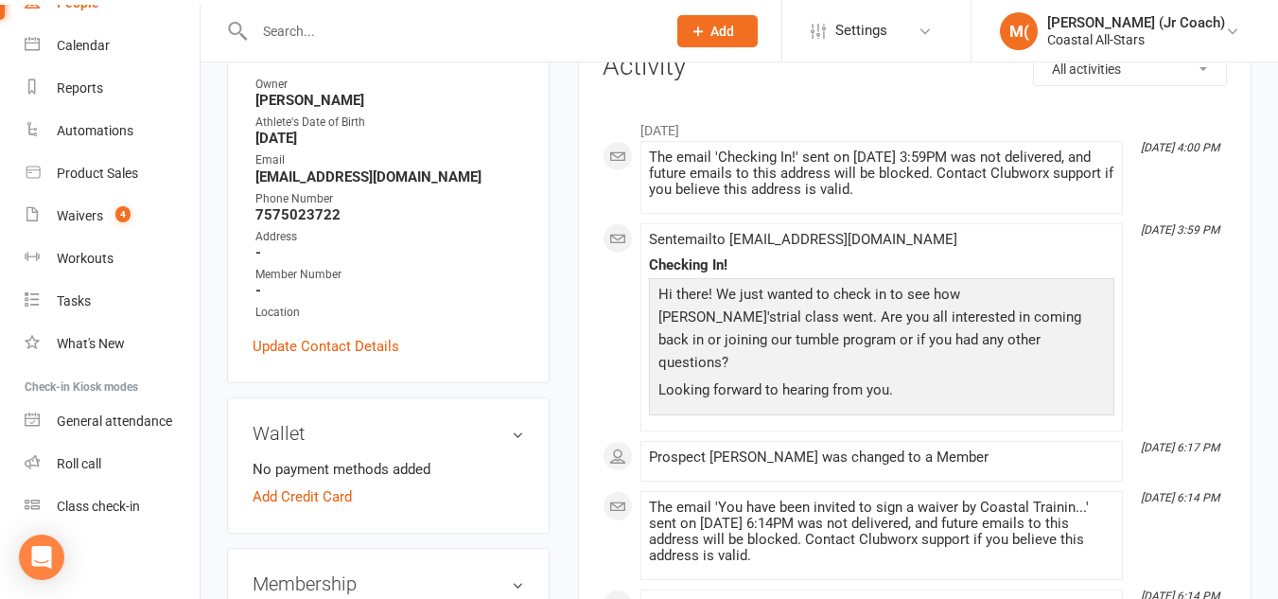
scroll to position [252, 0]
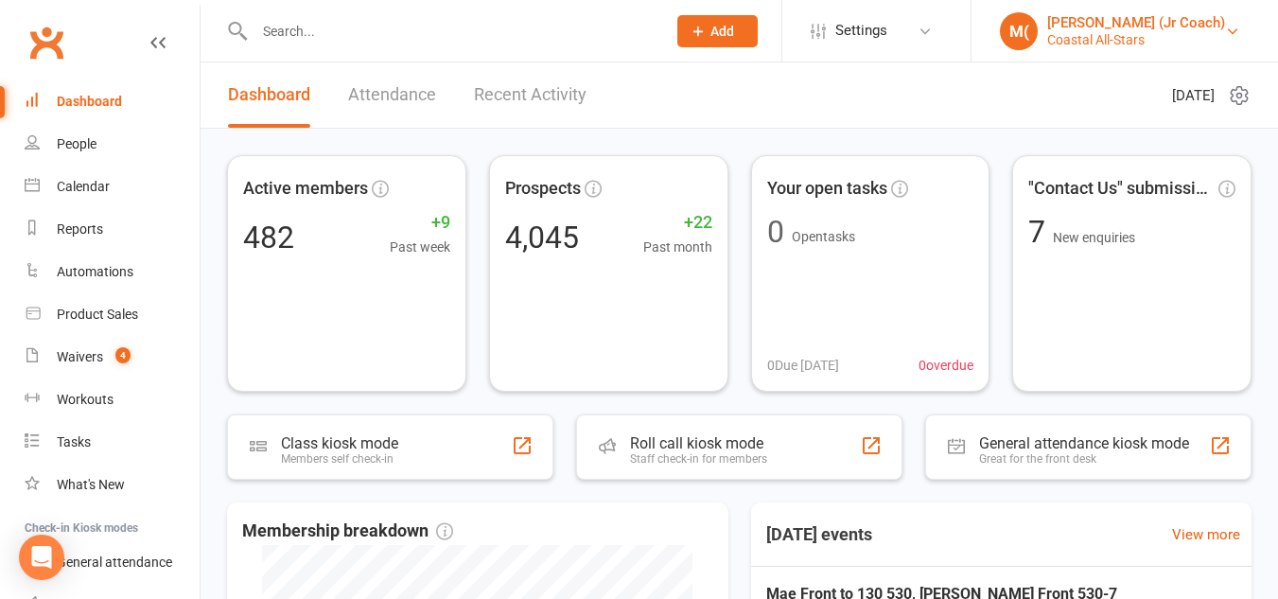
click at [1172, 26] on link "M( [PERSON_NAME] (Jr Coach) Coastal All-Stars" at bounding box center [1125, 31] width 250 height 38
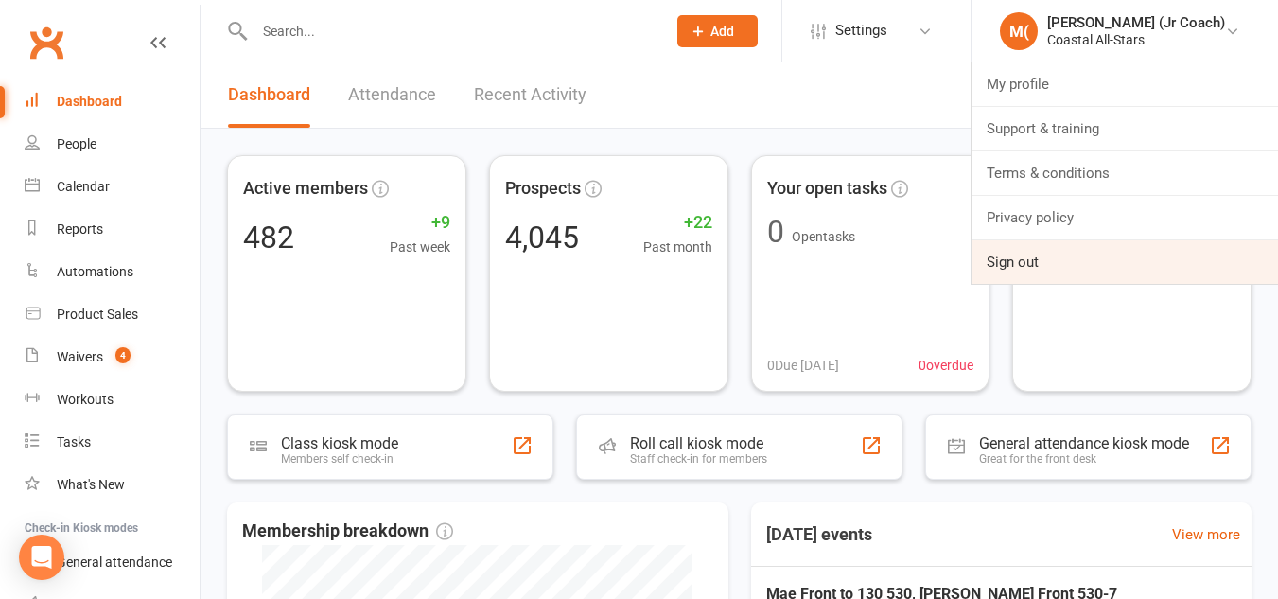
click at [1056, 268] on link "Sign out" at bounding box center [1125, 262] width 307 height 44
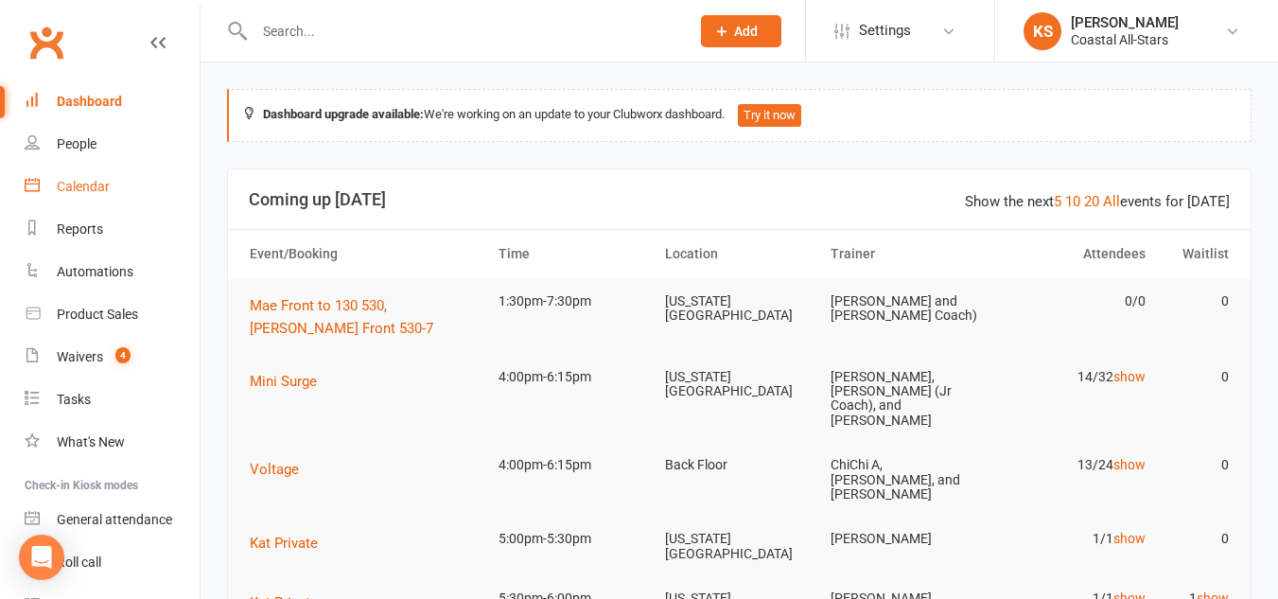
click at [89, 186] on div "Calendar" at bounding box center [83, 186] width 53 height 15
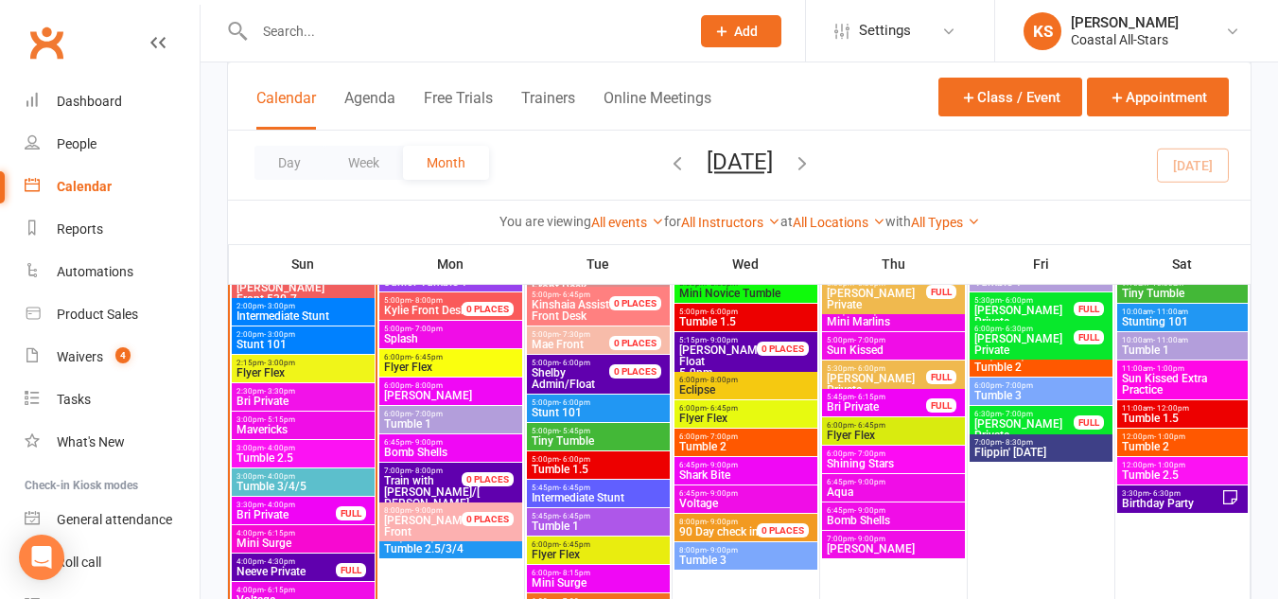
scroll to position [1686, 0]
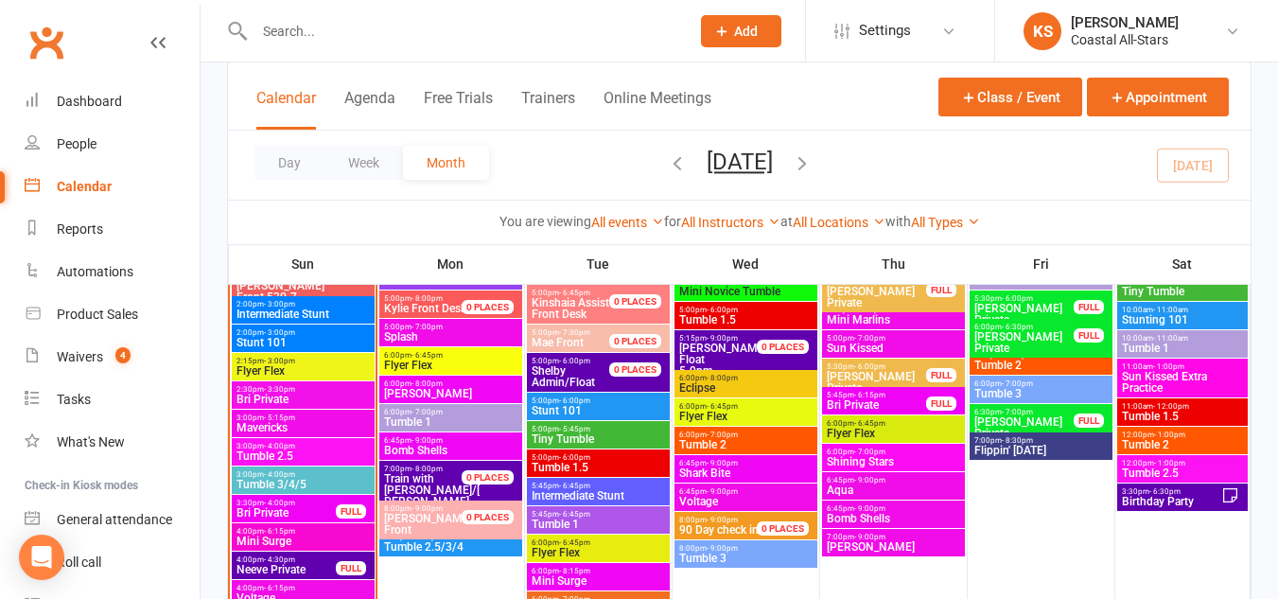
click at [290, 505] on span "- 4:00pm" at bounding box center [279, 503] width 31 height 9
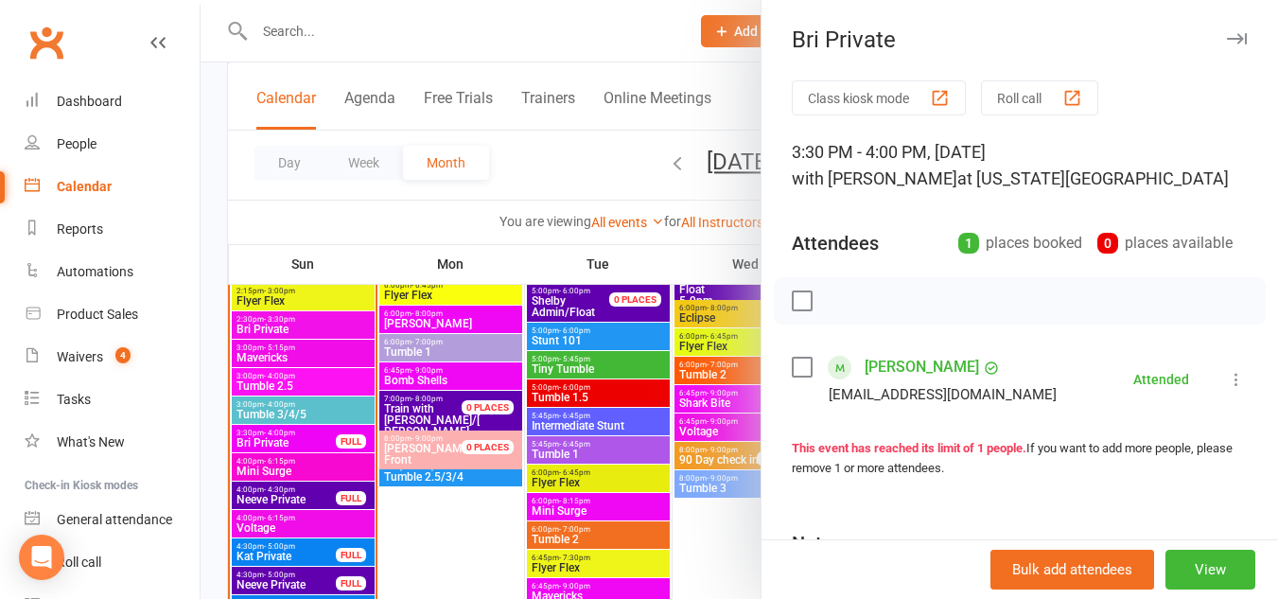
scroll to position [1786, 0]
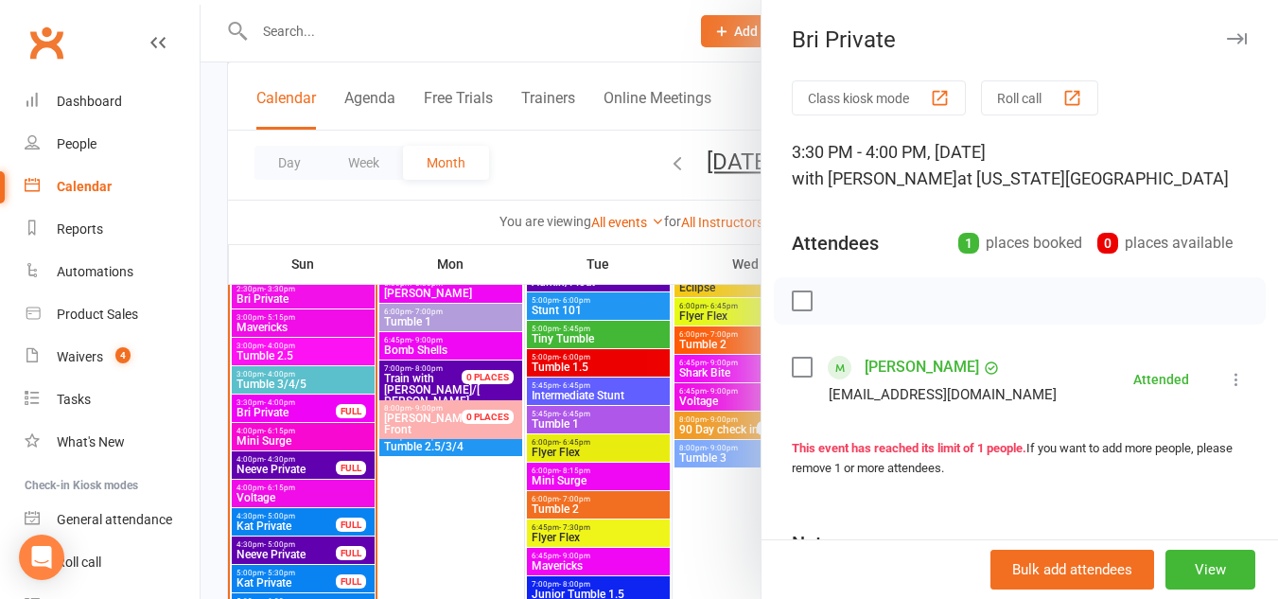
click at [286, 457] on div at bounding box center [740, 299] width 1078 height 599
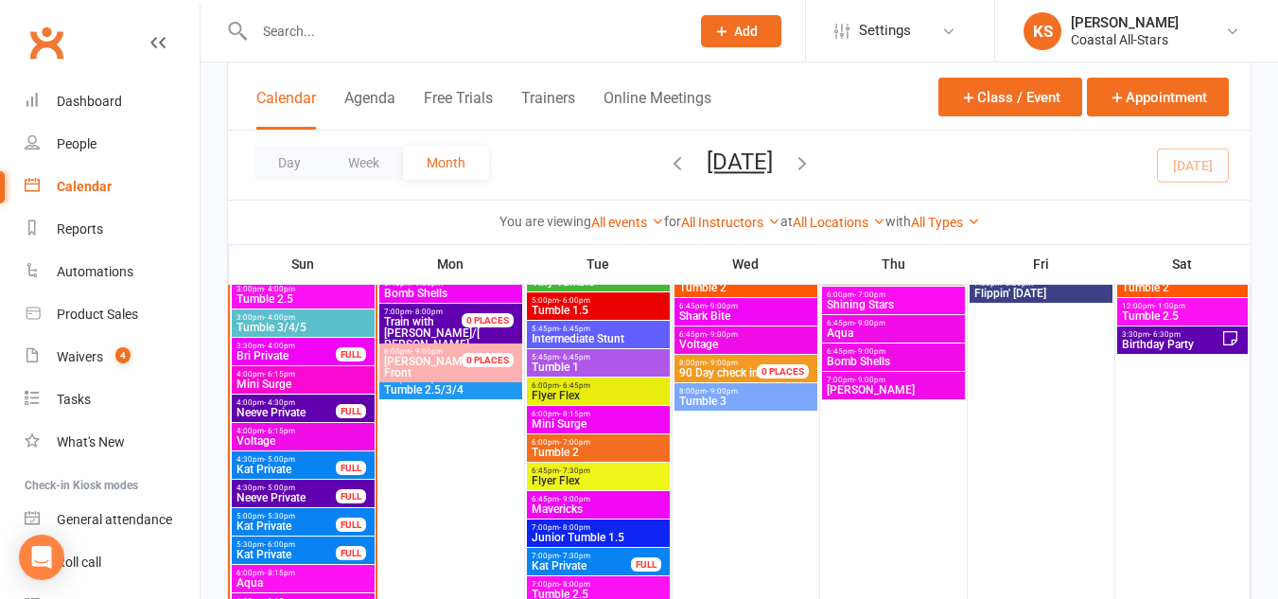
scroll to position [1862, 0]
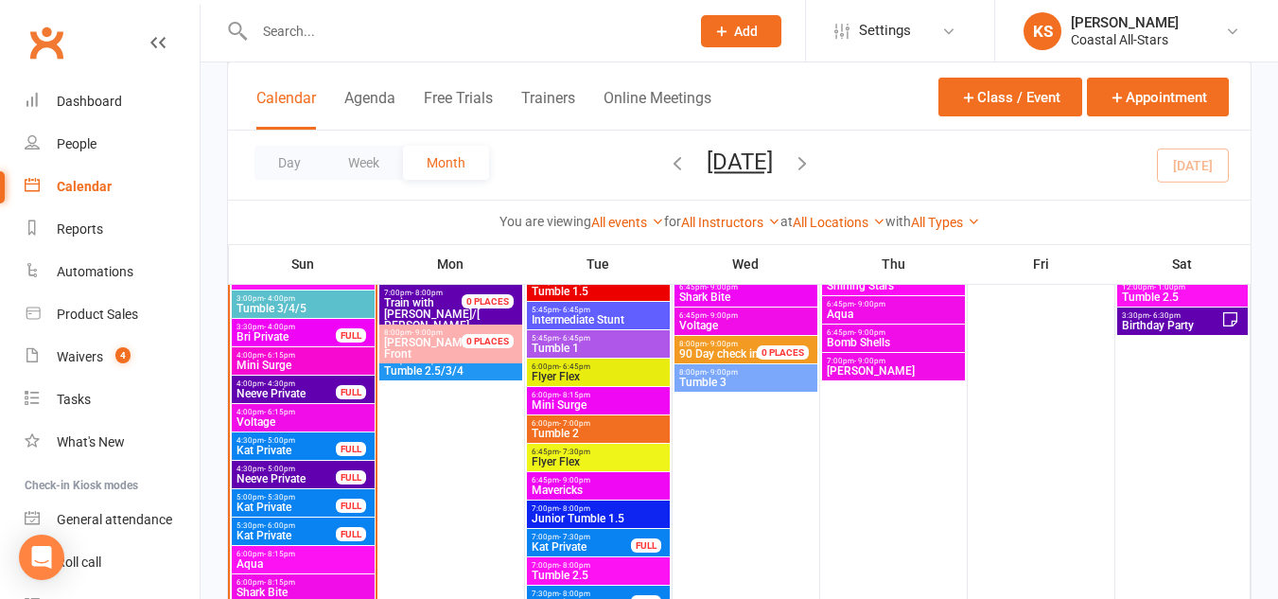
click at [300, 528] on span "5:30pm - 6:00pm" at bounding box center [286, 525] width 101 height 9
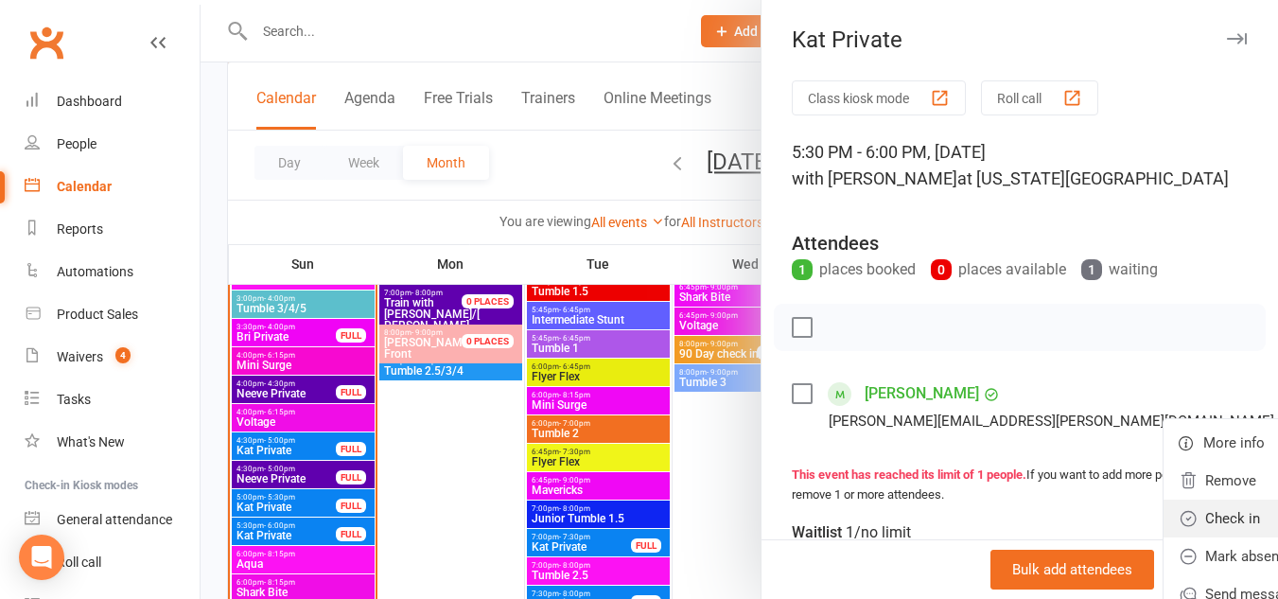
click at [1164, 507] on link "Check in" at bounding box center [1274, 519] width 221 height 38
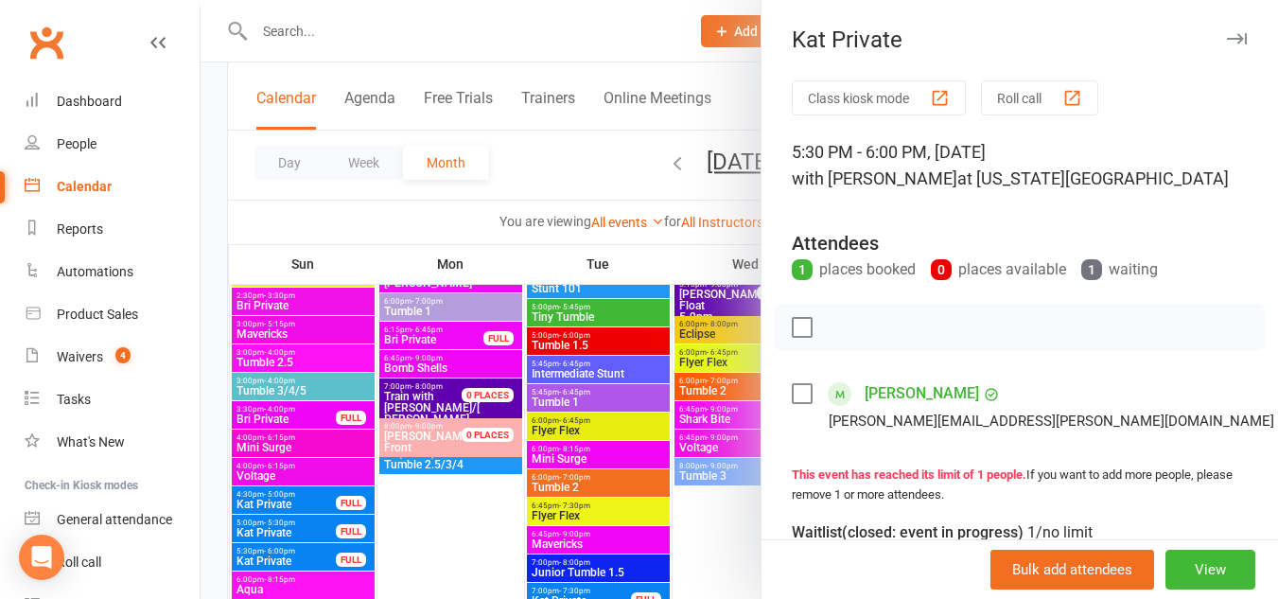
scroll to position [2427, 0]
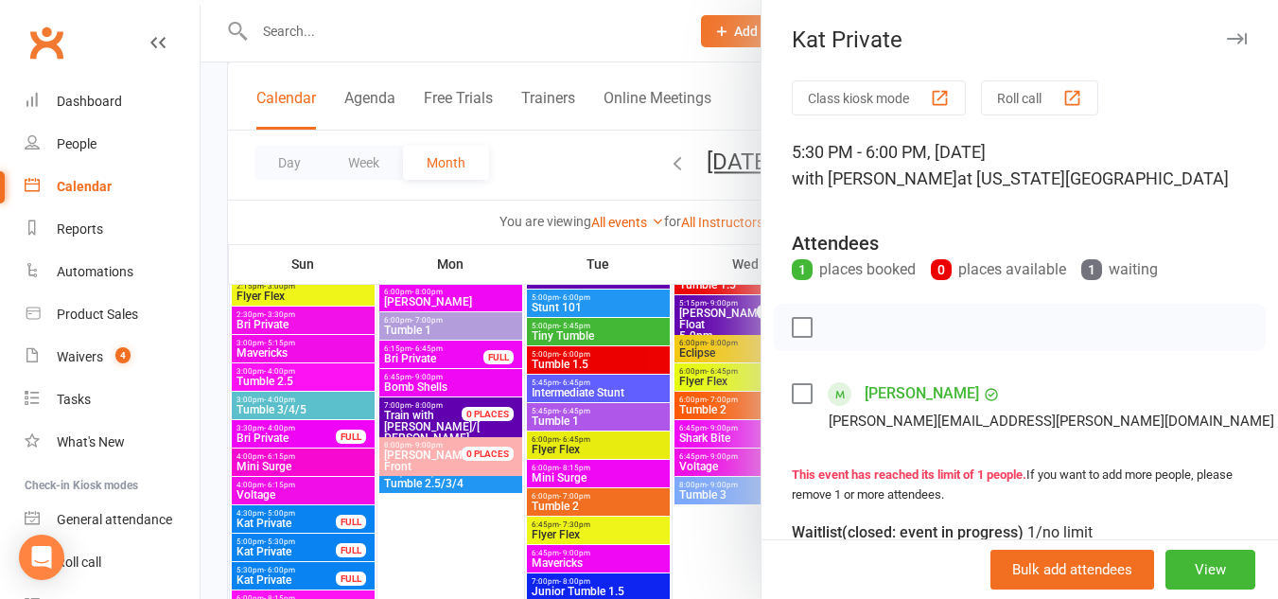
click at [243, 433] on div at bounding box center [740, 299] width 1078 height 599
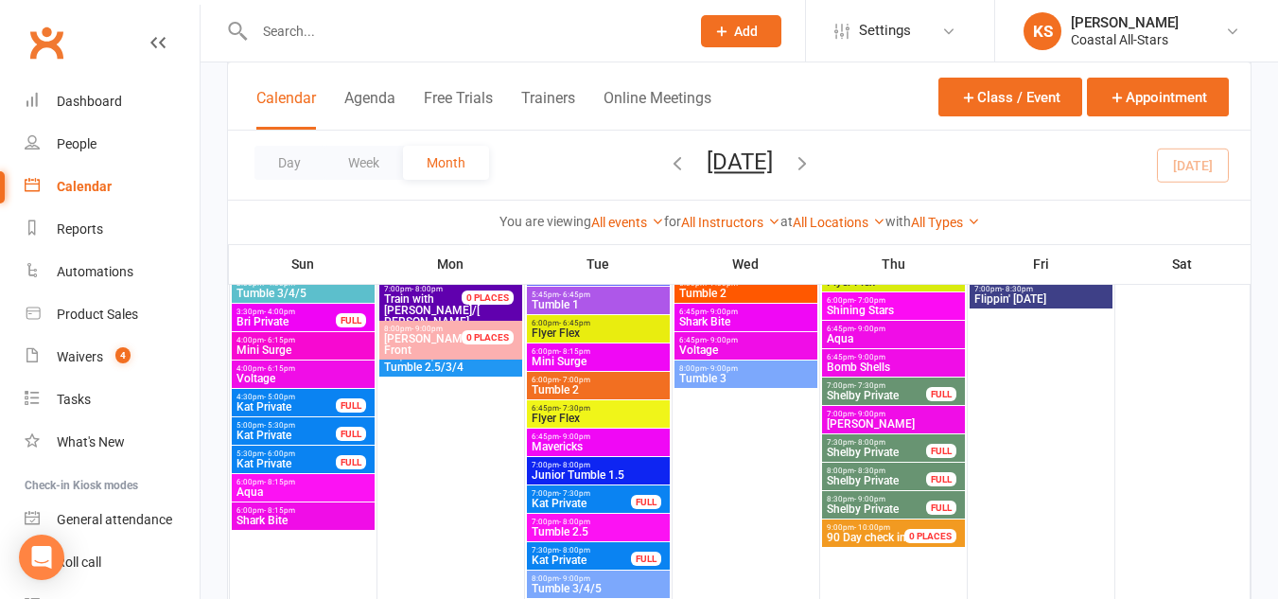
scroll to position [2550, 0]
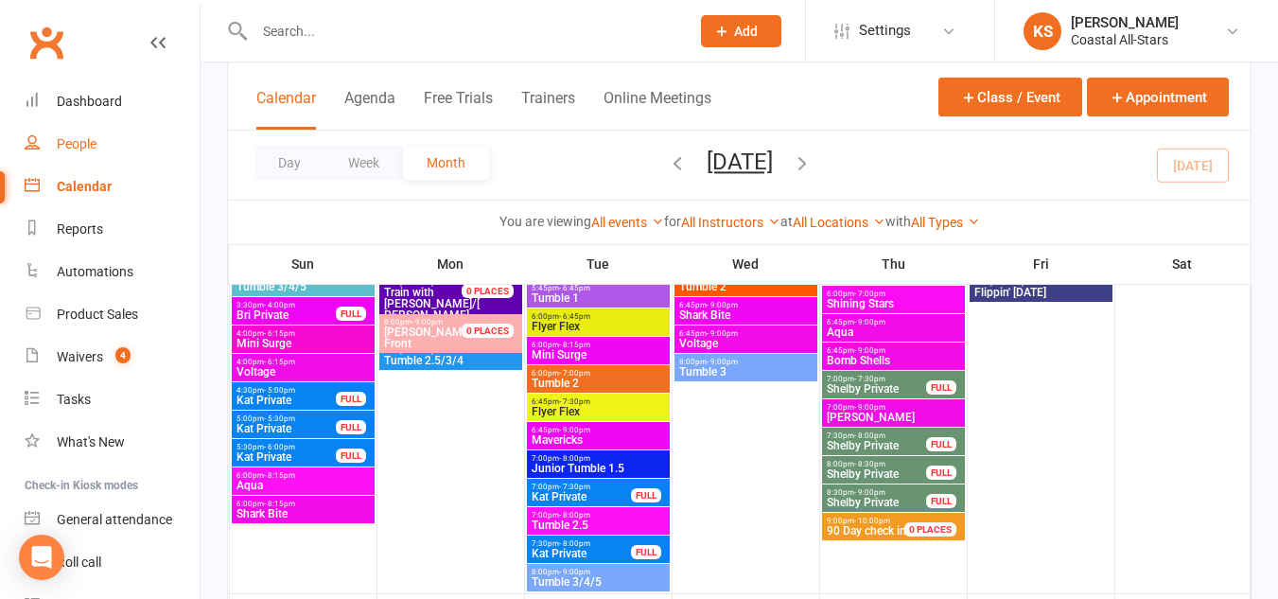
click at [83, 140] on div "People" at bounding box center [77, 143] width 40 height 15
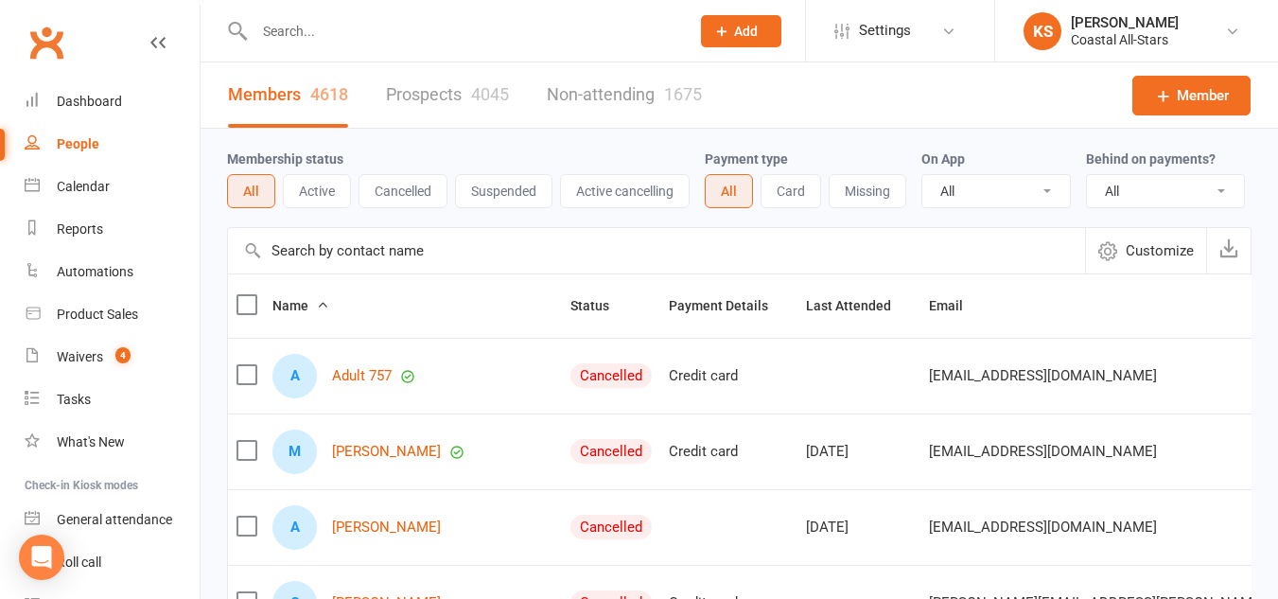
click at [411, 44] on input "text" at bounding box center [463, 31] width 428 height 26
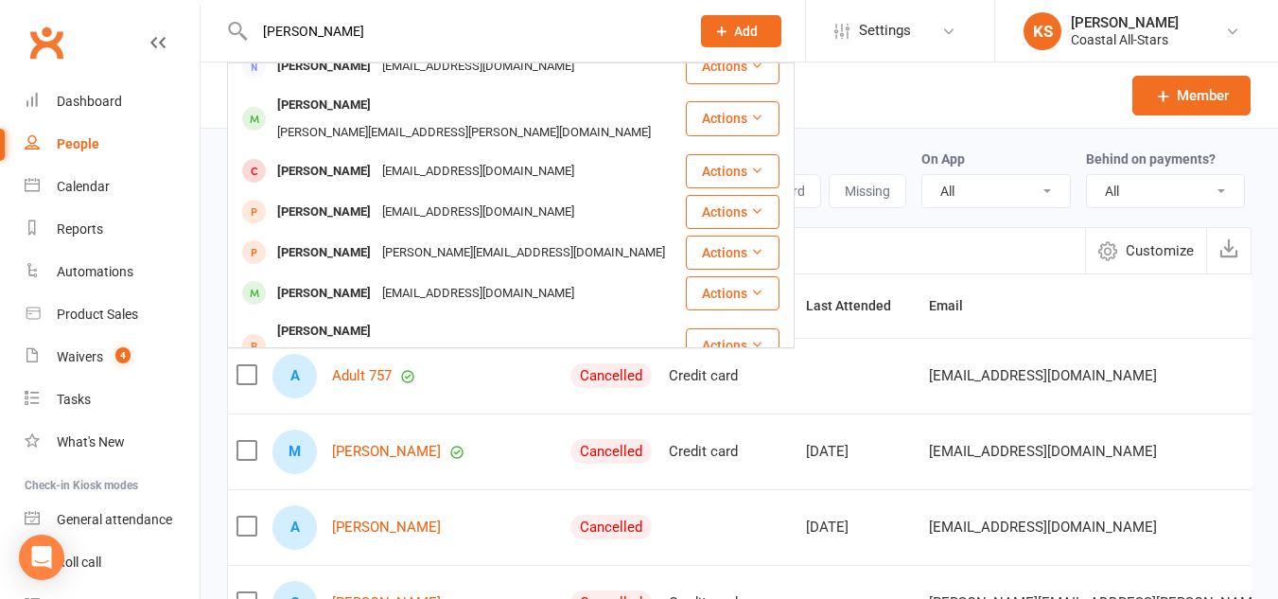
scroll to position [237, 0]
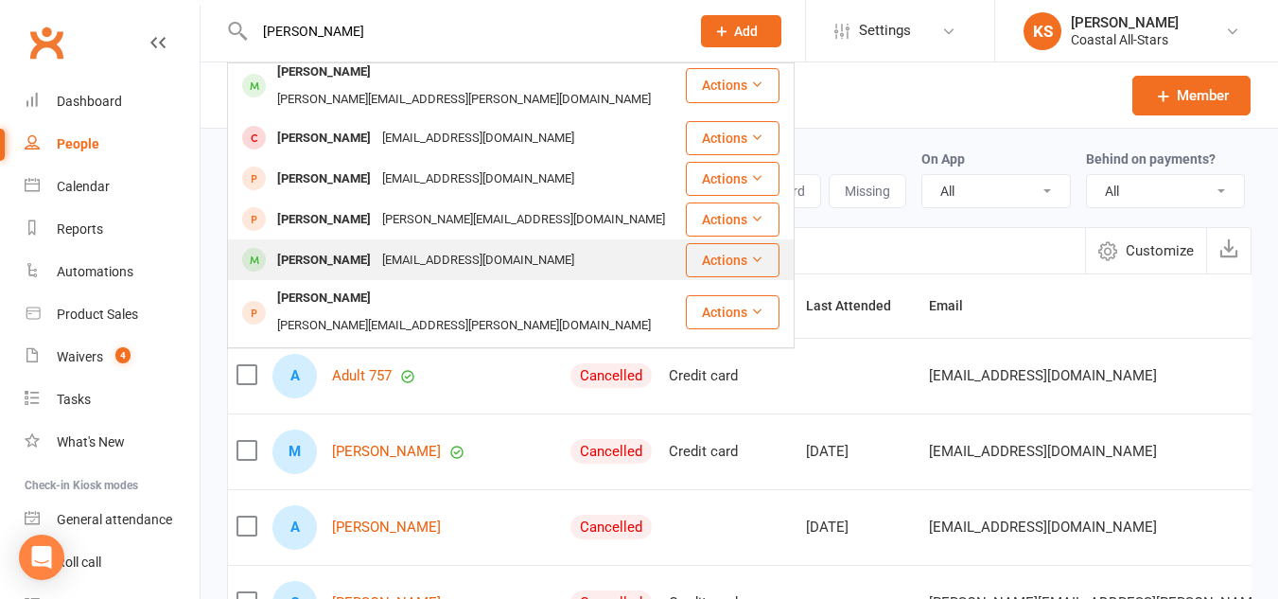
type input "liliana"
click at [750, 253] on icon at bounding box center [756, 259] width 13 height 13
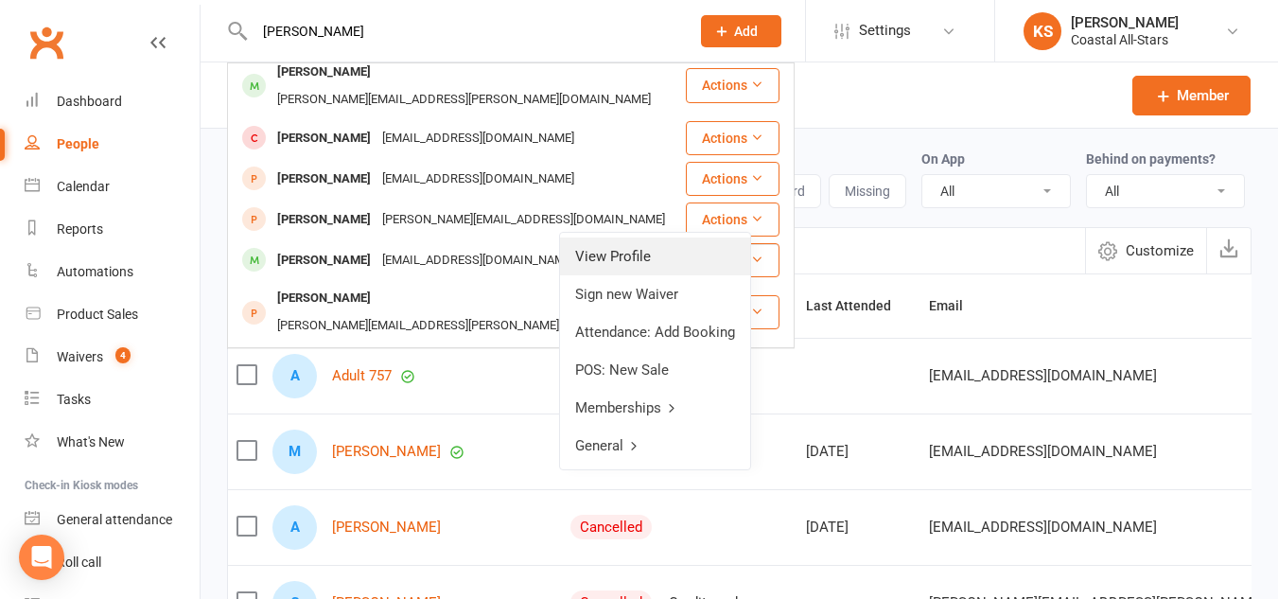
click at [669, 254] on link "View Profile" at bounding box center [655, 256] width 190 height 38
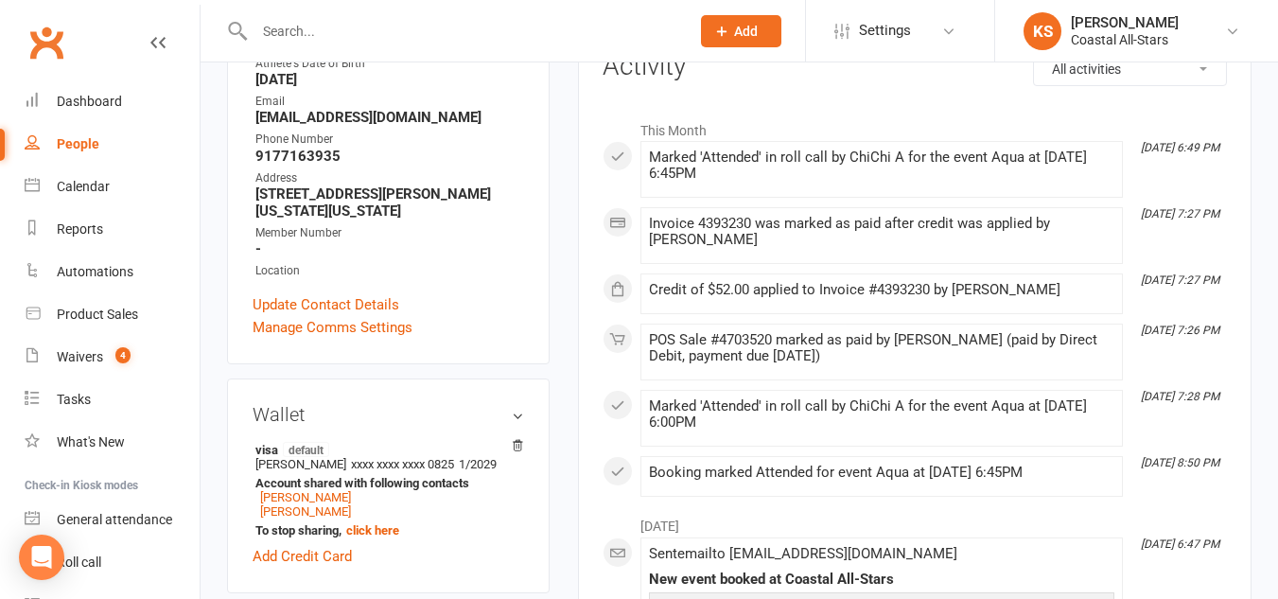
scroll to position [279, 0]
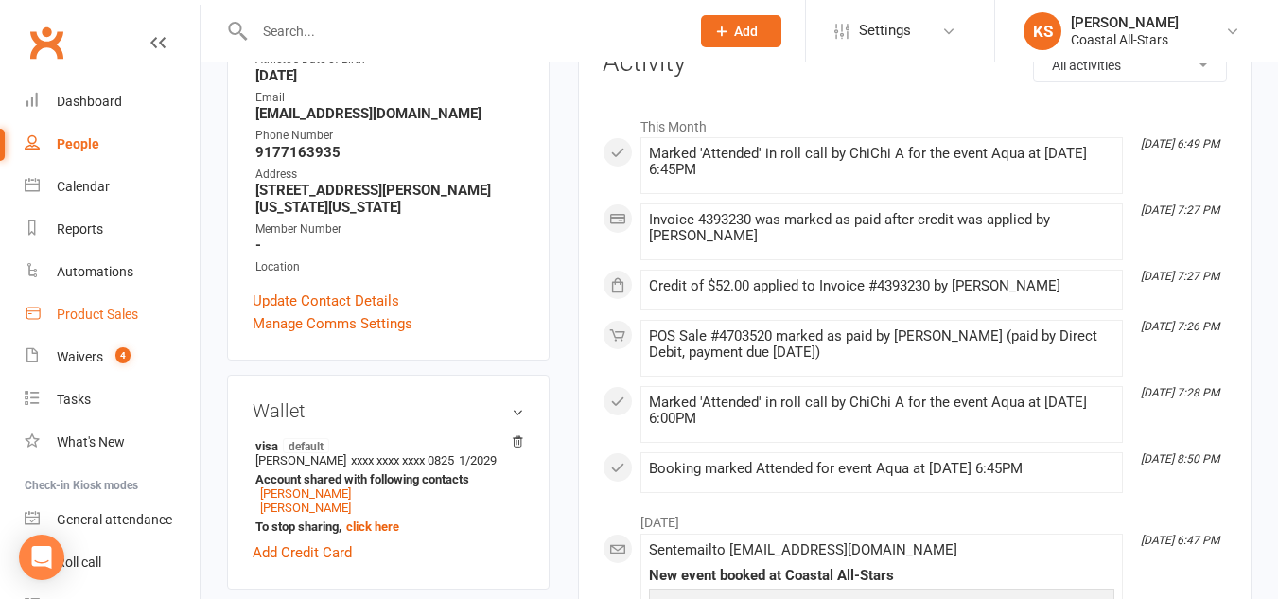
click at [78, 303] on link "Product Sales" at bounding box center [112, 314] width 175 height 43
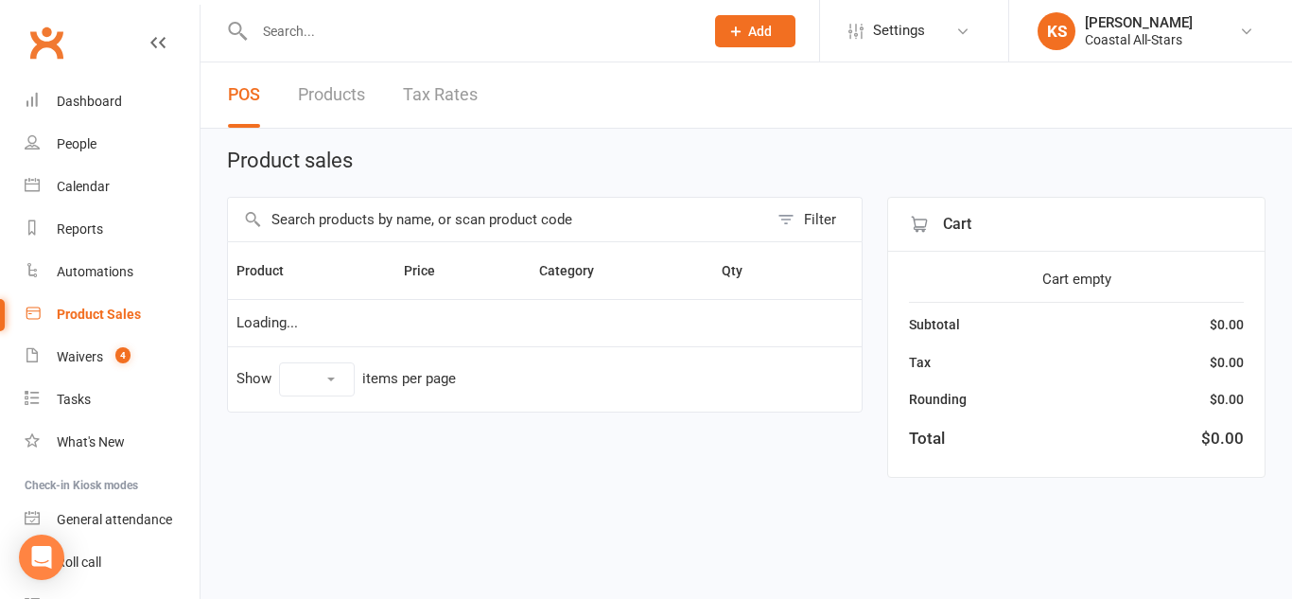
select select "10"
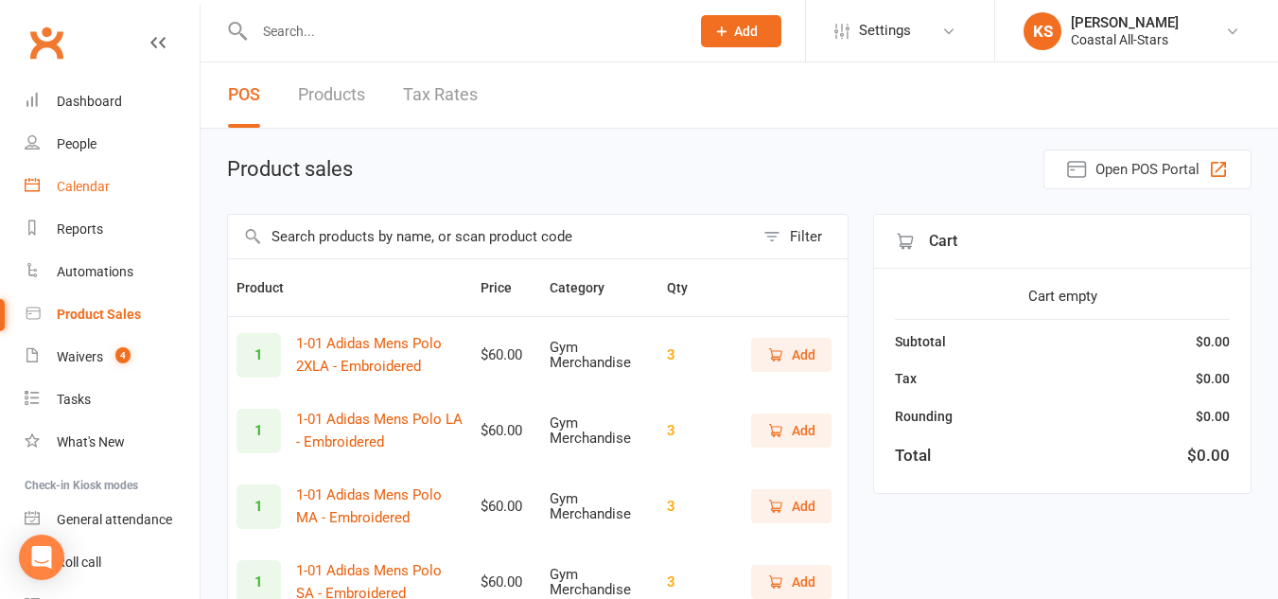
click at [90, 170] on link "Calendar" at bounding box center [112, 187] width 175 height 43
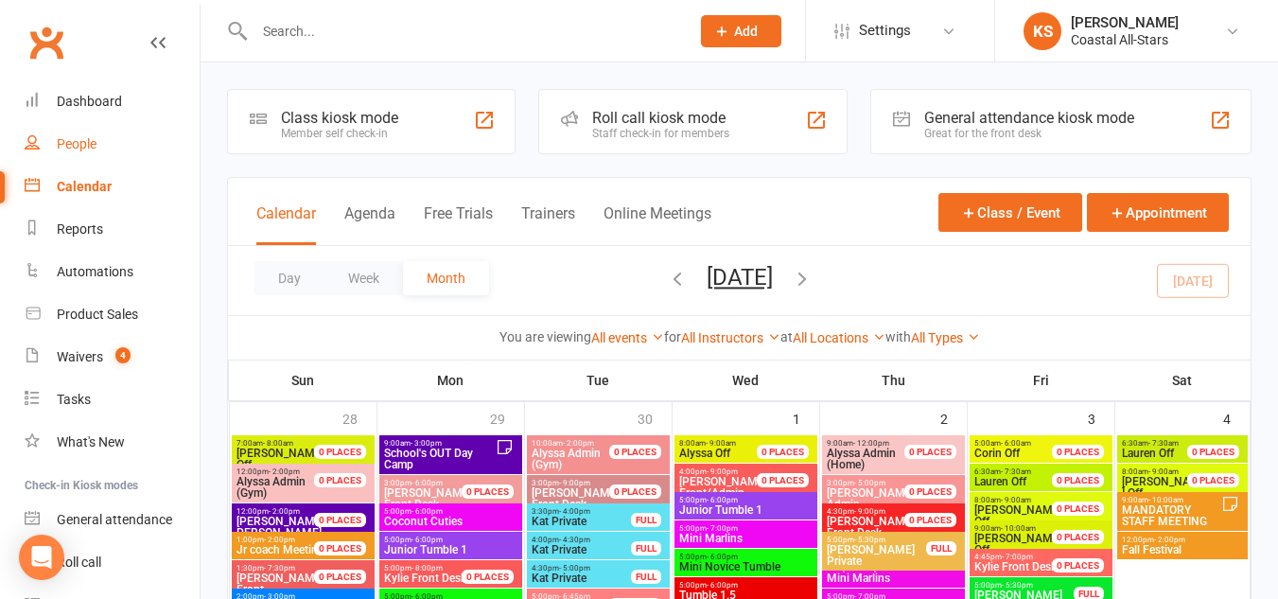
click at [62, 141] on div "People" at bounding box center [77, 143] width 40 height 15
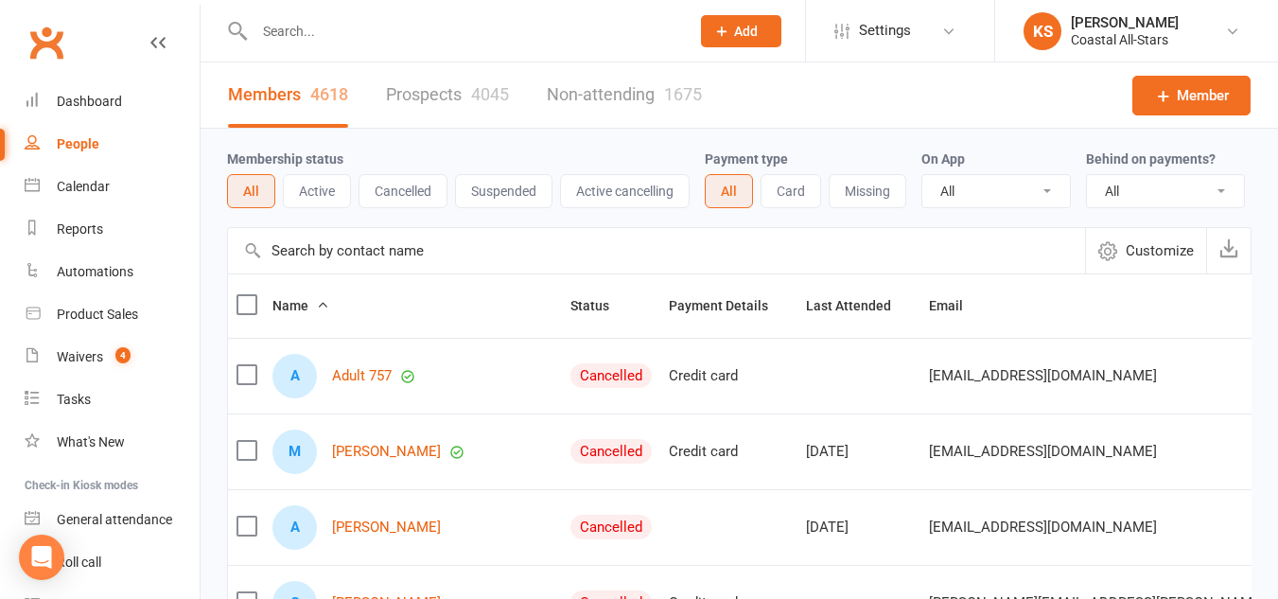
click at [416, 262] on input "text" at bounding box center [656, 250] width 857 height 45
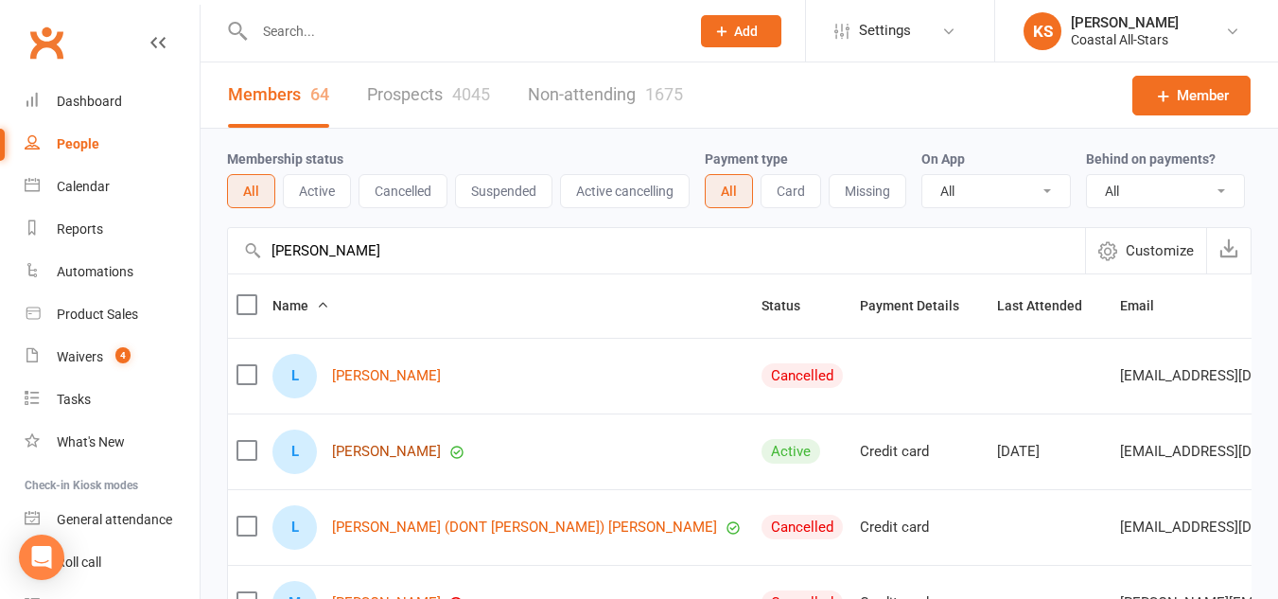
type input "liliana maniego"
click at [411, 460] on link "Liliana Maniego" at bounding box center [386, 452] width 109 height 16
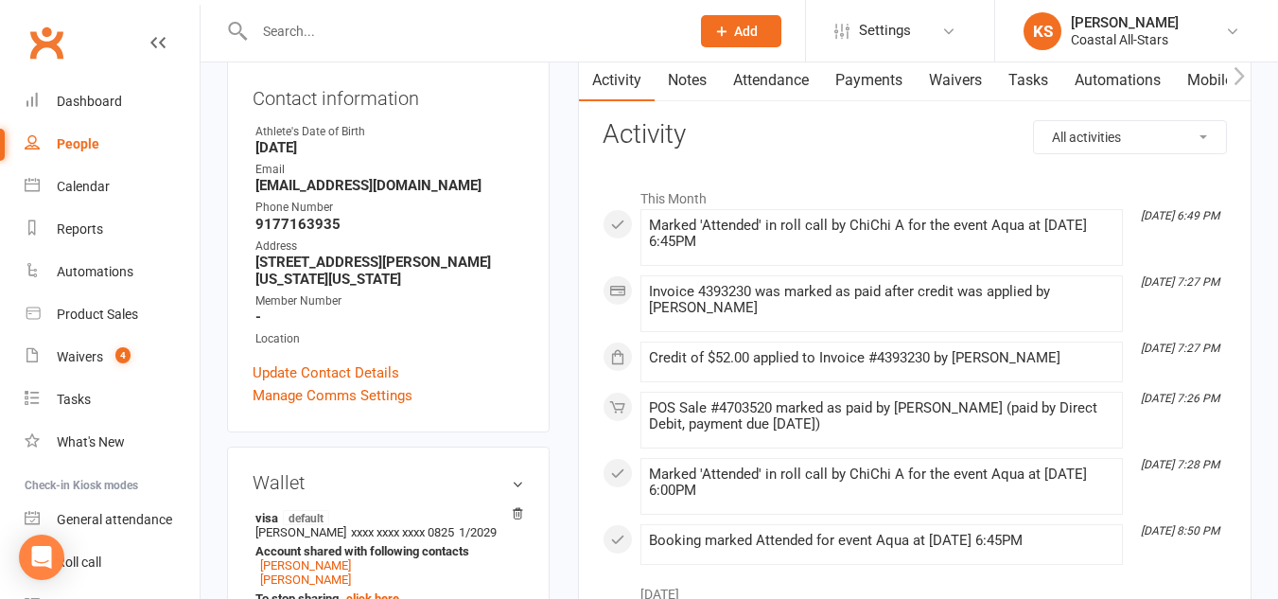
scroll to position [209, 0]
click at [720, 286] on div "Invoice 4393230 was marked as paid after credit was applied by Kristie Stogner" at bounding box center [882, 298] width 466 height 32
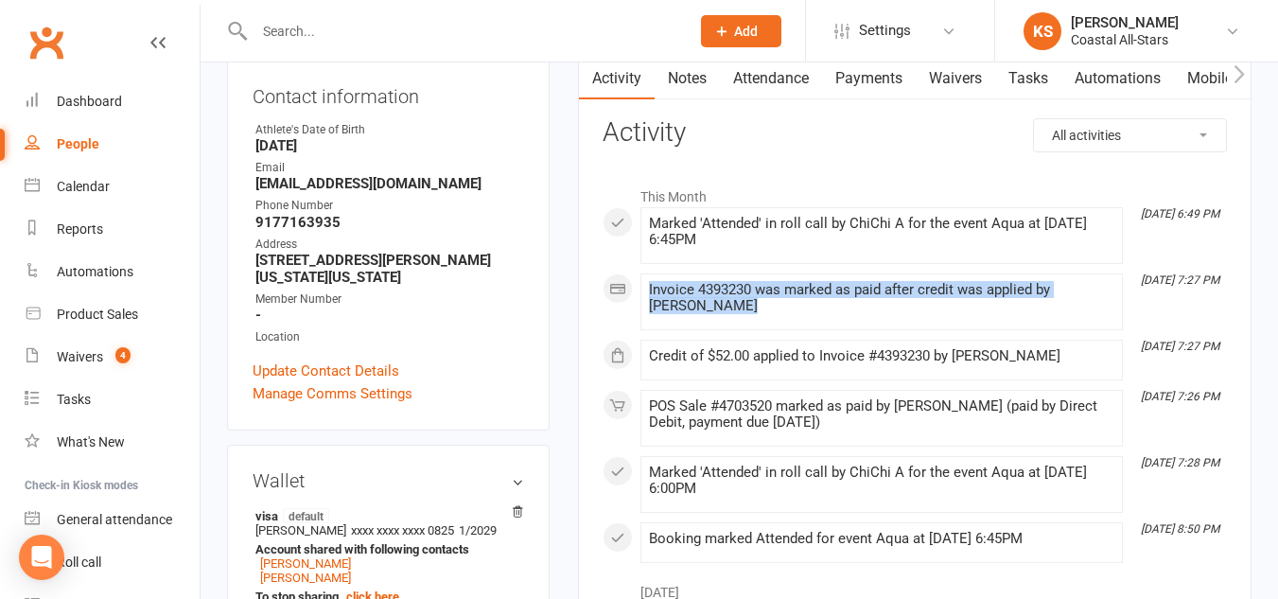
click at [720, 286] on div "Invoice 4393230 was marked as paid after credit was applied by Kristie Stogner" at bounding box center [882, 298] width 466 height 32
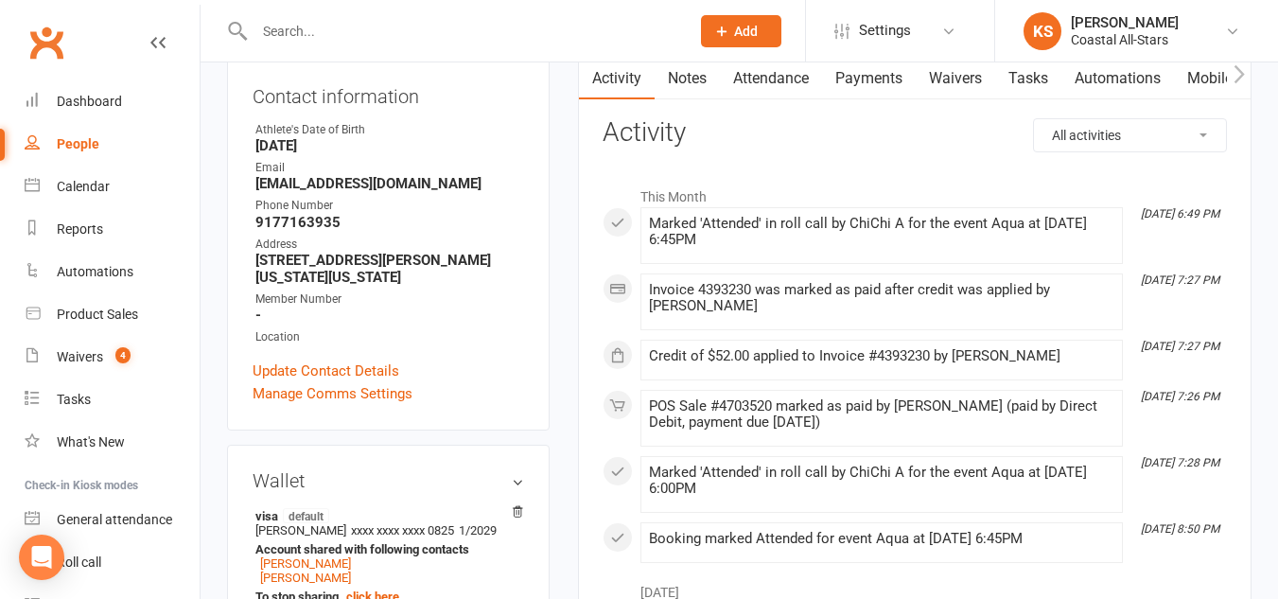
click at [677, 428] on div "POS Sale #4703520 marked as paid by Kristie Stogner (paid by Direct Debit, paym…" at bounding box center [882, 414] width 466 height 32
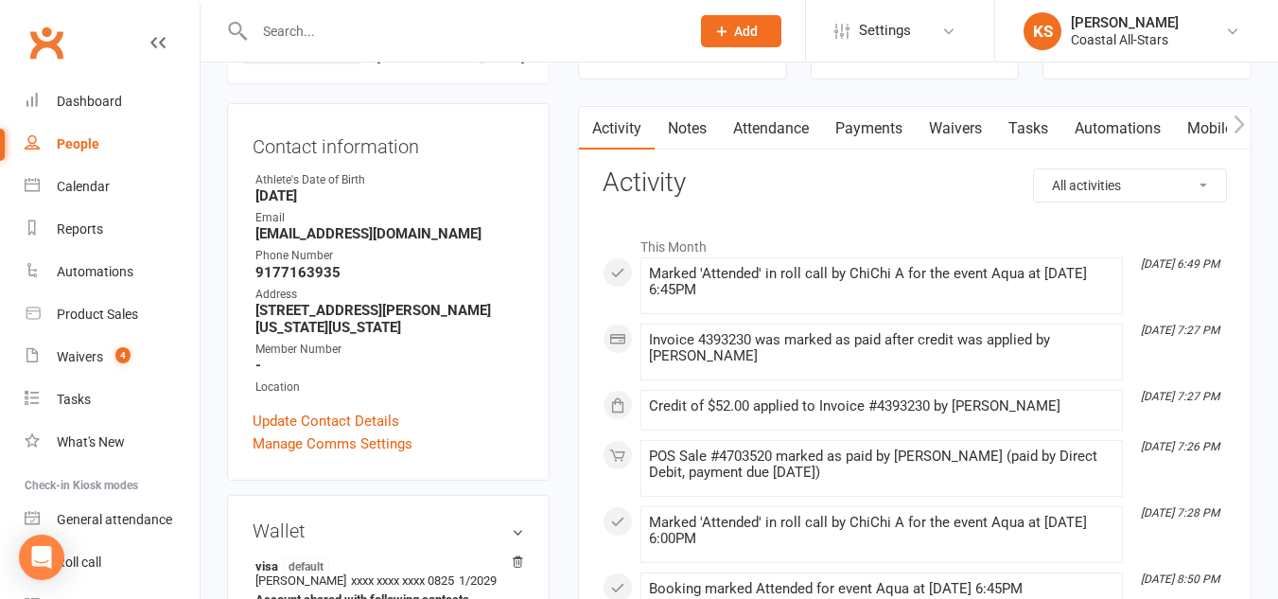
scroll to position [112, 0]
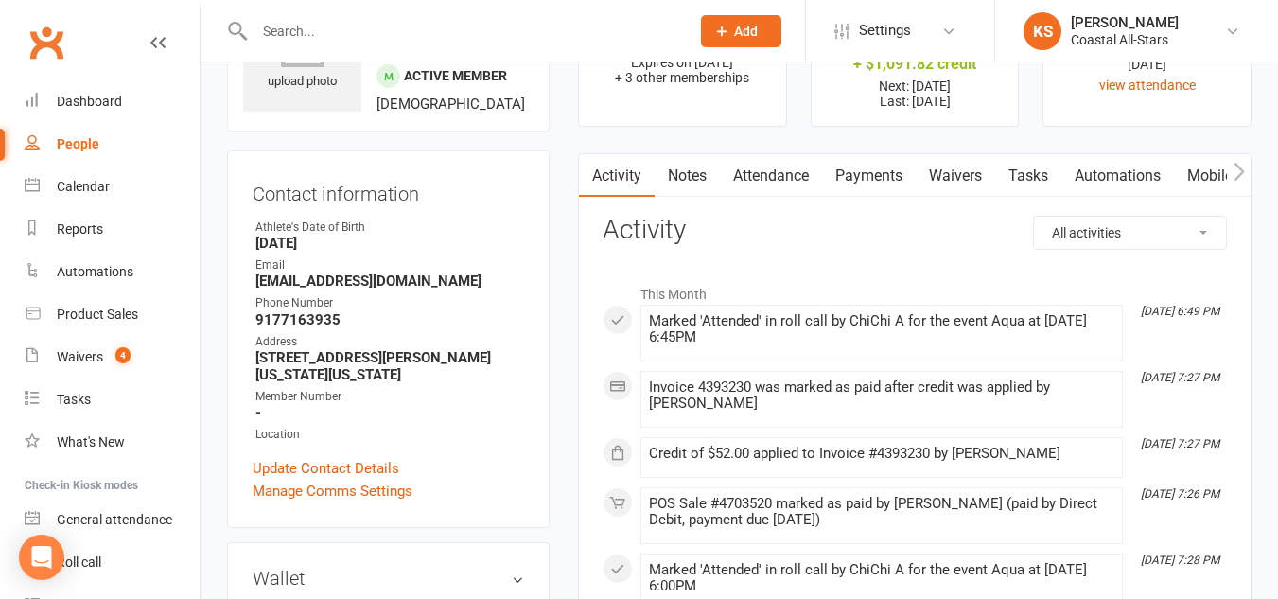
click at [888, 167] on link "Payments" at bounding box center [869, 176] width 94 height 44
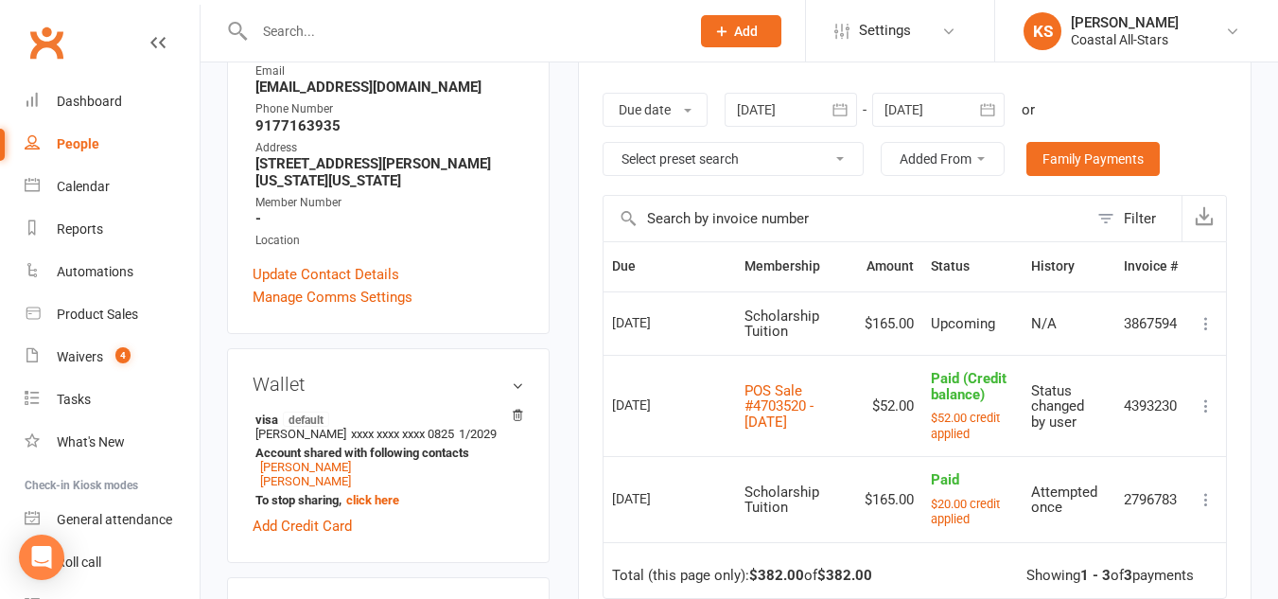
scroll to position [307, 0]
click at [1201, 403] on icon at bounding box center [1206, 405] width 19 height 19
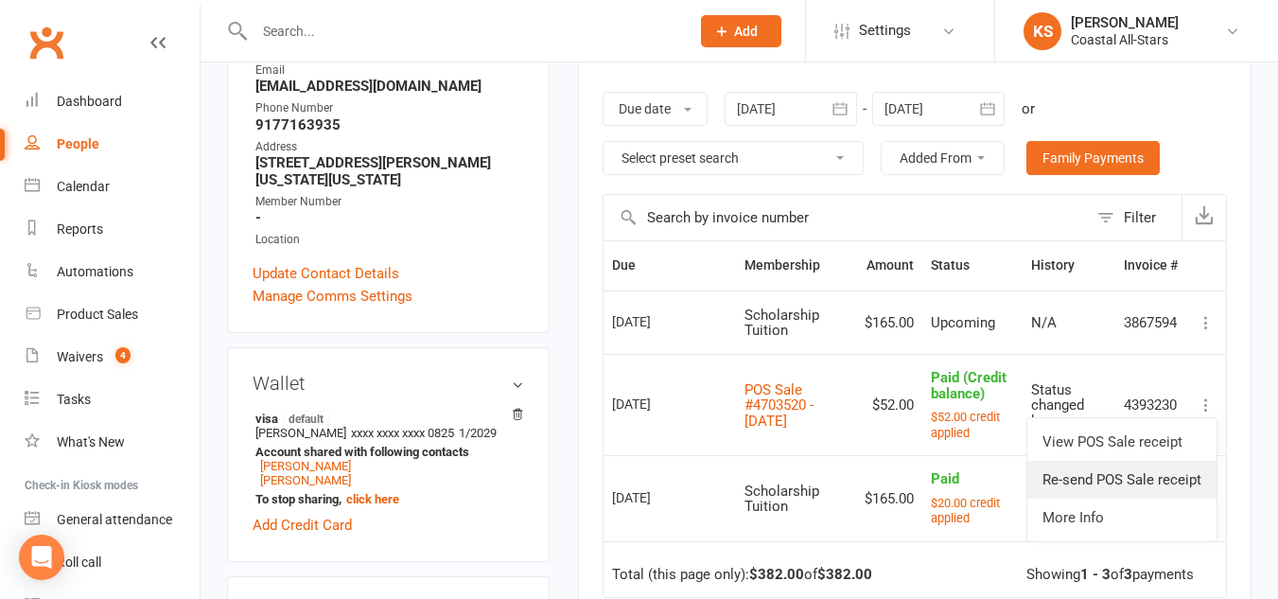
click at [1094, 472] on link "Re-send POS Sale receipt" at bounding box center [1122, 480] width 189 height 38
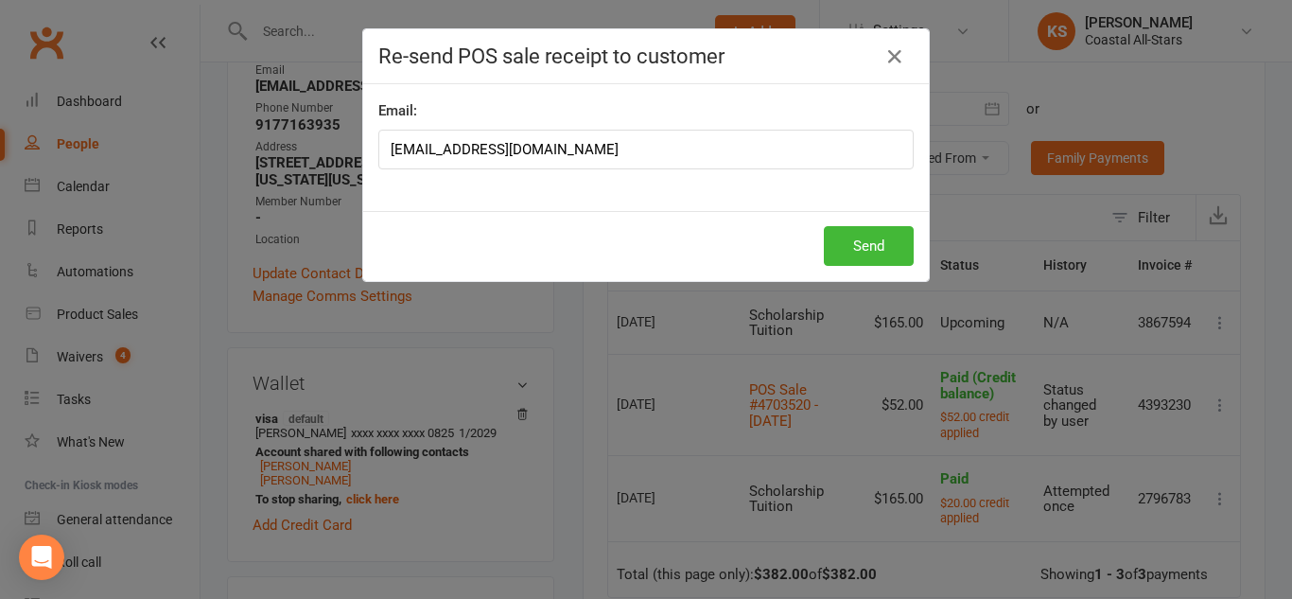
click at [607, 141] on input "info@coastalallstars.com" at bounding box center [646, 150] width 536 height 40
type input "navywife0911@gmail.com"
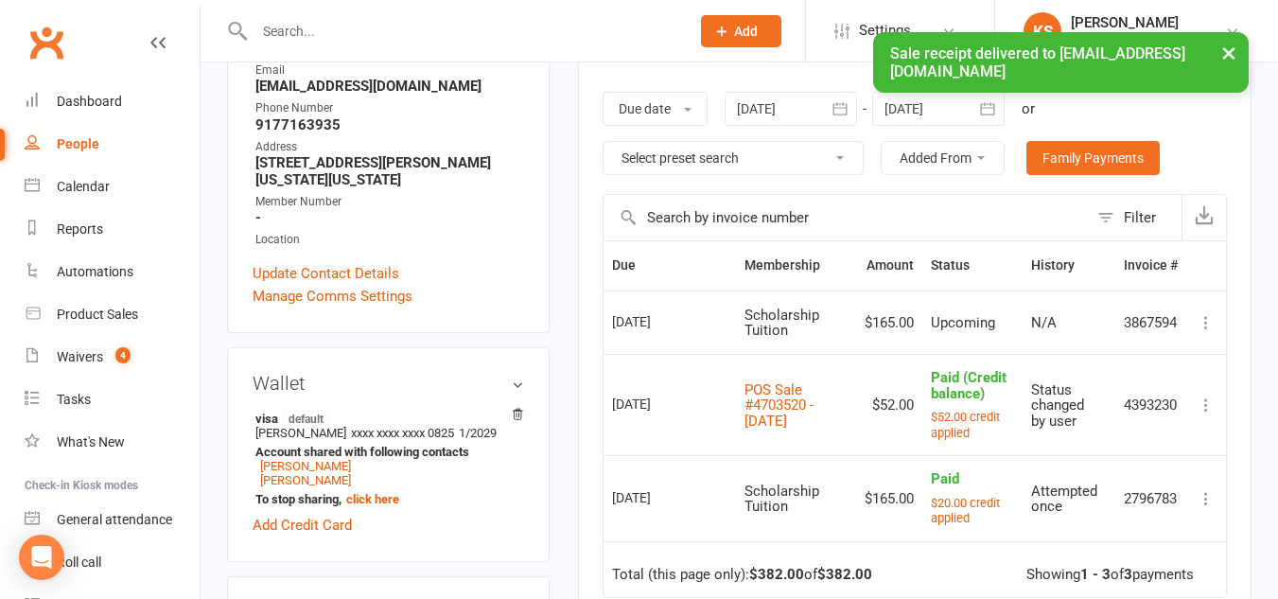
click at [1196, 398] on button at bounding box center [1206, 405] width 23 height 23
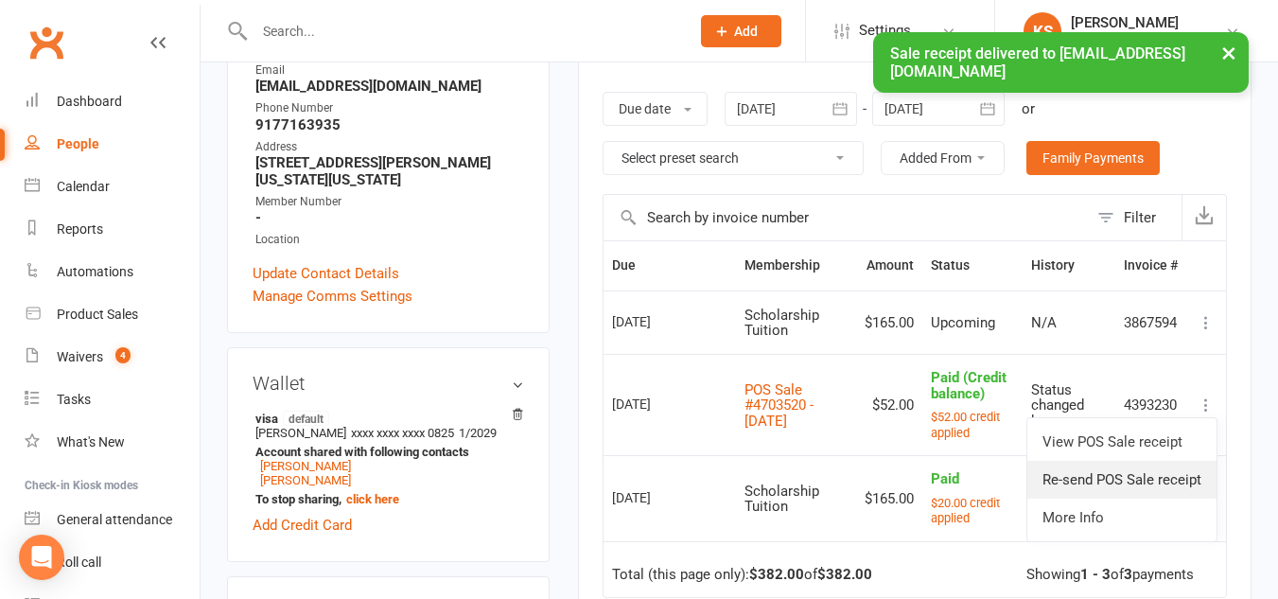
click at [1103, 484] on link "Re-send POS Sale receipt" at bounding box center [1122, 480] width 189 height 38
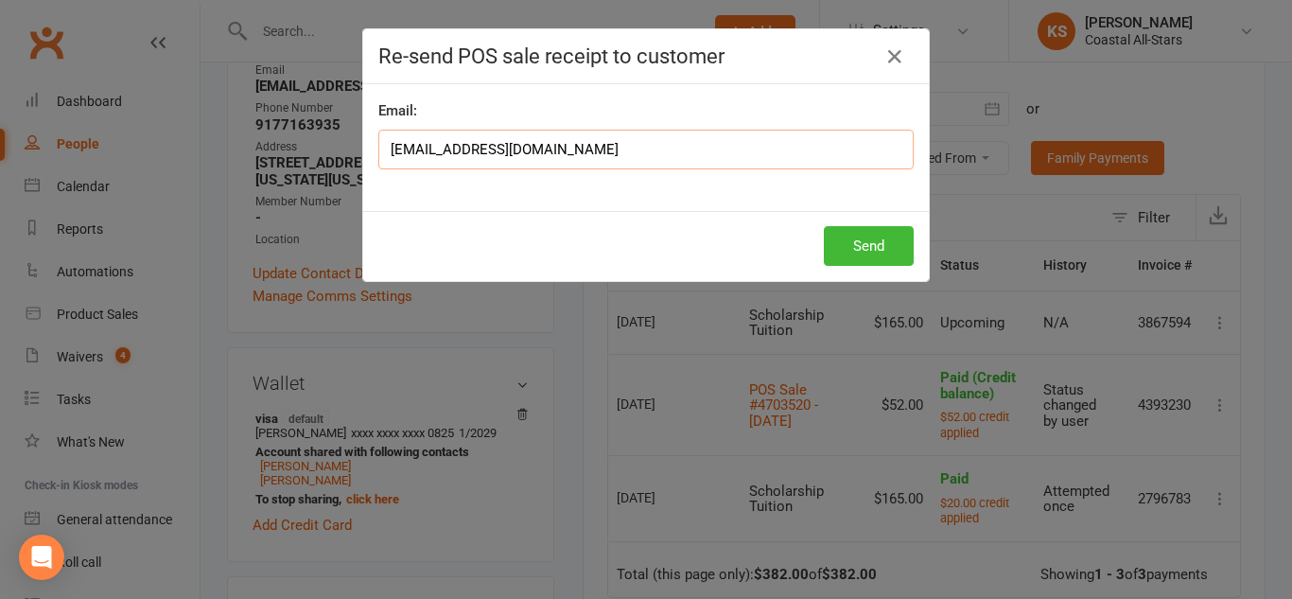
click at [589, 137] on input "info@coastalallstars.com" at bounding box center [646, 150] width 536 height 40
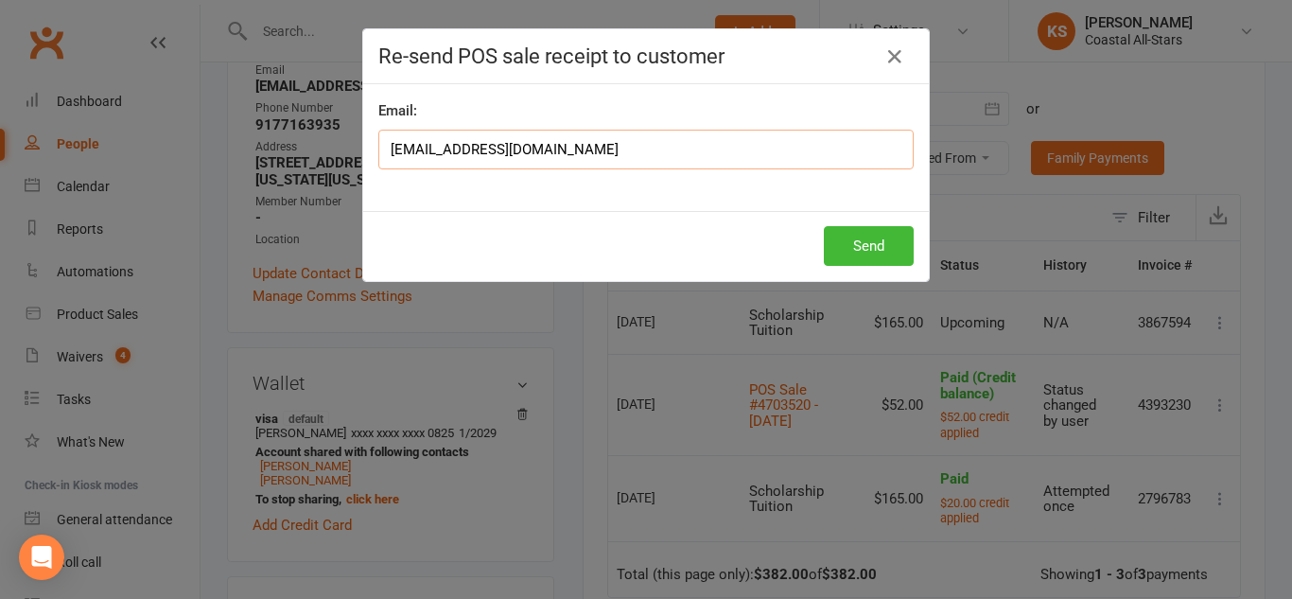
click at [589, 137] on input "info@coastalallstars.com" at bounding box center [646, 150] width 536 height 40
type input "sparklystar624@gmail.com"
click at [867, 237] on button "Send" at bounding box center [869, 246] width 90 height 40
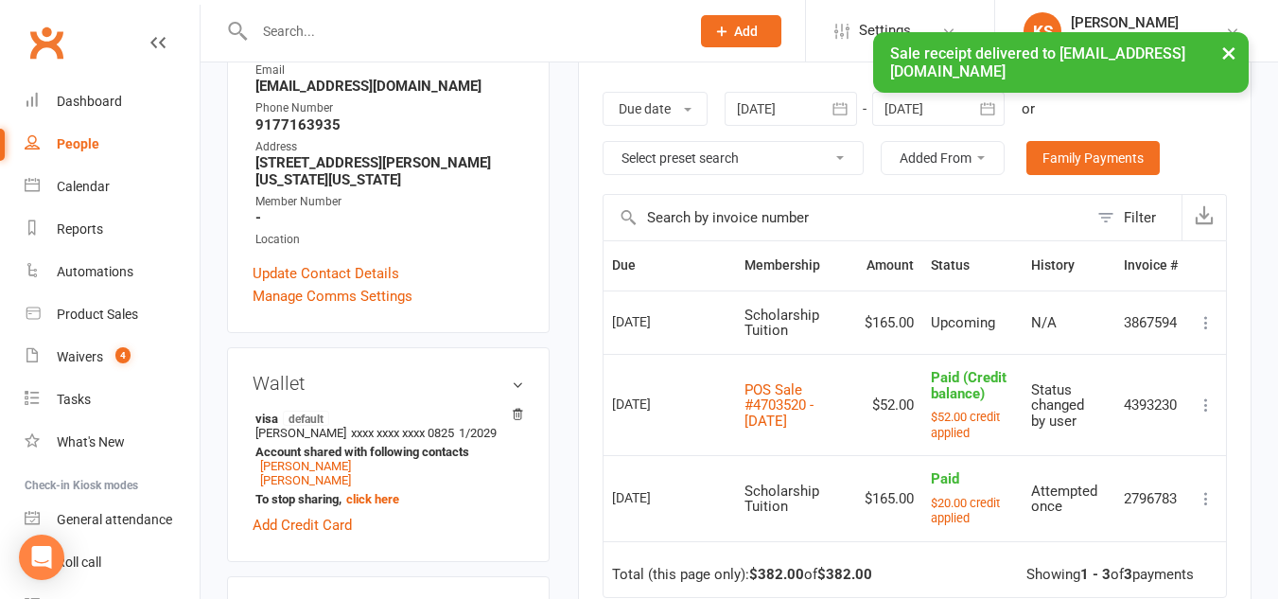
click at [108, 32] on div "× Sale receipt delivered to sparklystar624@gmail.com" at bounding box center [627, 32] width 1254 height 0
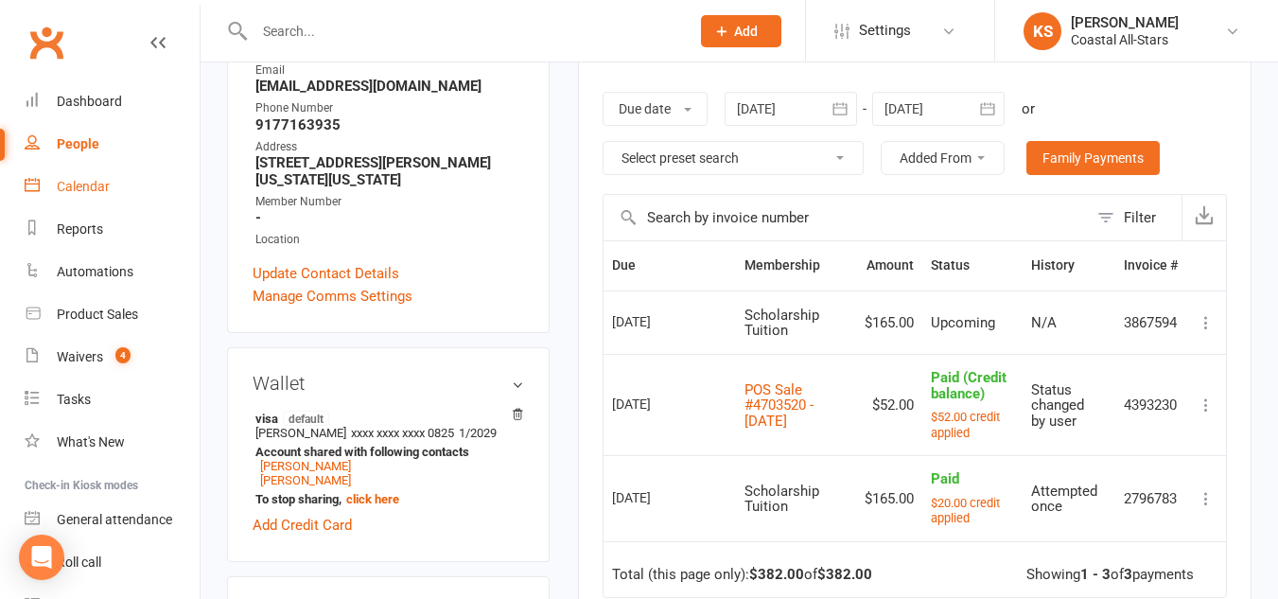
click at [118, 167] on link "Calendar" at bounding box center [112, 187] width 175 height 43
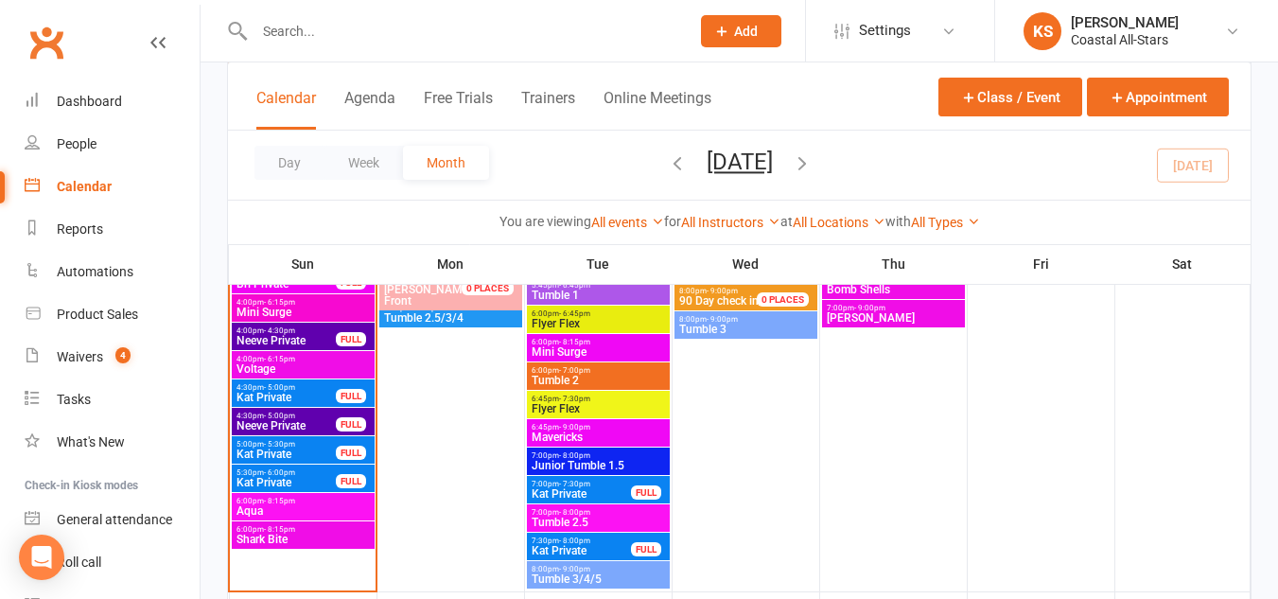
scroll to position [1954, 0]
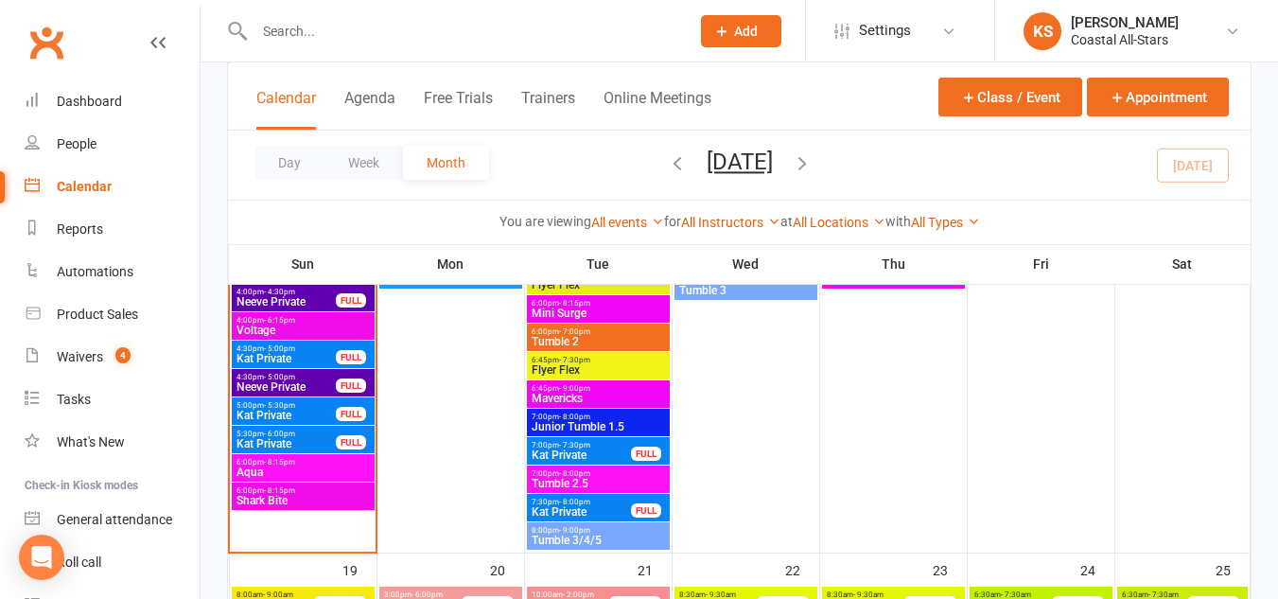
click at [275, 506] on span "Shark Bite" at bounding box center [303, 500] width 135 height 11
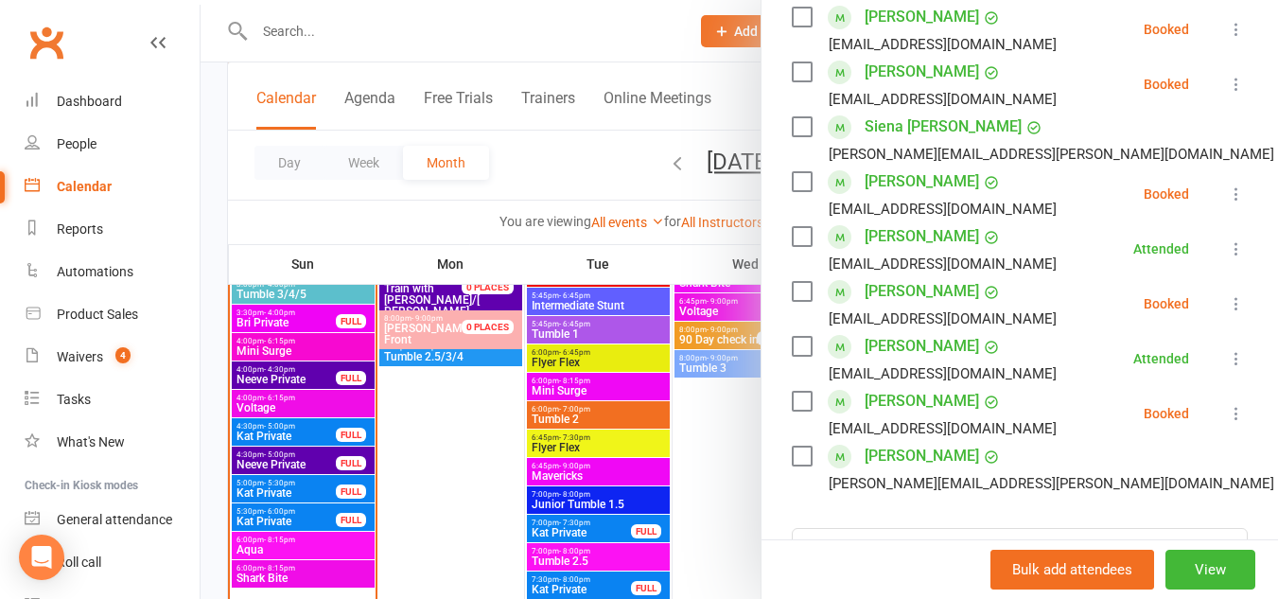
scroll to position [1875, 0]
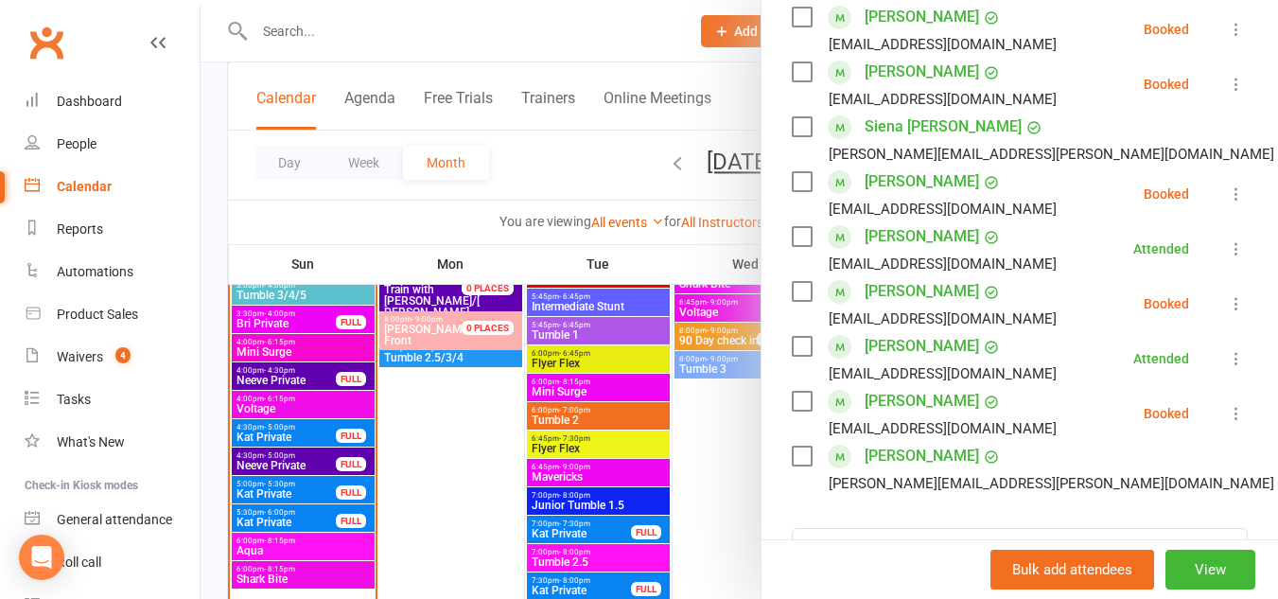
click at [314, 361] on div at bounding box center [740, 299] width 1078 height 599
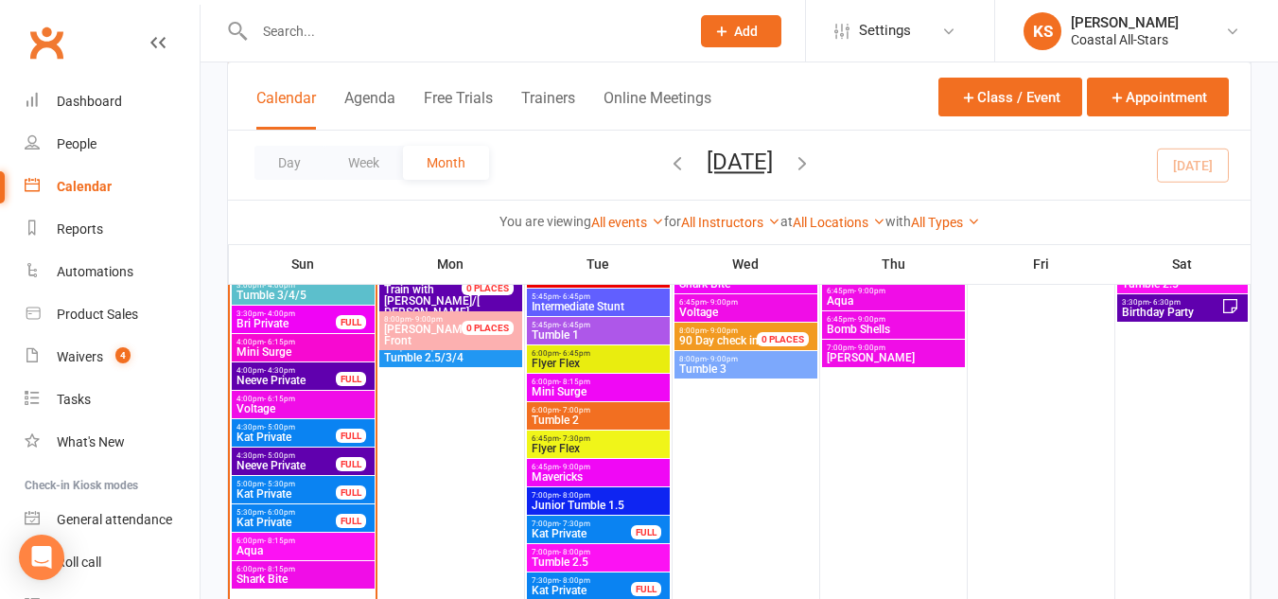
click at [357, 338] on span "4:00pm - 6:15pm" at bounding box center [303, 342] width 135 height 9
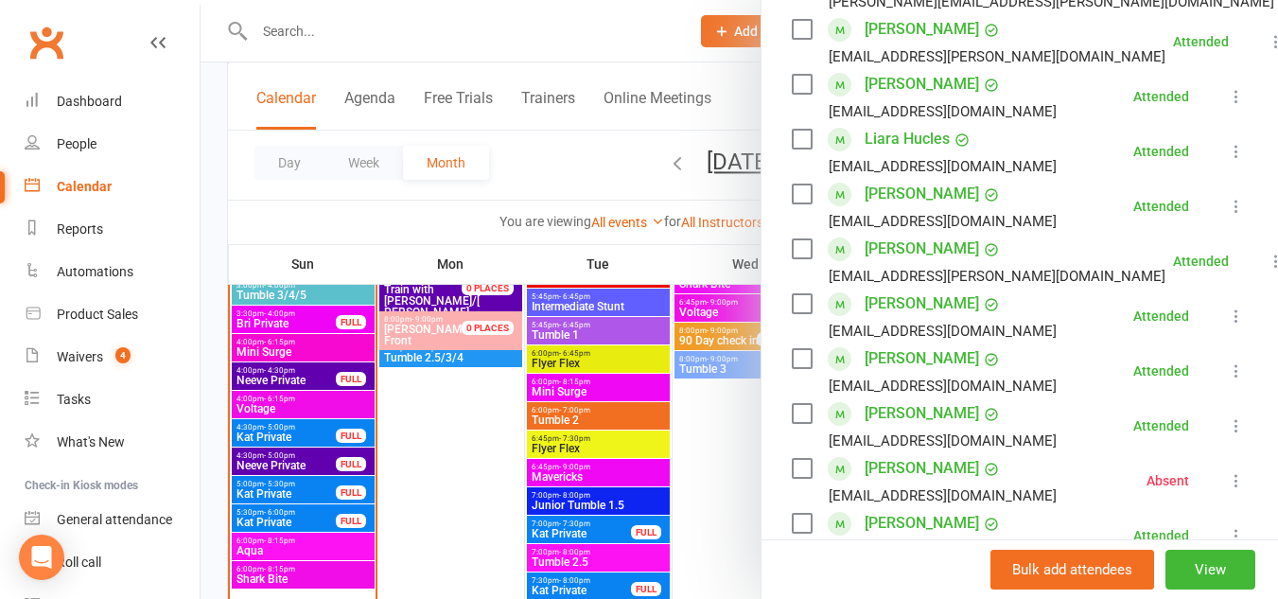
scroll to position [475, 0]
click at [908, 373] on link "Aubrey O'Neal" at bounding box center [922, 358] width 114 height 30
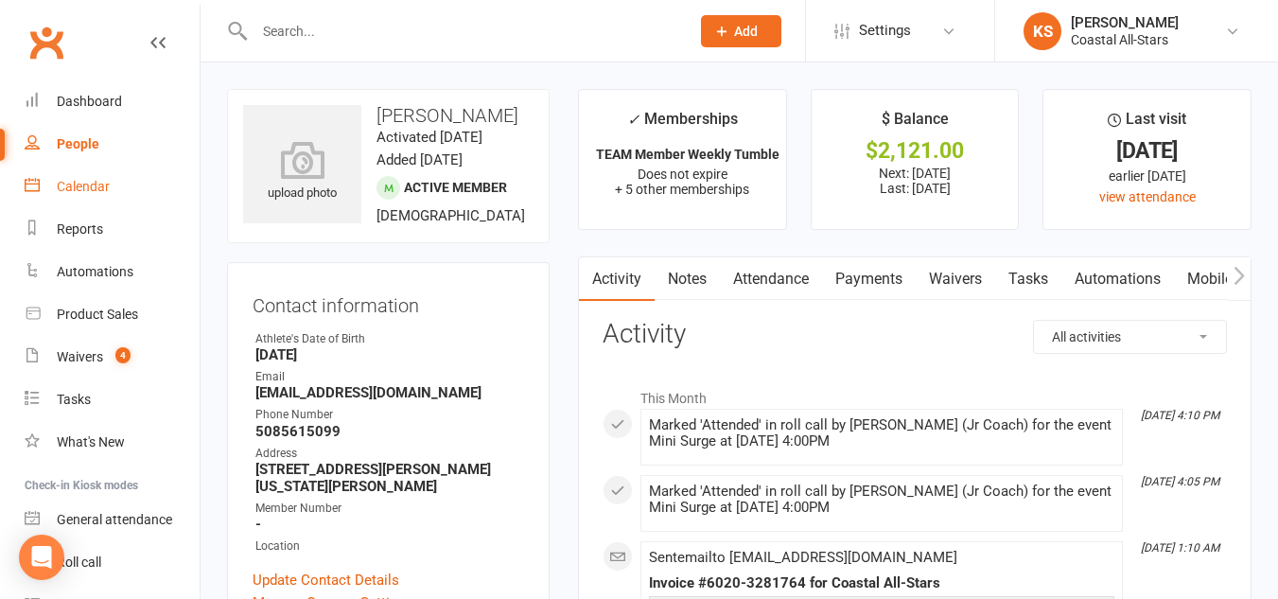
click at [97, 185] on div "Calendar" at bounding box center [83, 186] width 53 height 15
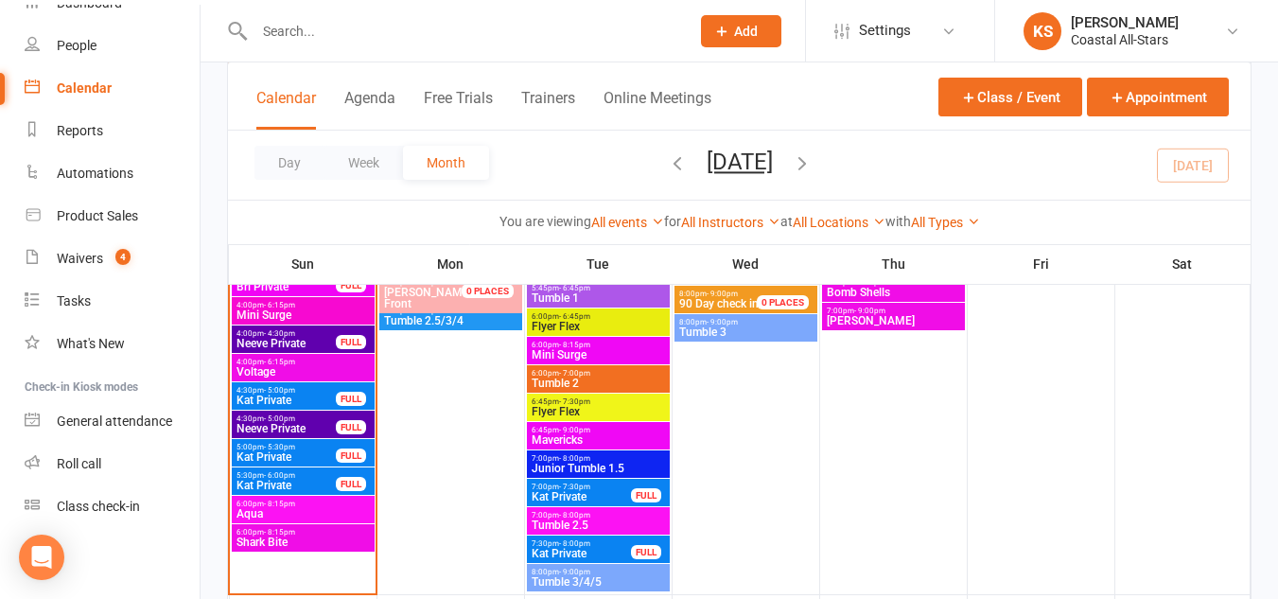
scroll to position [1919, 0]
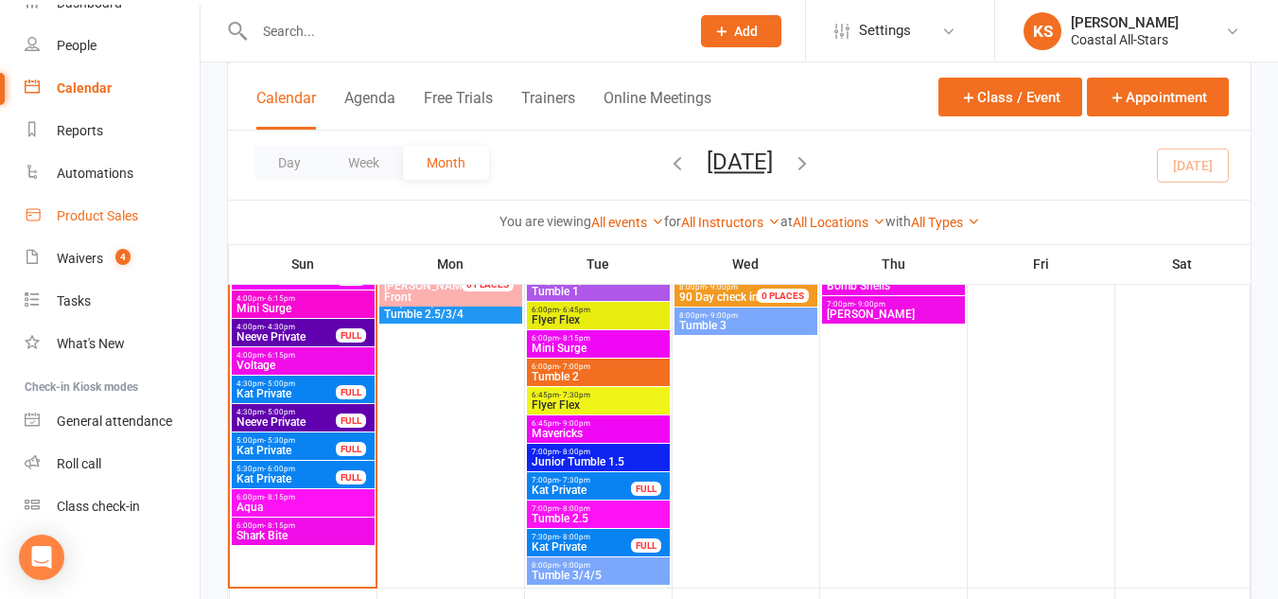
click at [86, 218] on div "Product Sales" at bounding box center [97, 215] width 81 height 15
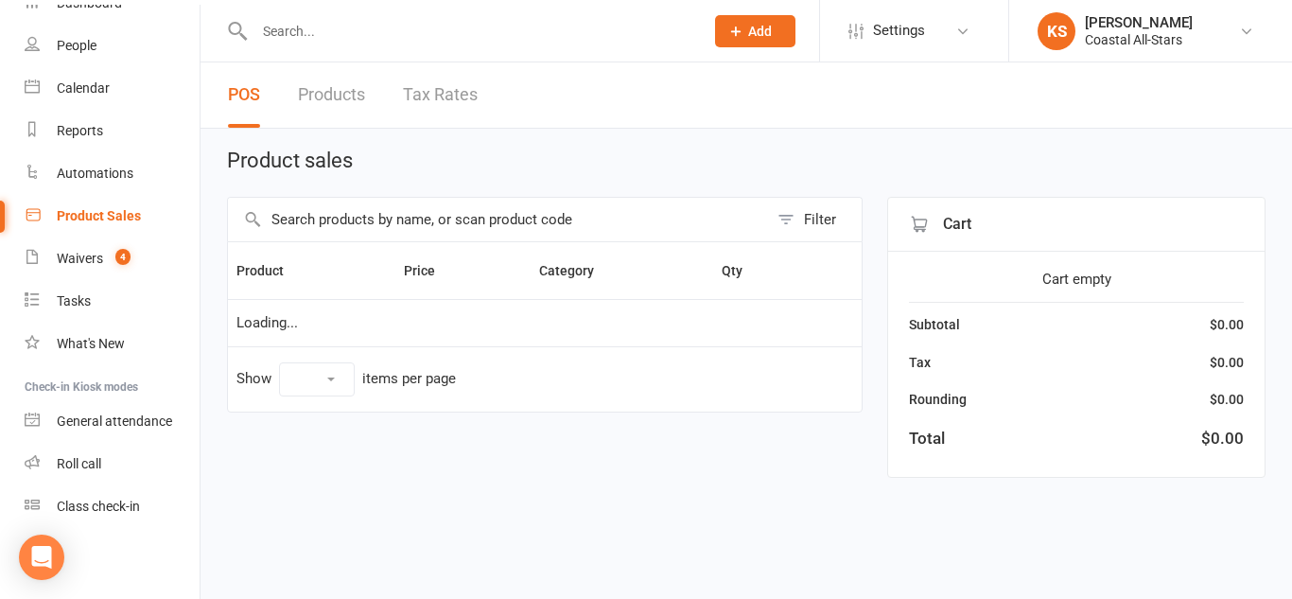
select select "10"
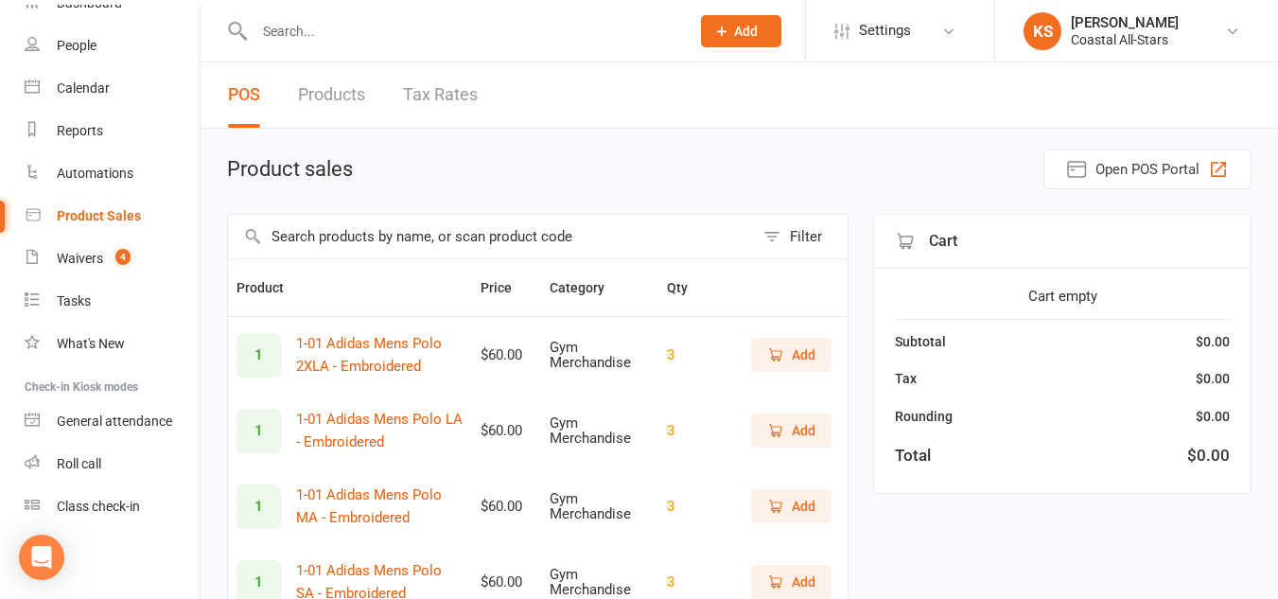
click at [349, 250] on input "text" at bounding box center [491, 237] width 526 height 44
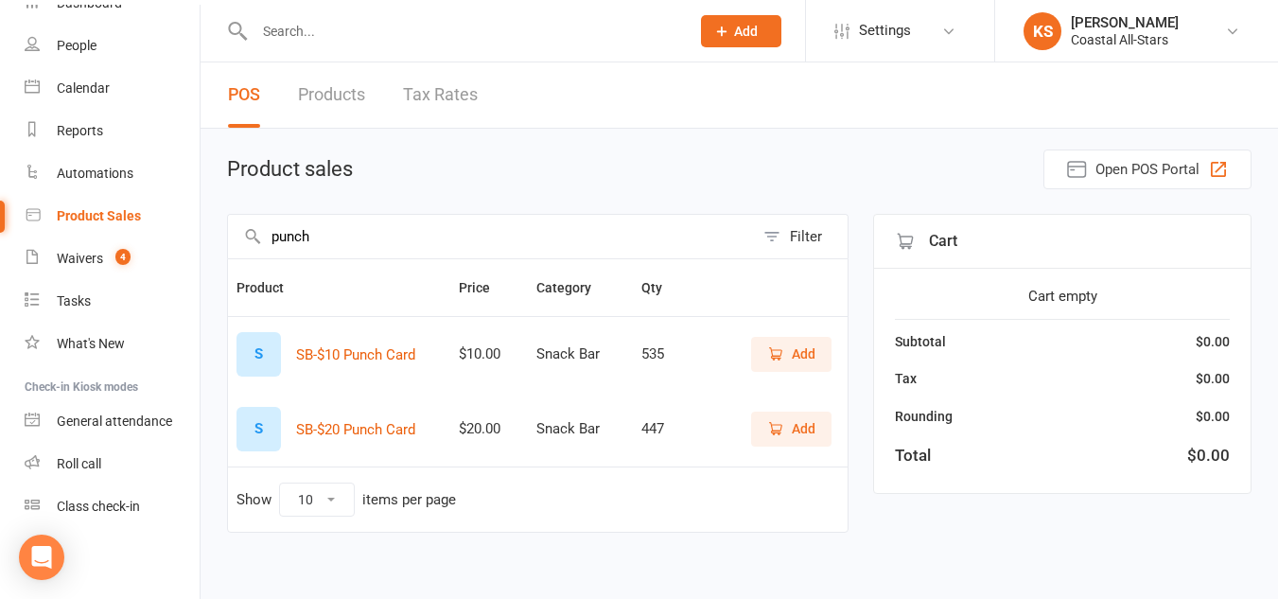
type input "punch"
click at [769, 355] on icon "button" at bounding box center [775, 353] width 17 height 17
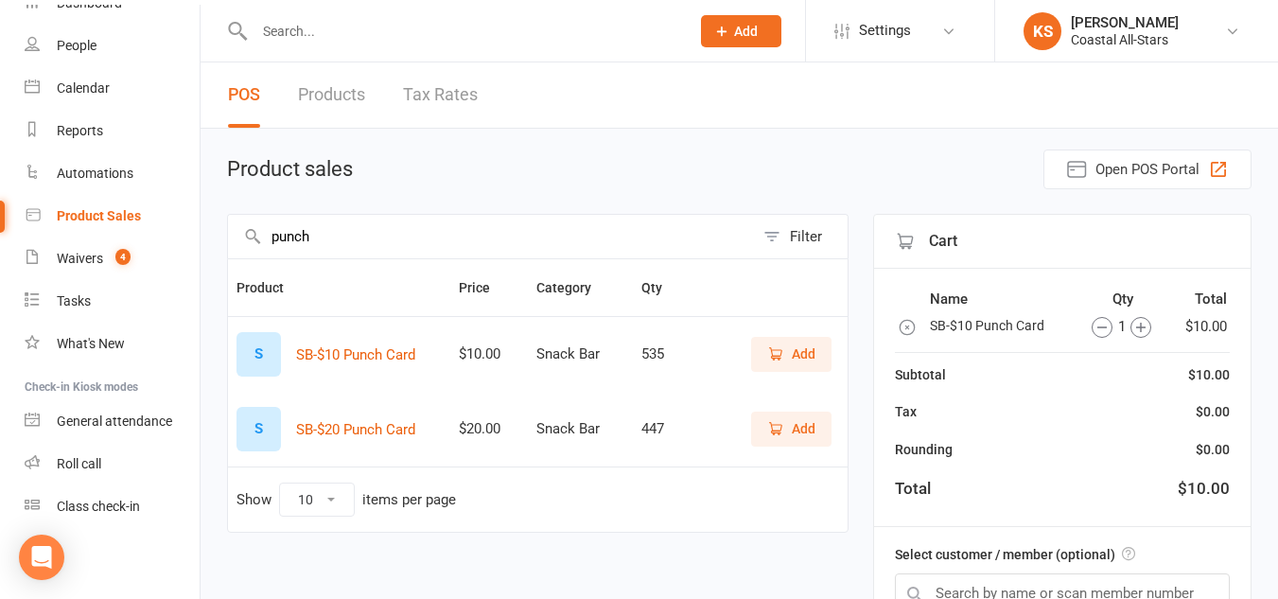
click at [1108, 326] on icon "button" at bounding box center [1102, 327] width 21 height 21
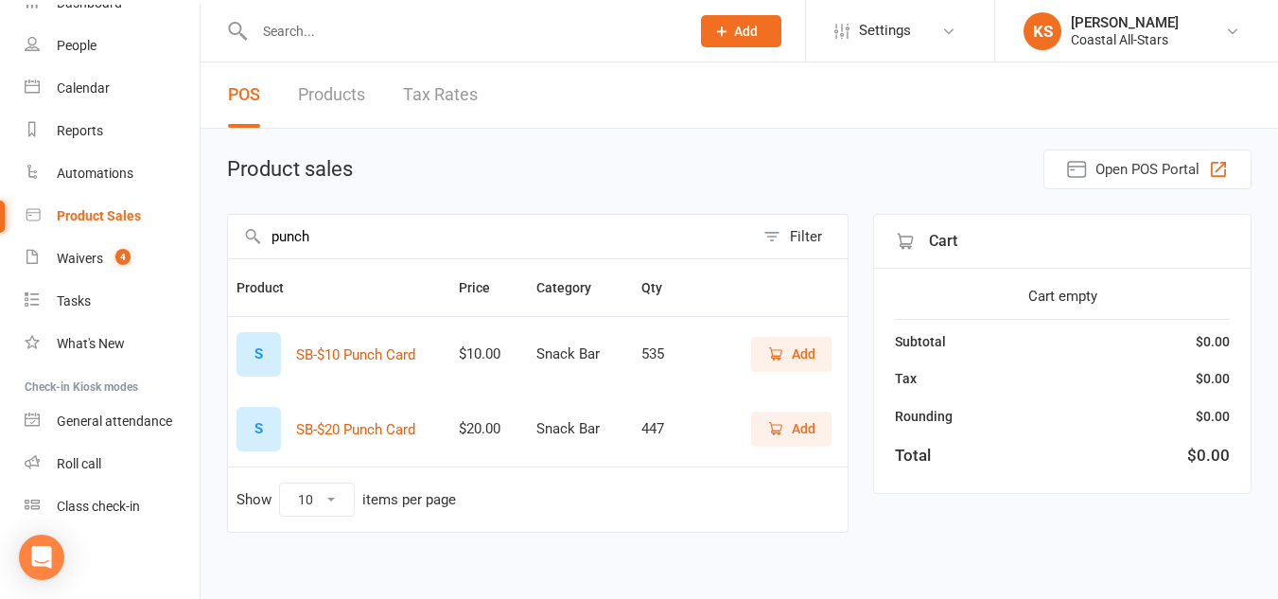
click at [795, 431] on span "Add" at bounding box center [804, 428] width 24 height 21
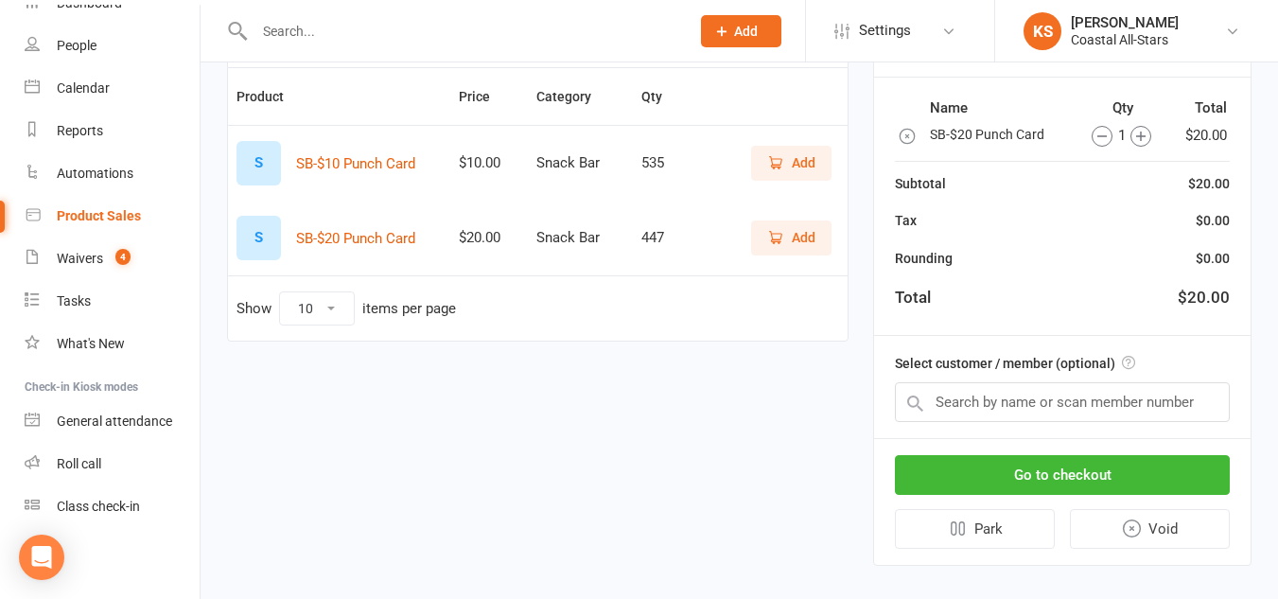
scroll to position [213, 0]
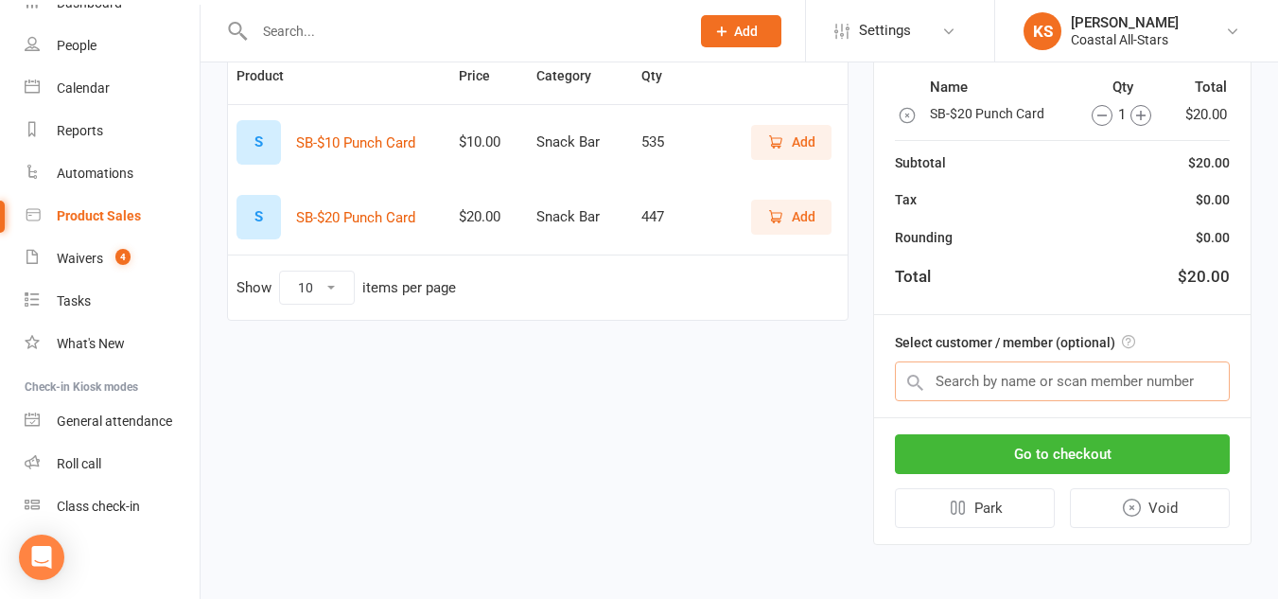
click at [1029, 373] on input "text" at bounding box center [1062, 381] width 335 height 40
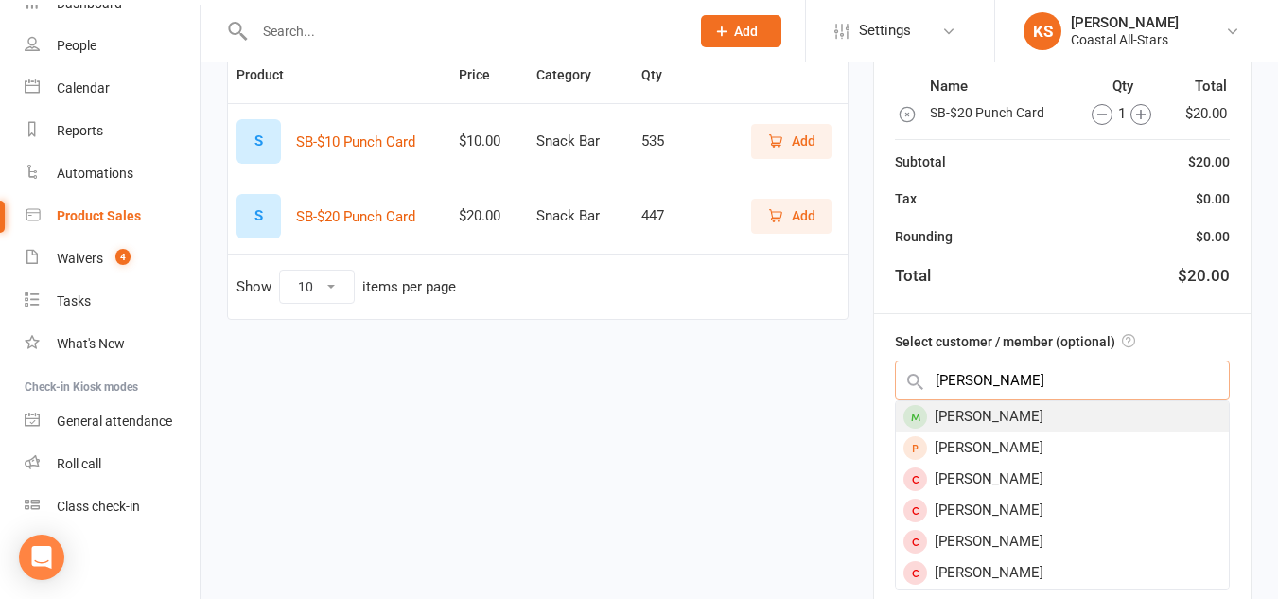
type input "emma carawan"
click at [1034, 413] on div "Emma Carawan" at bounding box center [1062, 416] width 333 height 31
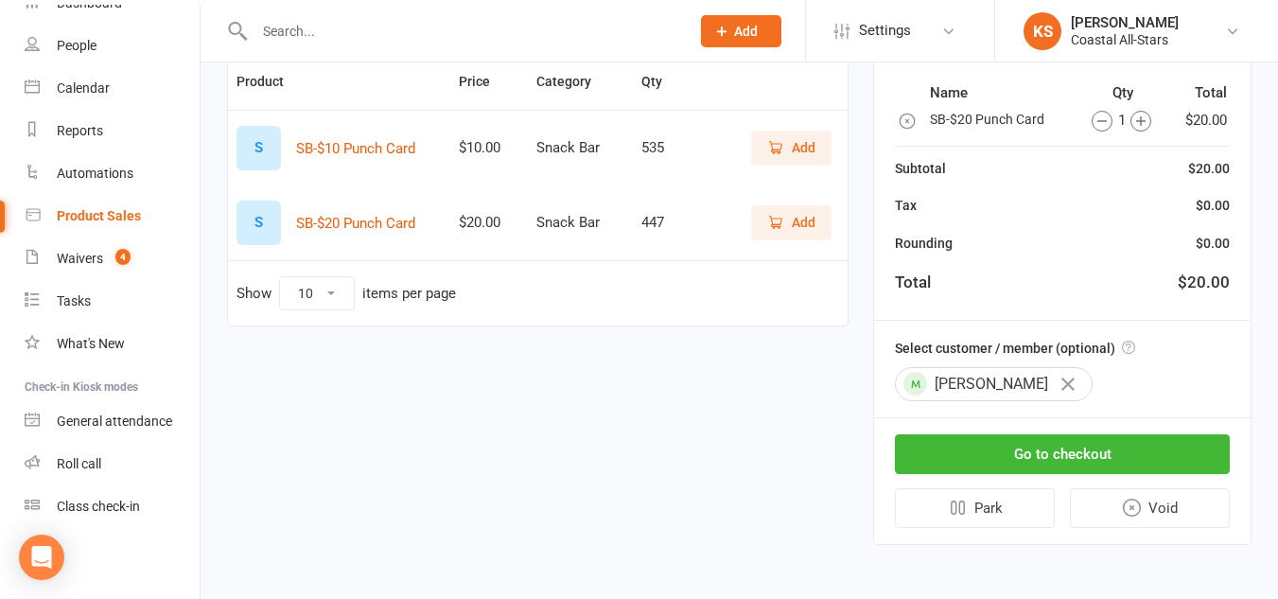
scroll to position [207, 0]
click at [1041, 446] on button "Go to checkout" at bounding box center [1062, 454] width 335 height 40
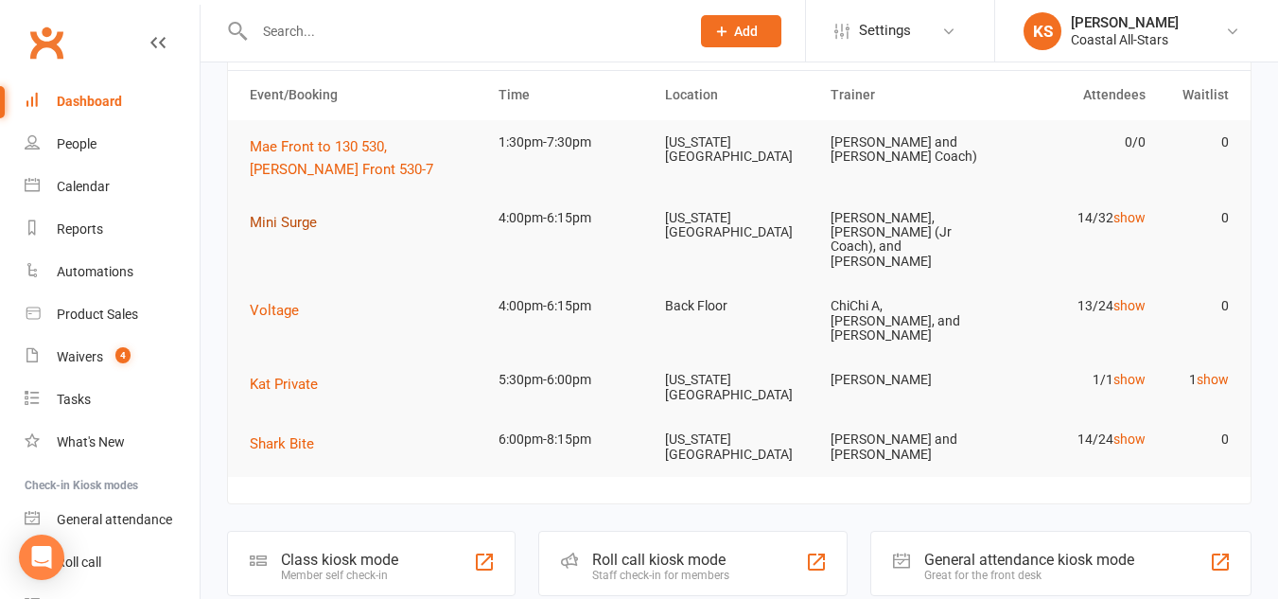
scroll to position [160, 0]
click at [270, 431] on button "Shark Bite" at bounding box center [289, 442] width 78 height 23
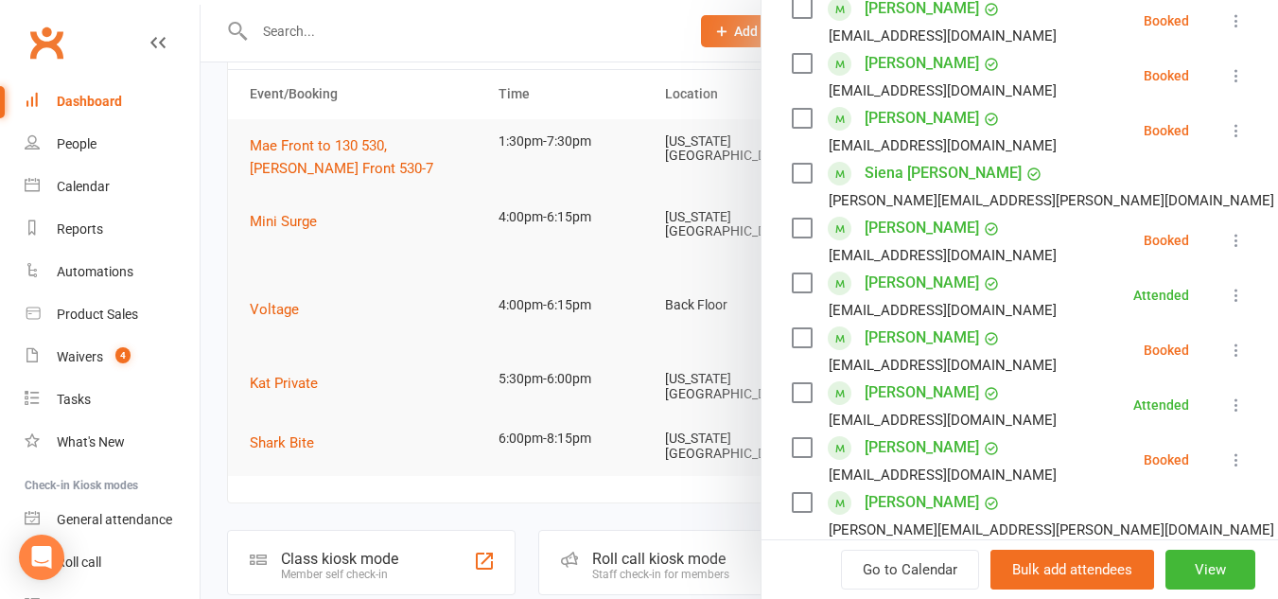
scroll to position [606, 0]
click at [134, 307] on div "Product Sales" at bounding box center [97, 314] width 81 height 15
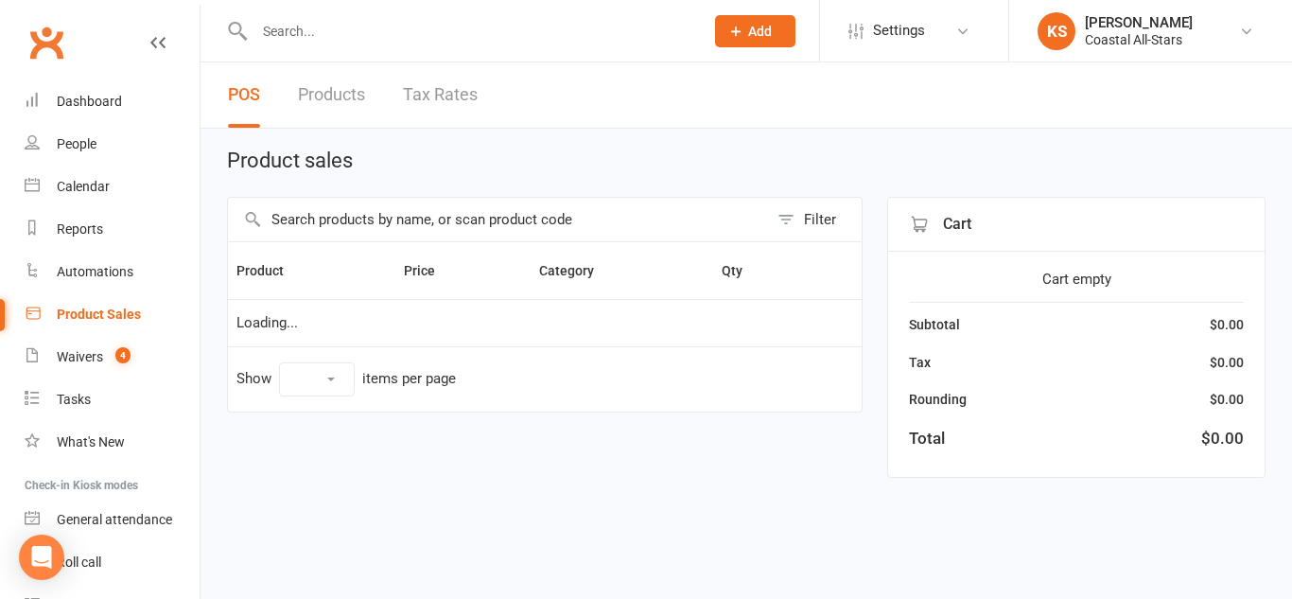
select select "10"
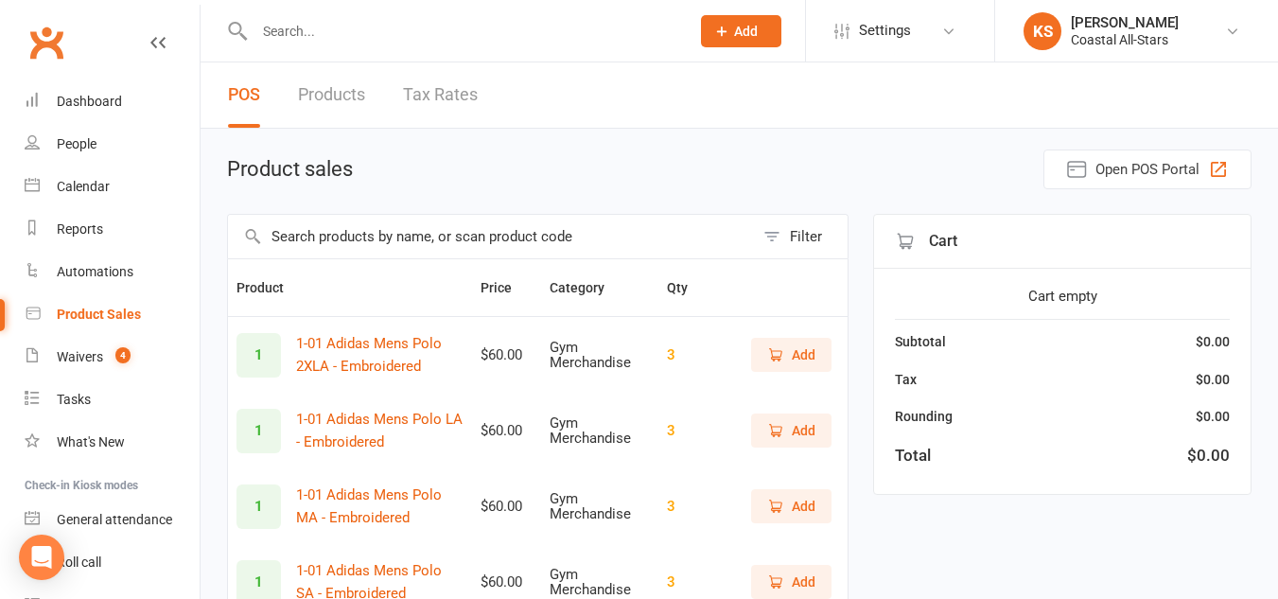
click at [396, 234] on input "text" at bounding box center [491, 237] width 526 height 44
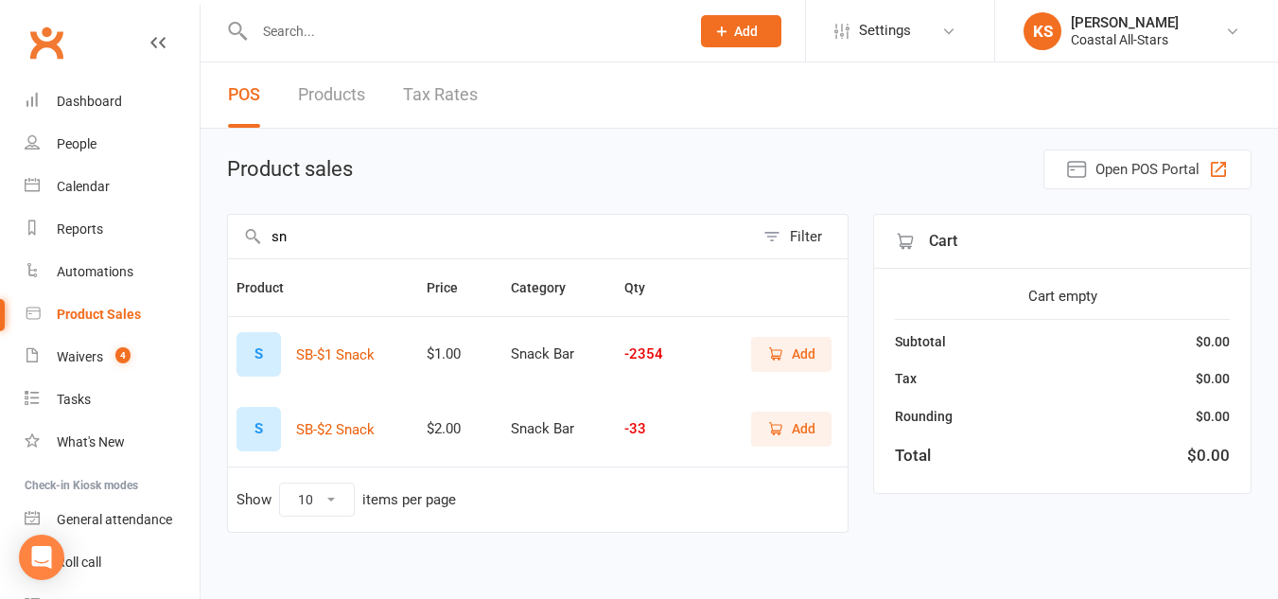
type input "s"
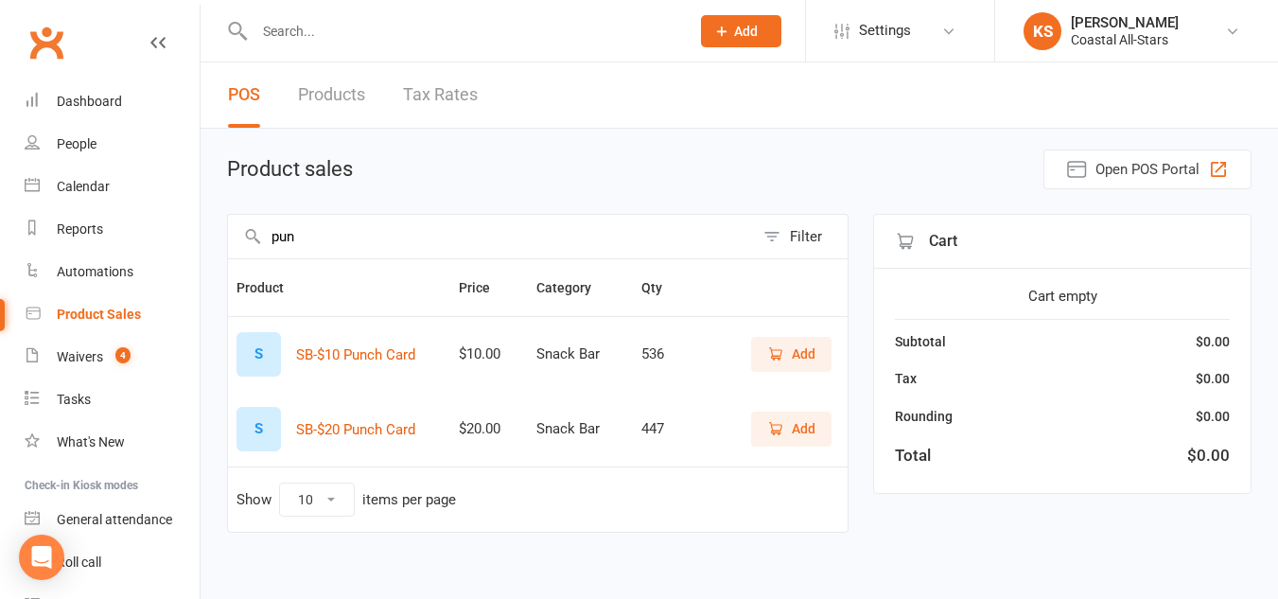
type input "pun"
click at [786, 356] on span "Add" at bounding box center [791, 353] width 48 height 21
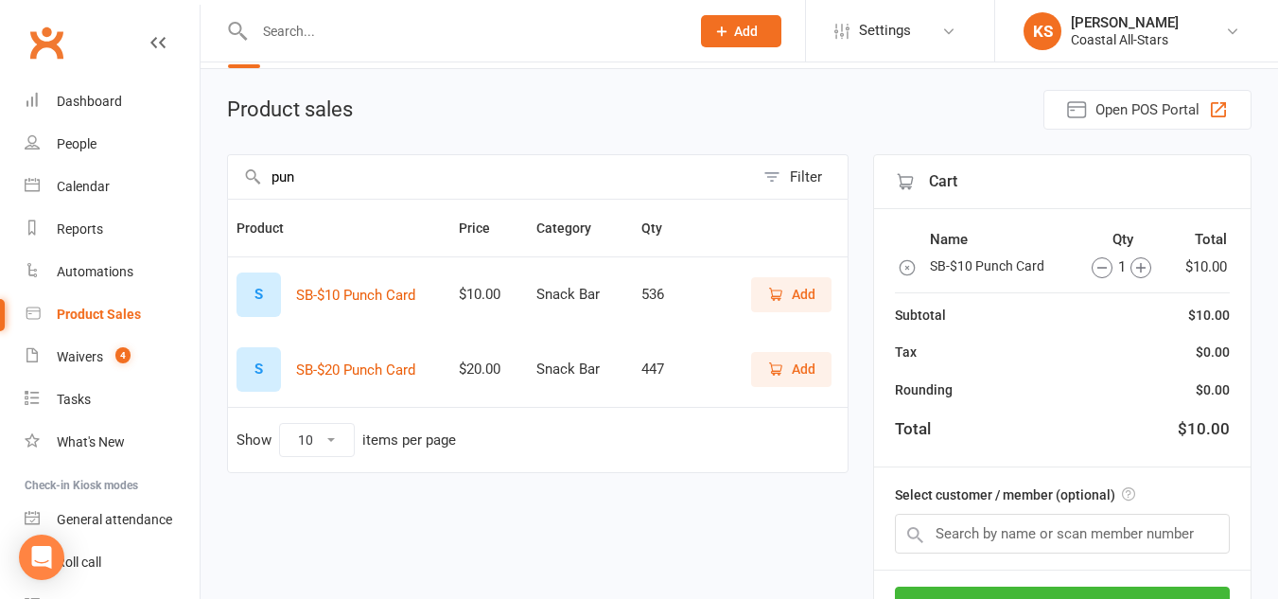
scroll to position [61, 0]
click at [959, 523] on input "text" at bounding box center [1062, 533] width 335 height 40
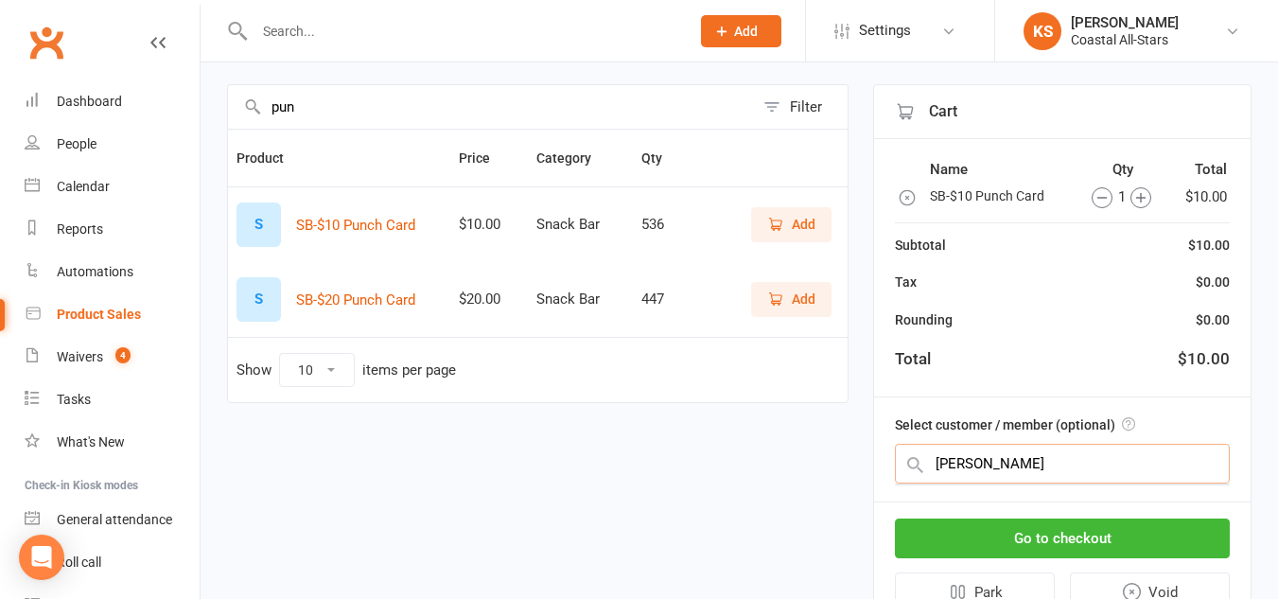
scroll to position [169, 0]
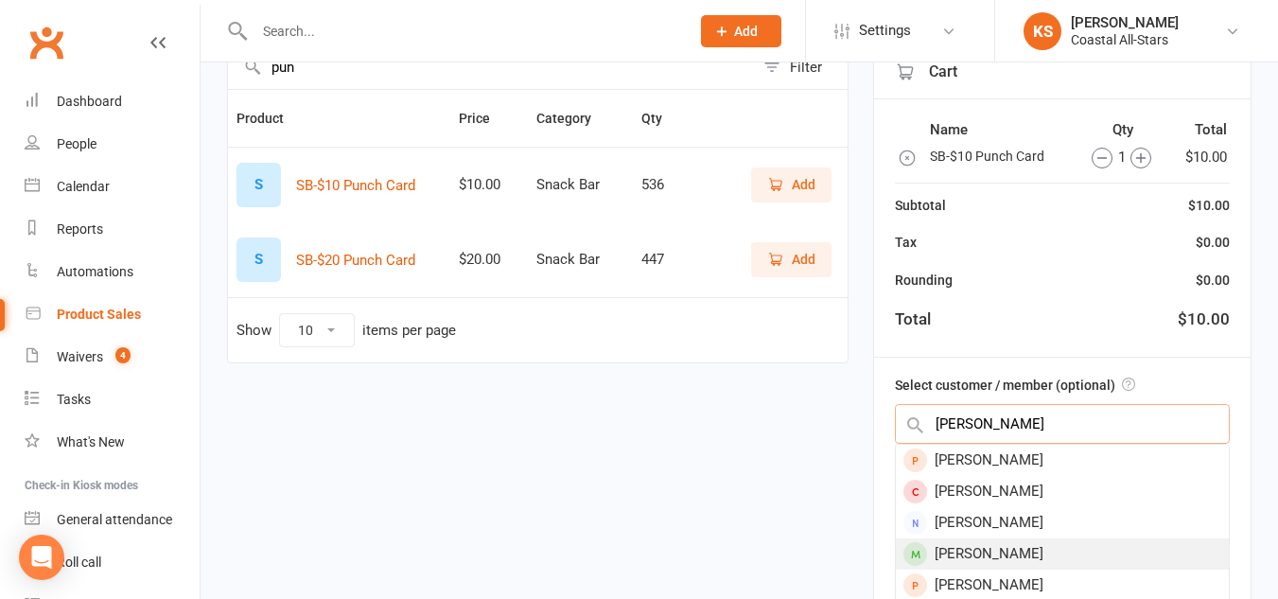
type input "[PERSON_NAME]"
click at [1067, 551] on div "[PERSON_NAME]" at bounding box center [1062, 553] width 333 height 31
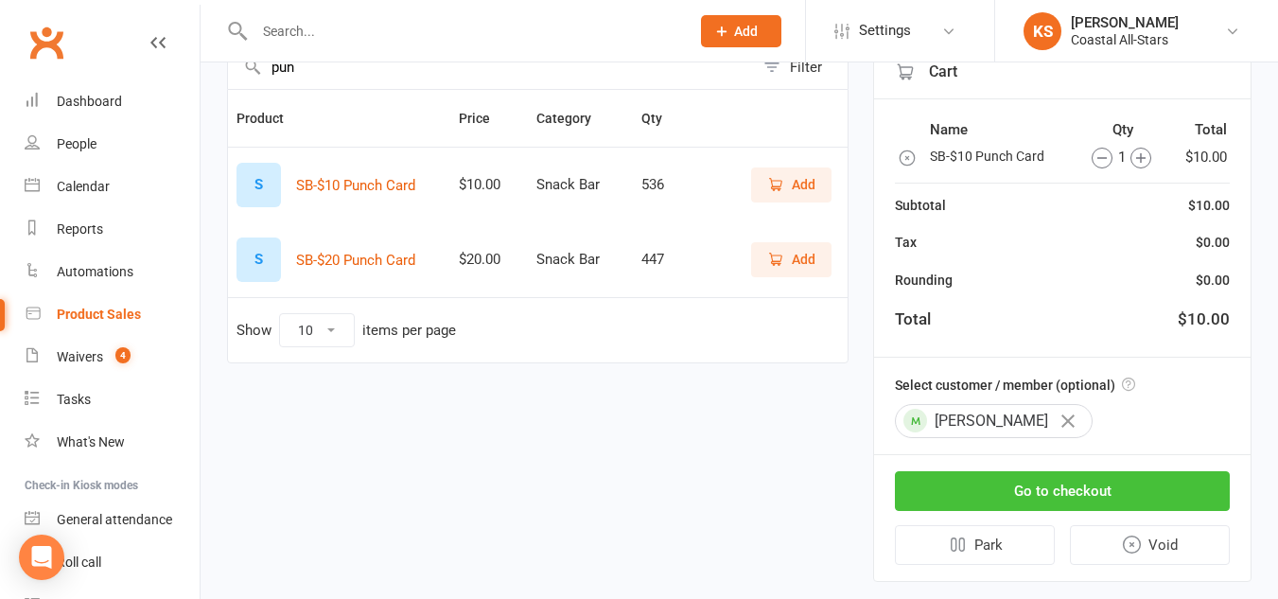
drag, startPoint x: 1096, startPoint y: 496, endPoint x: 1167, endPoint y: 495, distance: 71.0
click at [1167, 495] on button "Go to checkout" at bounding box center [1062, 491] width 335 height 40
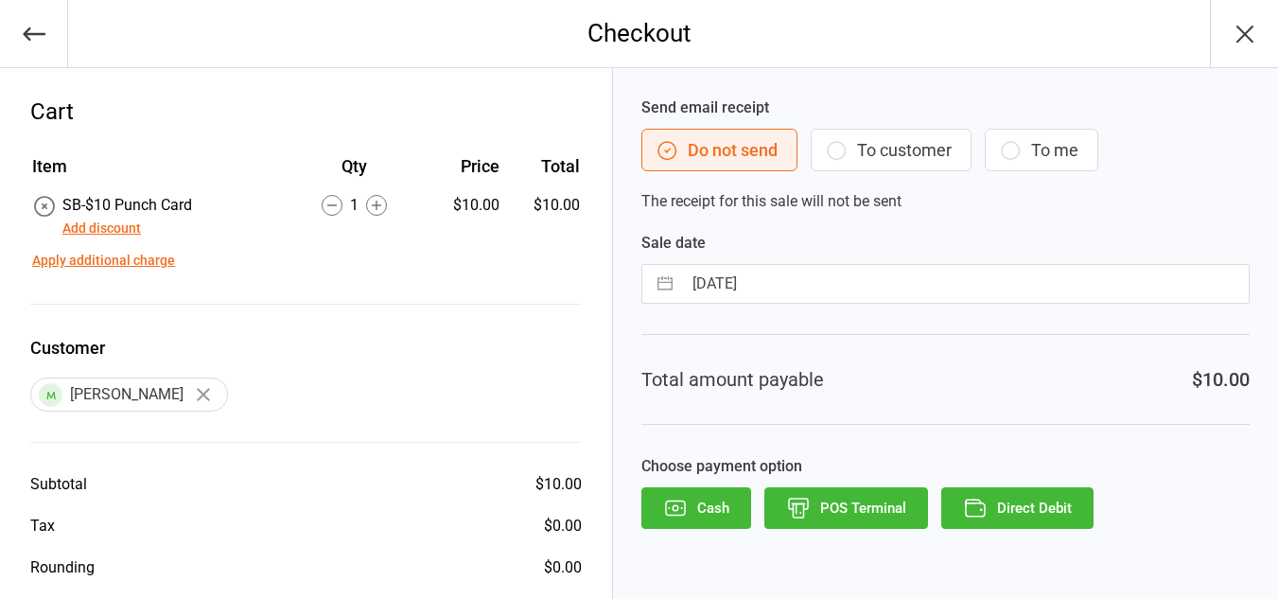
drag, startPoint x: 924, startPoint y: 134, endPoint x: 876, endPoint y: 165, distance: 57.0
click at [876, 165] on button "To customer" at bounding box center [891, 150] width 161 height 43
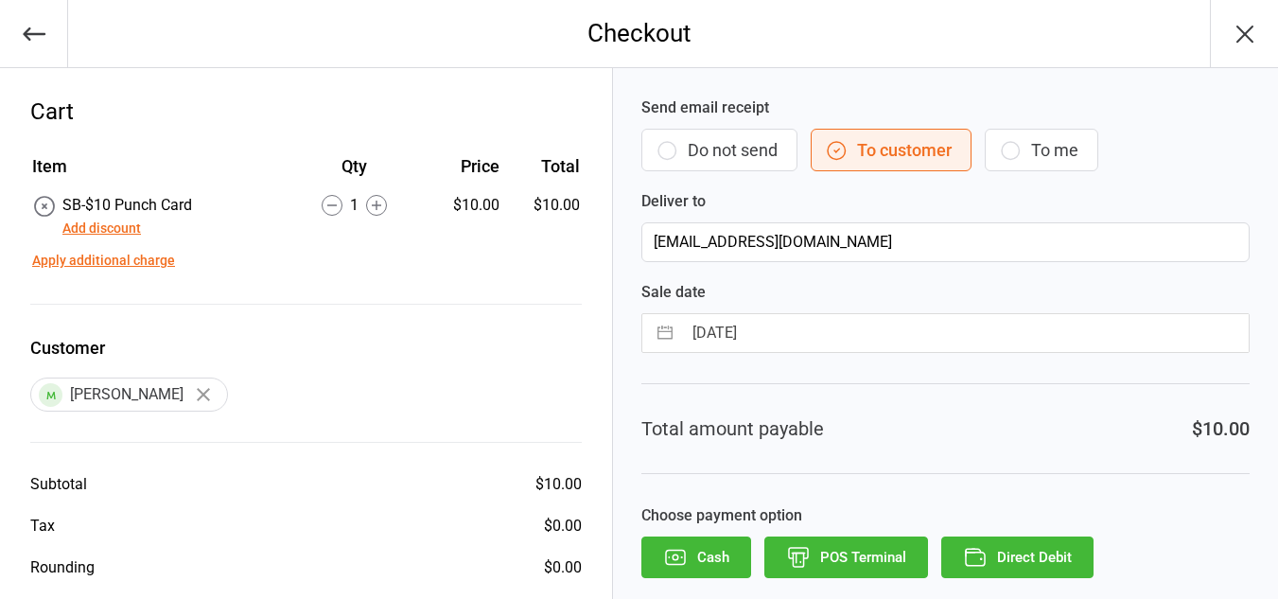
click at [876, 165] on button "To customer" at bounding box center [891, 150] width 161 height 43
click at [989, 551] on button "Direct Debit" at bounding box center [1017, 557] width 152 height 42
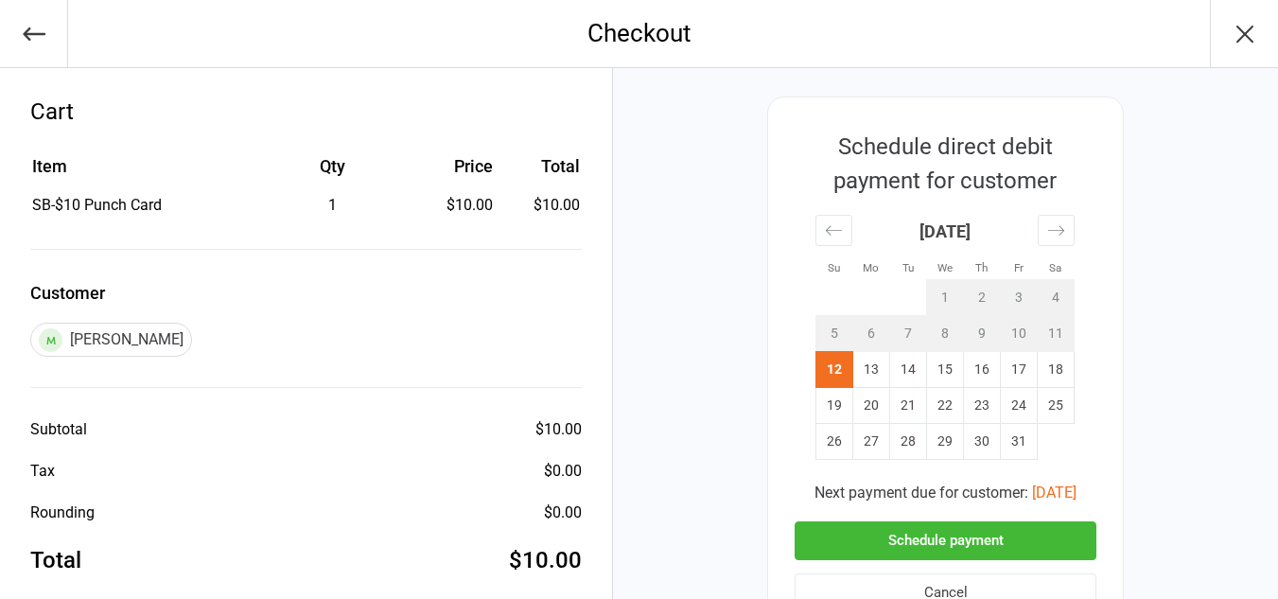
click at [922, 545] on button "Schedule payment" at bounding box center [946, 540] width 302 height 39
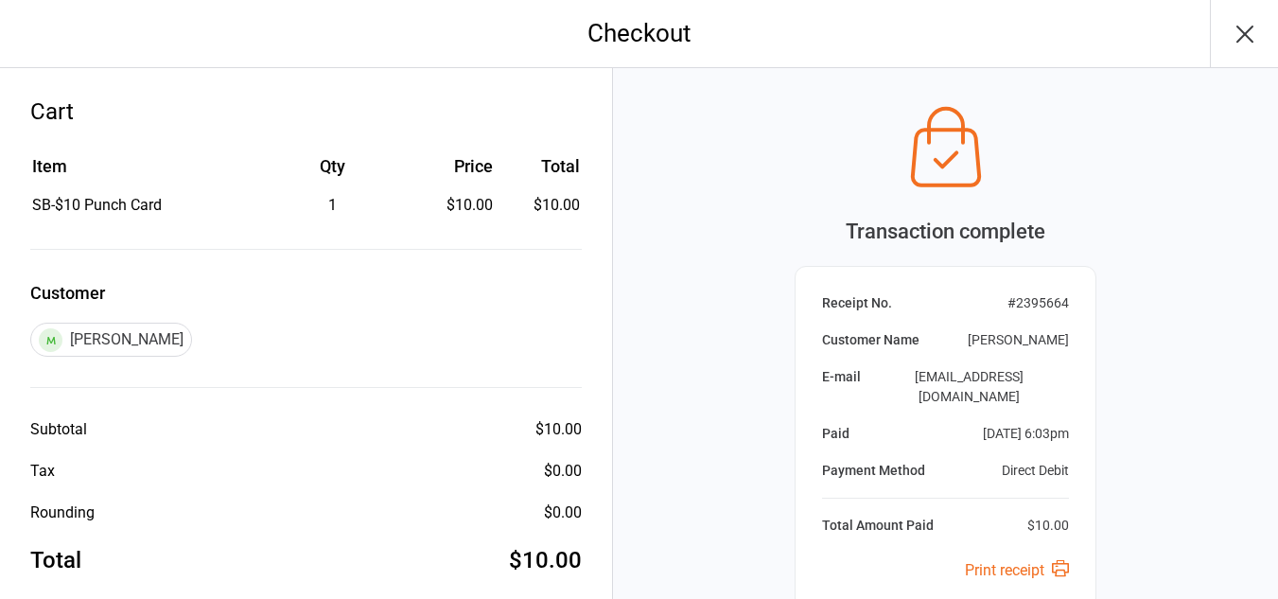
click at [1254, 29] on icon "button" at bounding box center [1245, 34] width 30 height 30
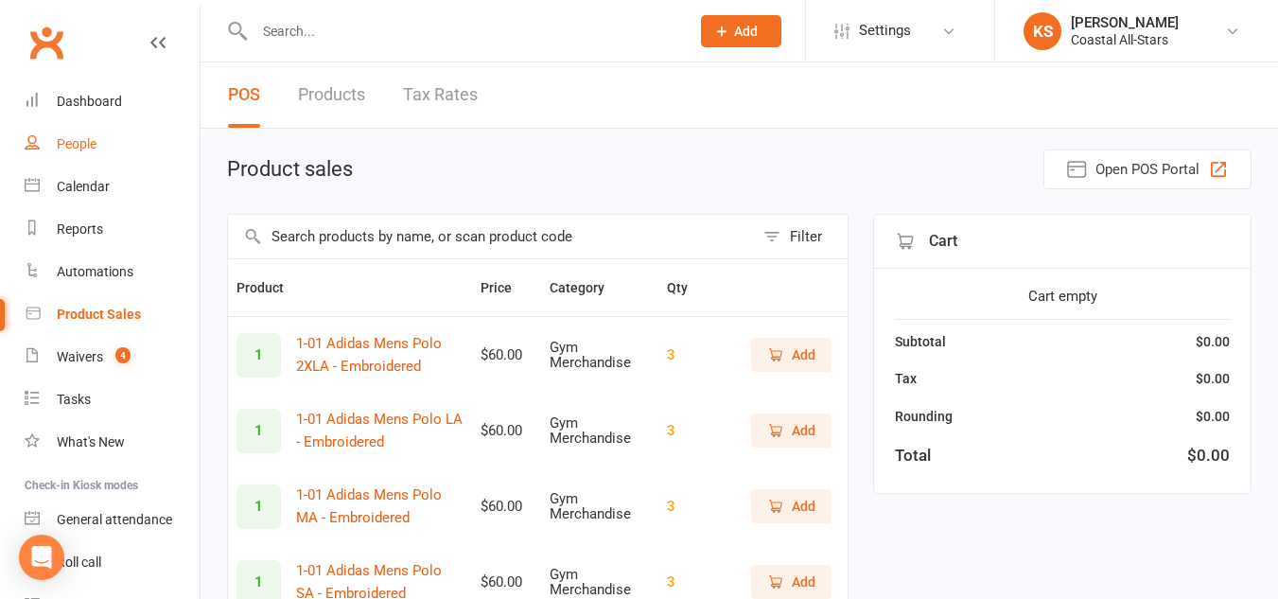
click at [93, 140] on div "People" at bounding box center [77, 143] width 40 height 15
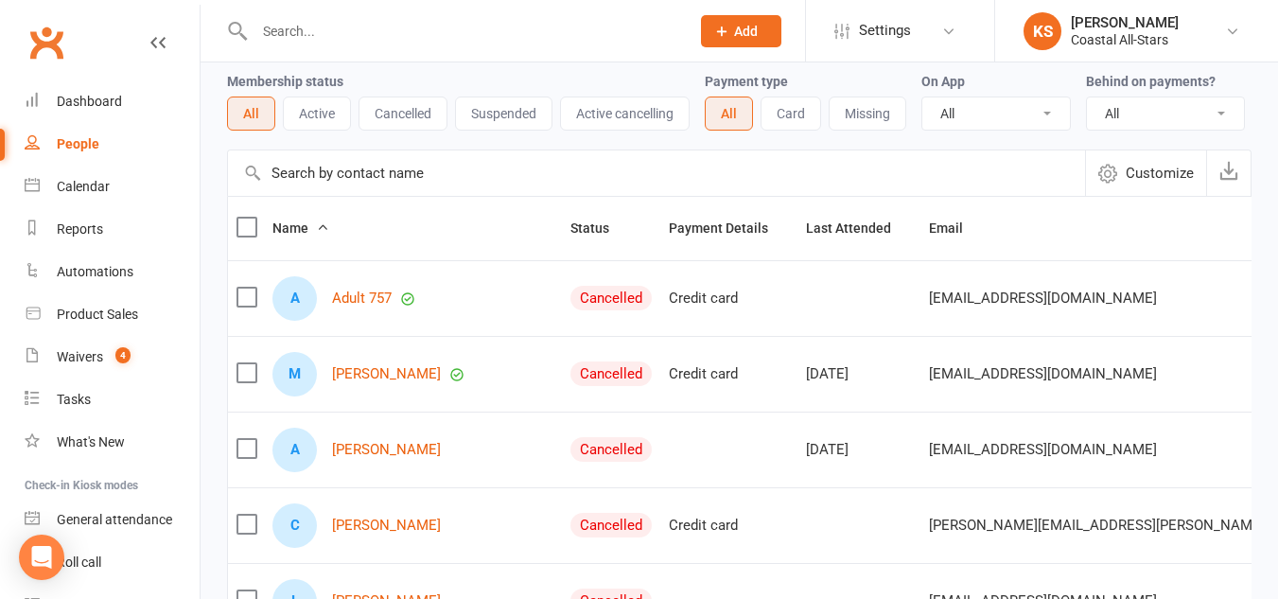
scroll to position [79, 0]
click at [343, 169] on input "text" at bounding box center [656, 171] width 857 height 45
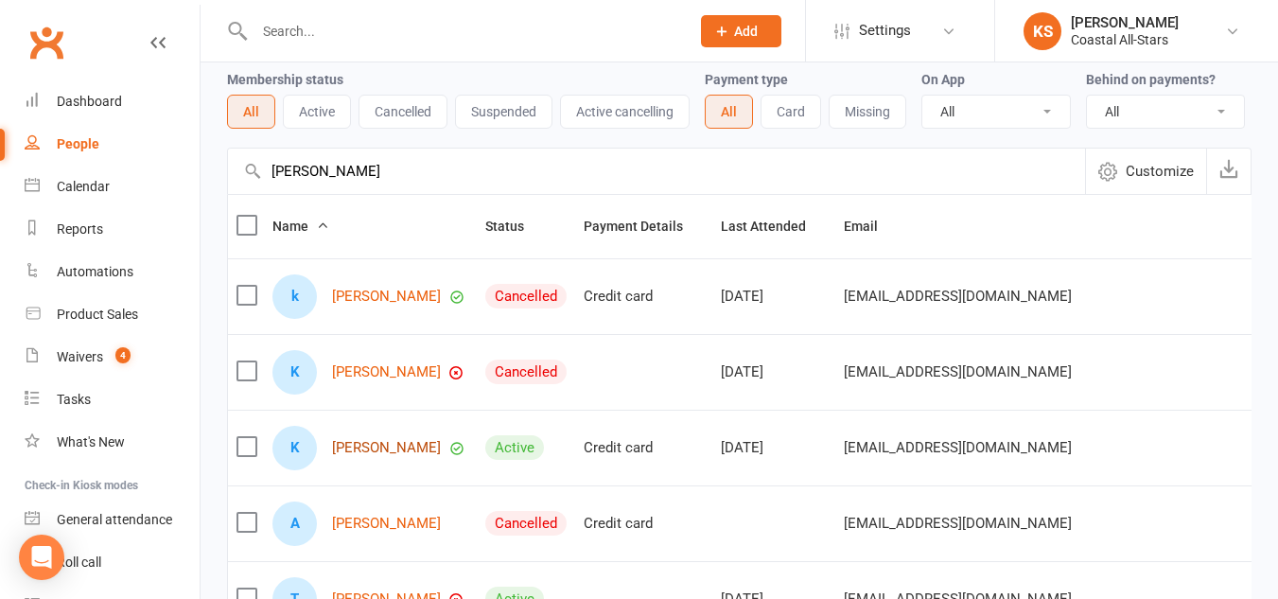
type input "kylie smith"
click at [384, 455] on link "Kylie Smith" at bounding box center [386, 448] width 109 height 16
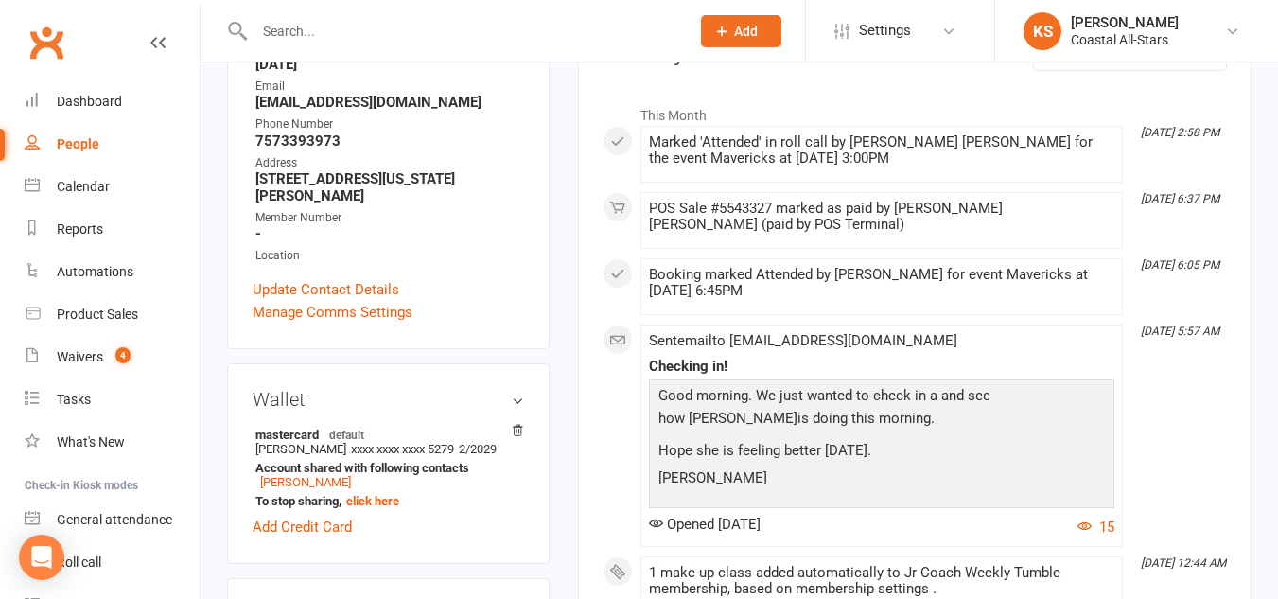
scroll to position [289, 0]
click at [96, 198] on link "Calendar" at bounding box center [112, 187] width 175 height 43
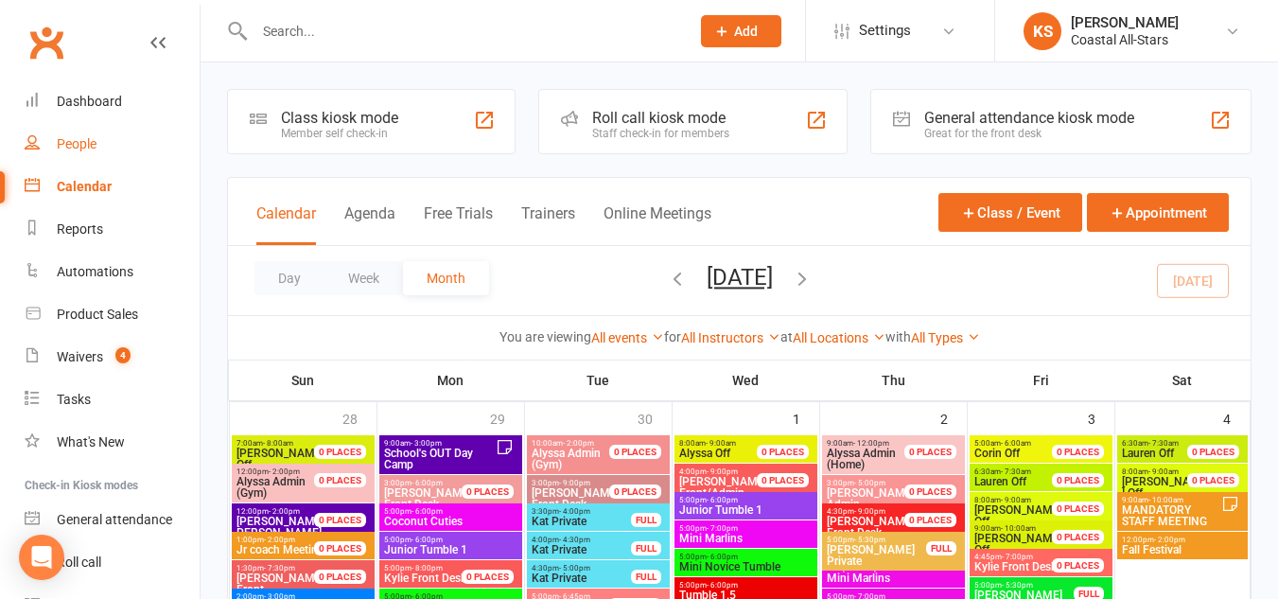
click at [59, 139] on div "People" at bounding box center [77, 143] width 40 height 15
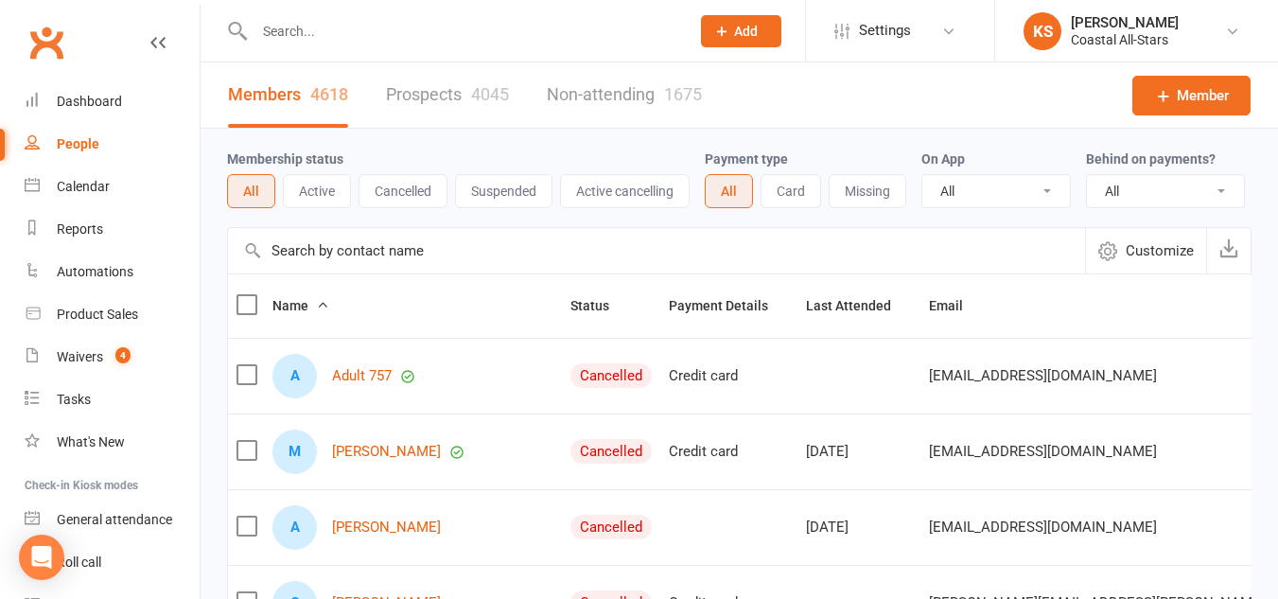
click at [418, 272] on input "text" at bounding box center [656, 250] width 857 height 45
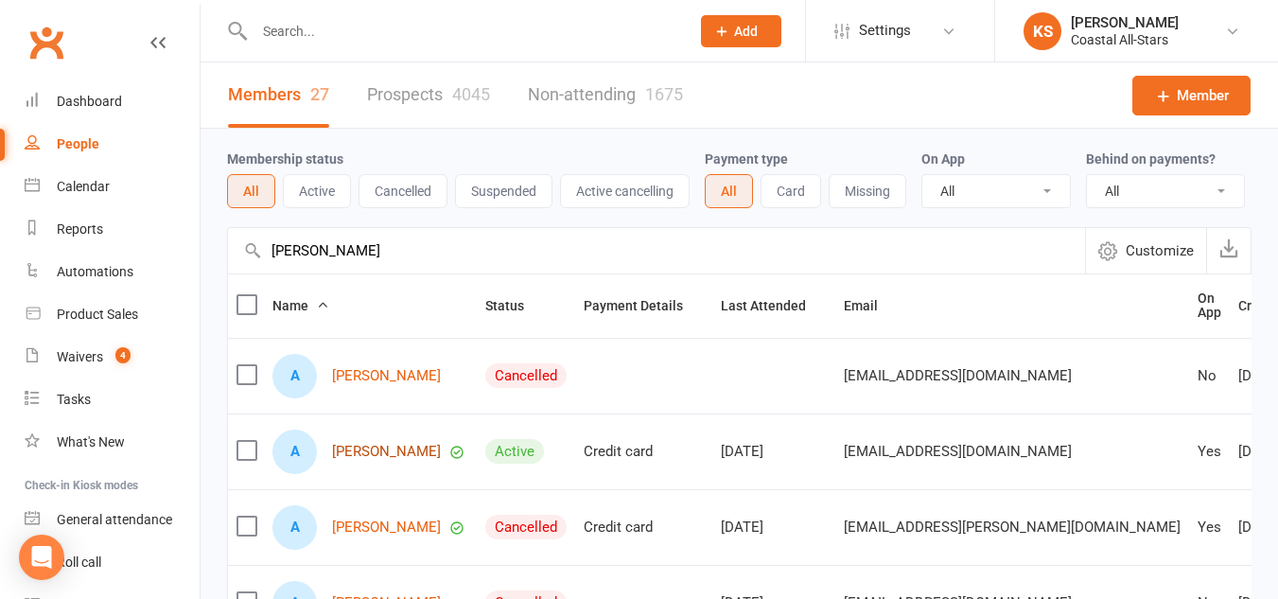
type input "aubrey o"
click at [410, 458] on link "Aubrey O'Neal" at bounding box center [386, 452] width 109 height 16
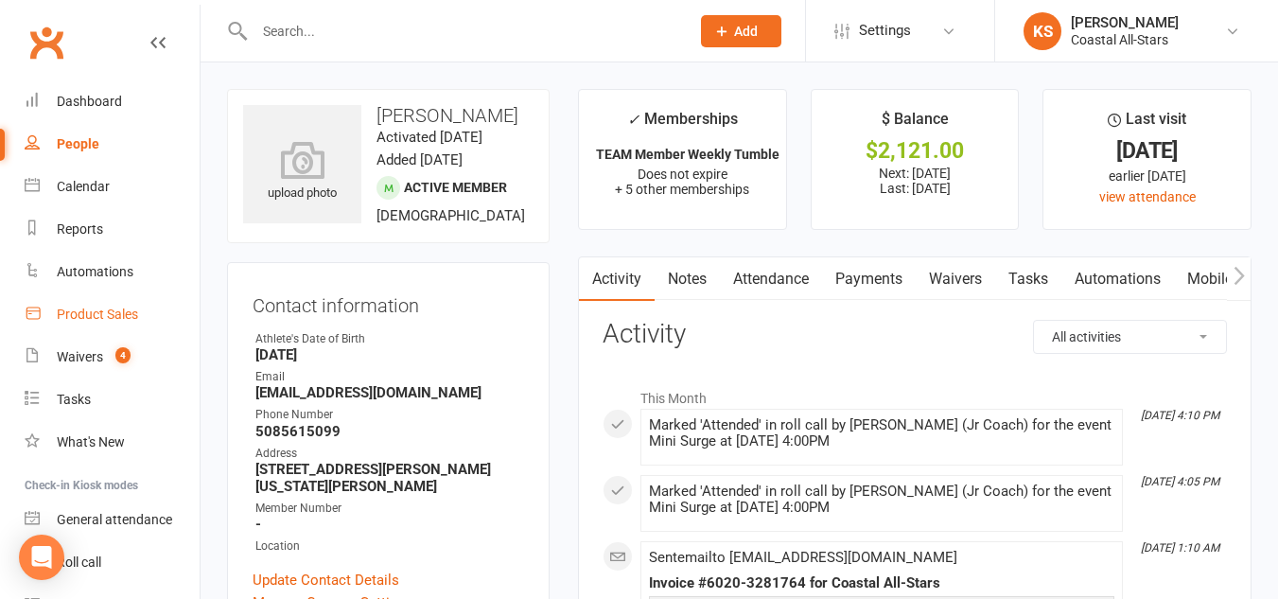
click at [122, 321] on div "Product Sales" at bounding box center [97, 314] width 81 height 15
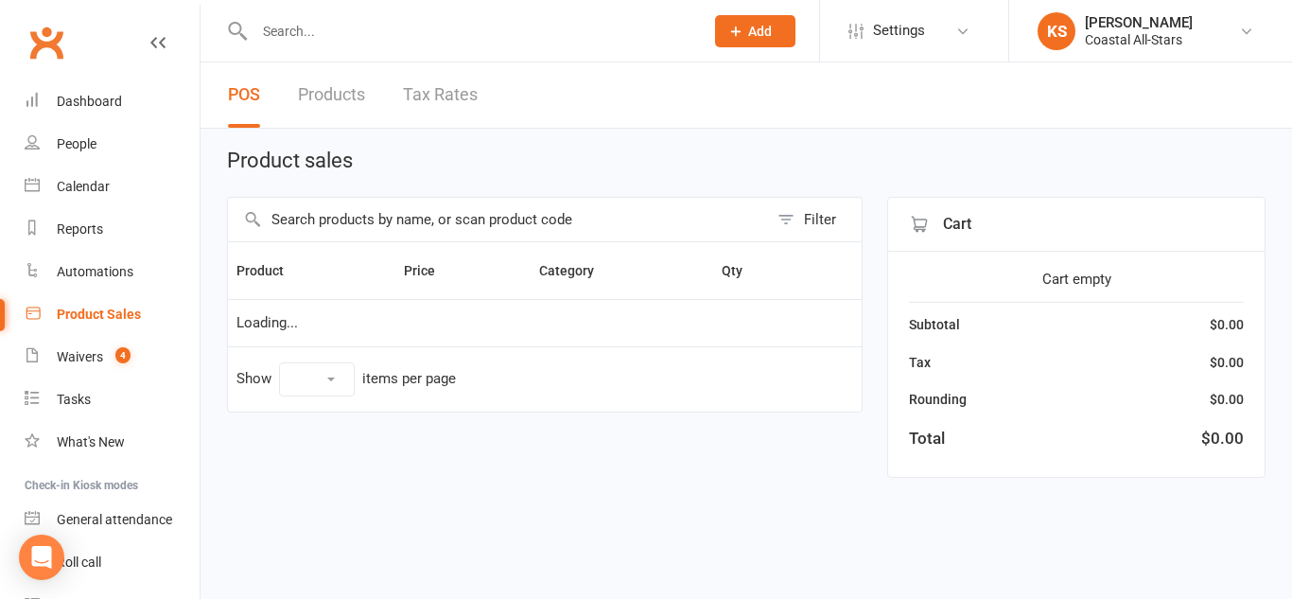
select select "10"
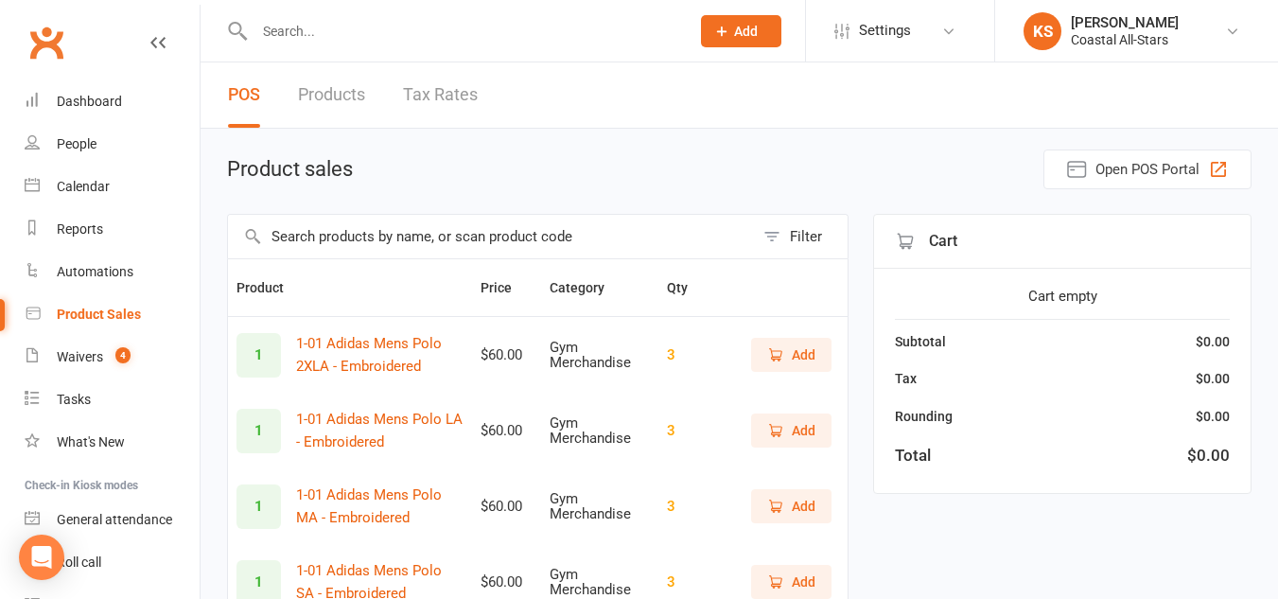
click at [394, 252] on input "text" at bounding box center [491, 237] width 526 height 44
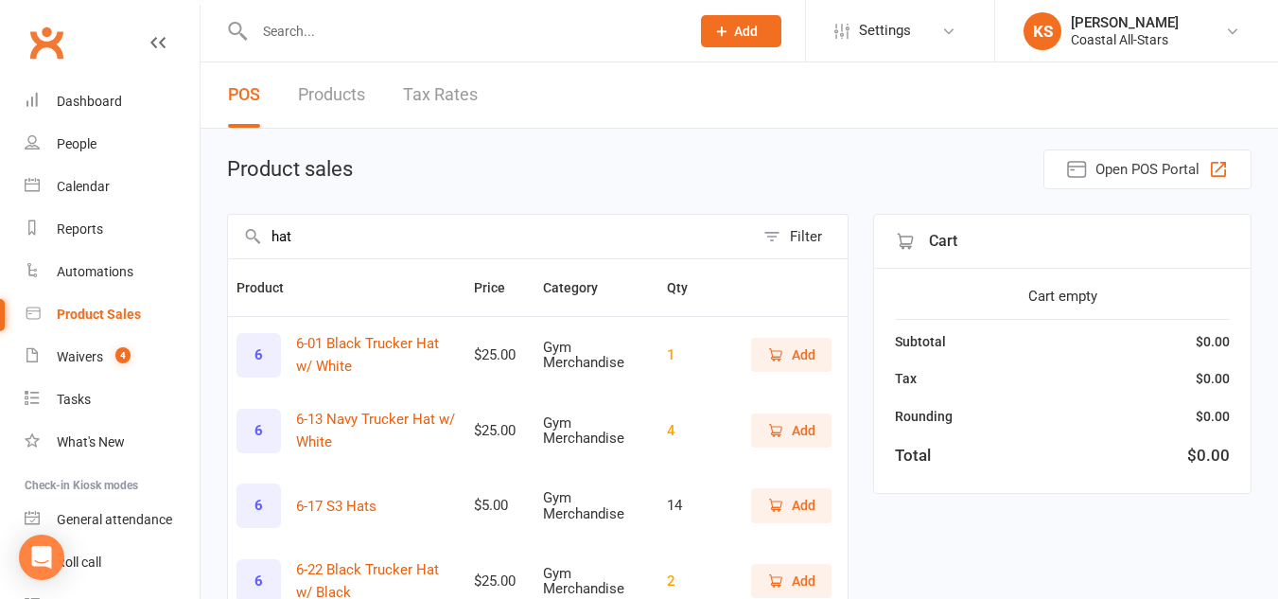
type input "hat"
click at [777, 430] on icon "button" at bounding box center [775, 430] width 17 height 17
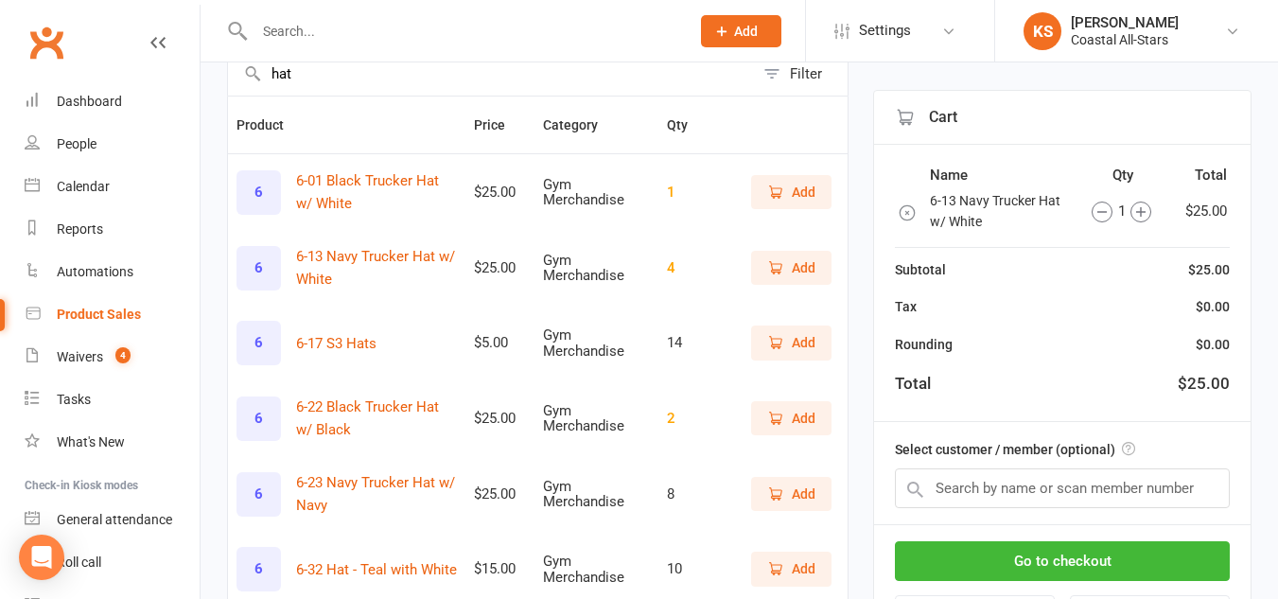
scroll to position [166, 0]
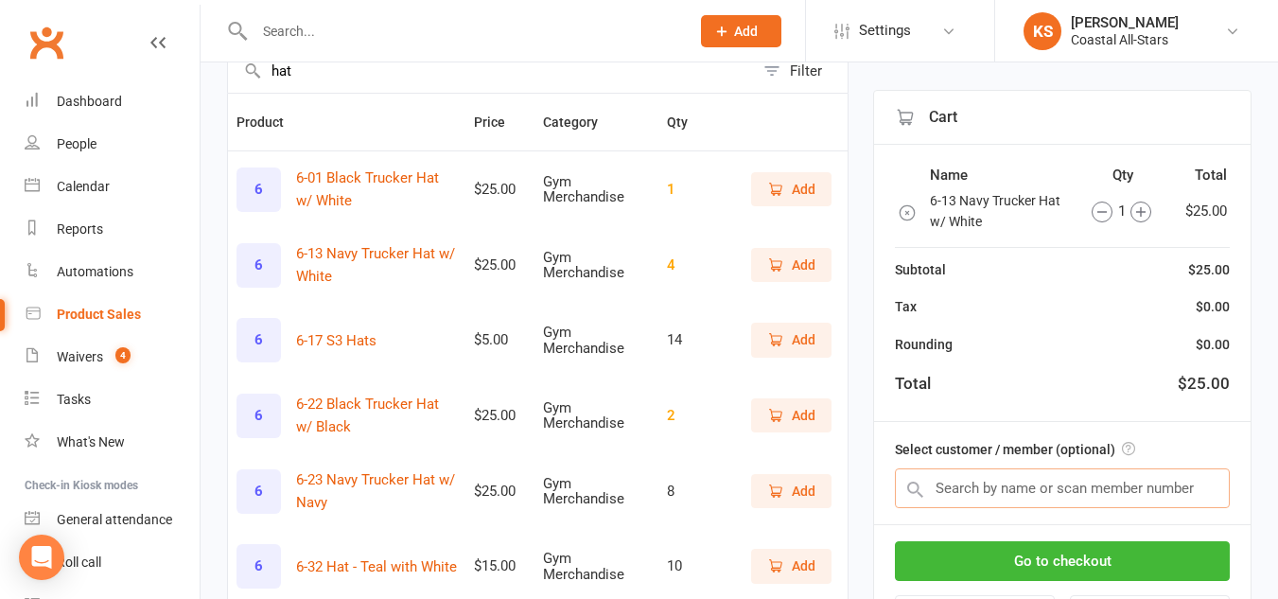
click at [1024, 486] on input "text" at bounding box center [1062, 488] width 335 height 40
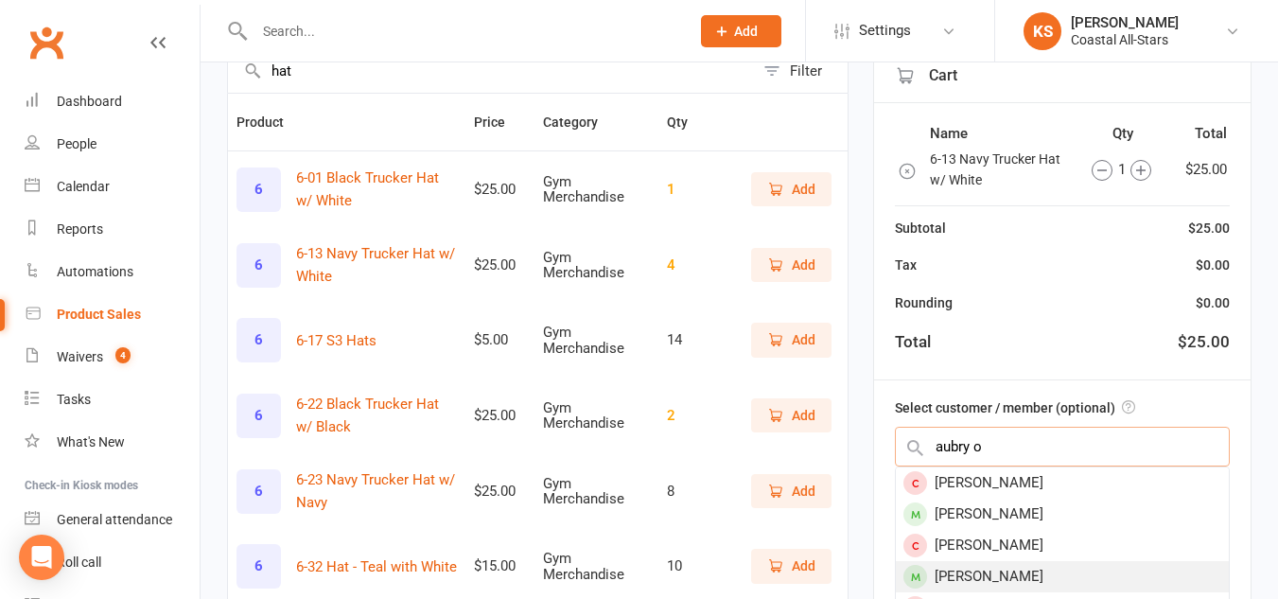
type input "aubry o"
click at [984, 574] on div "Aubrey O'Neal" at bounding box center [1062, 576] width 333 height 31
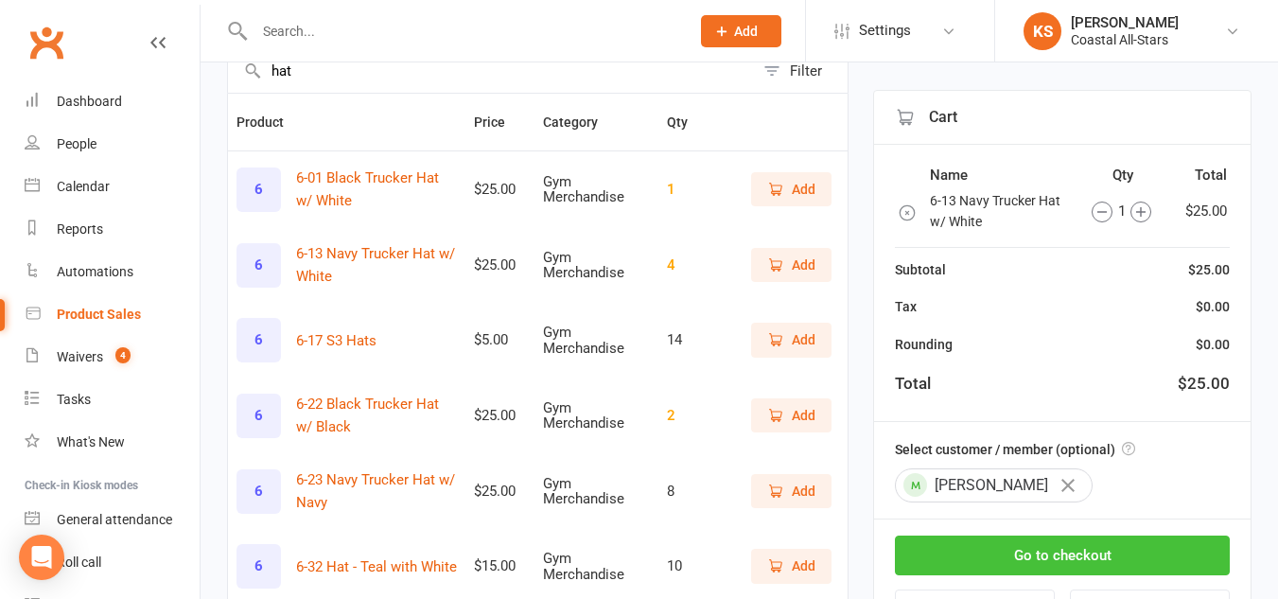
click at [1026, 543] on button "Go to checkout" at bounding box center [1062, 556] width 335 height 40
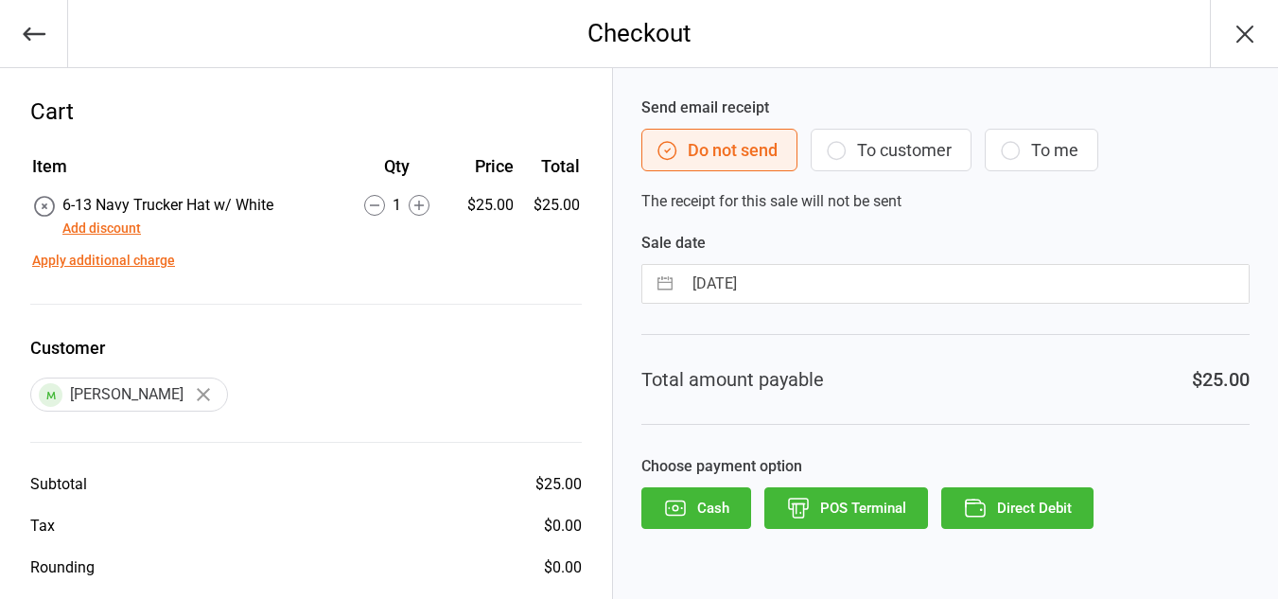
click at [915, 151] on button "To customer" at bounding box center [891, 150] width 161 height 43
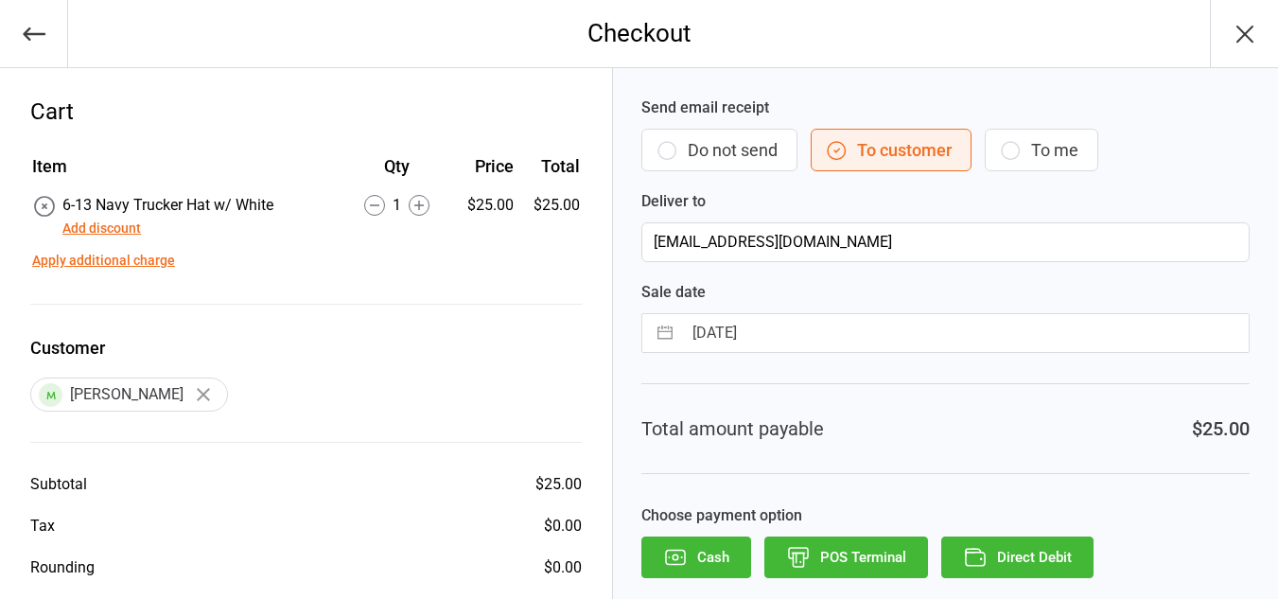
click at [1010, 560] on button "Direct Debit" at bounding box center [1017, 557] width 152 height 42
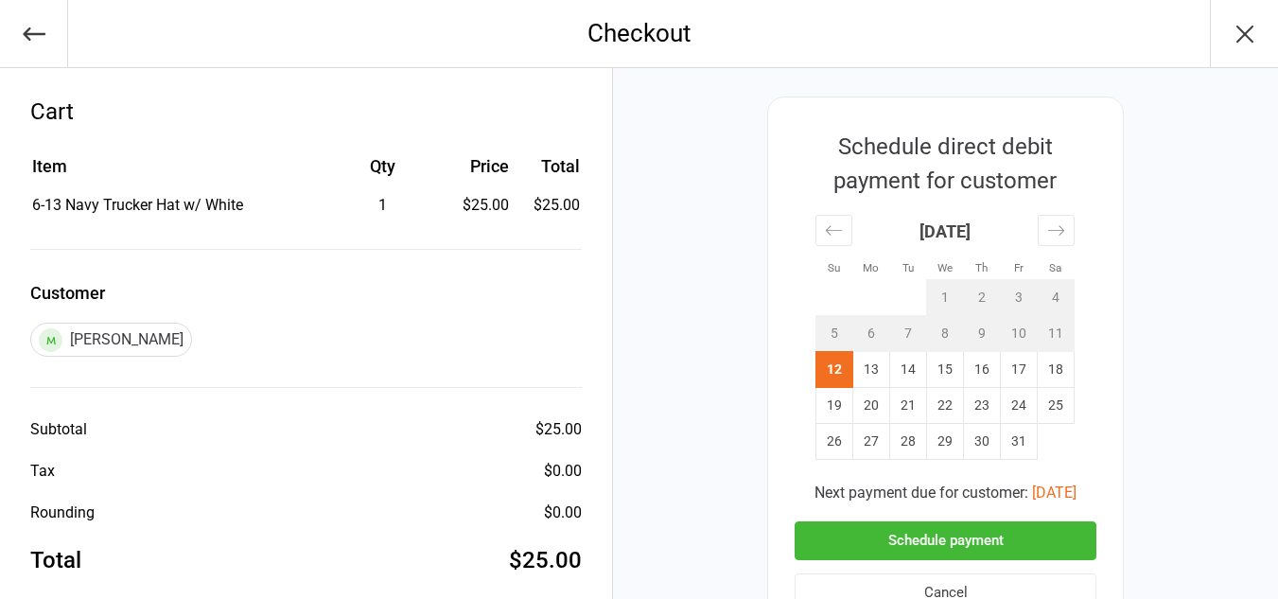
click at [972, 538] on button "Schedule payment" at bounding box center [946, 540] width 302 height 39
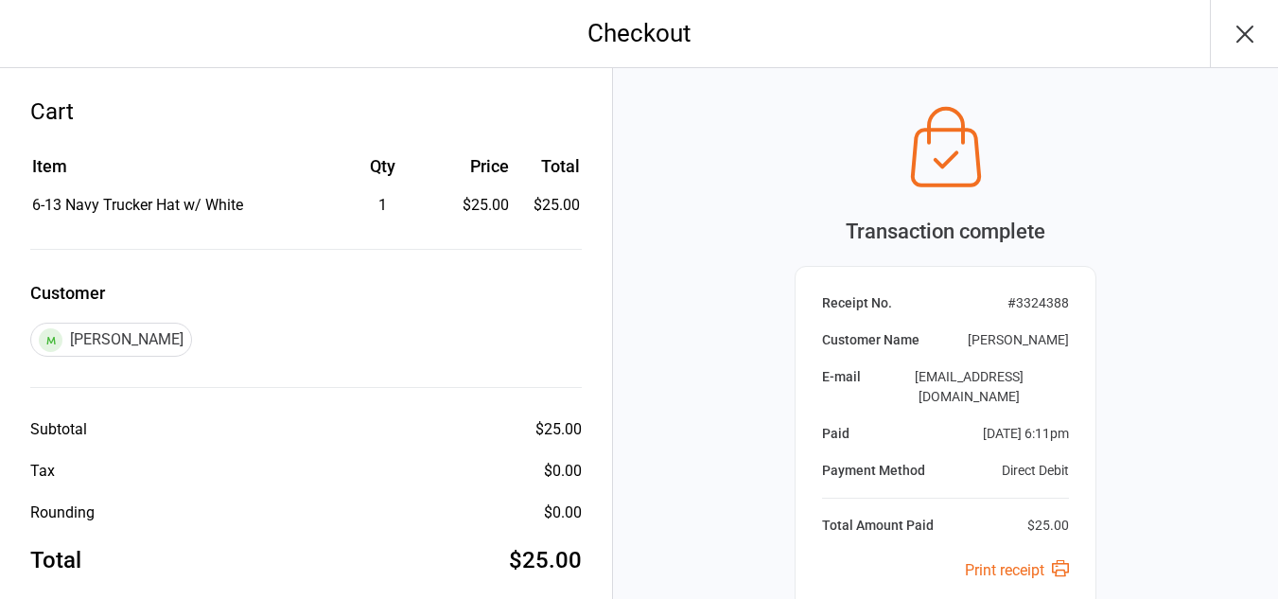
click at [1254, 35] on icon "button" at bounding box center [1245, 34] width 30 height 30
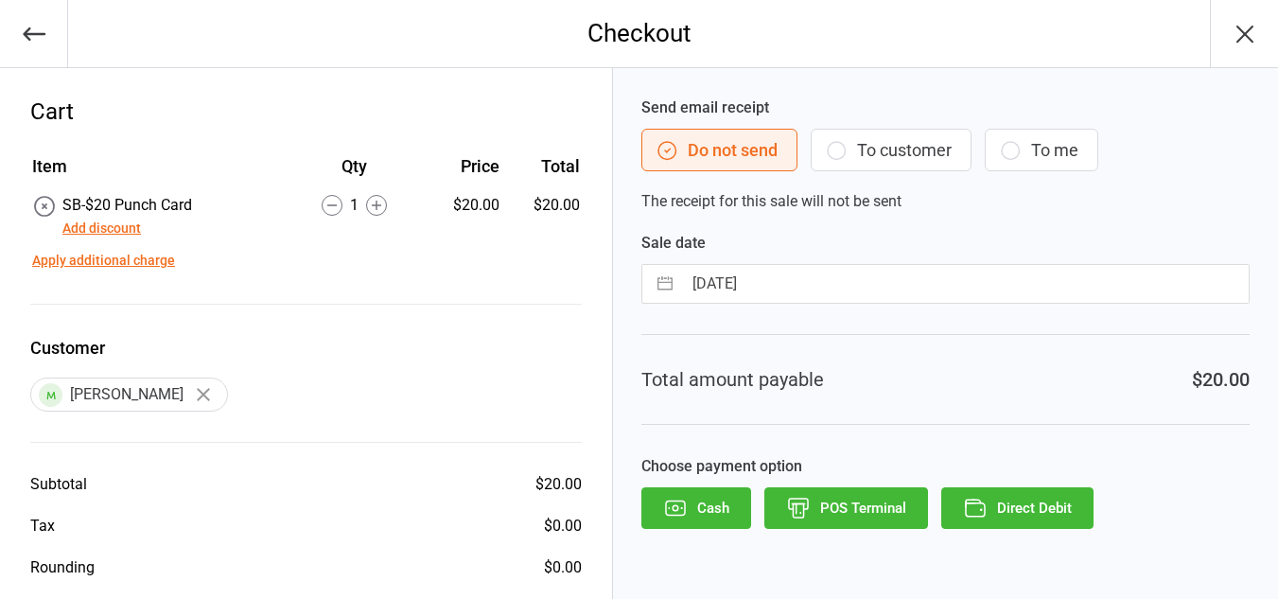
click at [929, 158] on button "To customer" at bounding box center [891, 150] width 161 height 43
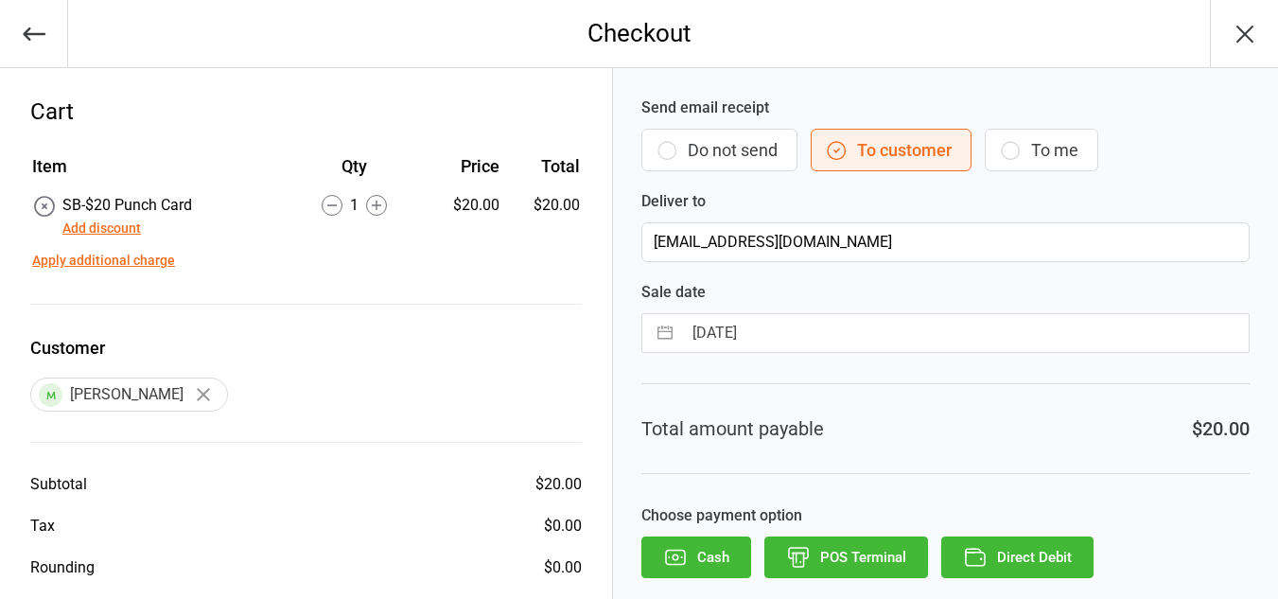
click at [1005, 551] on button "Direct Debit" at bounding box center [1017, 557] width 152 height 42
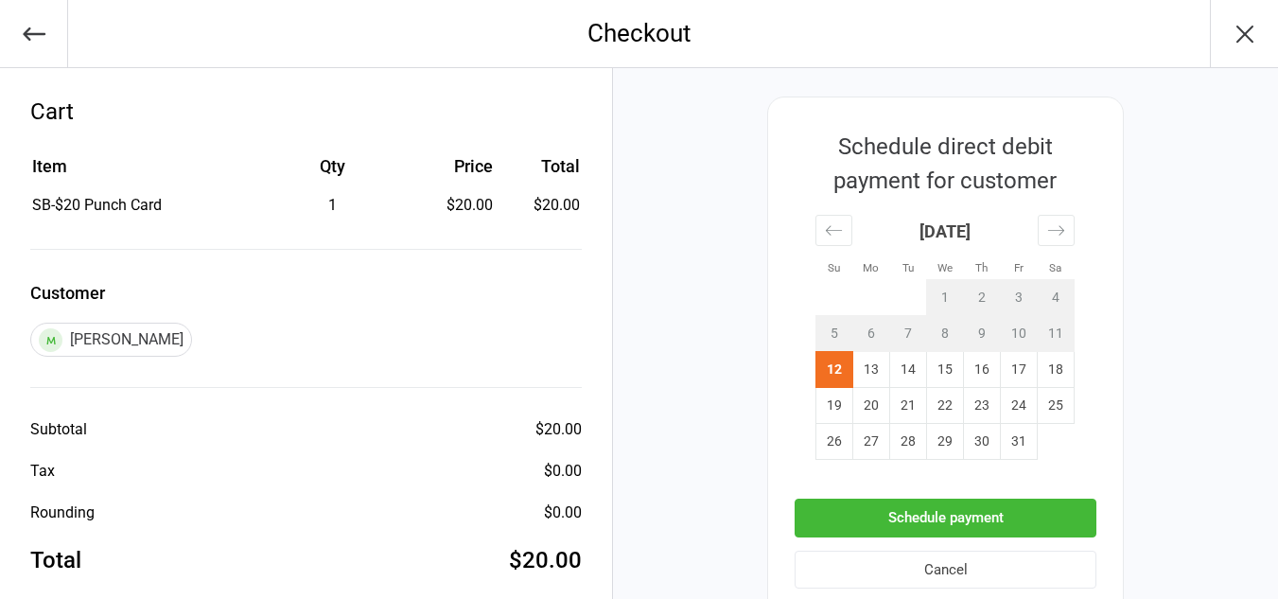
click at [840, 502] on button "Schedule payment" at bounding box center [946, 518] width 302 height 39
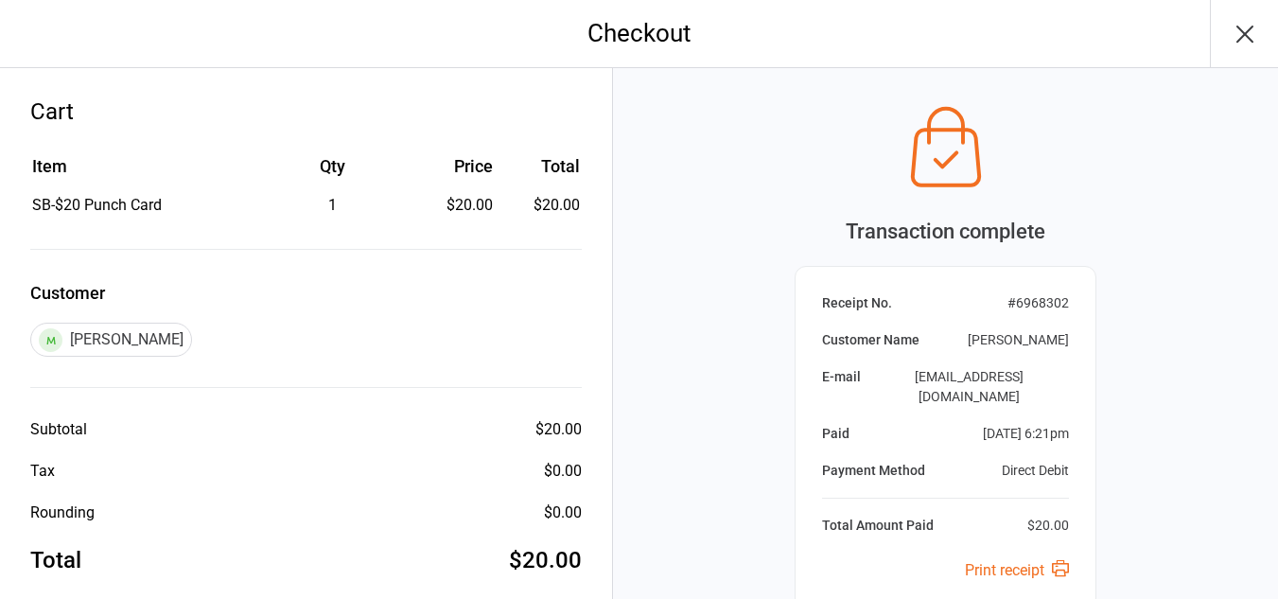
click at [1241, 43] on icon "button" at bounding box center [1245, 34] width 30 height 30
